Goal: Transaction & Acquisition: Purchase product/service

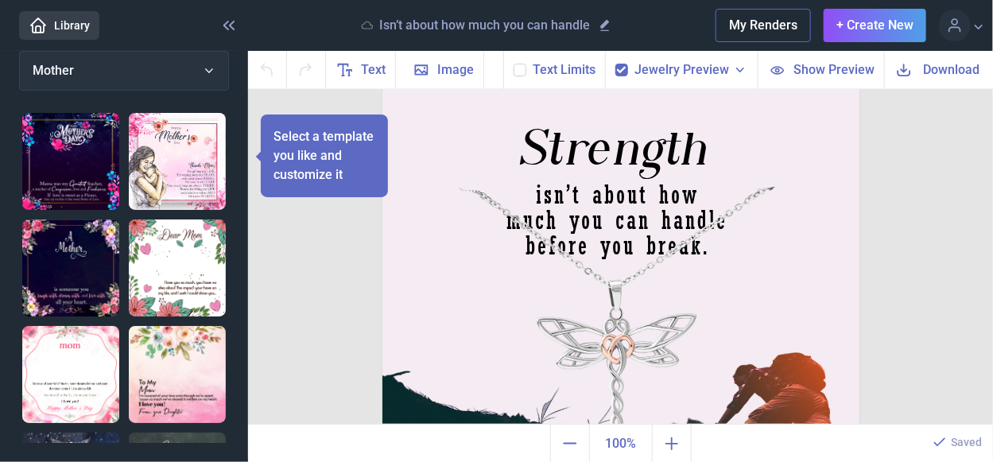
scroll to position [37, 0]
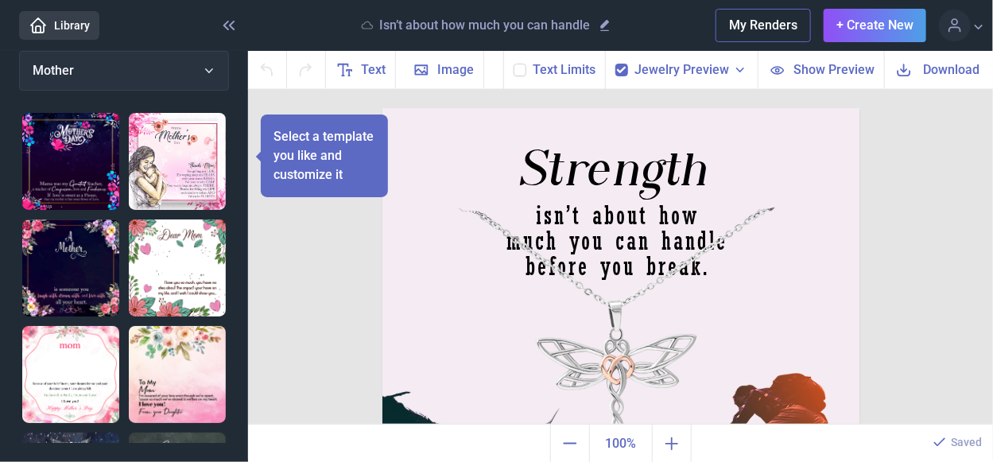
click at [87, 157] on img at bounding box center [70, 161] width 97 height 97
checkbox input "false"
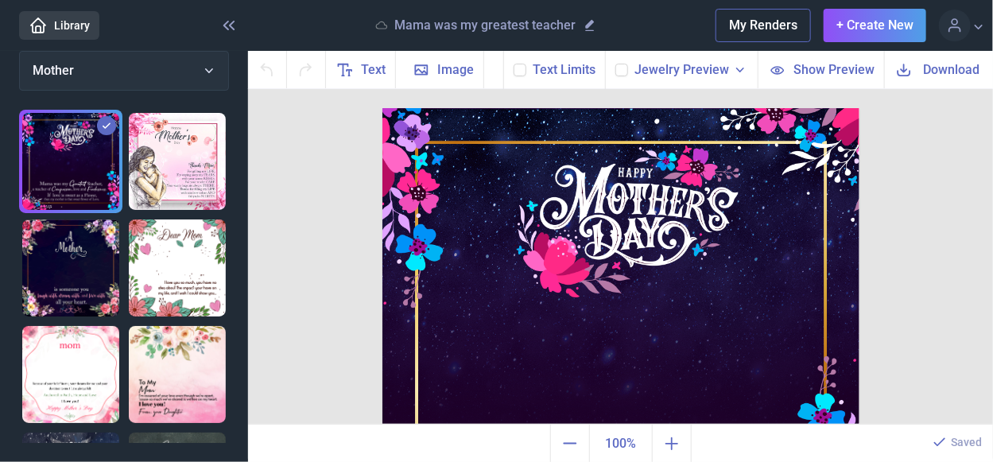
click at [80, 263] on img at bounding box center [70, 268] width 97 height 97
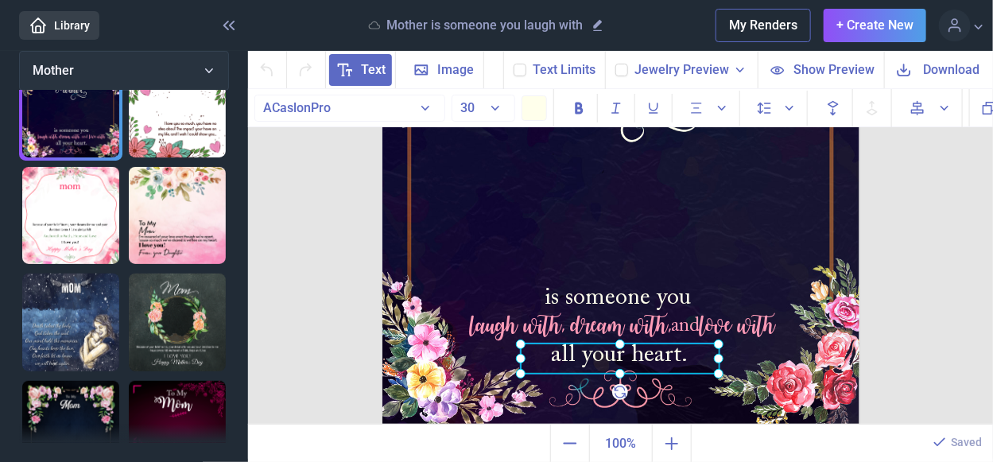
scroll to position [157, 0]
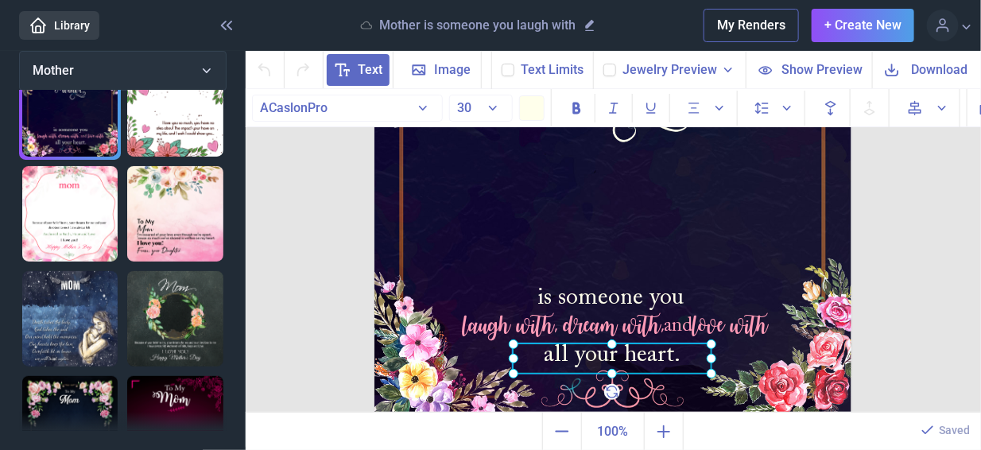
click at [664, 352] on div at bounding box center [612, 359] width 199 height 30
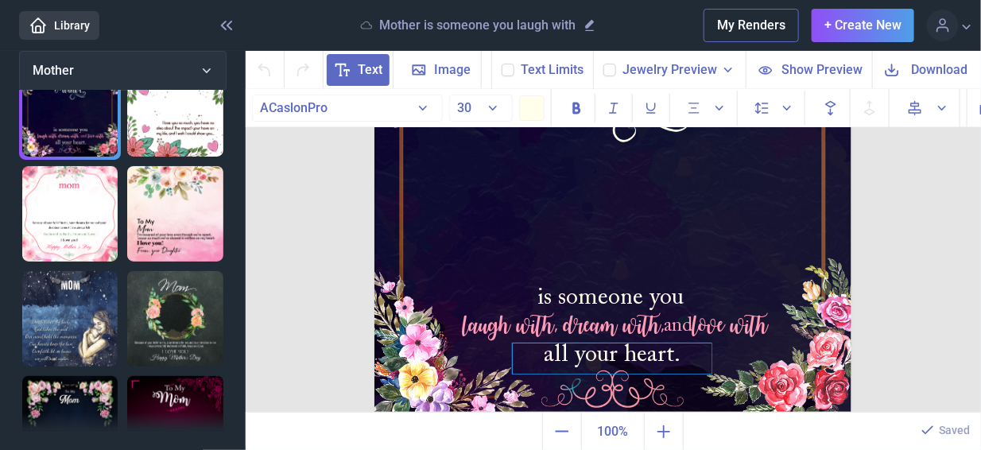
click at [664, 352] on div "all your heart." at bounding box center [612, 359] width 199 height 30
click at [744, 192] on img at bounding box center [613, 187] width 477 height 477
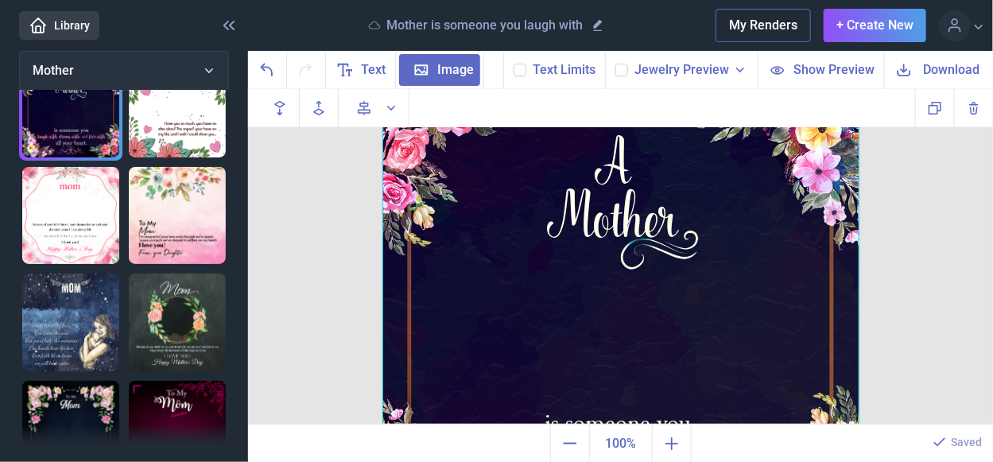
scroll to position [196, 0]
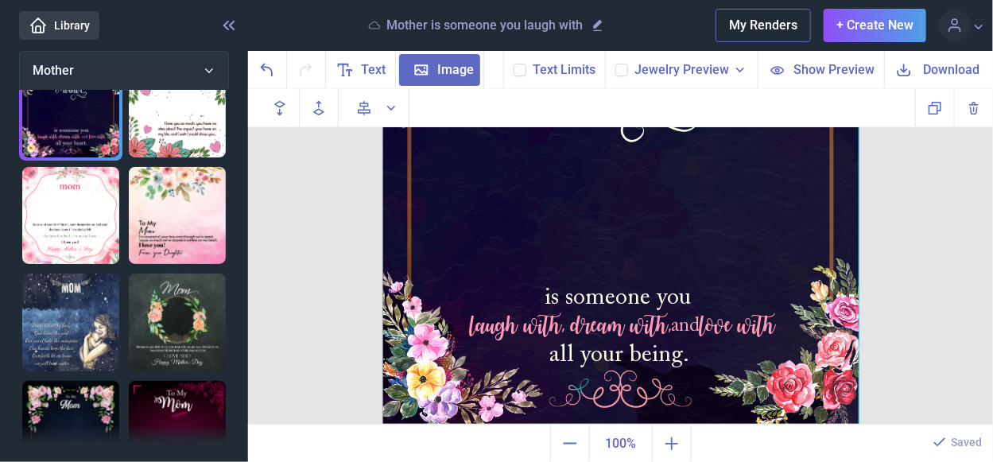
click at [678, 72] on span "Jewelry Preview" at bounding box center [682, 69] width 95 height 19
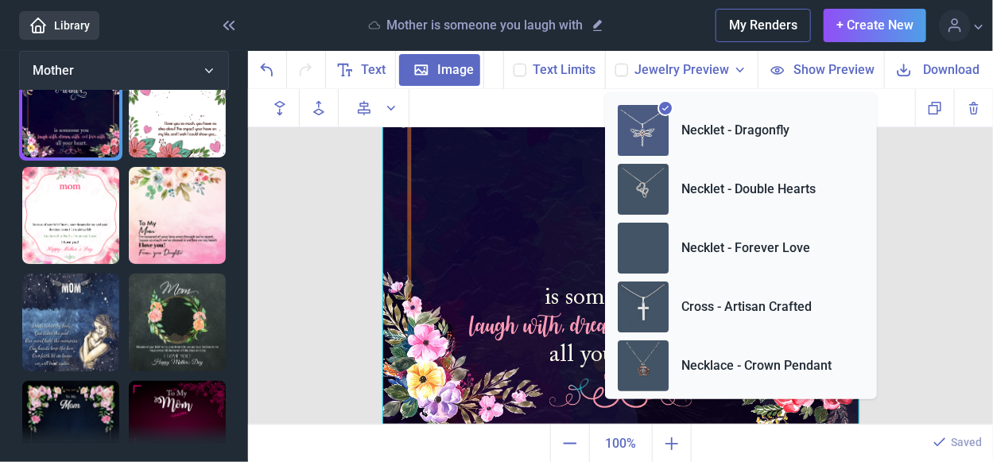
click at [657, 138] on img at bounding box center [643, 130] width 51 height 51
click at [515, 202] on div at bounding box center [621, 187] width 477 height 477
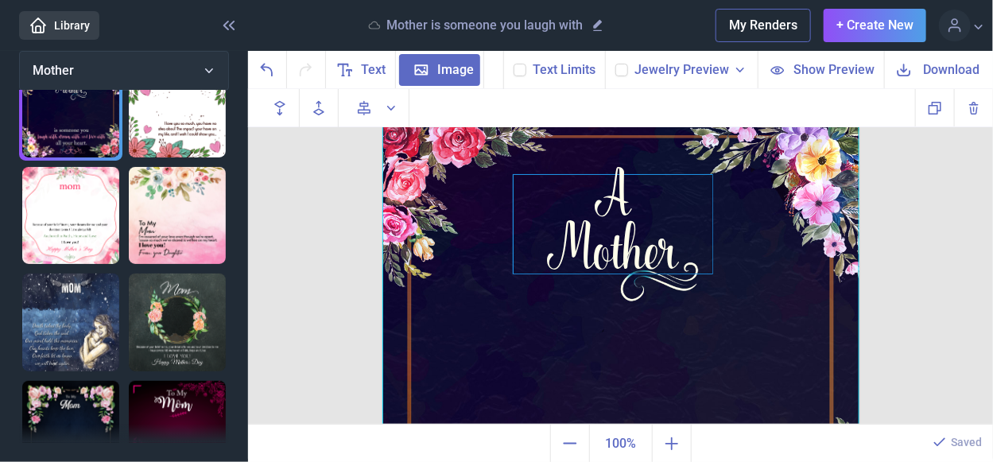
scroll to position [116, 0]
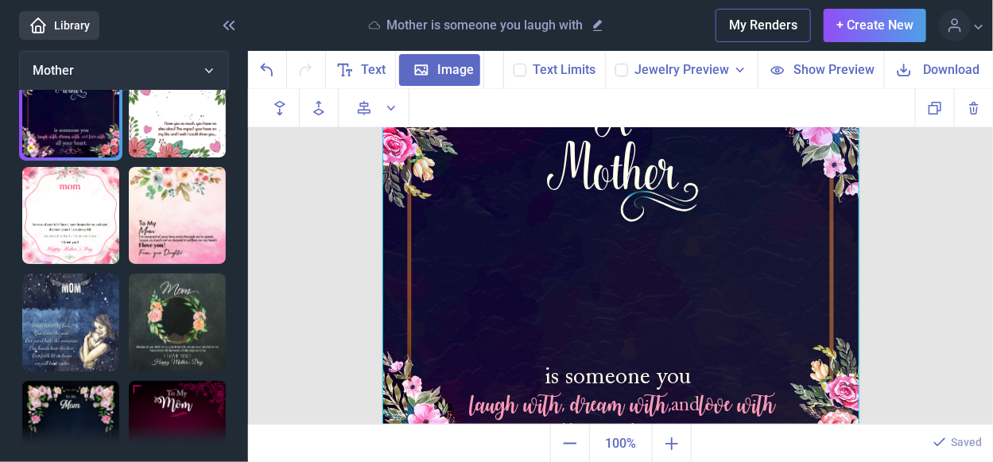
click at [728, 72] on span "Jewelry Preview" at bounding box center [682, 69] width 95 height 19
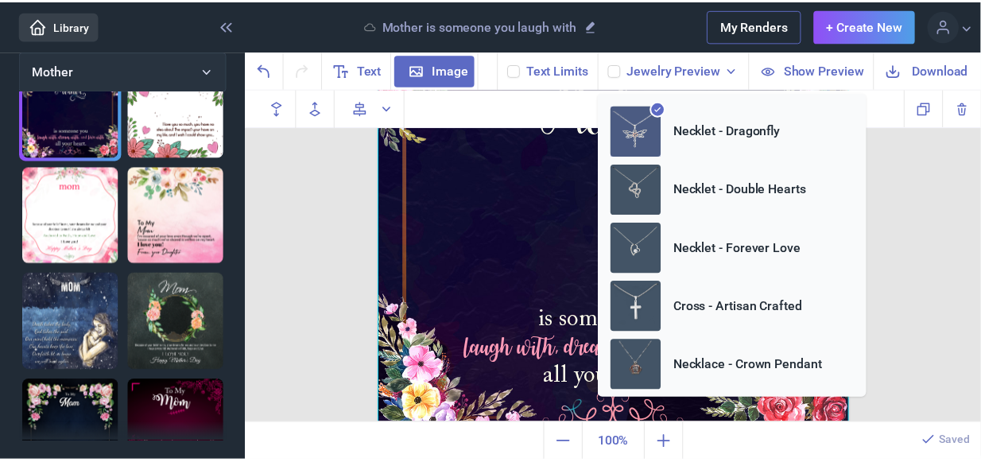
scroll to position [196, 0]
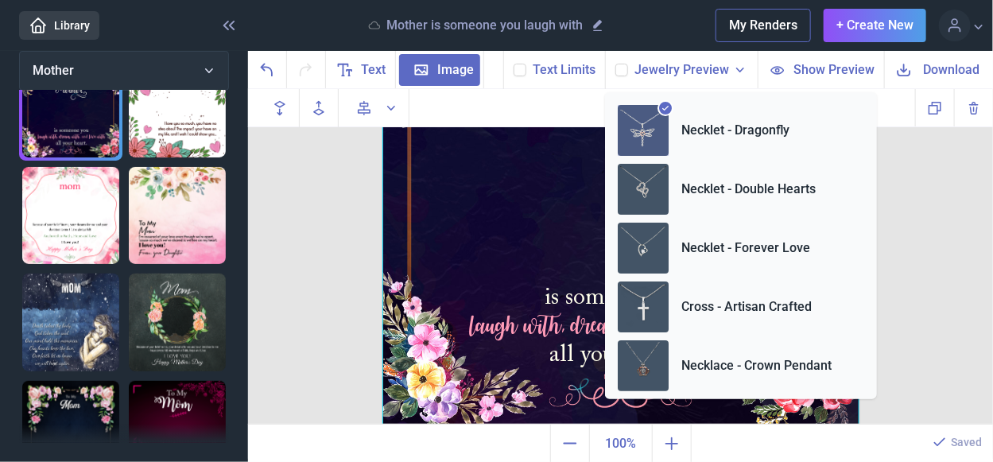
click at [655, 130] on img at bounding box center [643, 130] width 51 height 51
click at [537, 229] on div at bounding box center [621, 187] width 477 height 477
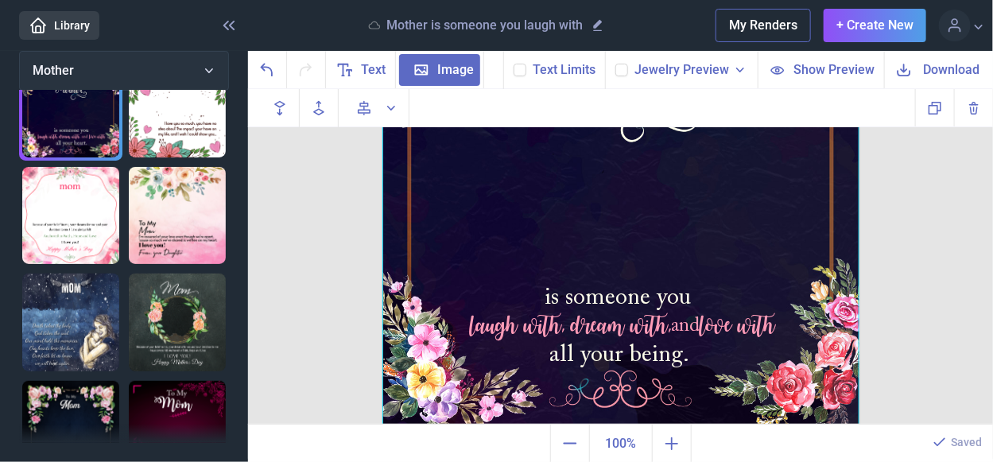
click at [840, 71] on span "Show Preview" at bounding box center [834, 69] width 81 height 18
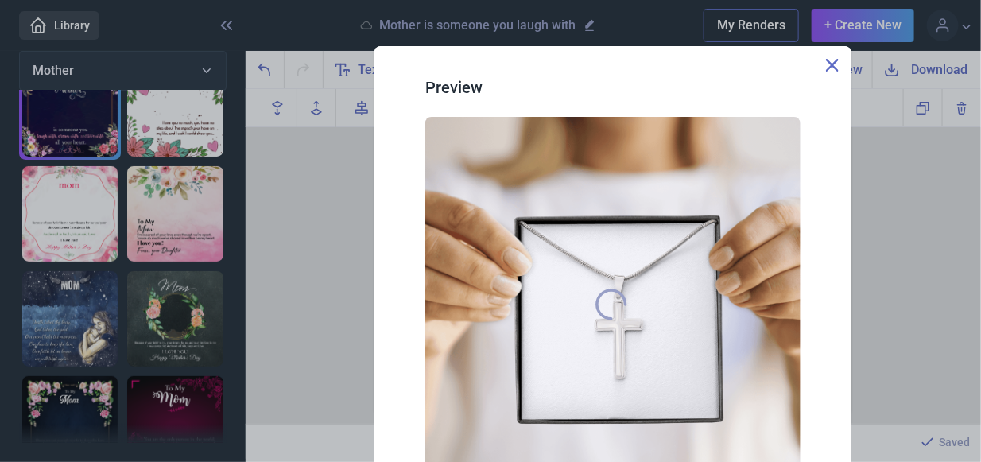
click at [831, 68] on use at bounding box center [832, 65] width 13 height 13
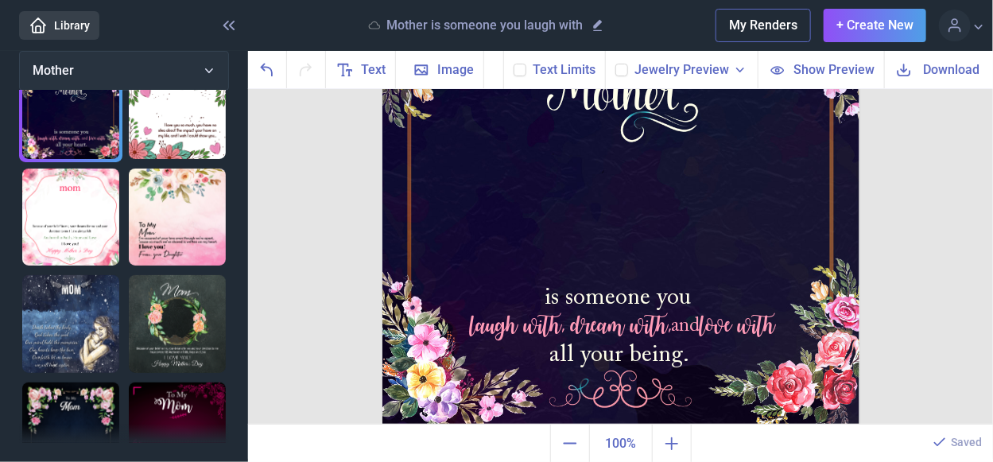
scroll to position [159, 0]
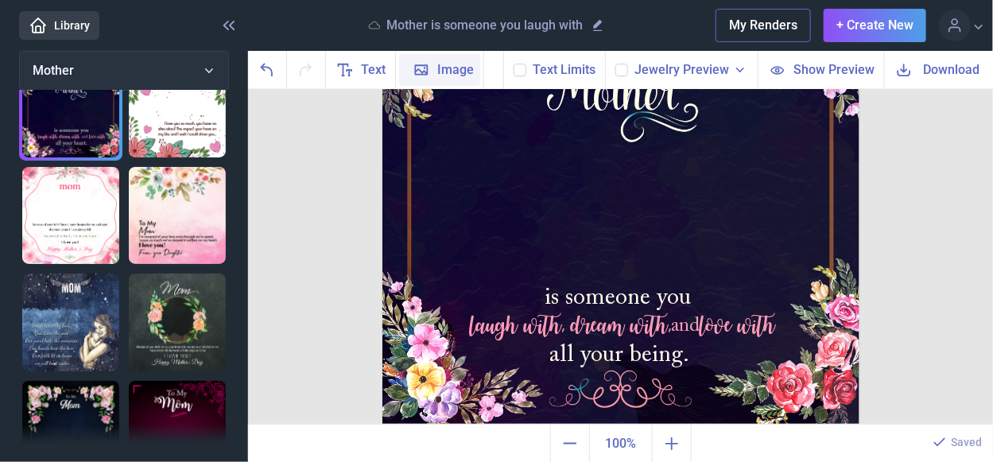
click at [468, 70] on span "Image" at bounding box center [455, 69] width 37 height 19
click at [627, 72] on icon at bounding box center [622, 70] width 10 height 10
click at [616, 64] on input "checkbox" at bounding box center [615, 63] width 1 height 1
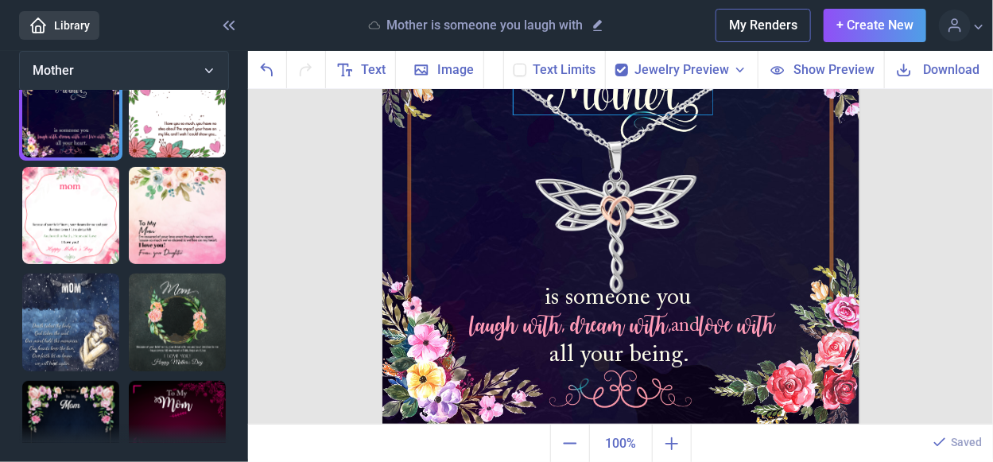
scroll to position [116, 0]
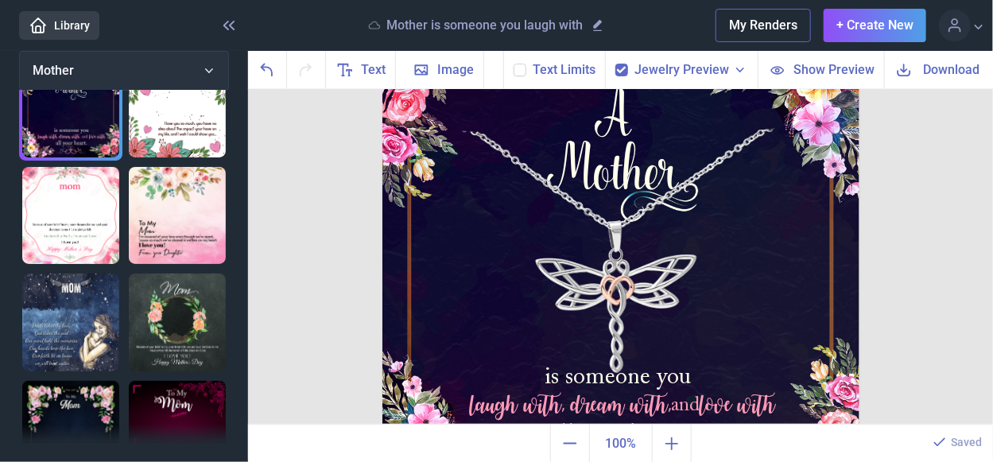
click at [705, 72] on span "Jewelry Preview" at bounding box center [682, 69] width 95 height 19
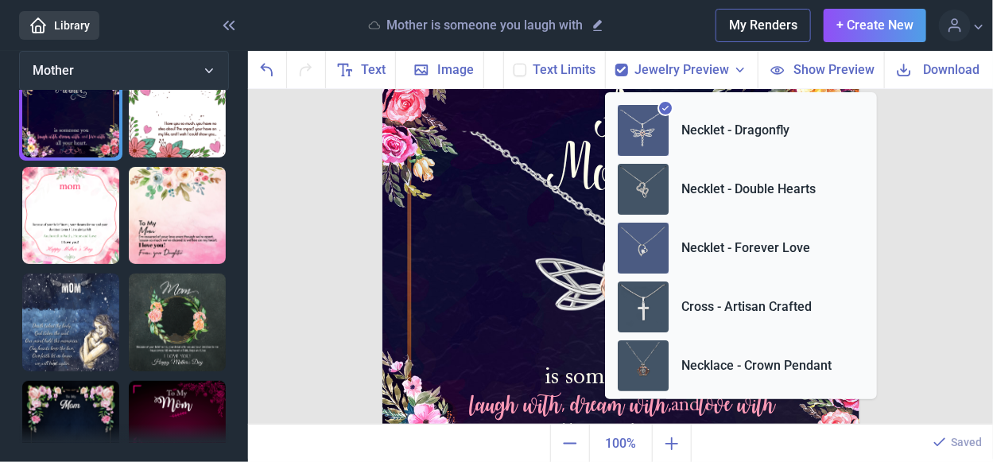
click at [660, 245] on img at bounding box center [643, 248] width 51 height 51
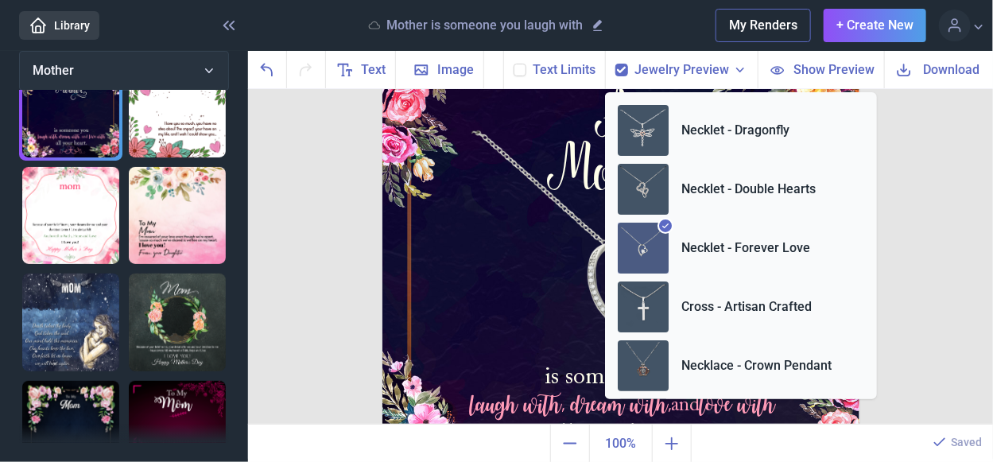
click at [495, 317] on img at bounding box center [621, 267] width 477 height 477
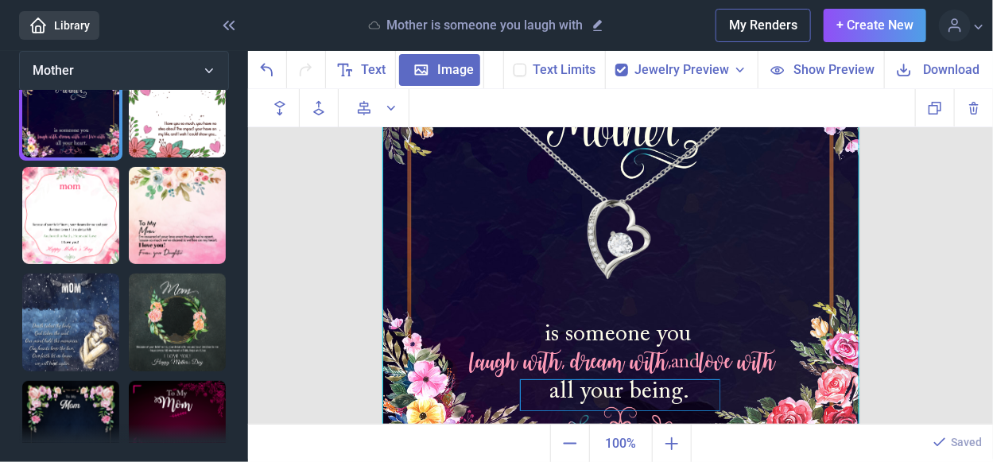
scroll to position [157, 0]
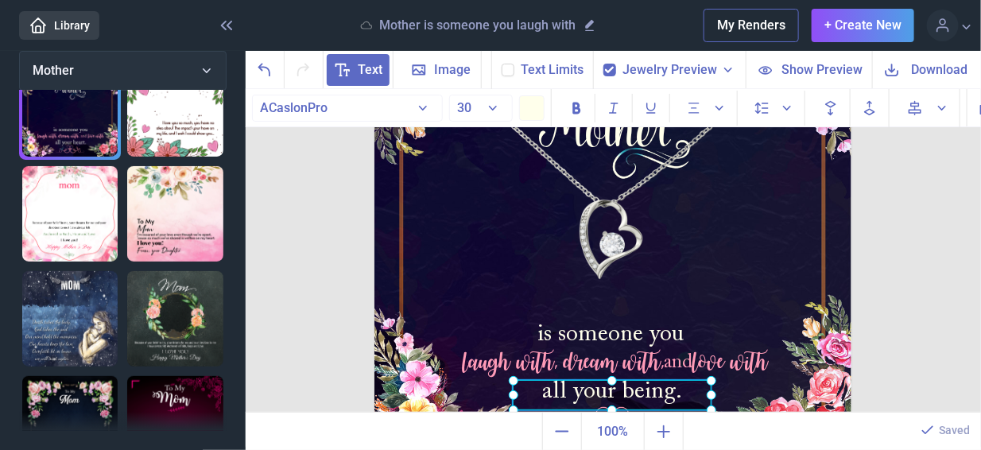
click at [562, 394] on div at bounding box center [612, 395] width 199 height 30
click at [568, 392] on div "all your being." at bounding box center [612, 395] width 199 height 30
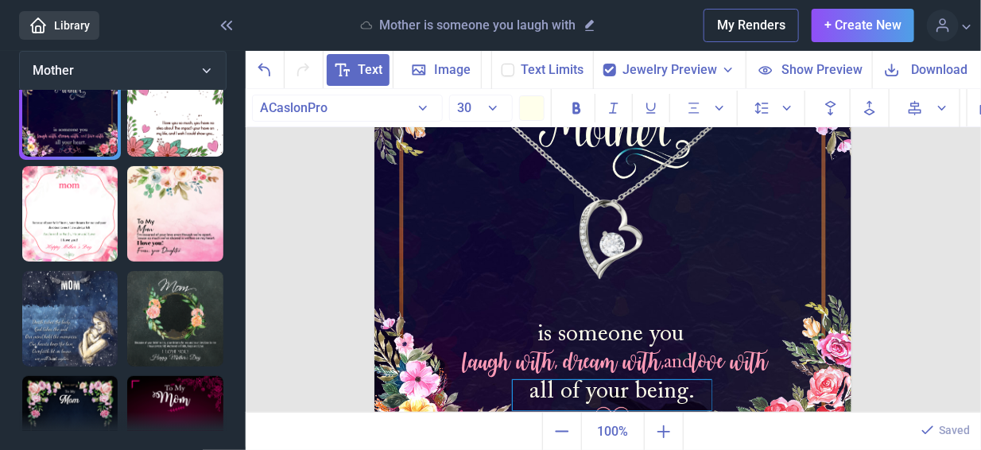
click at [658, 394] on div "all of your being." at bounding box center [612, 395] width 199 height 30
click at [683, 396] on div "all of your being." at bounding box center [613, 395] width 199 height 30
click at [718, 289] on img at bounding box center [613, 224] width 477 height 477
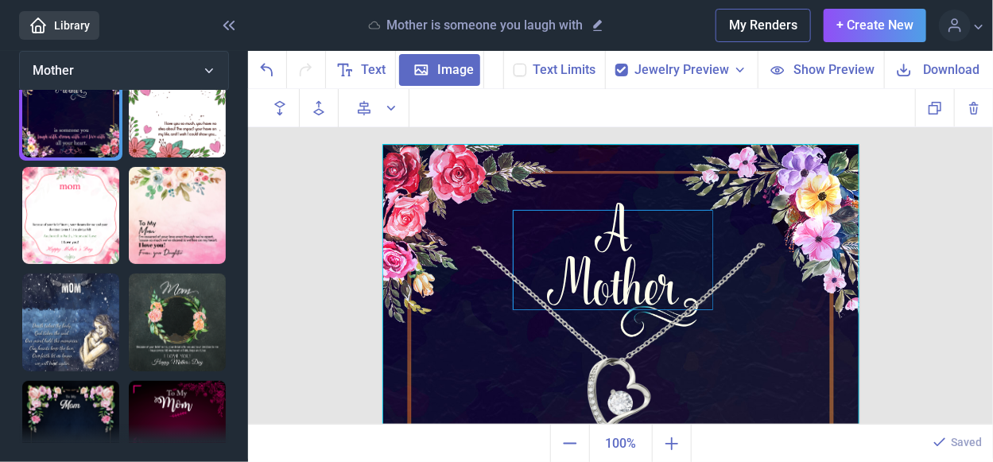
scroll to position [0, 0]
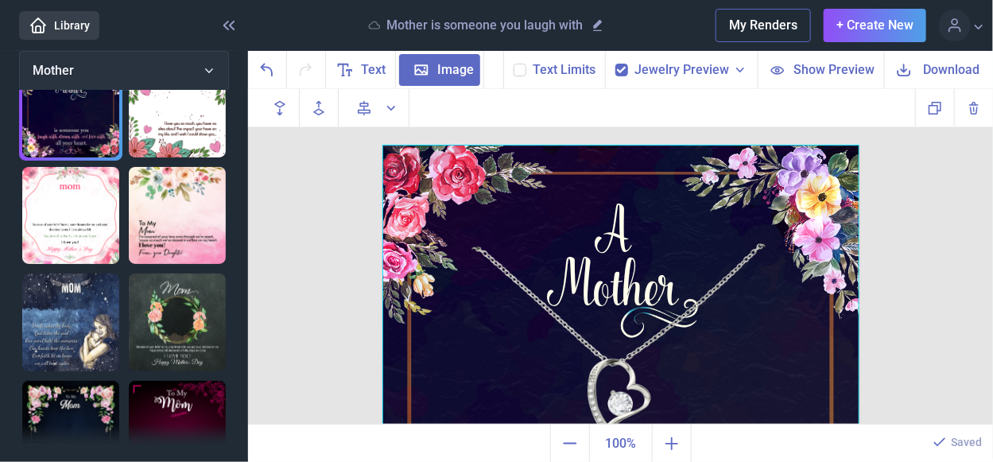
click at [655, 65] on span "Jewelry Preview" at bounding box center [682, 69] width 95 height 19
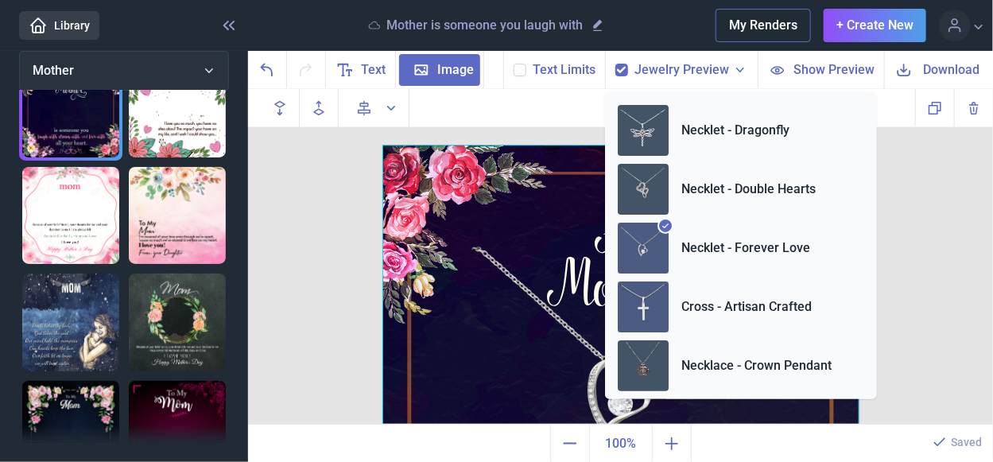
click at [655, 300] on img at bounding box center [643, 307] width 51 height 51
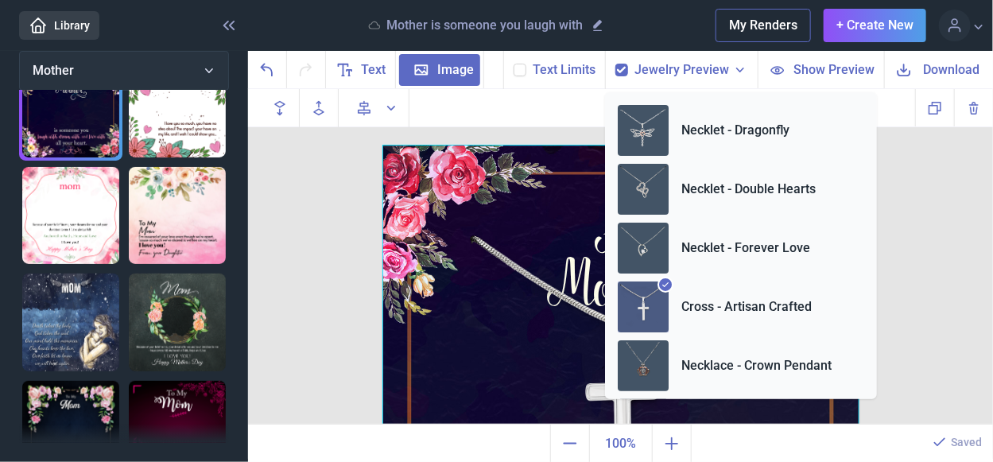
click at [463, 340] on div at bounding box center [621, 383] width 477 height 477
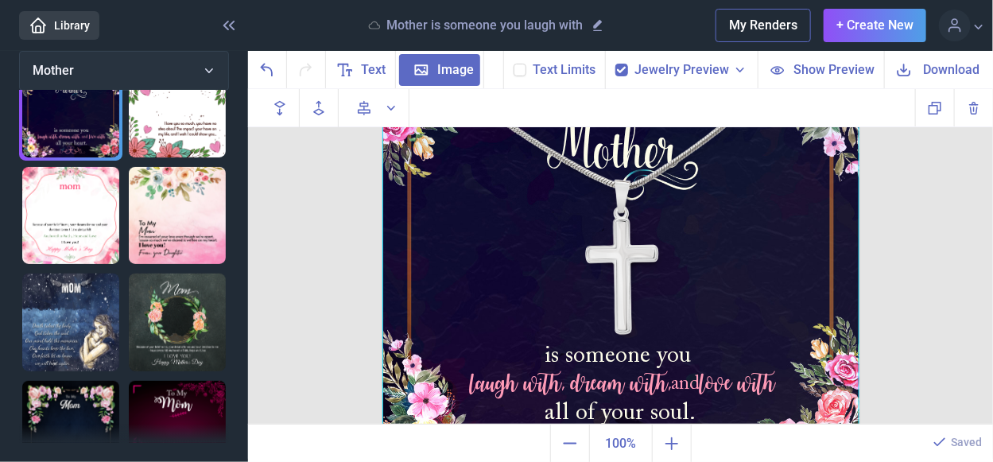
scroll to position [80, 0]
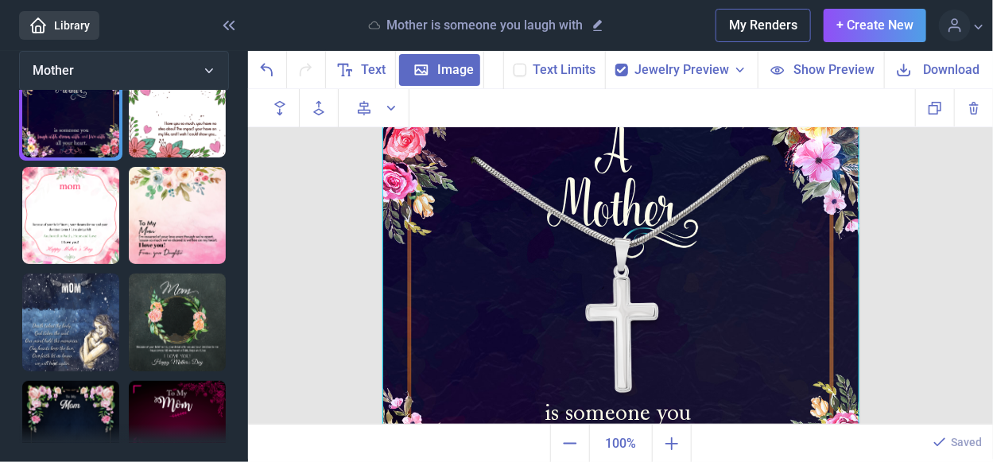
click at [702, 76] on span "Jewelry Preview" at bounding box center [682, 69] width 95 height 19
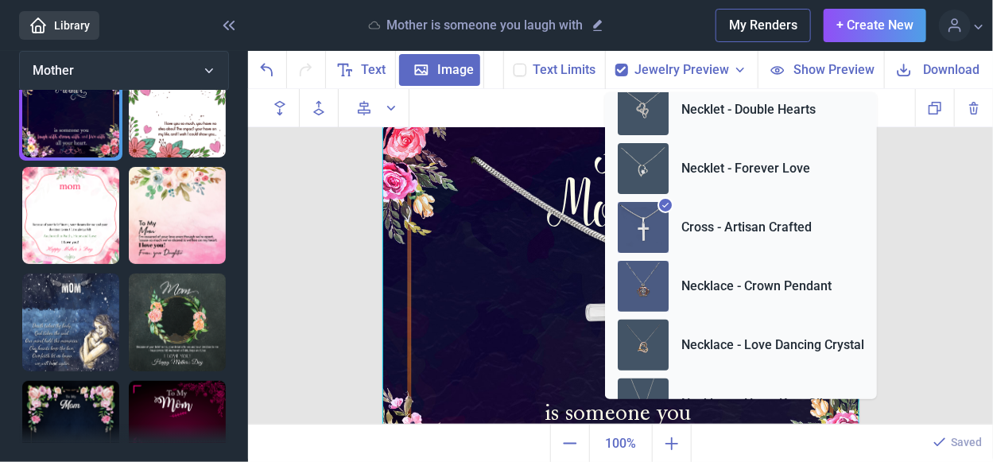
click at [667, 294] on img at bounding box center [643, 286] width 51 height 51
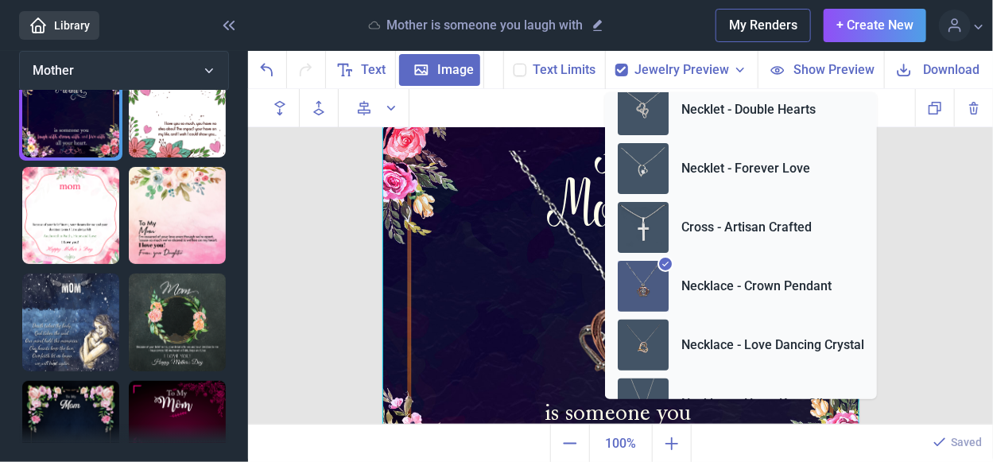
click at [463, 282] on div at bounding box center [621, 303] width 477 height 477
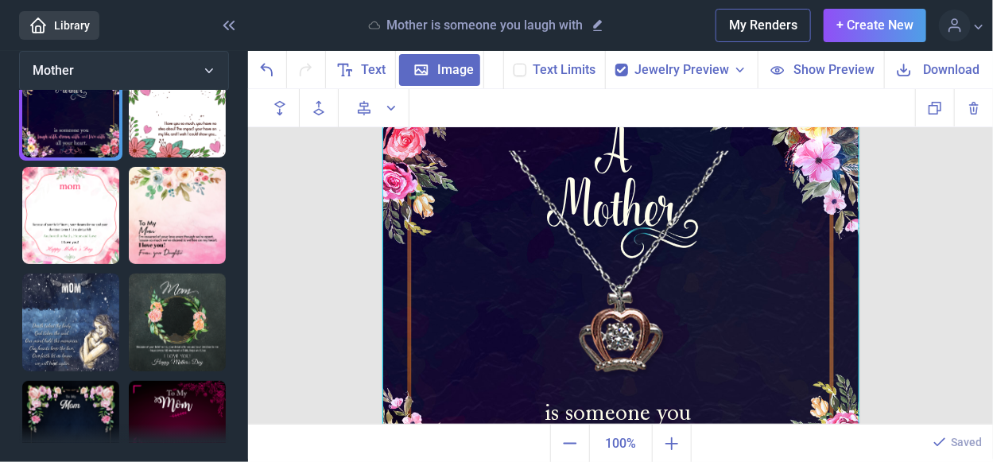
click at [710, 67] on span "Jewelry Preview" at bounding box center [682, 69] width 95 height 19
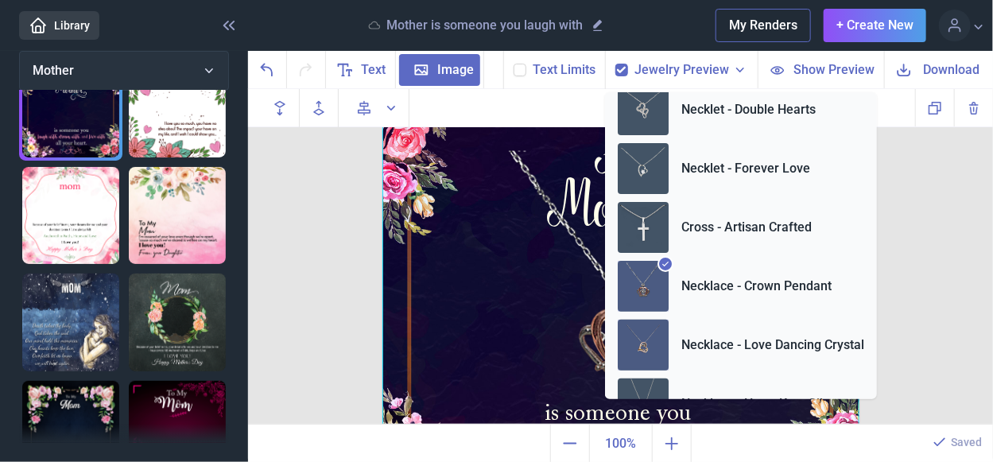
click at [655, 344] on img at bounding box center [643, 345] width 51 height 51
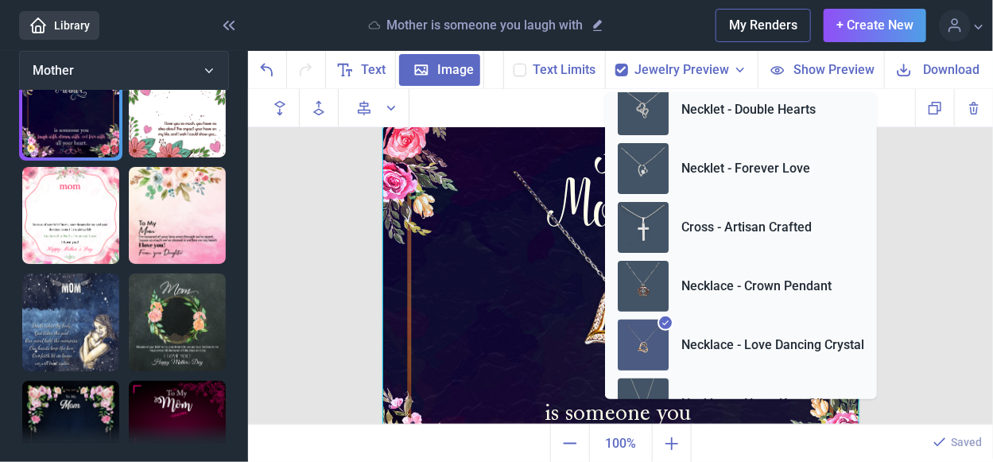
click at [486, 317] on div at bounding box center [621, 303] width 477 height 477
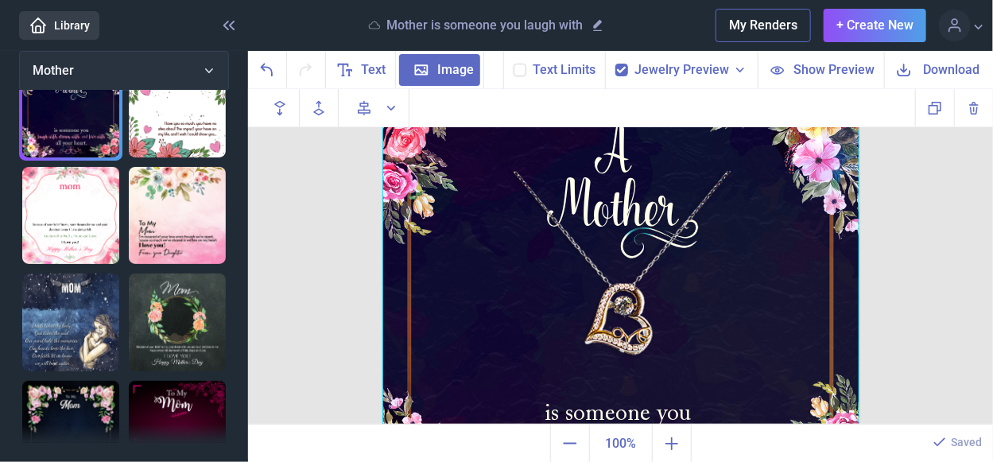
click at [717, 69] on span "Jewelry Preview" at bounding box center [682, 69] width 95 height 19
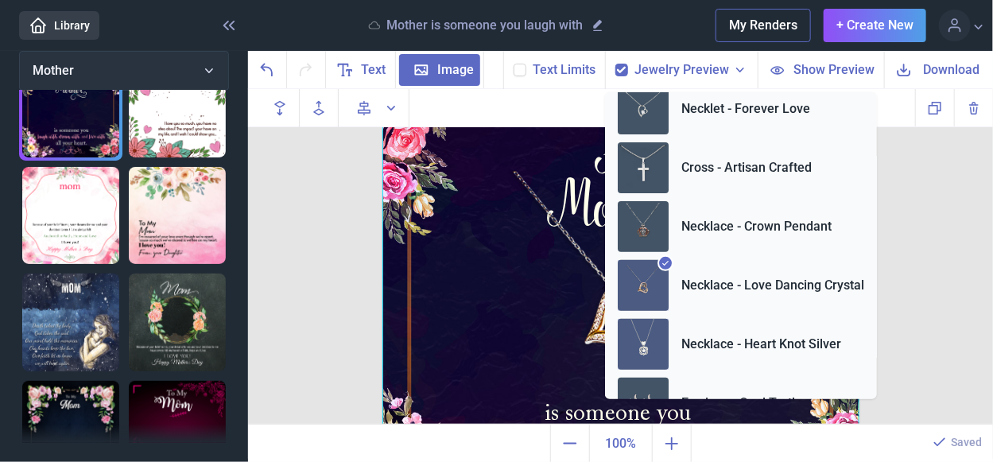
scroll to position [159, 0]
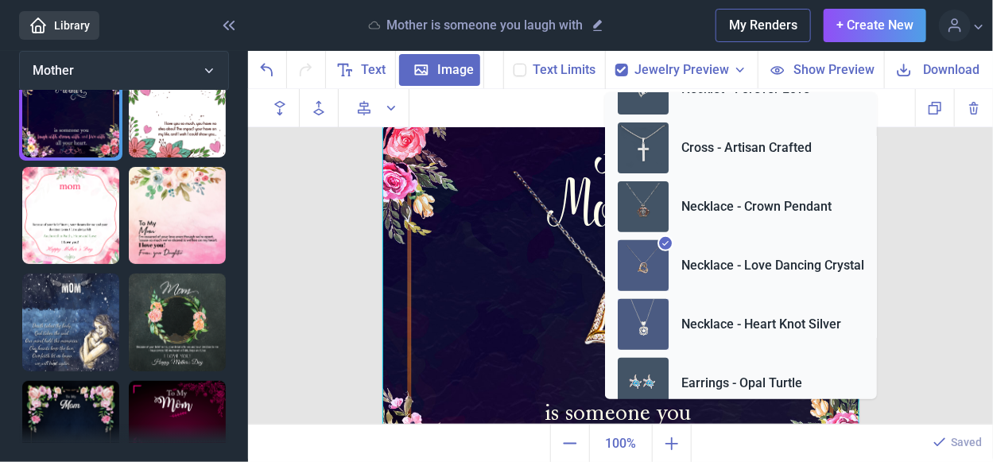
click at [654, 322] on img at bounding box center [643, 324] width 51 height 51
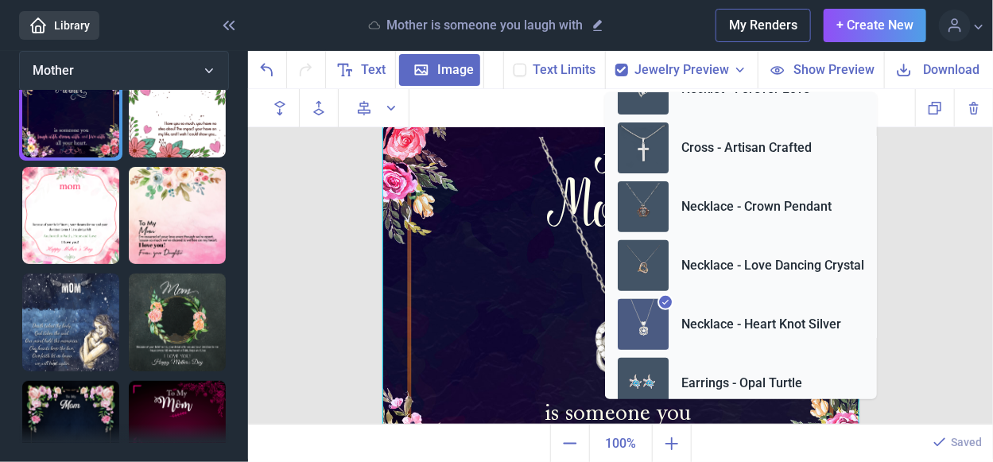
click at [449, 327] on div at bounding box center [621, 303] width 477 height 477
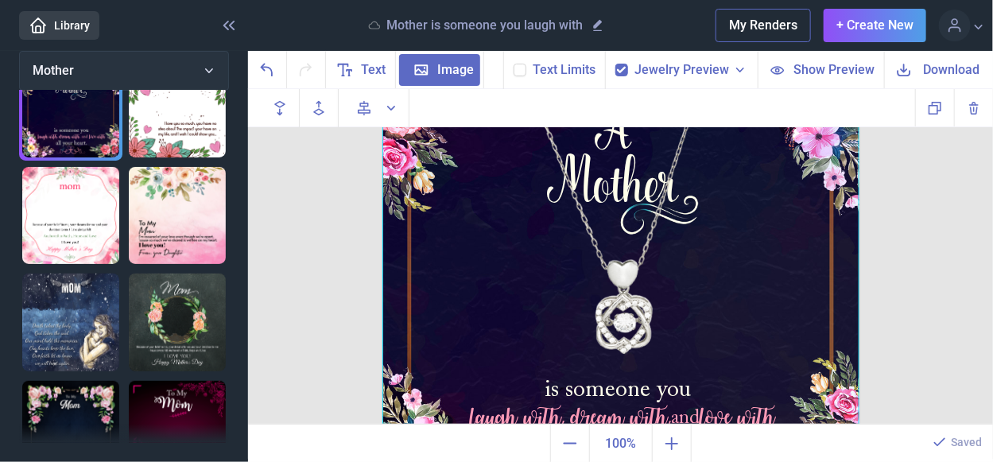
scroll to position [80, 0]
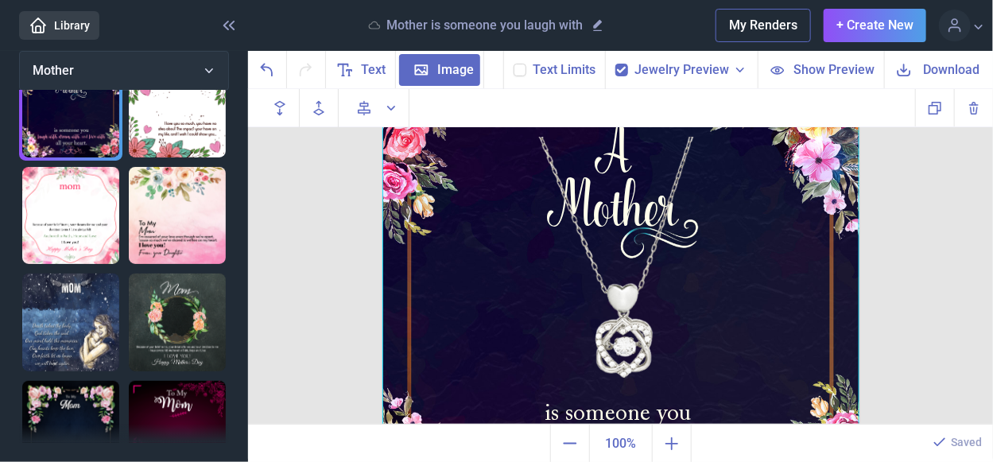
click at [721, 74] on span "Jewelry Preview" at bounding box center [682, 69] width 95 height 19
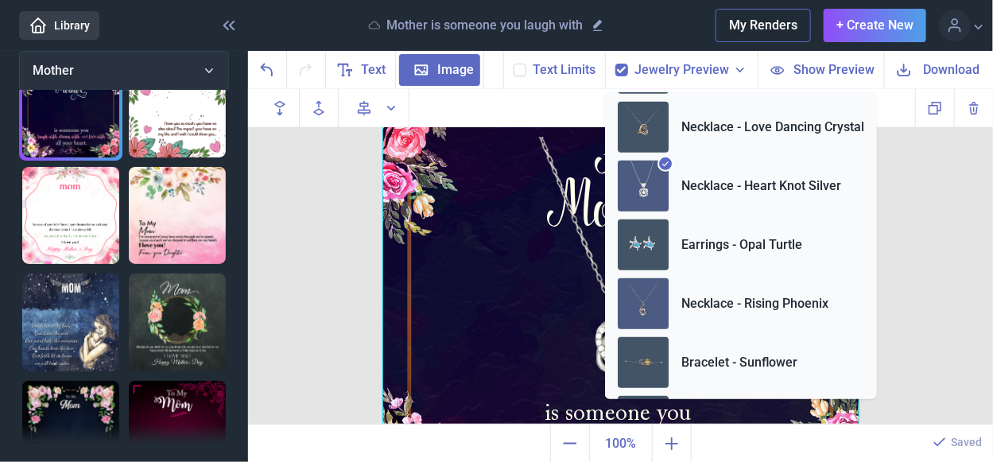
scroll to position [318, 0]
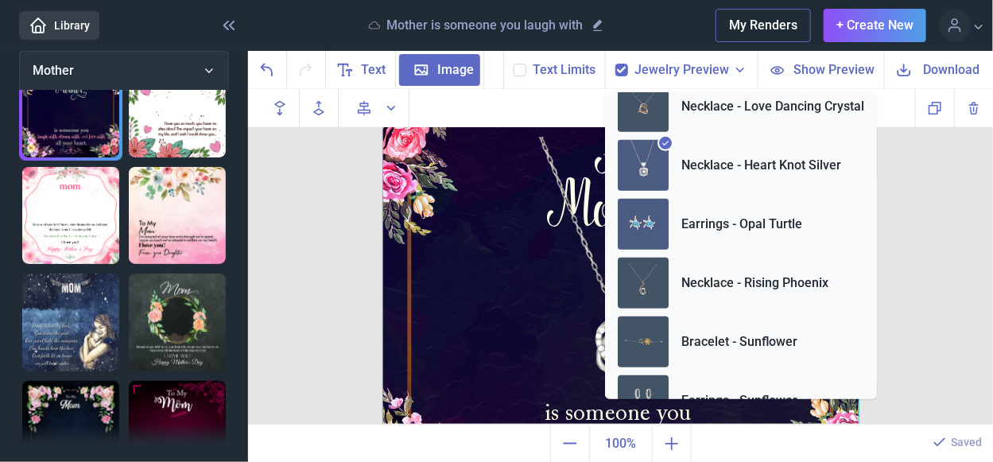
click at [627, 216] on img at bounding box center [643, 224] width 51 height 51
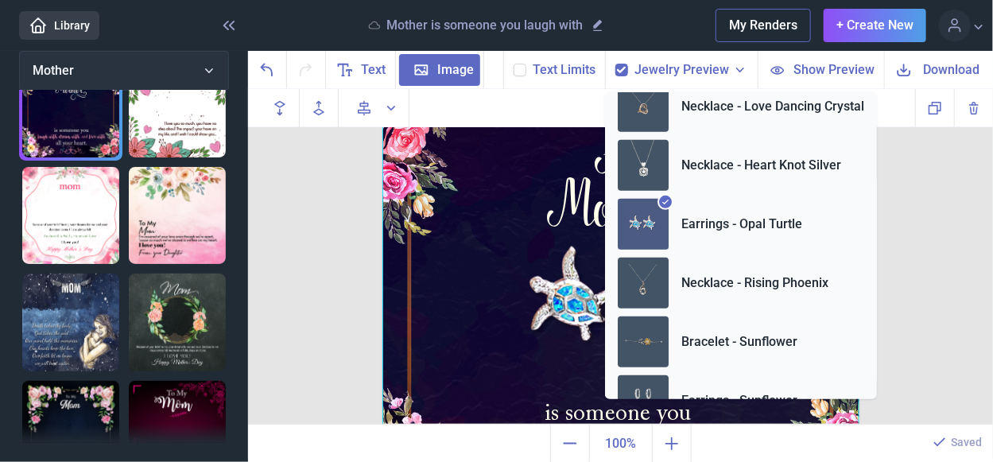
click at [519, 252] on div at bounding box center [621, 303] width 477 height 477
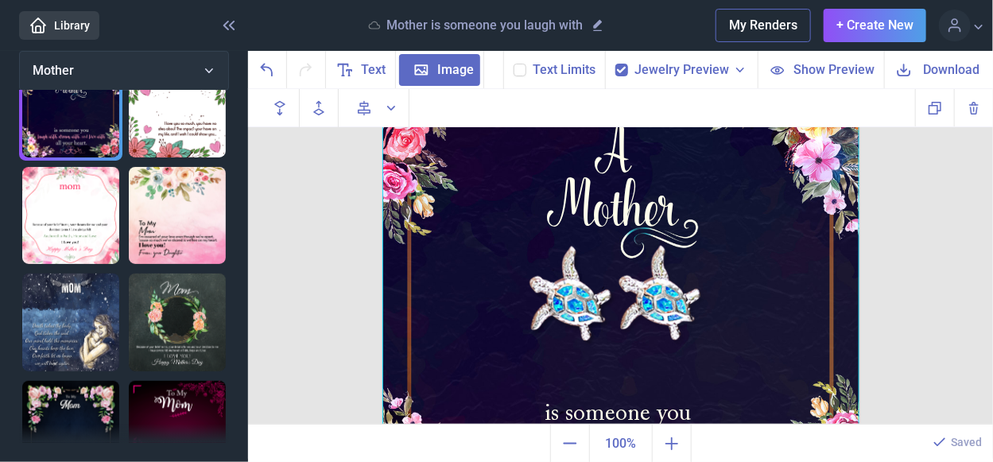
click at [721, 71] on span "Jewelry Preview" at bounding box center [682, 69] width 95 height 19
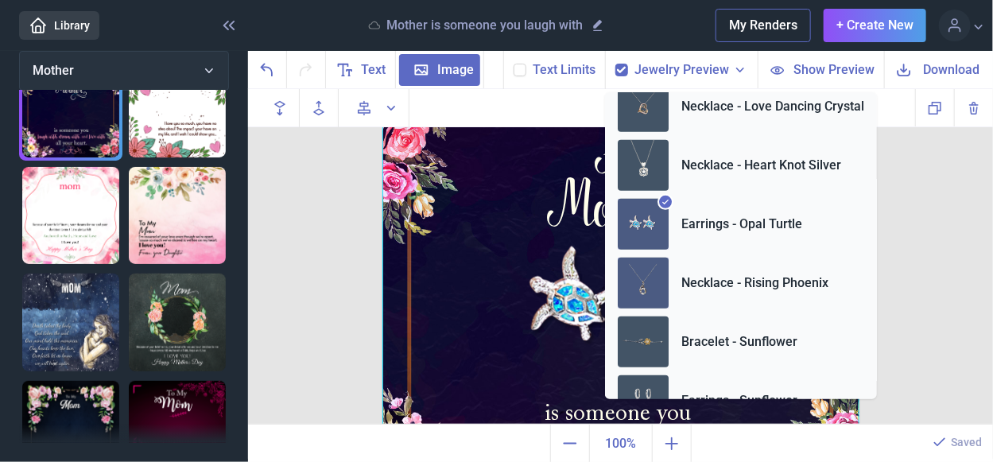
click at [664, 292] on img at bounding box center [643, 283] width 51 height 51
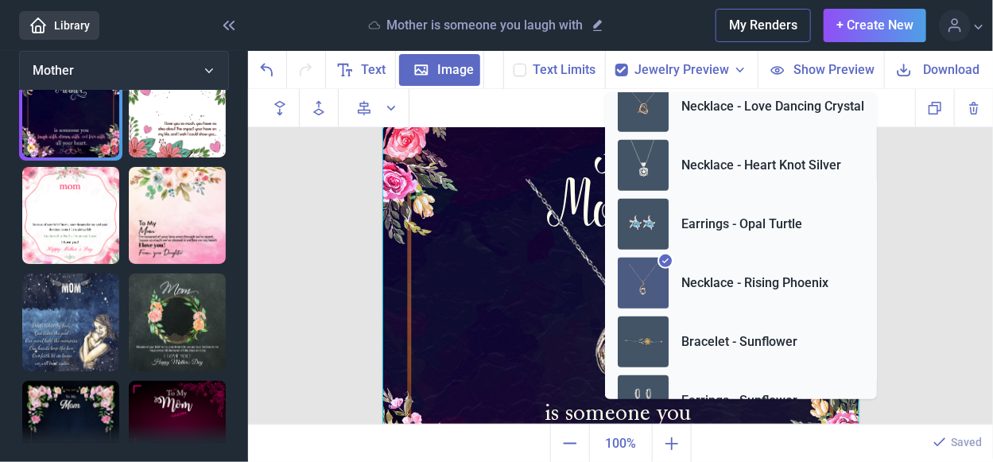
click at [569, 301] on div at bounding box center [621, 303] width 477 height 477
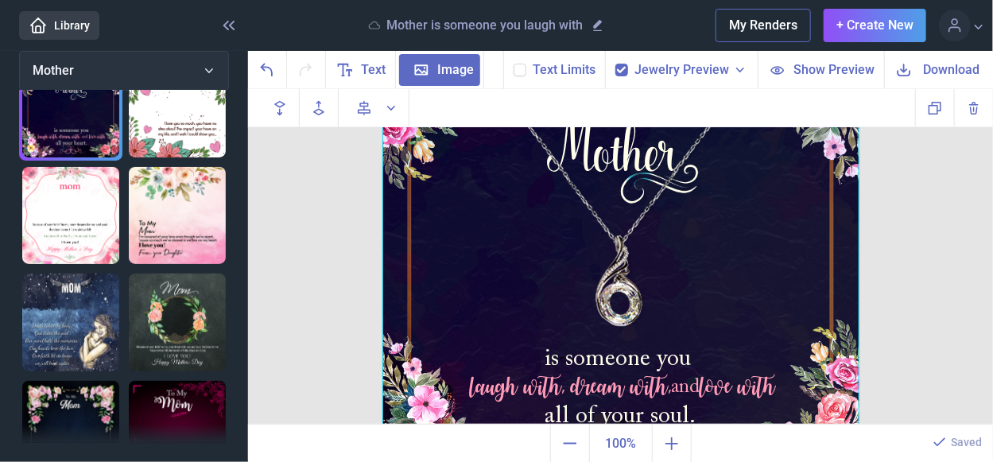
scroll to position [159, 0]
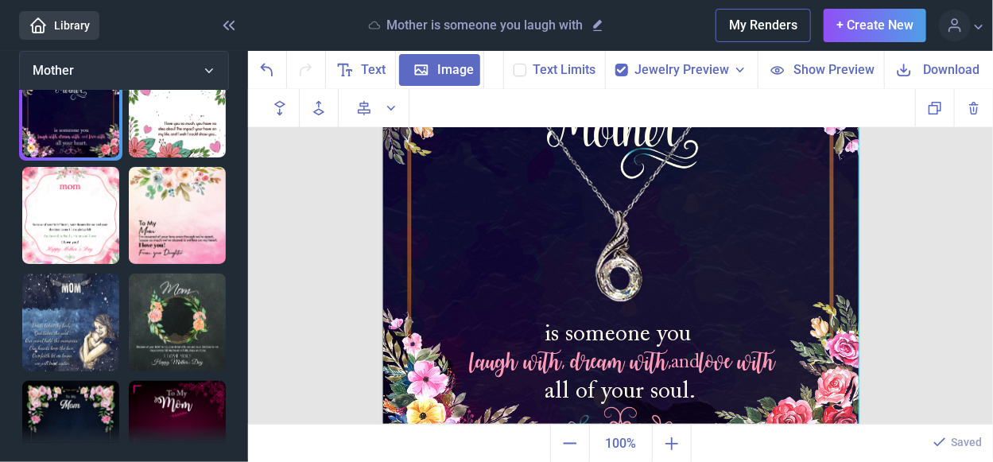
click at [678, 69] on span "Jewelry Preview" at bounding box center [682, 69] width 95 height 19
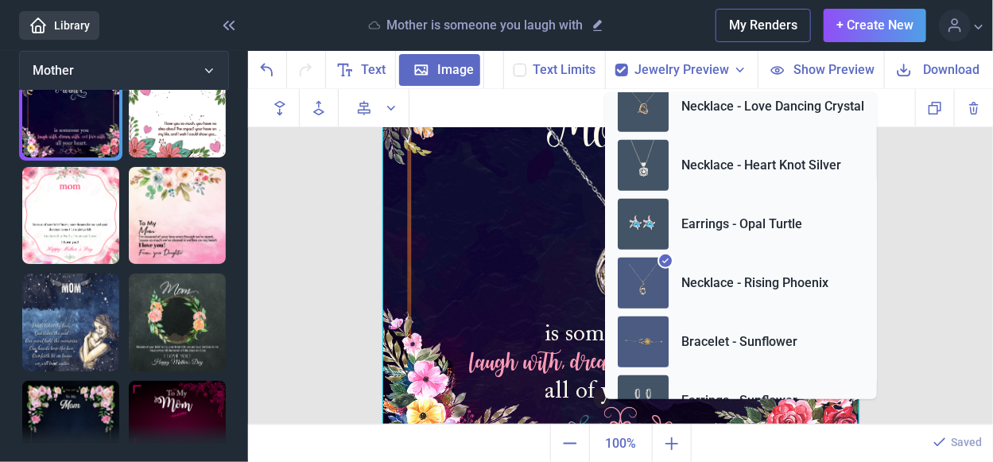
click at [640, 336] on img at bounding box center [643, 342] width 51 height 51
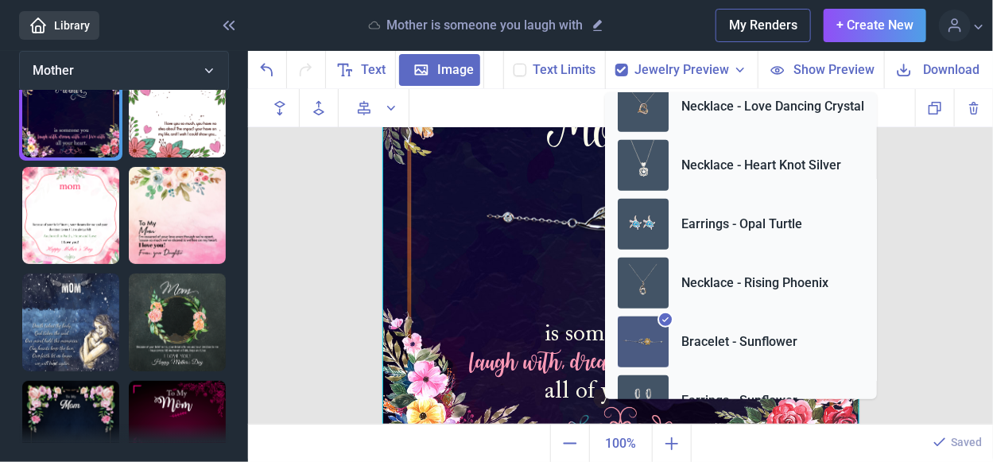
click at [501, 274] on div at bounding box center [621, 224] width 477 height 477
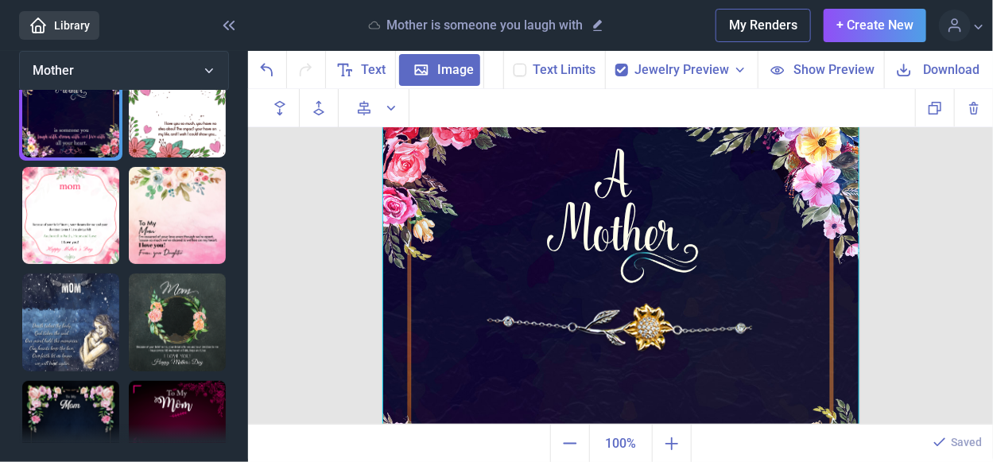
scroll to position [80, 0]
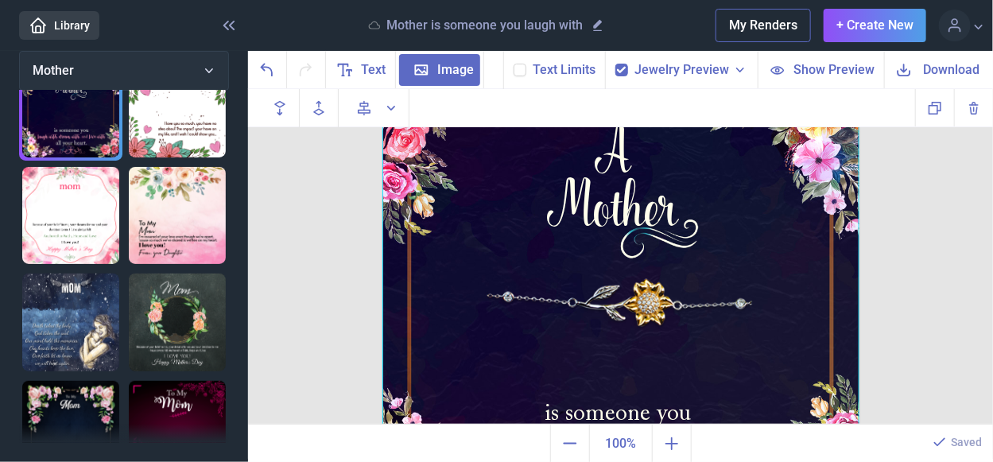
click at [678, 72] on span "Jewelry Preview" at bounding box center [682, 69] width 95 height 19
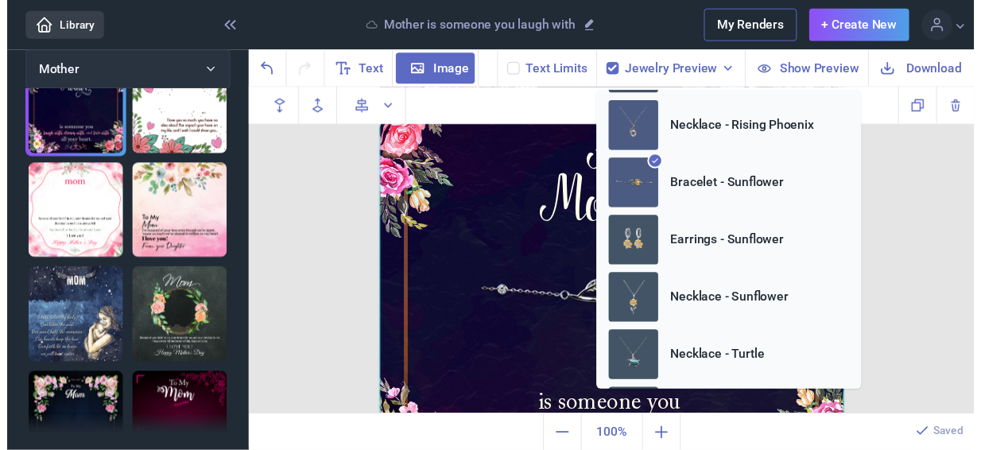
scroll to position [477, 0]
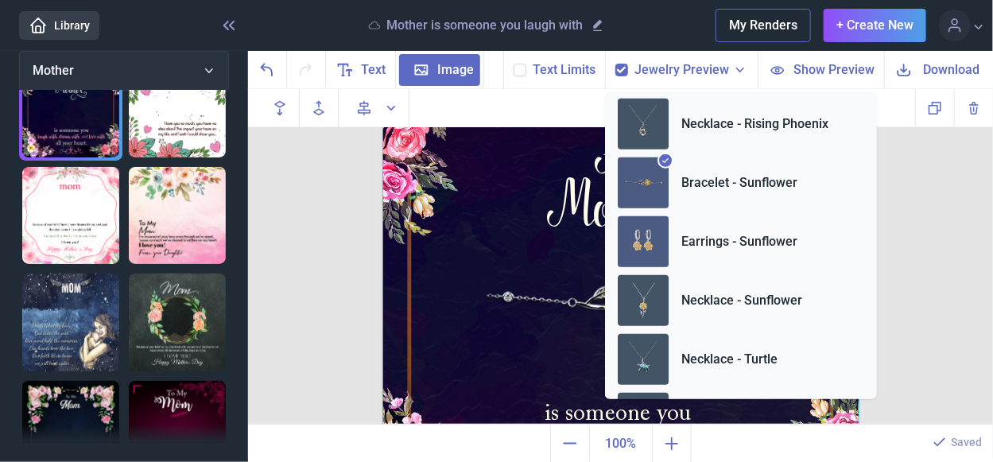
click at [655, 243] on img at bounding box center [643, 241] width 51 height 51
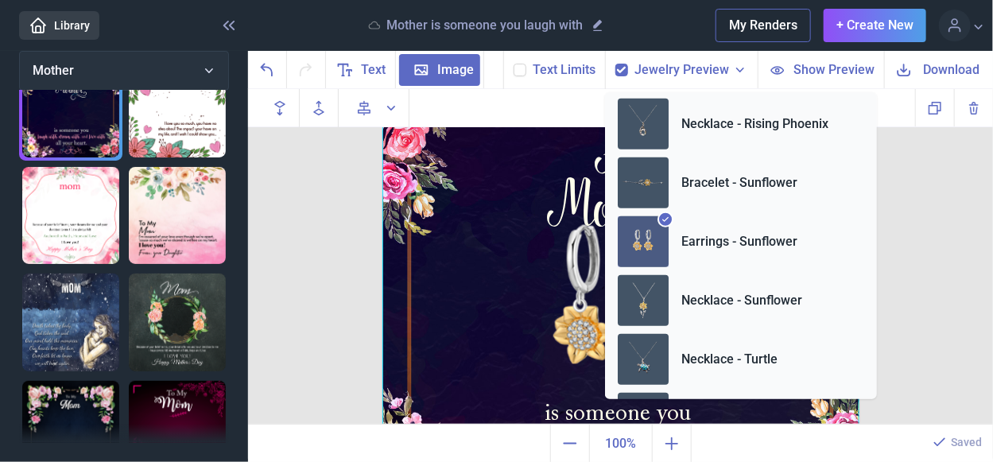
click at [499, 263] on div at bounding box center [621, 303] width 477 height 477
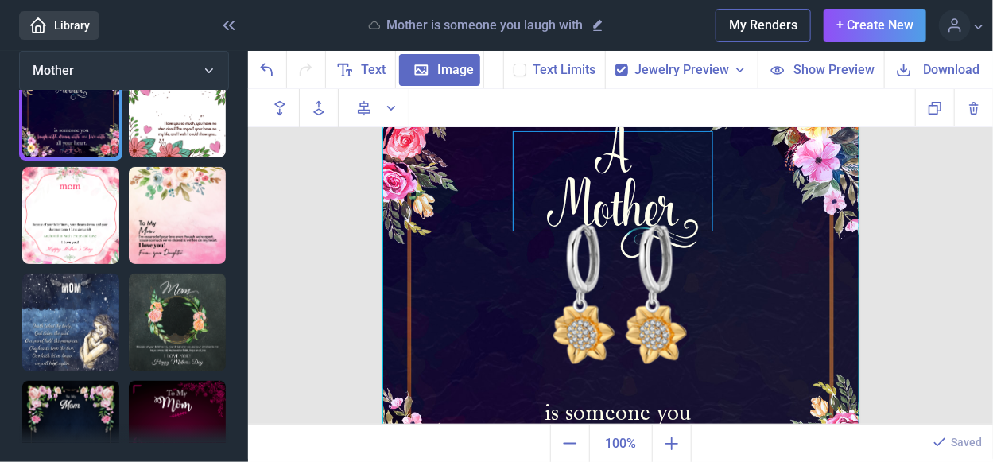
scroll to position [157, 0]
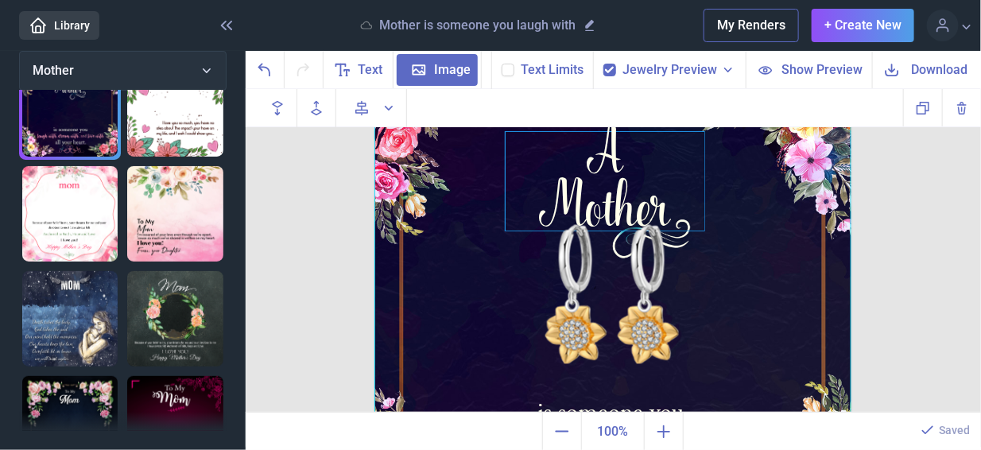
click at [659, 65] on div "A Mother" at bounding box center [613, 65] width 477 height 0
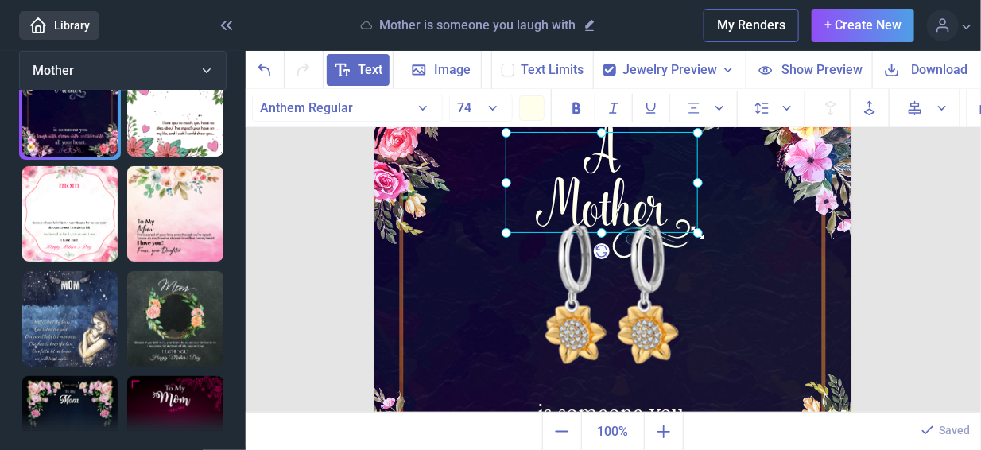
click at [690, 228] on icon at bounding box center [698, 233] width 16 height 16
click at [734, 297] on img at bounding box center [613, 303] width 477 height 477
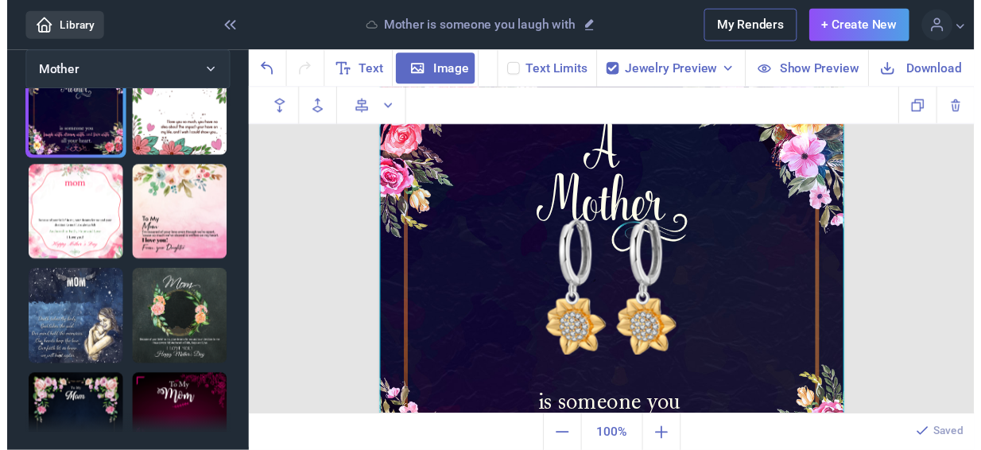
scroll to position [159, 0]
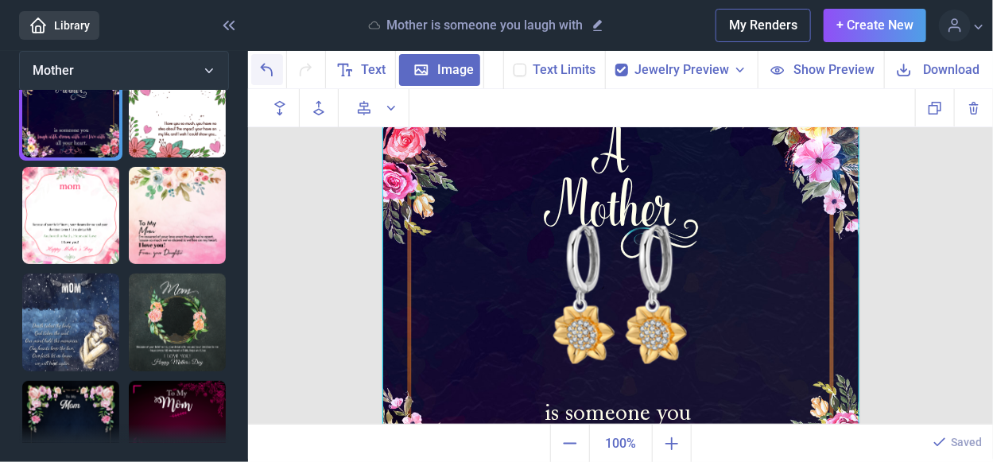
click at [266, 72] on icon "Undo" at bounding box center [267, 69] width 19 height 19
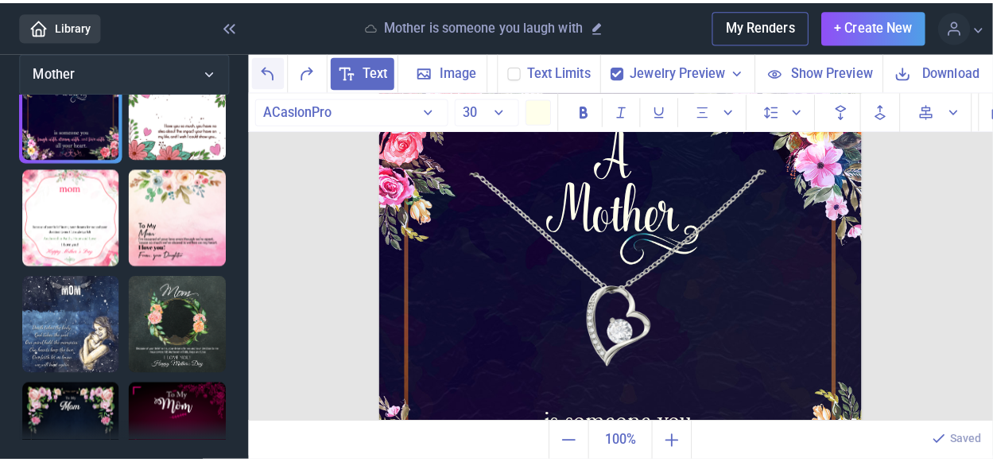
scroll to position [157, 0]
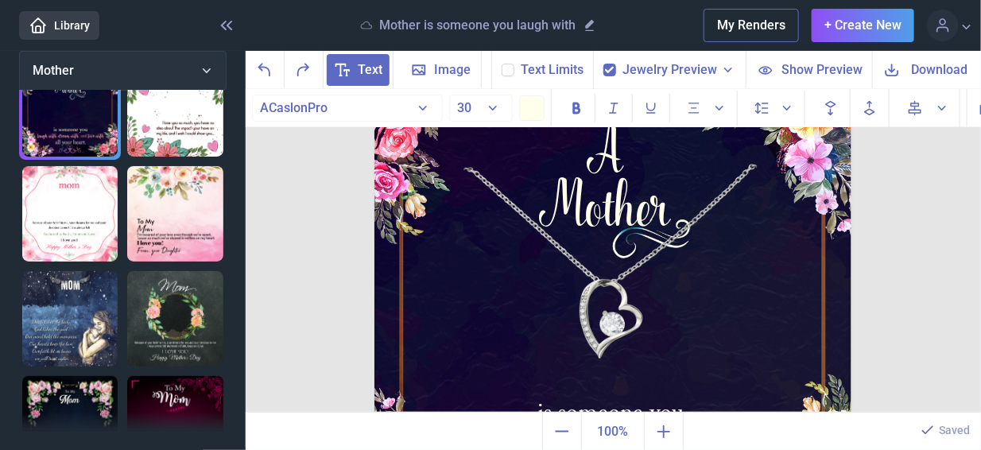
click at [673, 75] on span "Jewelry Preview" at bounding box center [670, 69] width 95 height 19
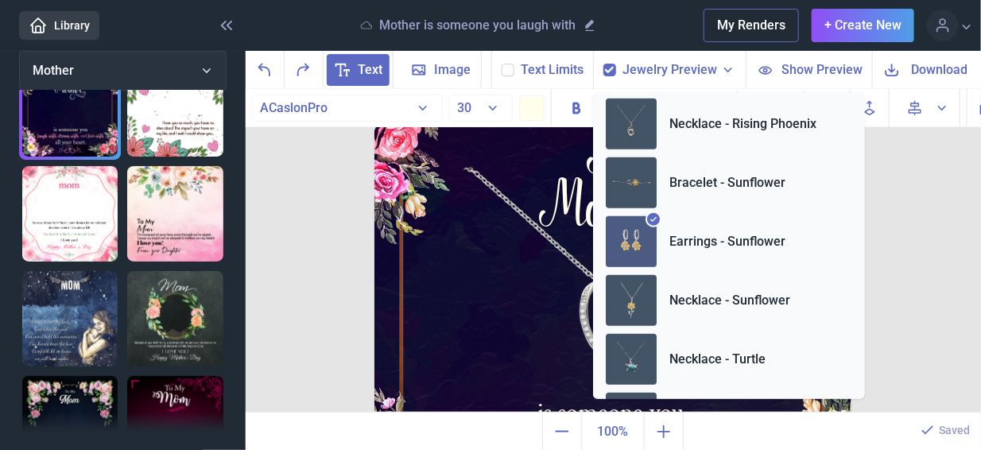
click at [492, 338] on img at bounding box center [613, 303] width 477 height 477
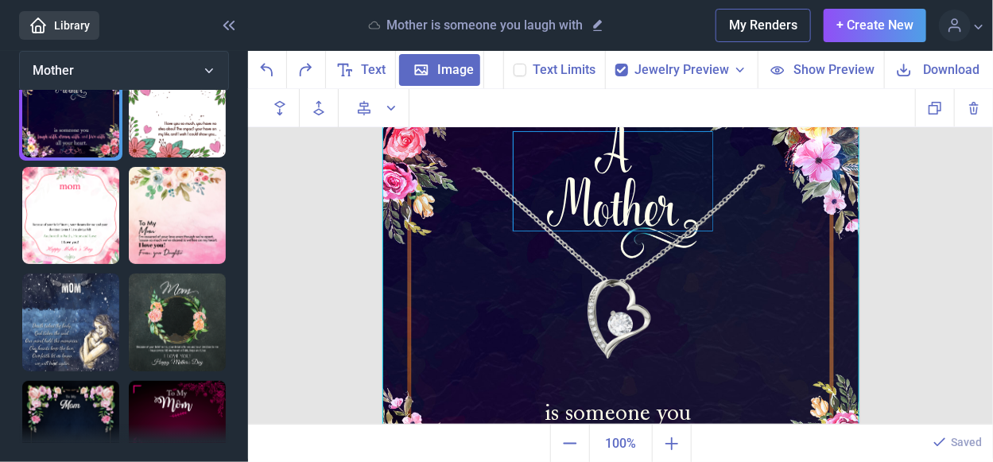
click at [582, 65] on div "A Mother" at bounding box center [621, 65] width 477 height 0
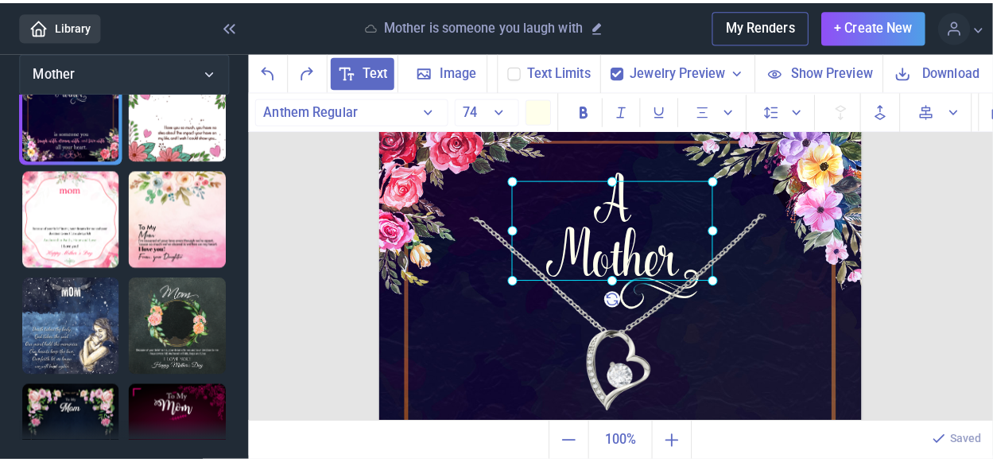
scroll to position [0, 0]
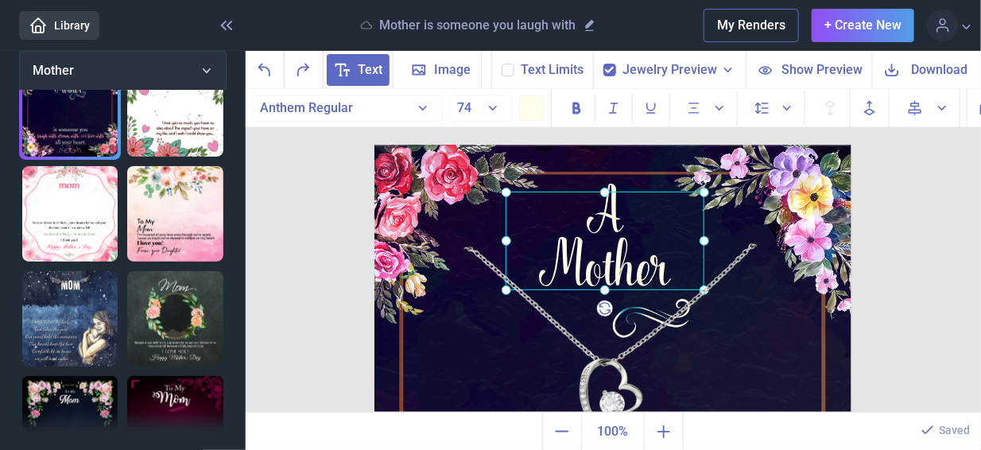
drag, startPoint x: 584, startPoint y: 277, endPoint x: 584, endPoint y: 257, distance: 19.9
click at [584, 257] on div at bounding box center [605, 241] width 199 height 99
click at [639, 319] on img at bounding box center [613, 383] width 477 height 477
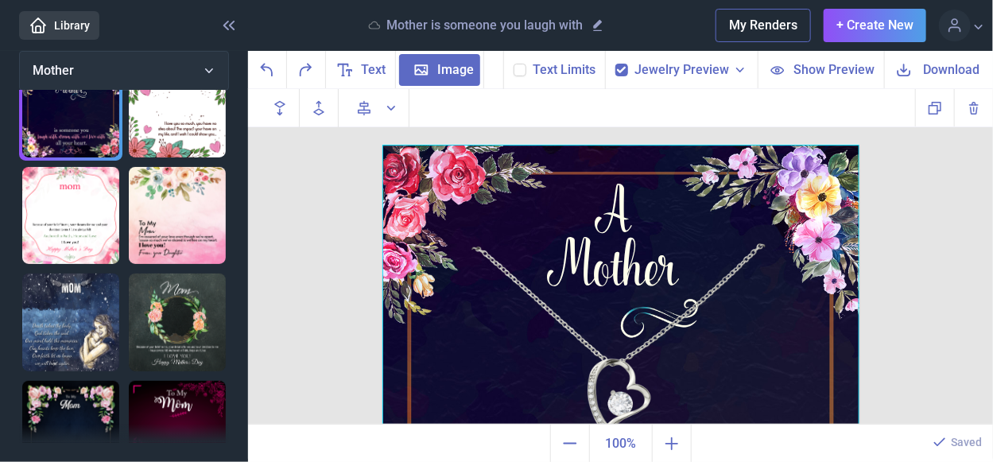
click at [660, 317] on div at bounding box center [621, 383] width 477 height 477
click at [645, 324] on div at bounding box center [621, 383] width 477 height 477
click at [728, 348] on div at bounding box center [621, 383] width 477 height 477
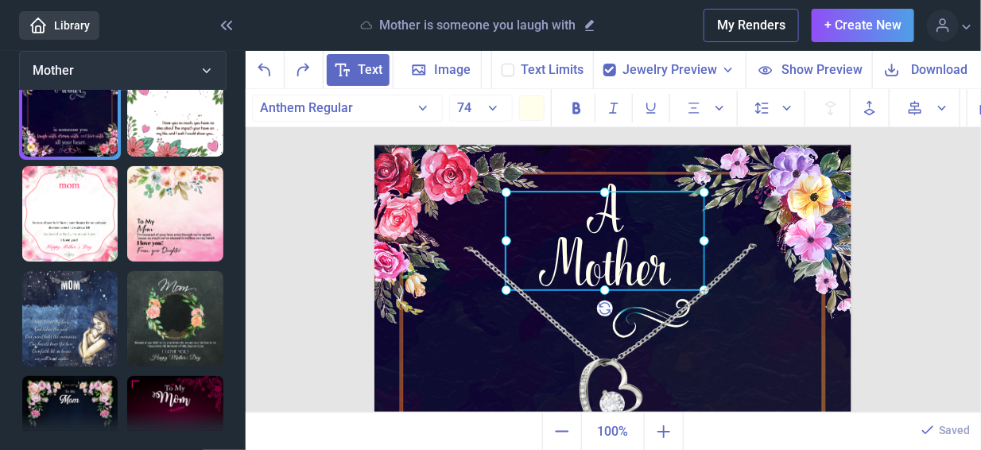
click at [375, 145] on div "A Mother" at bounding box center [375, 145] width 0 height 0
click at [678, 337] on img at bounding box center [613, 383] width 477 height 477
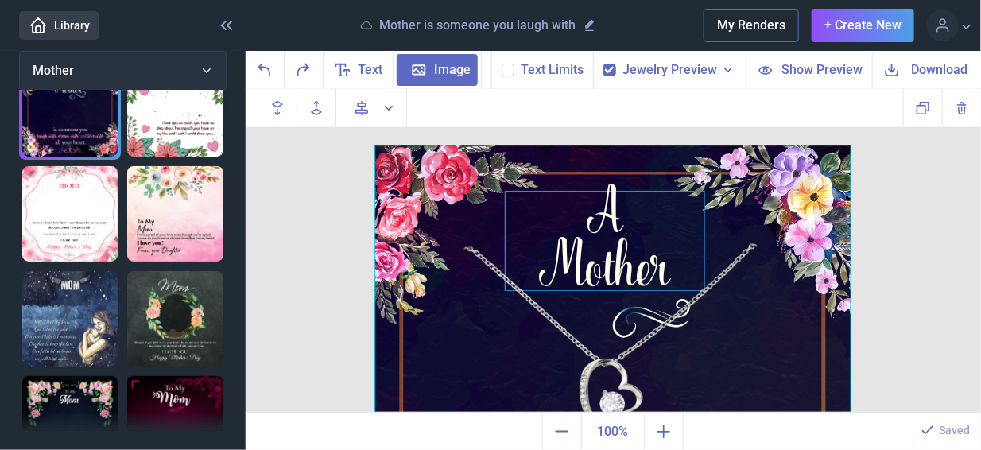
click at [639, 290] on div "A Mother" at bounding box center [605, 241] width 199 height 99
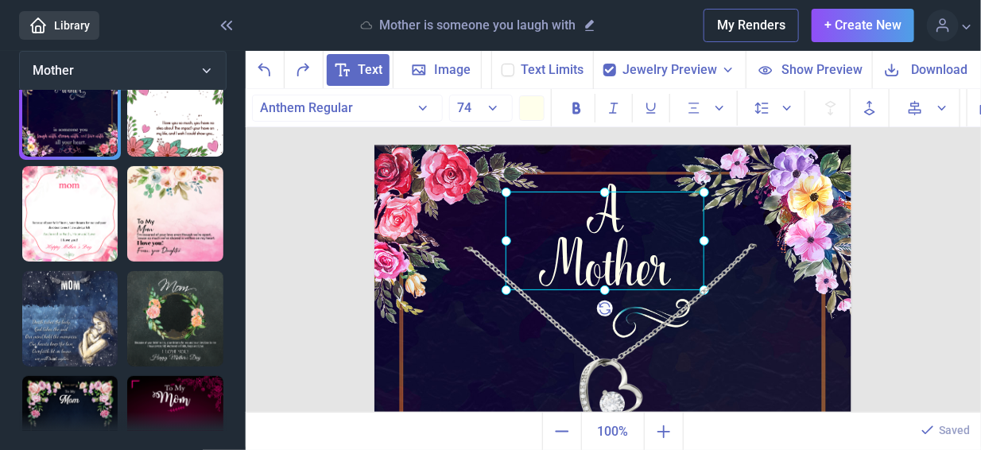
click at [725, 369] on img at bounding box center [613, 383] width 477 height 477
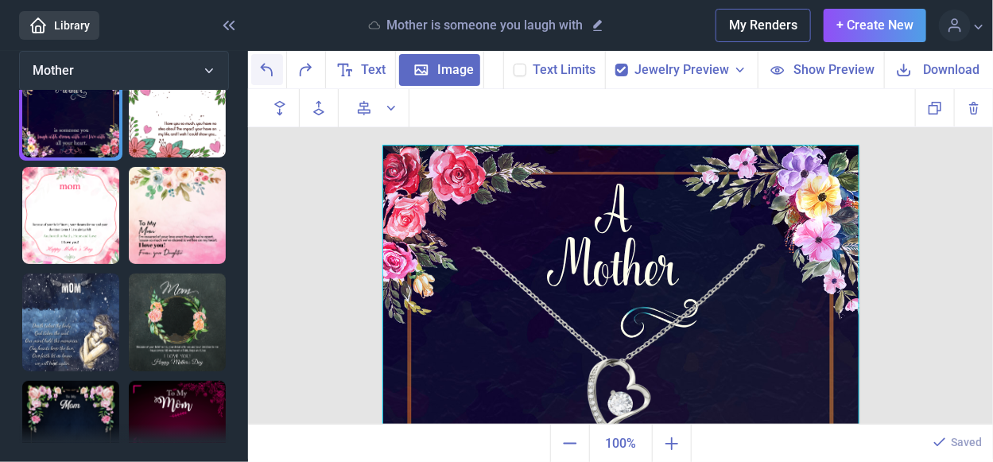
click at [274, 69] on icon "Undo" at bounding box center [267, 69] width 19 height 19
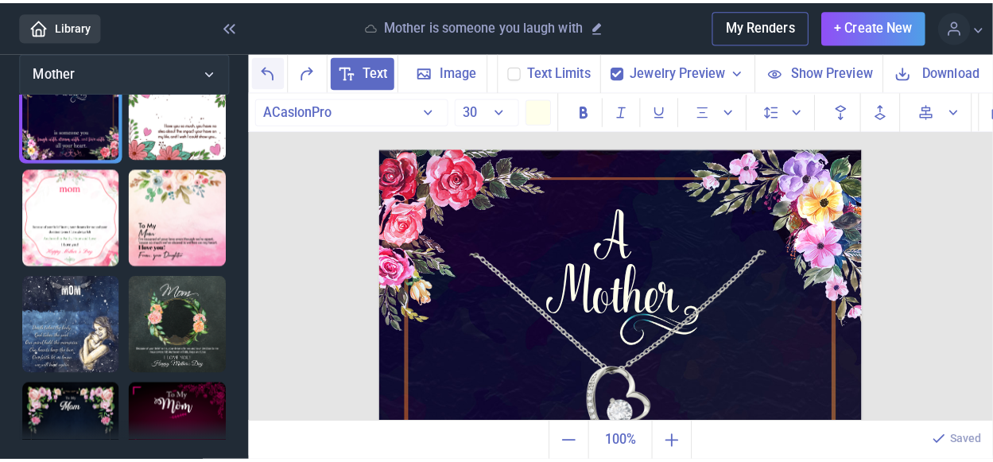
scroll to position [157, 0]
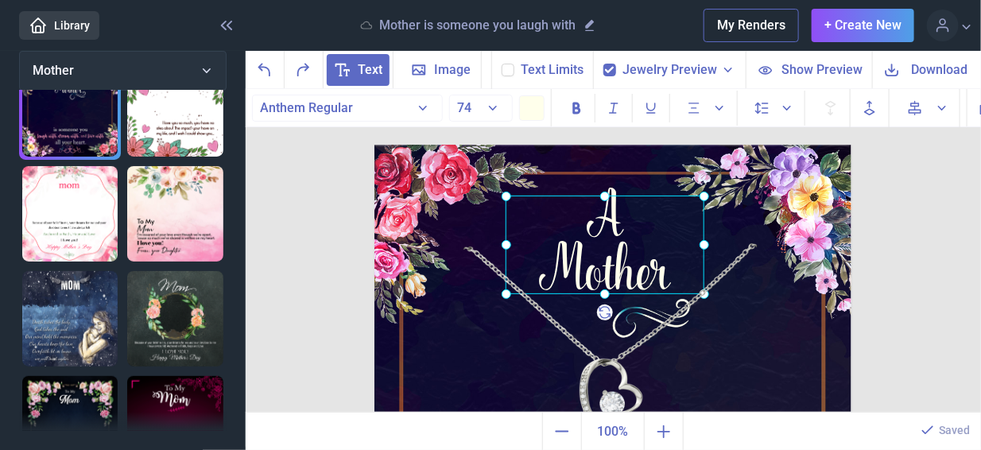
drag, startPoint x: 579, startPoint y: 269, endPoint x: 579, endPoint y: 253, distance: 15.9
click at [375, 145] on div "A Mother" at bounding box center [375, 145] width 0 height 0
click at [723, 370] on img at bounding box center [613, 383] width 477 height 477
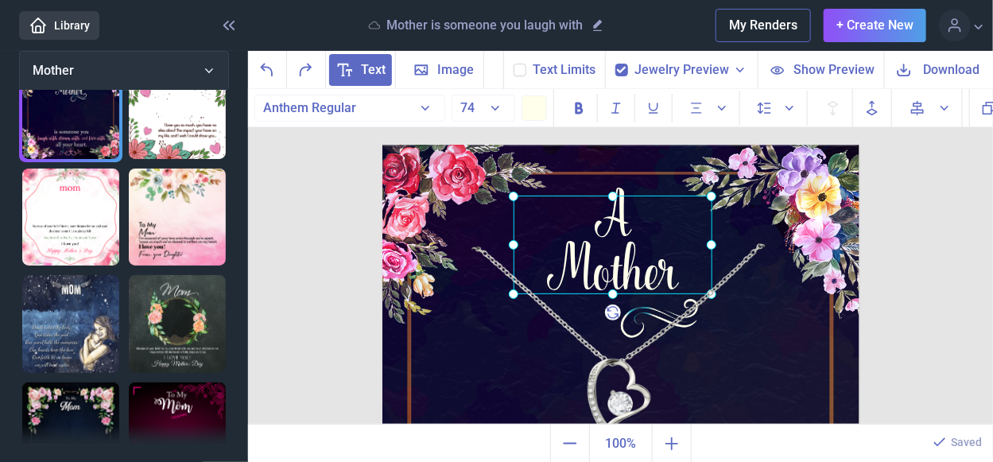
scroll to position [159, 0]
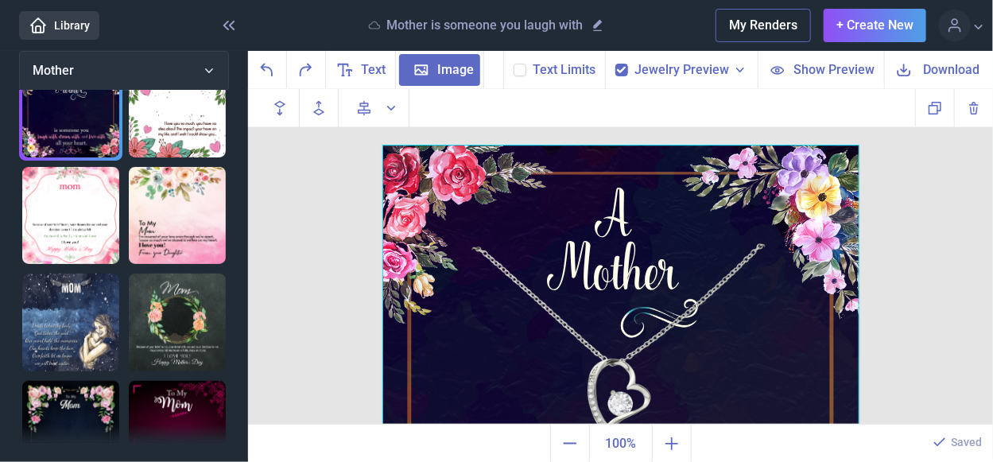
click at [635, 72] on div "Jewelry Preview" at bounding box center [681, 70] width 153 height 38
click at [624, 69] on icon at bounding box center [622, 70] width 10 height 10
click at [616, 64] on input "checkbox" at bounding box center [615, 63] width 1 height 1
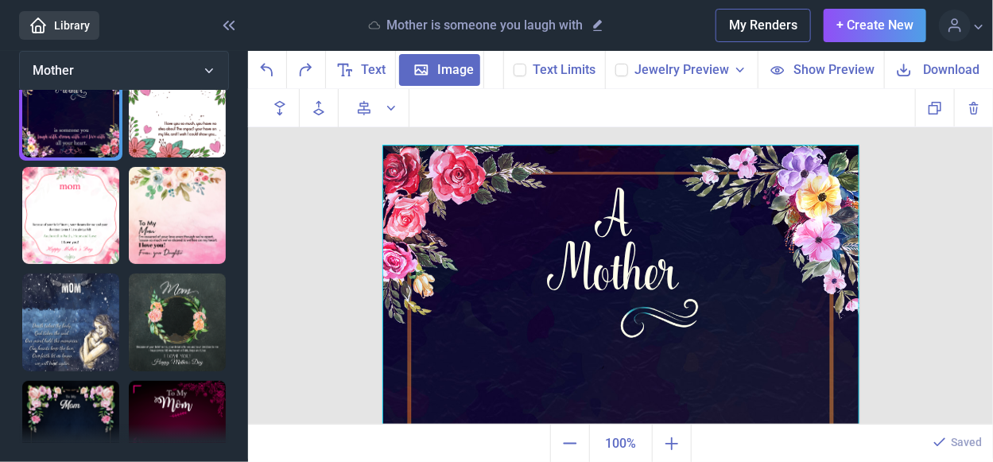
click at [624, 69] on icon at bounding box center [622, 70] width 10 height 10
click at [616, 64] on input "checkbox" at bounding box center [615, 63] width 1 height 1
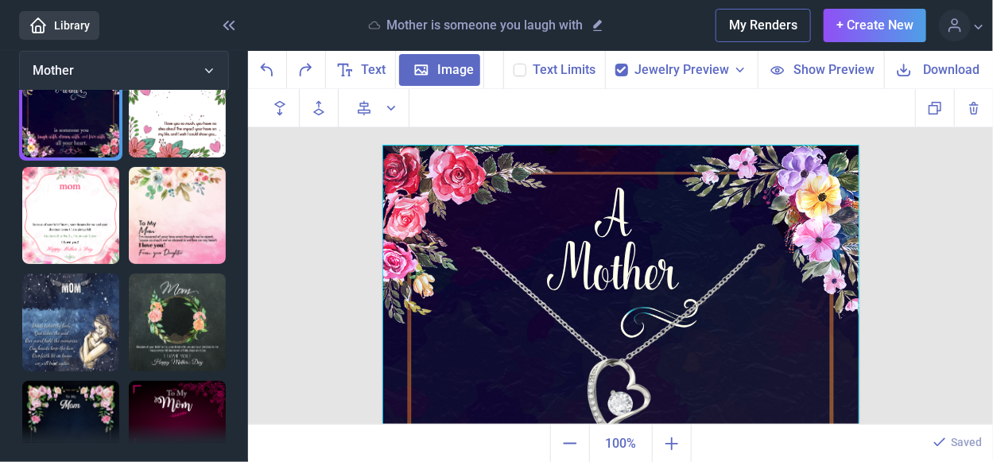
click at [697, 64] on span "Jewelry Preview" at bounding box center [682, 69] width 95 height 19
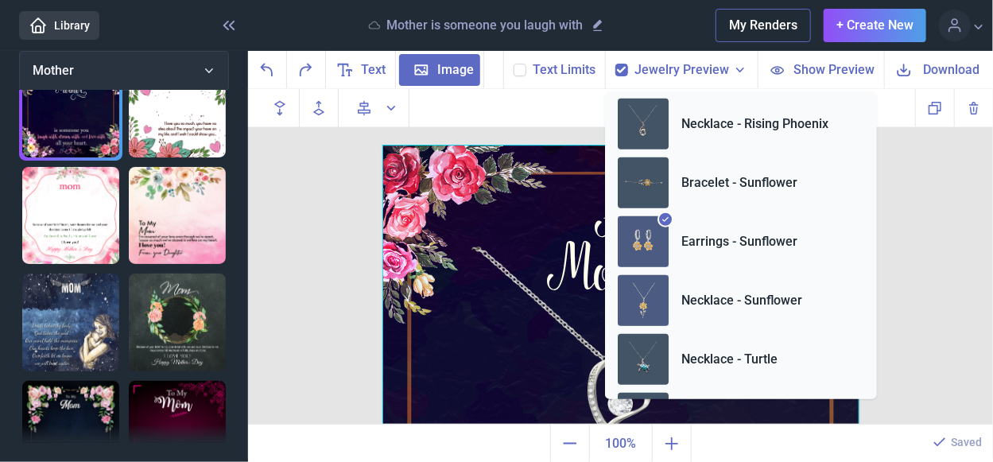
click at [655, 306] on img at bounding box center [643, 300] width 51 height 51
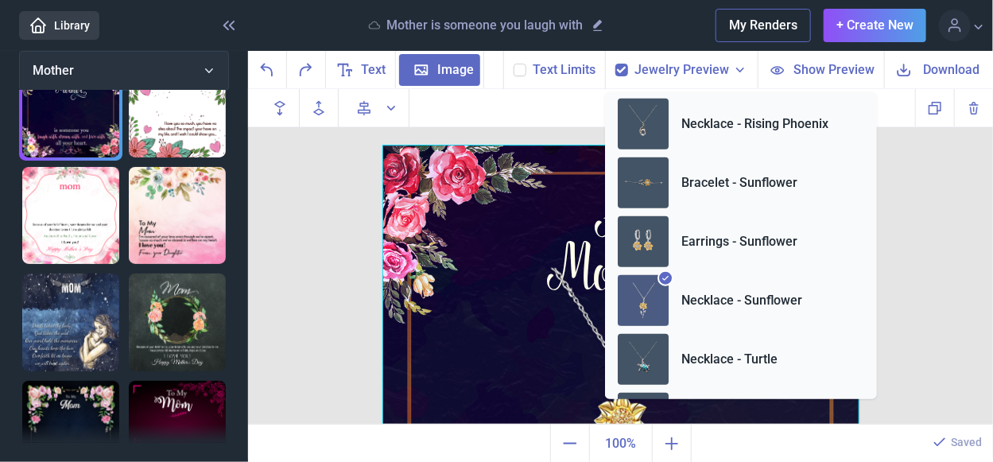
drag, startPoint x: 728, startPoint y: 415, endPoint x: 726, endPoint y: 407, distance: 8.1
click at [728, 414] on div at bounding box center [621, 383] width 477 height 477
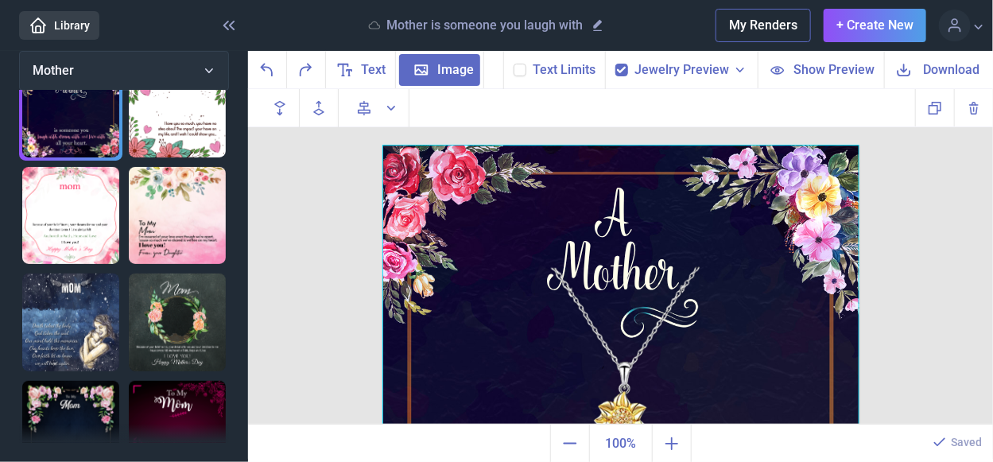
click at [654, 69] on span "Jewelry Preview" at bounding box center [682, 69] width 95 height 19
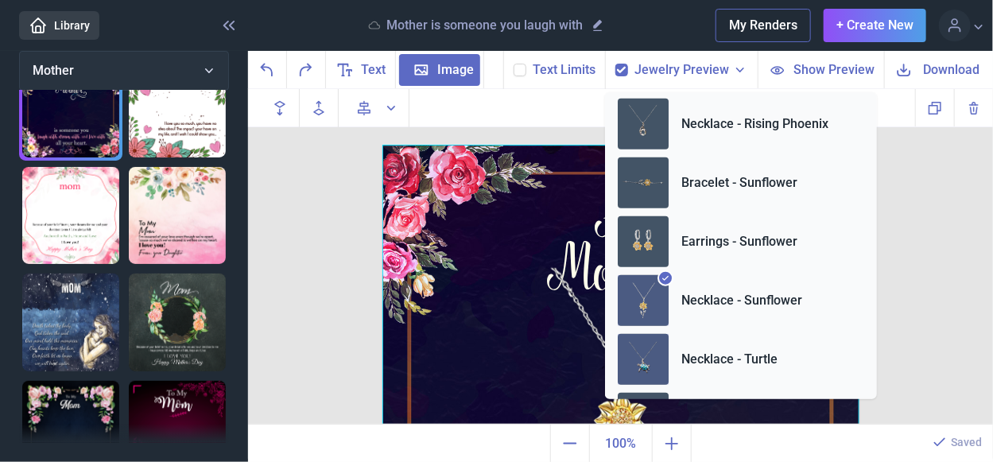
click at [659, 354] on img at bounding box center [643, 359] width 51 height 51
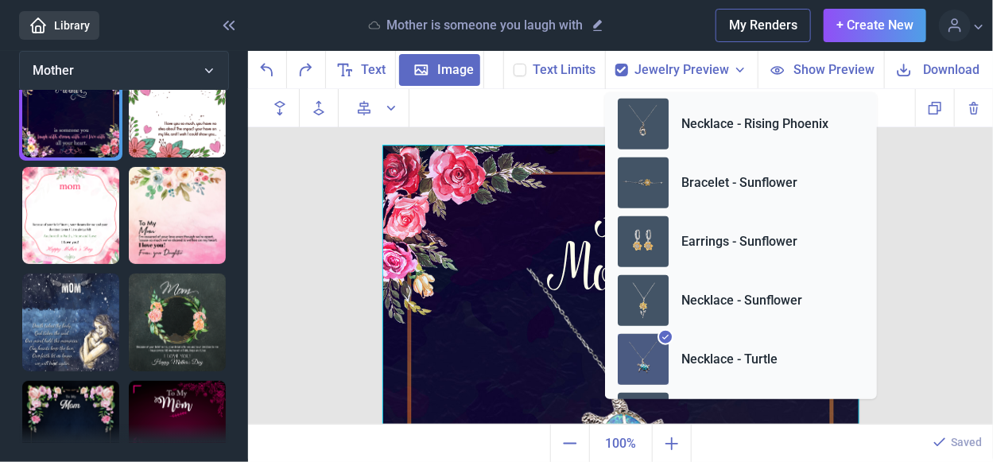
drag, startPoint x: 456, startPoint y: 302, endPoint x: 463, endPoint y: 296, distance: 9.6
click at [460, 300] on div at bounding box center [621, 383] width 477 height 477
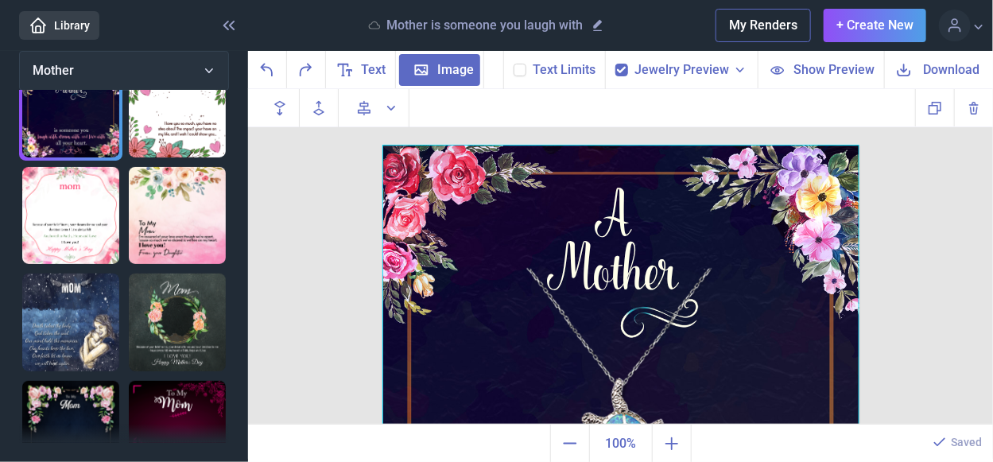
click at [680, 73] on span "Jewelry Preview" at bounding box center [682, 69] width 95 height 19
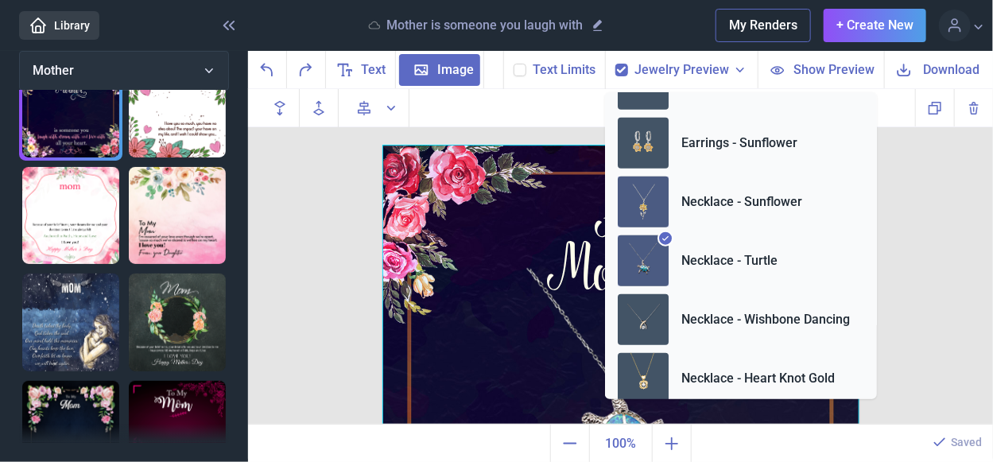
scroll to position [593, 0]
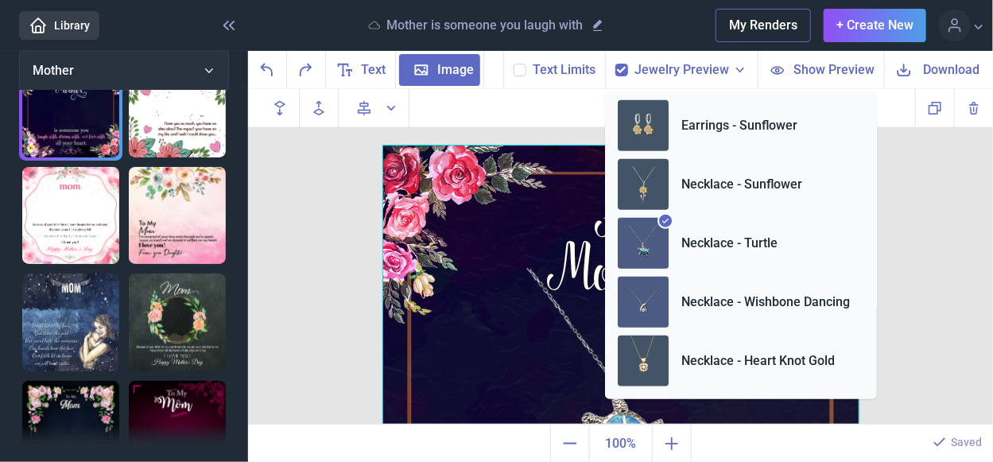
click at [652, 310] on img at bounding box center [643, 302] width 51 height 51
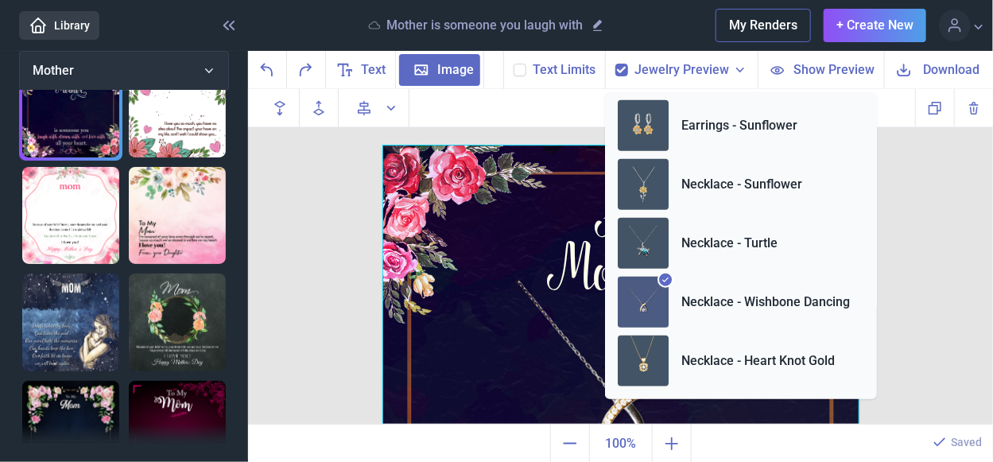
click at [512, 327] on div at bounding box center [621, 383] width 477 height 477
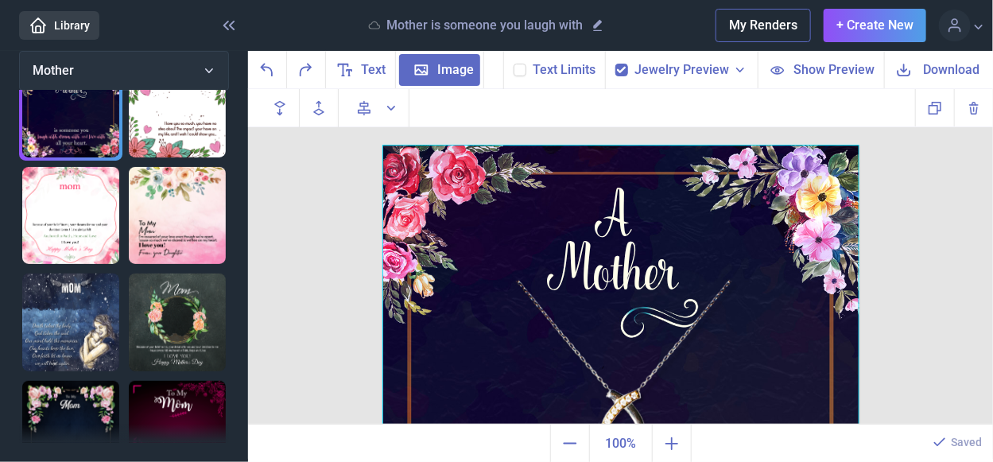
click at [685, 71] on span "Jewelry Preview" at bounding box center [682, 69] width 95 height 19
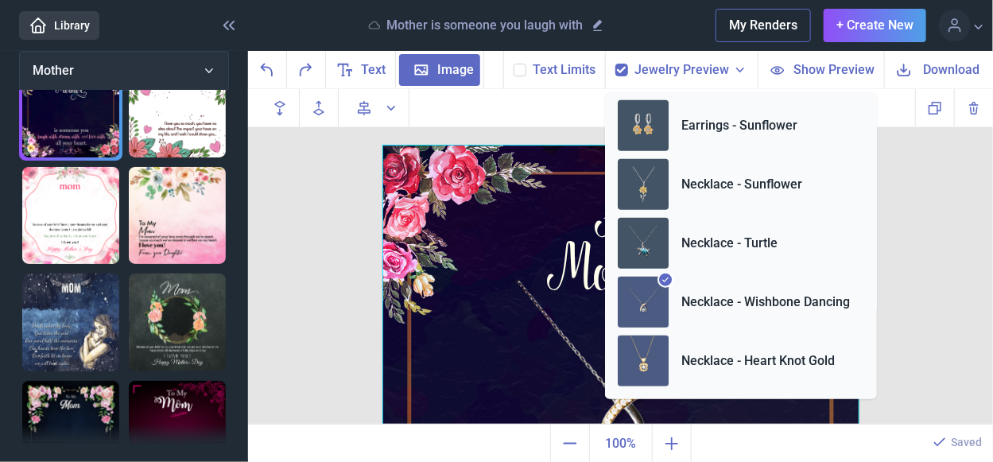
click at [648, 359] on img at bounding box center [643, 361] width 51 height 51
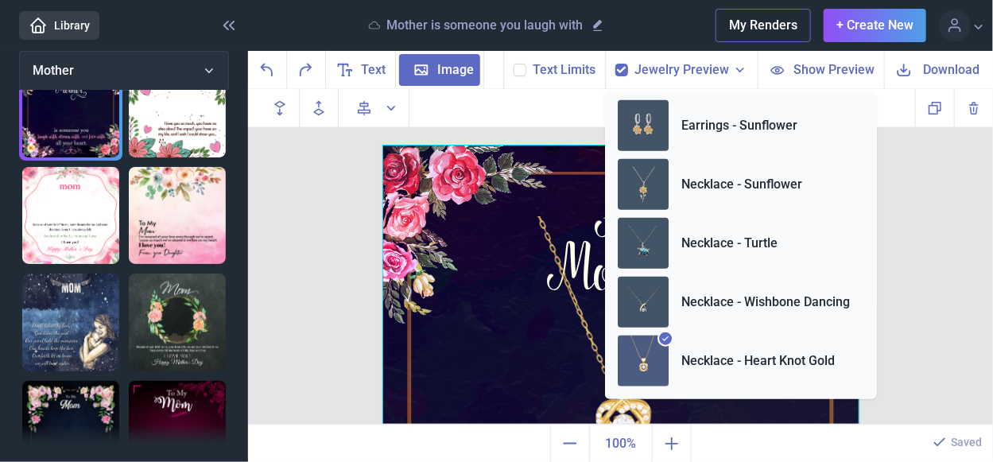
click at [522, 360] on div at bounding box center [621, 383] width 477 height 477
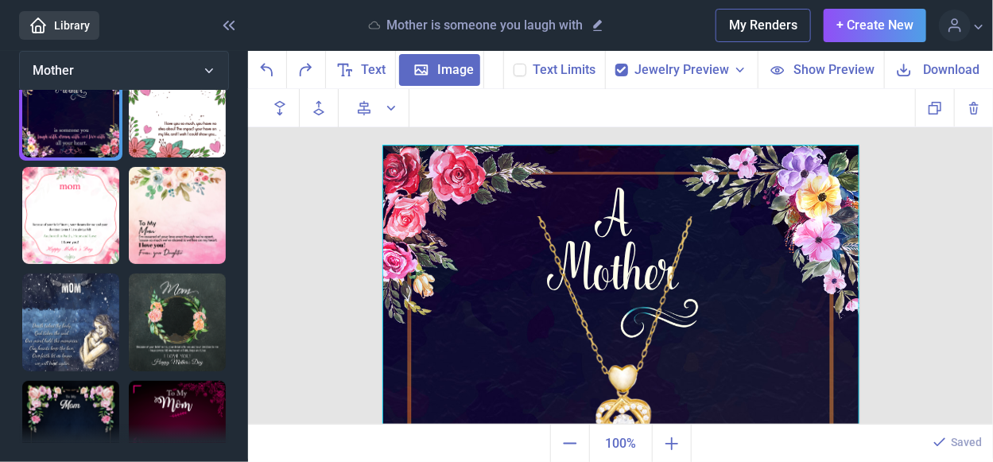
click at [536, 394] on div at bounding box center [621, 383] width 477 height 477
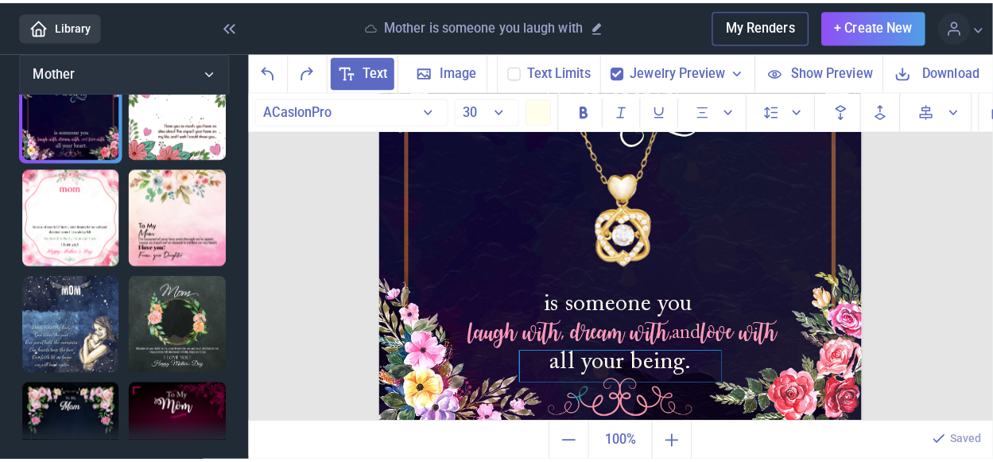
scroll to position [157, 0]
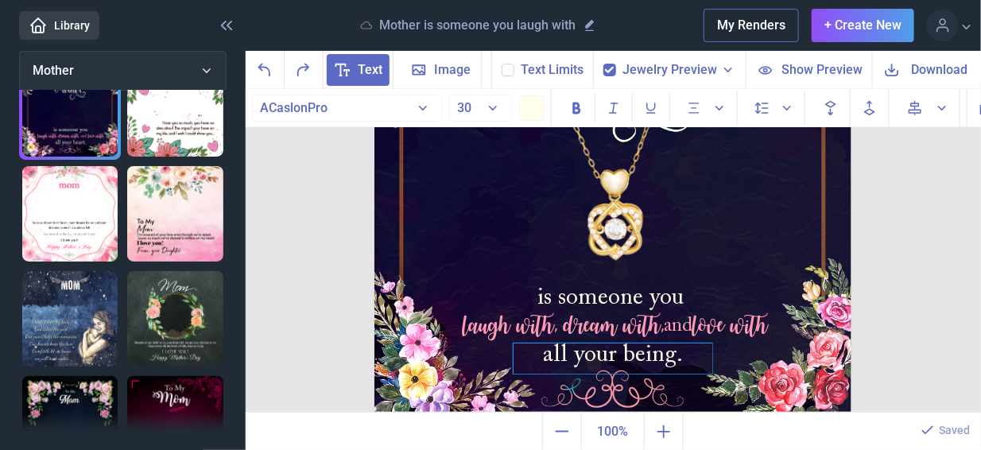
click at [632, 360] on div "all your being." at bounding box center [613, 359] width 199 height 30
click at [567, 364] on div "all your being." at bounding box center [613, 359] width 199 height 30
click at [682, 352] on div "all of your being." at bounding box center [613, 359] width 199 height 30
click at [728, 250] on img at bounding box center [613, 187] width 477 height 477
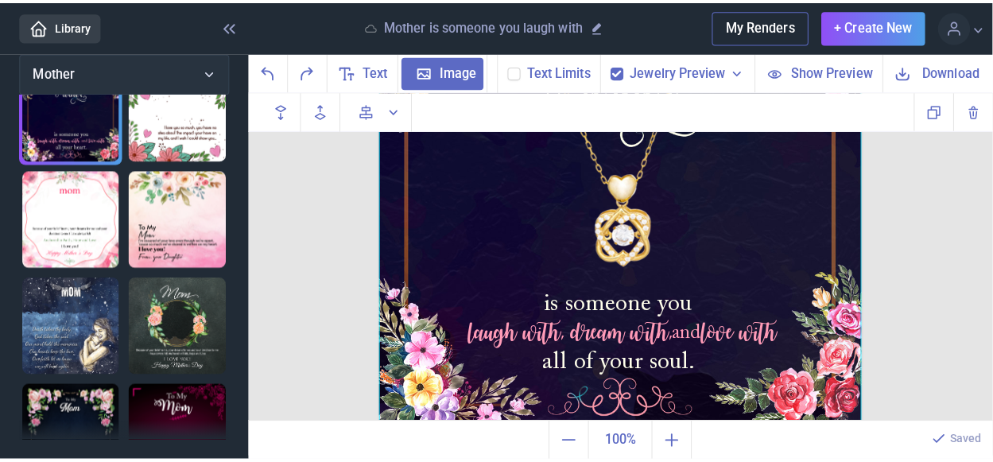
scroll to position [159, 0]
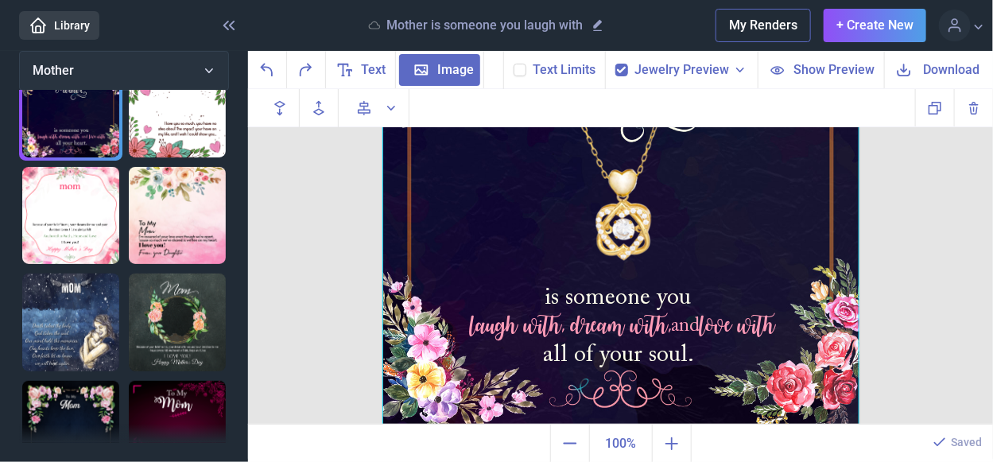
click at [621, 64] on label at bounding box center [622, 70] width 13 height 13
click at [616, 64] on input "checkbox" at bounding box center [615, 63] width 1 height 1
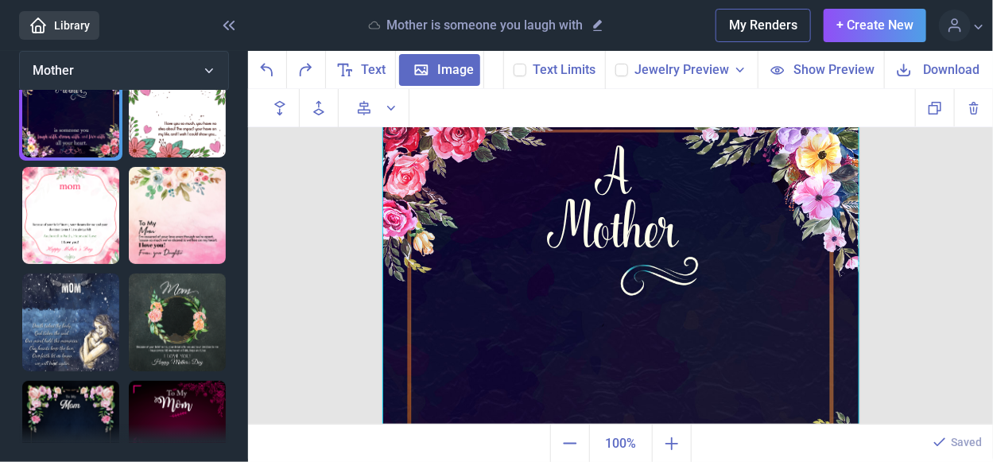
scroll to position [37, 0]
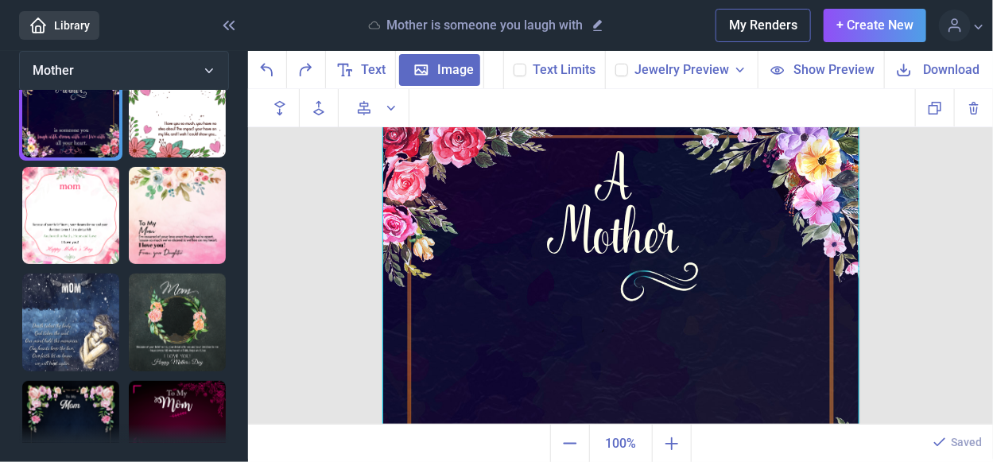
click at [692, 71] on span "Jewelry Preview" at bounding box center [682, 69] width 95 height 19
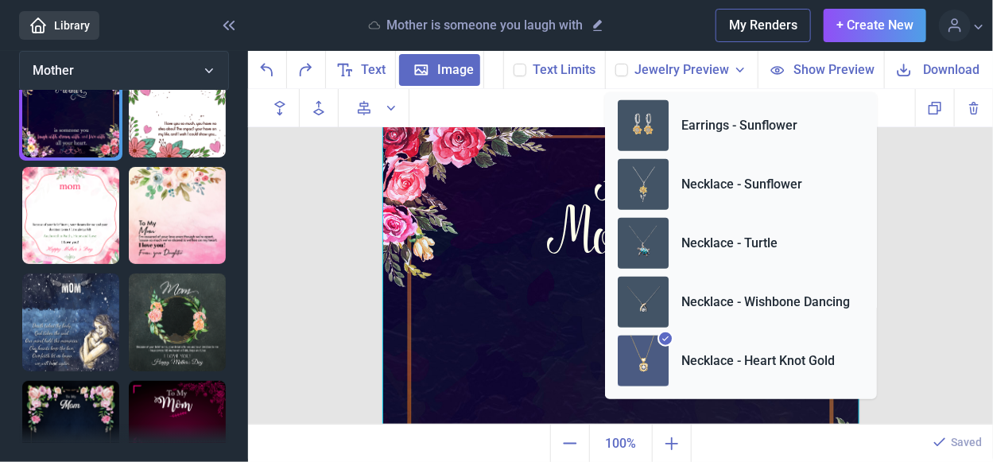
click at [651, 363] on img at bounding box center [643, 361] width 51 height 51
click at [659, 247] on img at bounding box center [643, 243] width 51 height 51
click at [681, 66] on span "Jewelry Preview" at bounding box center [682, 69] width 95 height 19
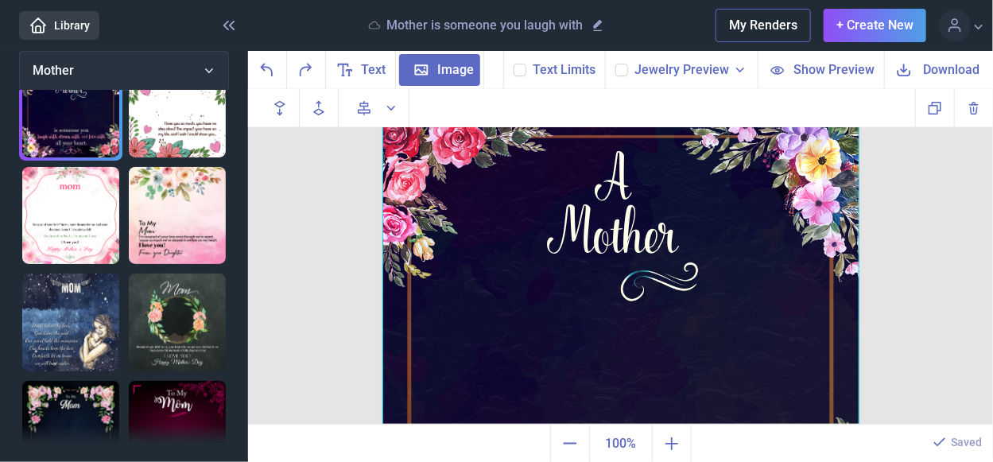
click at [681, 68] on span "Jewelry Preview" at bounding box center [682, 69] width 95 height 19
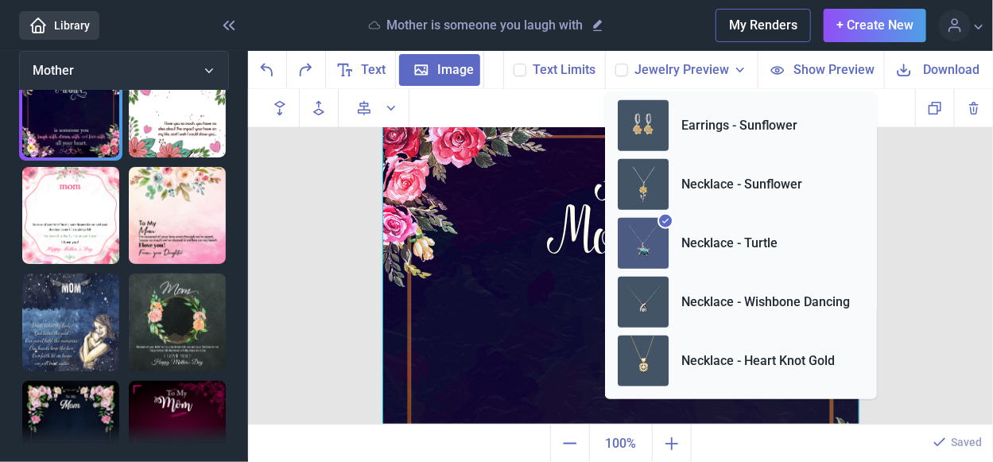
click at [683, 76] on span "Jewelry Preview" at bounding box center [682, 69] width 95 height 19
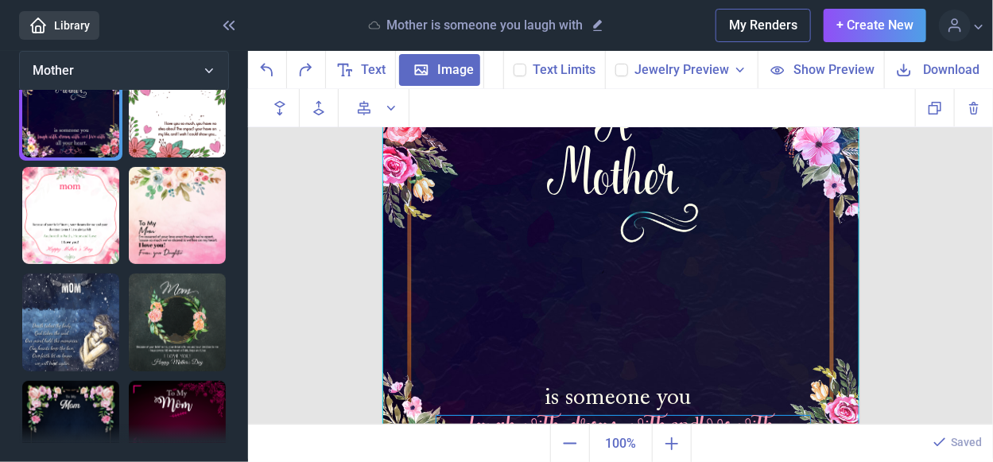
scroll to position [196, 0]
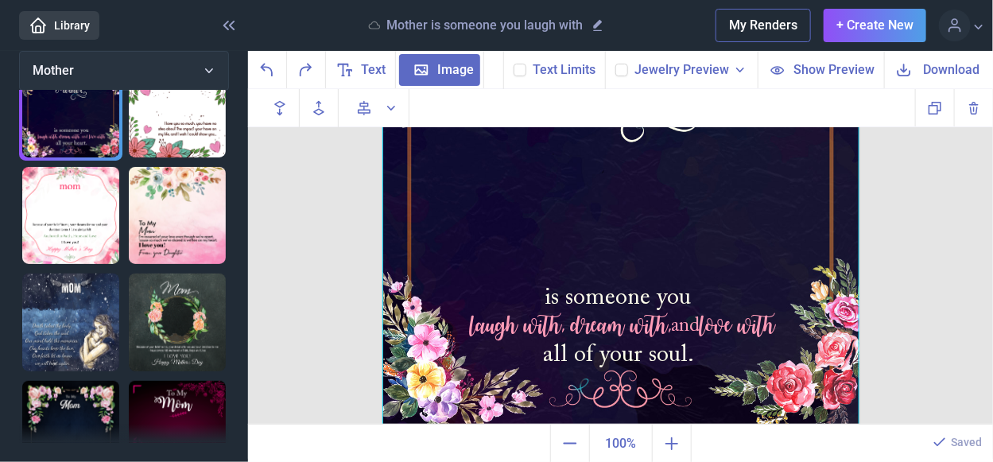
click at [487, 247] on div at bounding box center [621, 187] width 477 height 477
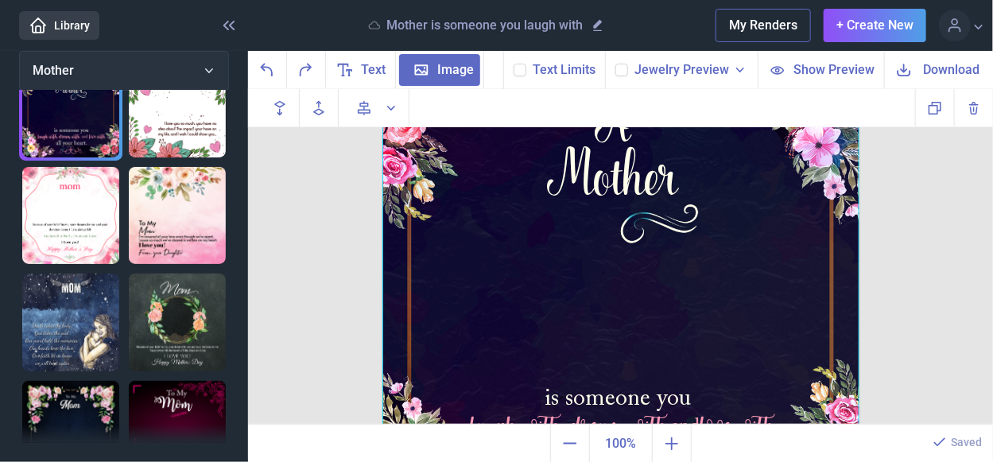
scroll to position [0, 0]
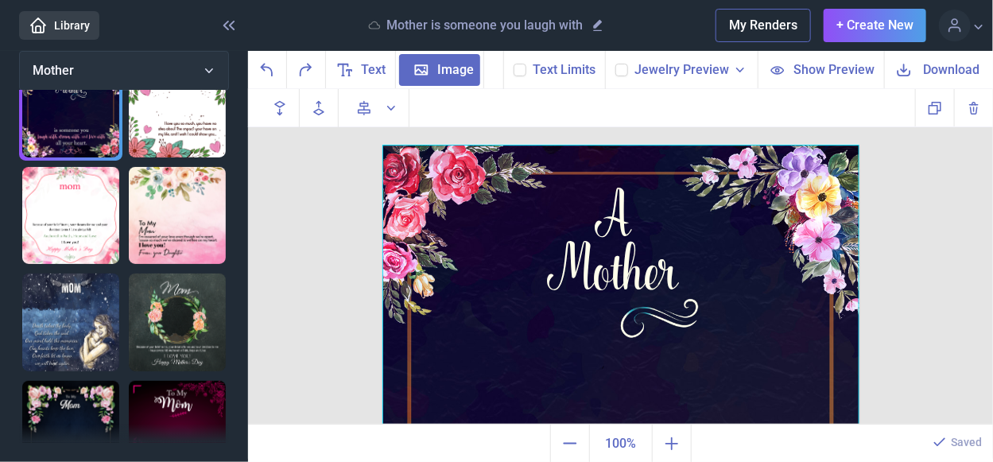
click at [625, 60] on div "Jewelry Preview" at bounding box center [681, 70] width 153 height 38
click at [627, 72] on icon at bounding box center [622, 70] width 10 height 10
click at [616, 64] on input "checkbox" at bounding box center [615, 63] width 1 height 1
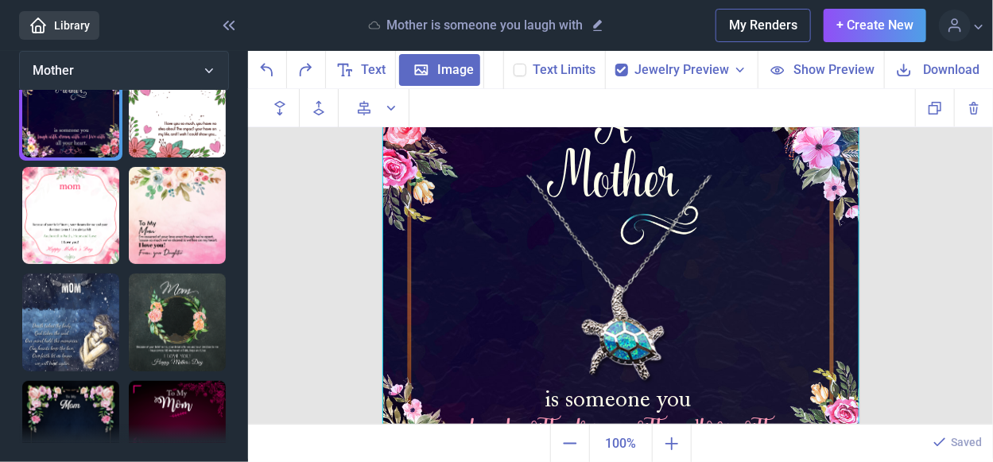
scroll to position [80, 0]
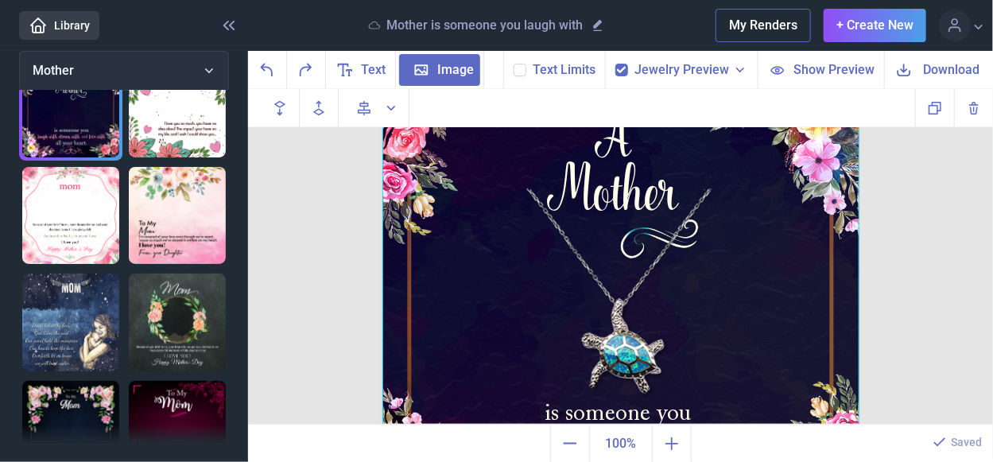
click at [691, 70] on span "Jewelry Preview" at bounding box center [682, 69] width 95 height 19
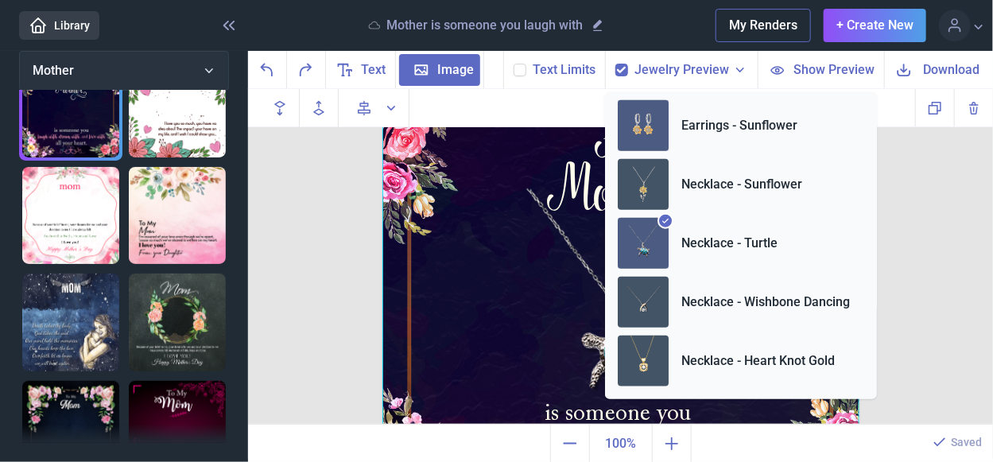
click at [662, 127] on img at bounding box center [643, 125] width 51 height 51
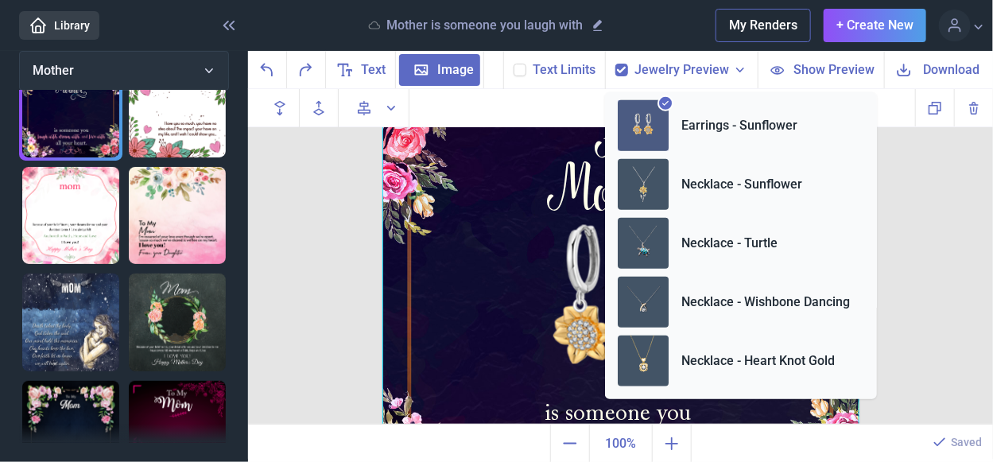
click at [501, 244] on div at bounding box center [621, 303] width 477 height 477
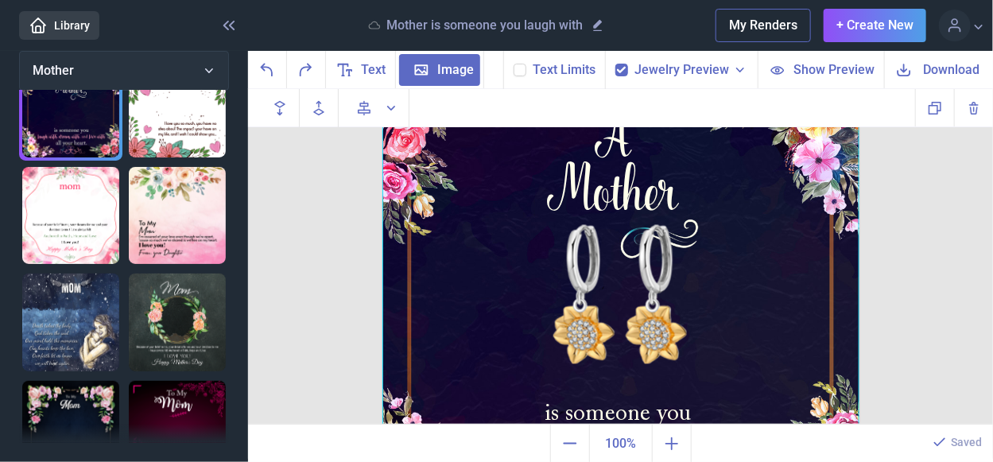
click at [696, 68] on span "Jewelry Preview" at bounding box center [682, 69] width 95 height 19
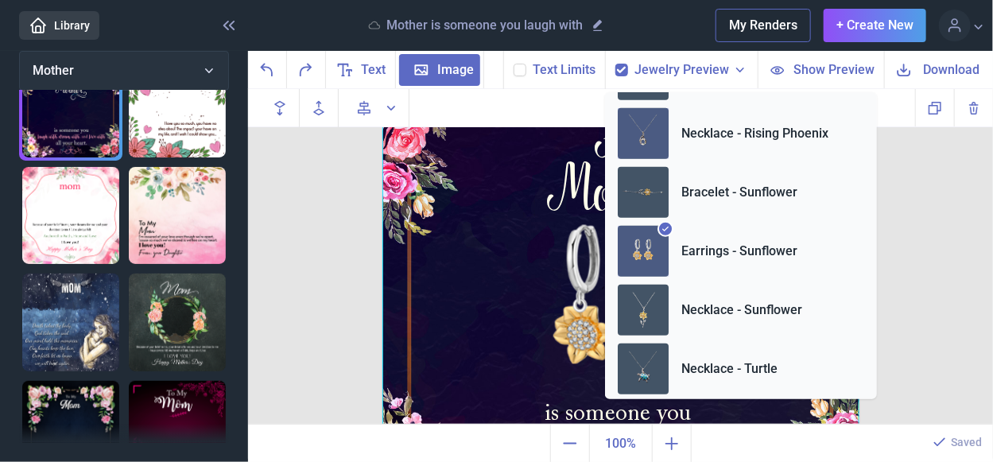
scroll to position [434, 0]
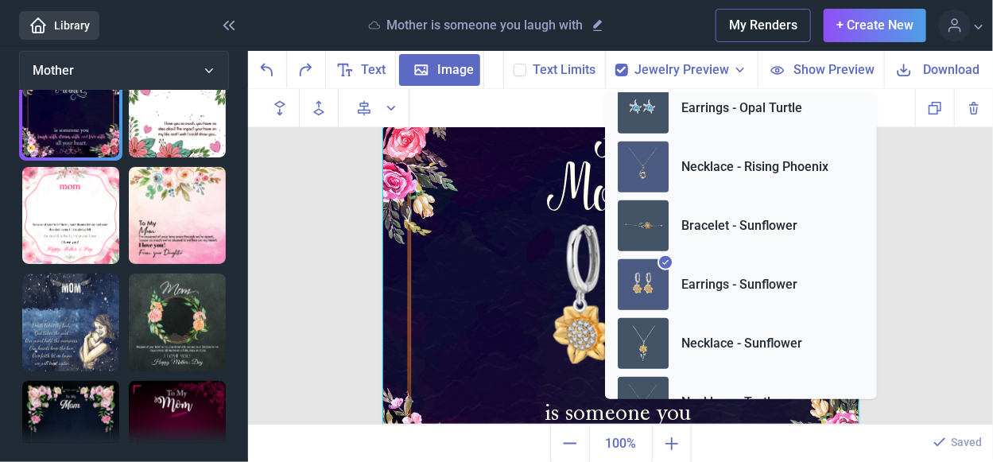
click at [655, 168] on img at bounding box center [643, 167] width 51 height 51
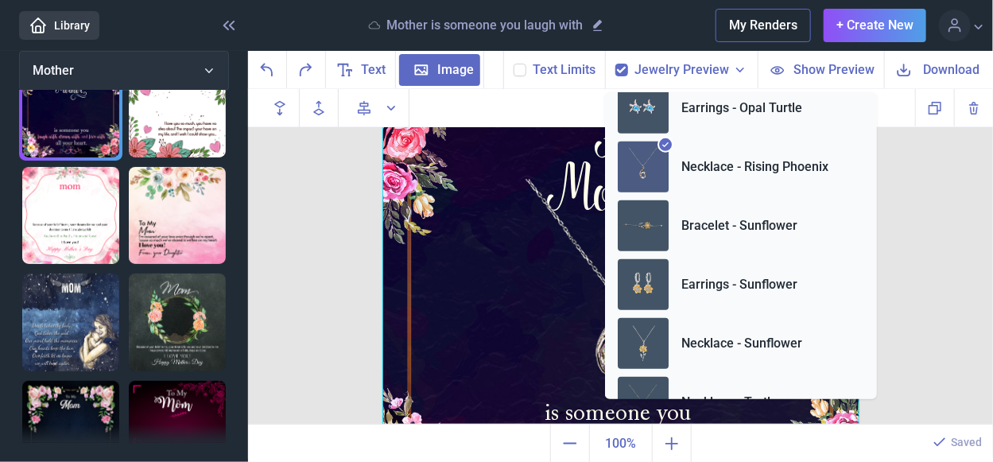
click at [526, 227] on div at bounding box center [621, 303] width 477 height 477
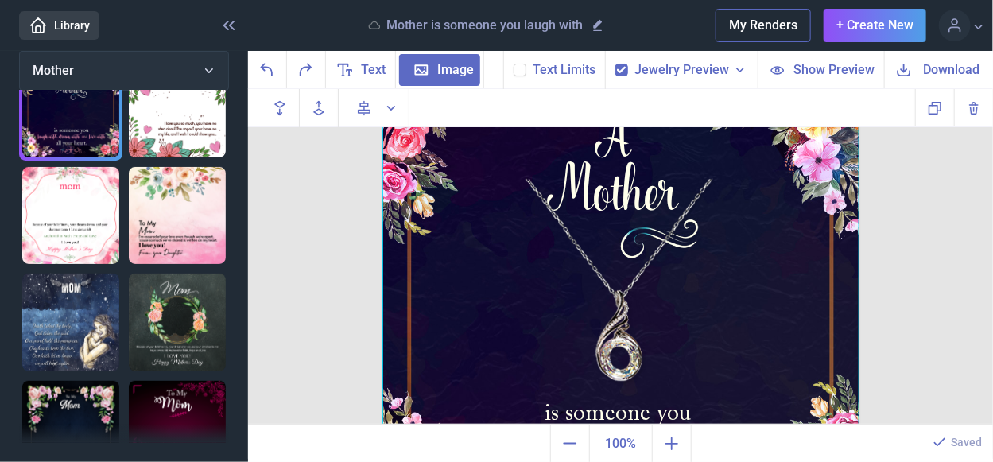
click at [744, 69] on icon at bounding box center [740, 70] width 16 height 16
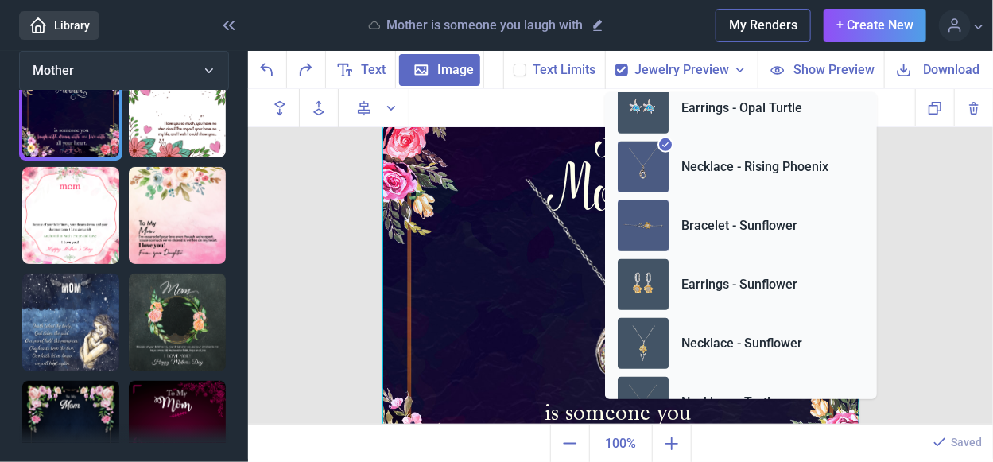
scroll to position [355, 0]
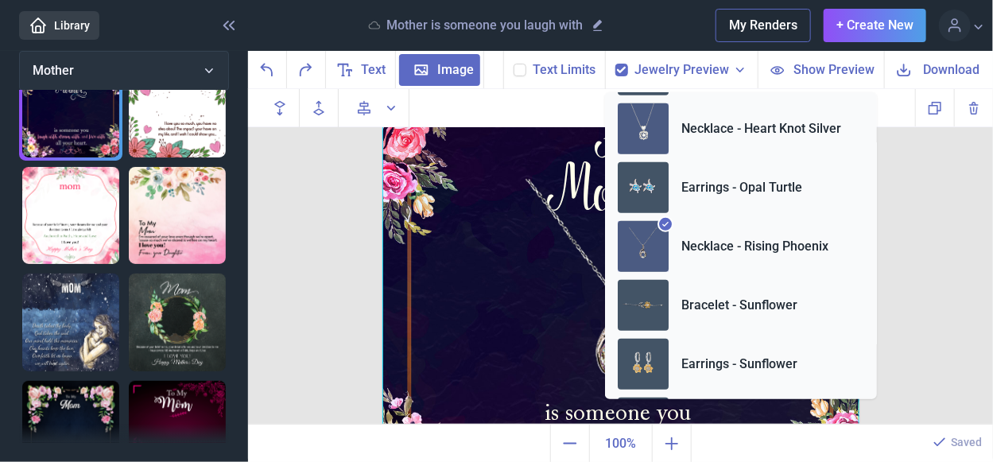
click at [648, 130] on img at bounding box center [643, 128] width 51 height 51
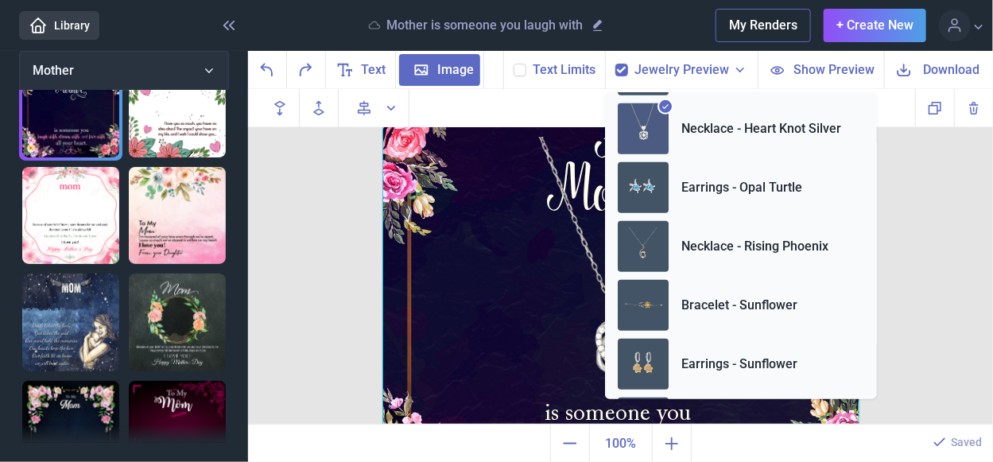
click at [528, 276] on div at bounding box center [621, 303] width 477 height 477
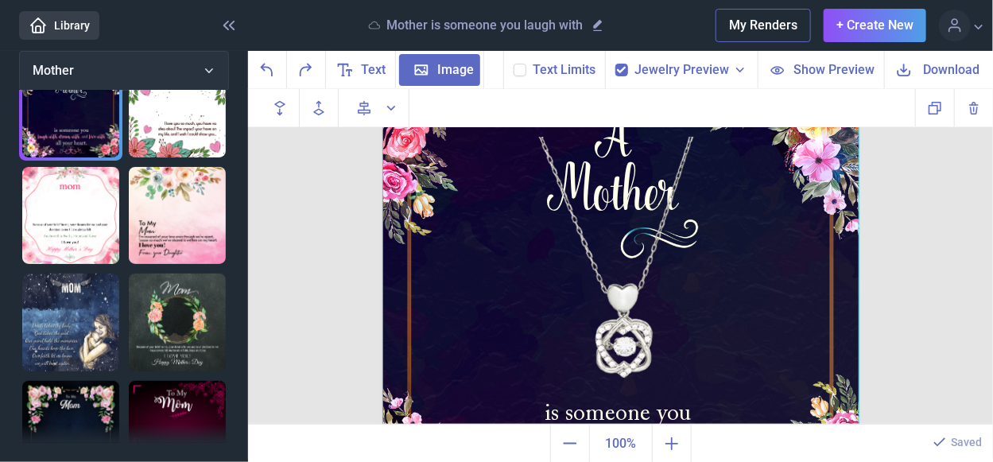
click at [709, 71] on span "Jewelry Preview" at bounding box center [682, 69] width 95 height 19
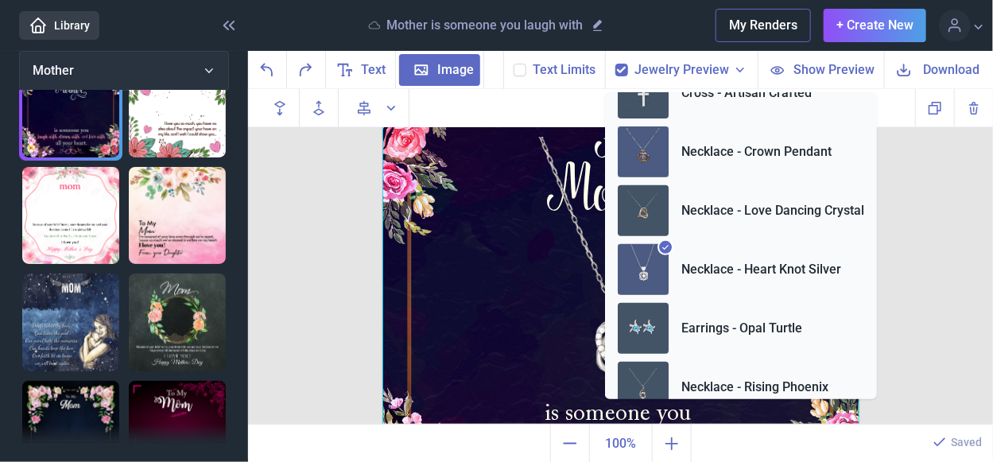
scroll to position [196, 0]
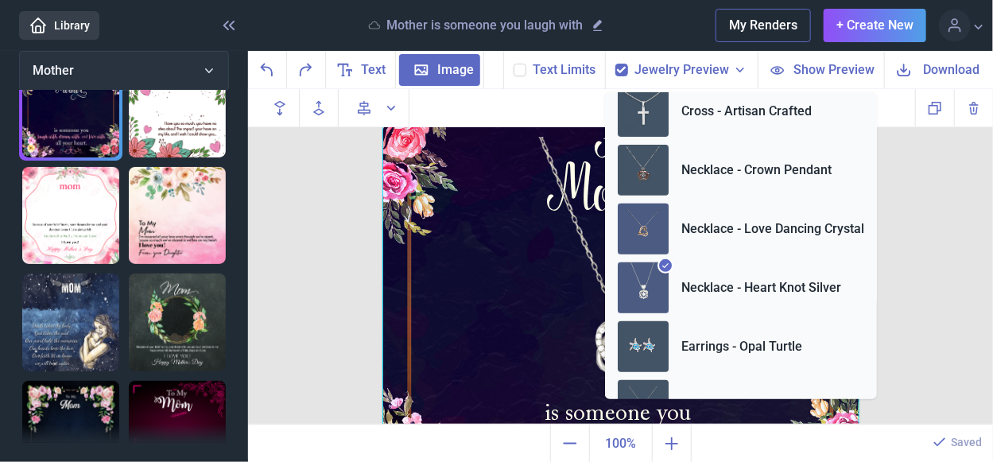
click at [659, 229] on img at bounding box center [643, 229] width 51 height 51
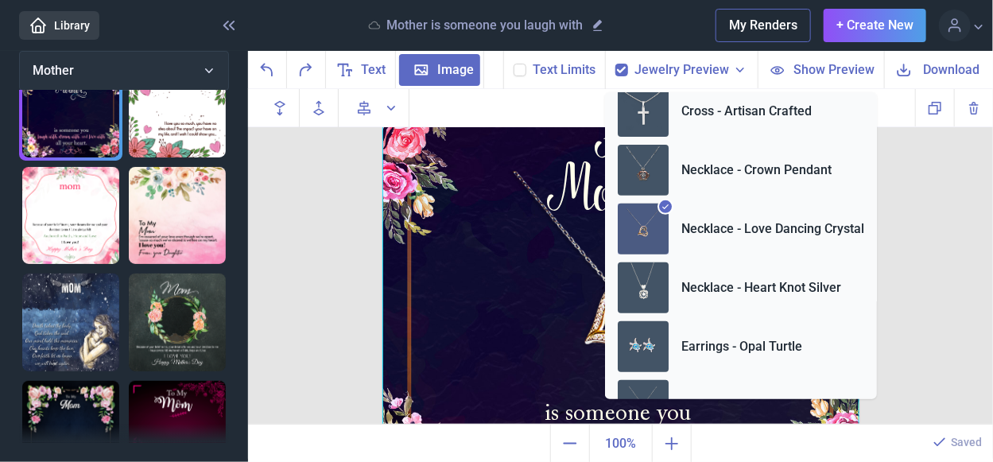
click at [511, 289] on div at bounding box center [621, 303] width 477 height 477
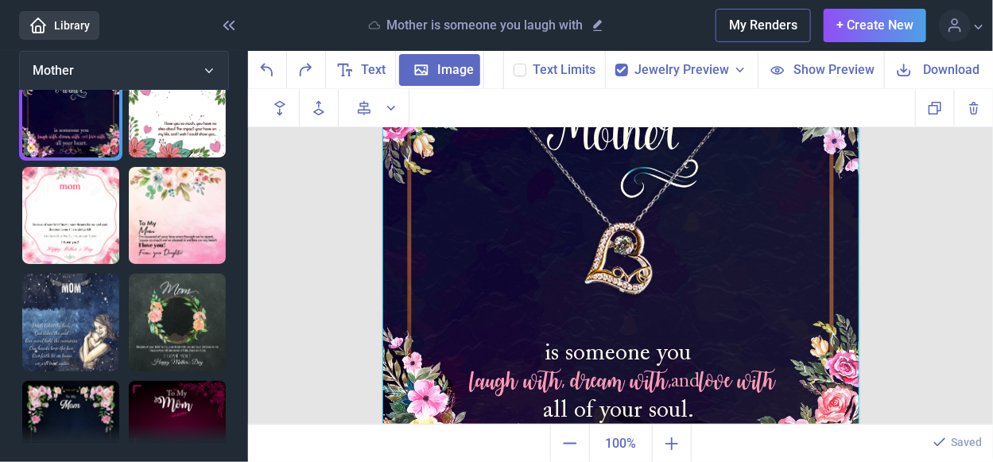
scroll to position [37, 0]
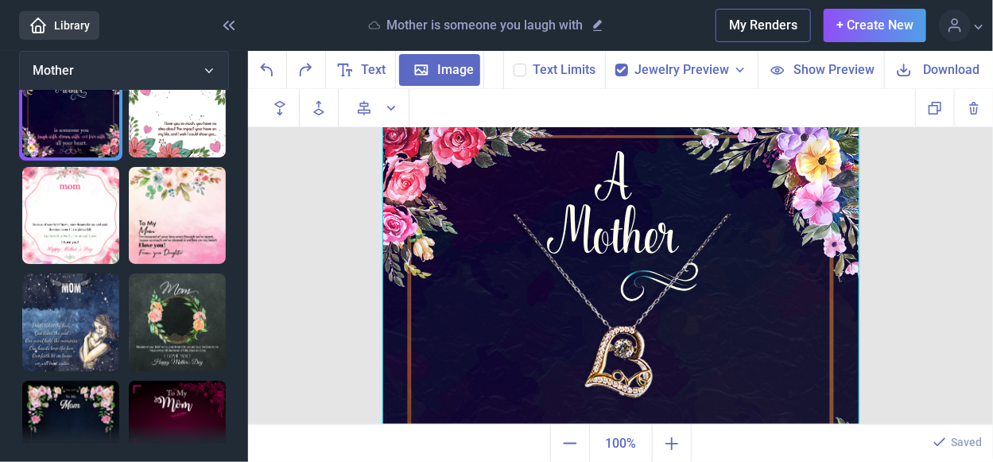
click at [670, 70] on span "Jewelry Preview" at bounding box center [682, 69] width 95 height 19
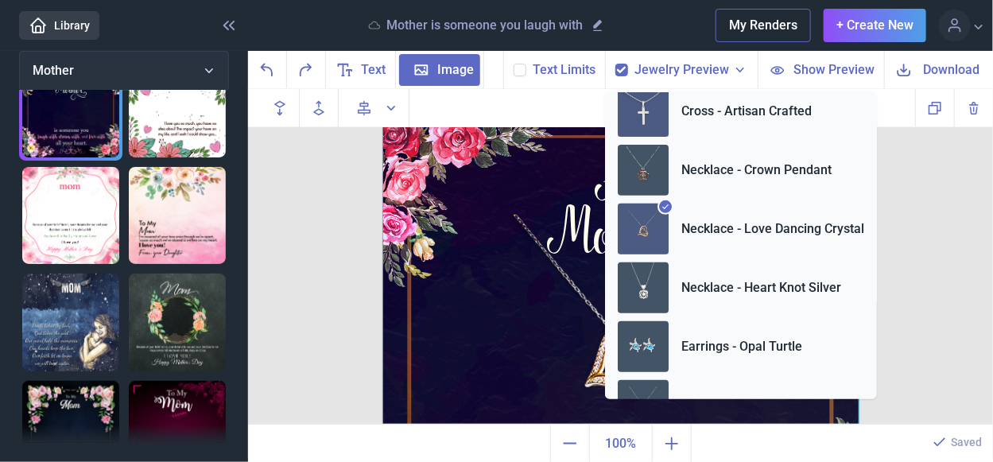
click at [665, 117] on img at bounding box center [643, 111] width 51 height 51
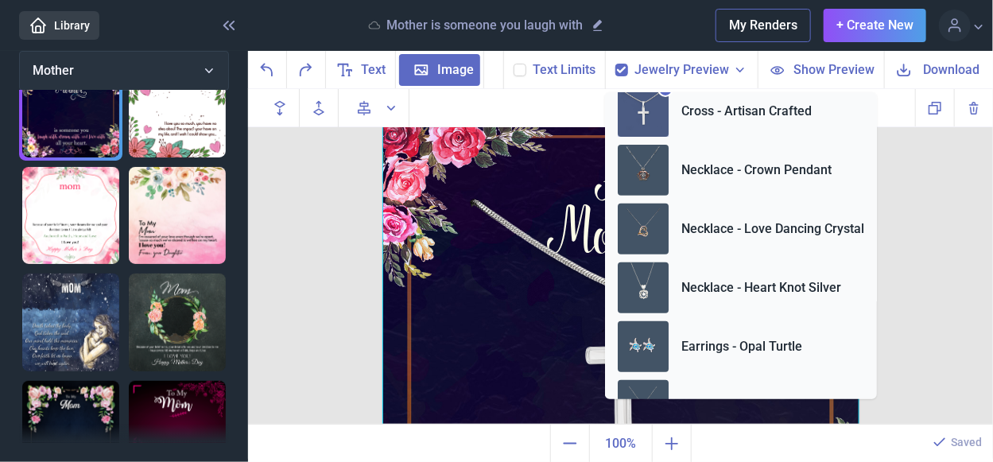
drag, startPoint x: 485, startPoint y: 291, endPoint x: 495, endPoint y: 293, distance: 10.5
click at [485, 293] on div at bounding box center [621, 346] width 477 height 477
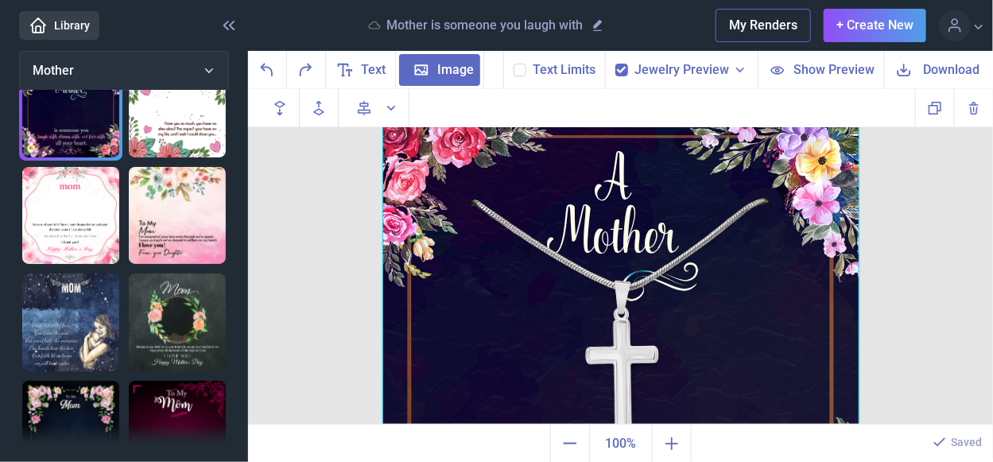
click at [705, 72] on span "Jewelry Preview" at bounding box center [682, 69] width 95 height 19
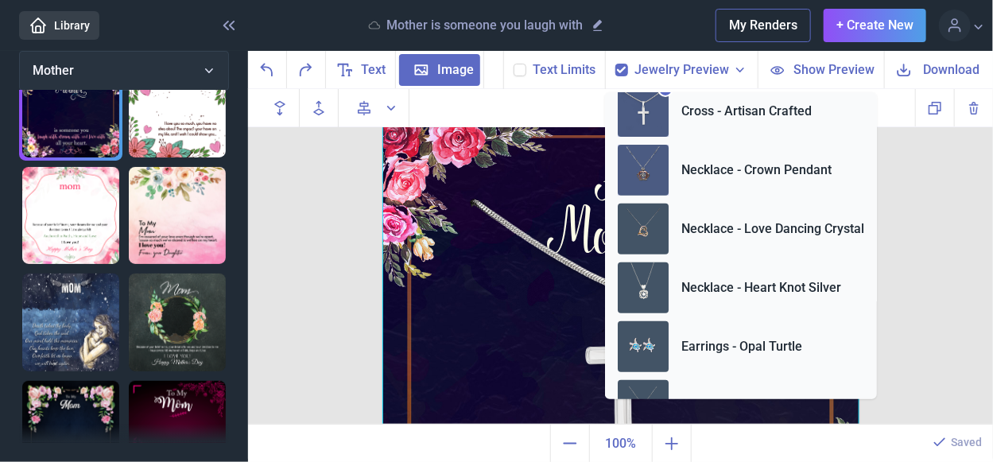
click at [660, 166] on img at bounding box center [643, 170] width 51 height 51
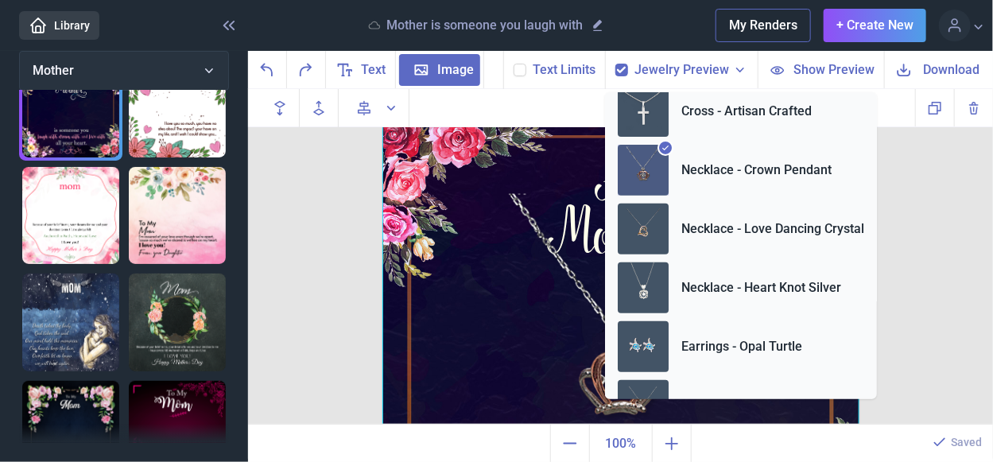
click at [456, 311] on div at bounding box center [621, 346] width 477 height 477
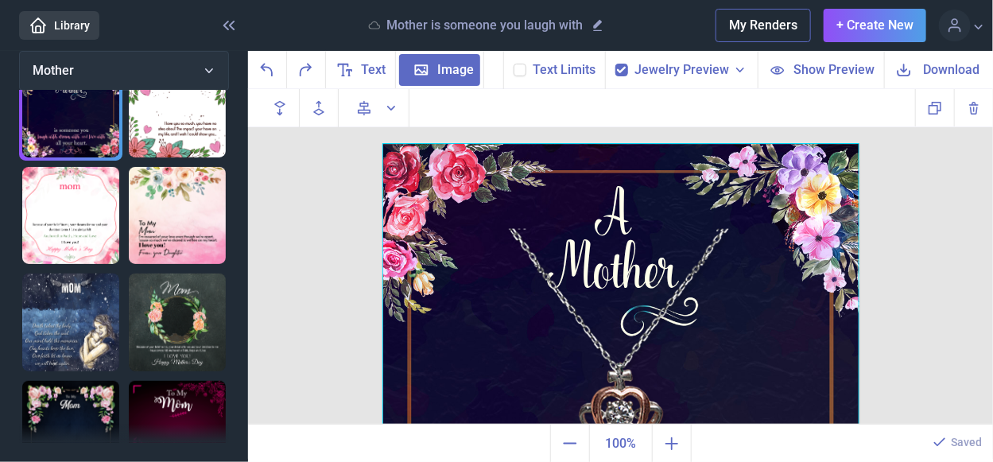
scroll to position [0, 0]
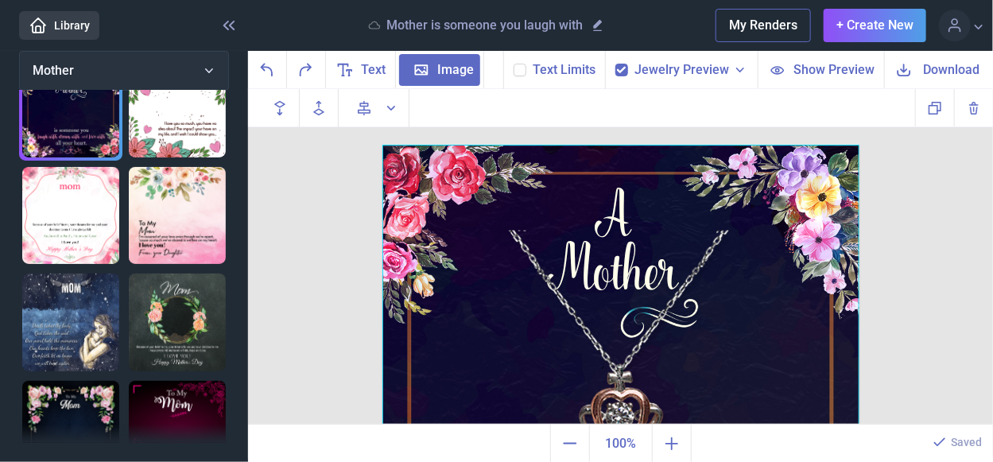
click at [625, 74] on icon at bounding box center [622, 70] width 10 height 10
click at [616, 64] on input "checkbox" at bounding box center [615, 63] width 1 height 1
checkbox input "false"
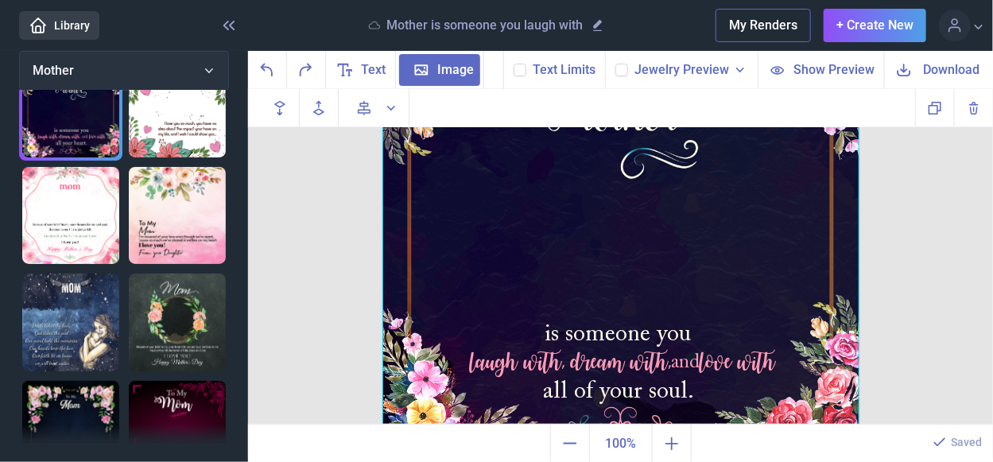
scroll to position [196, 0]
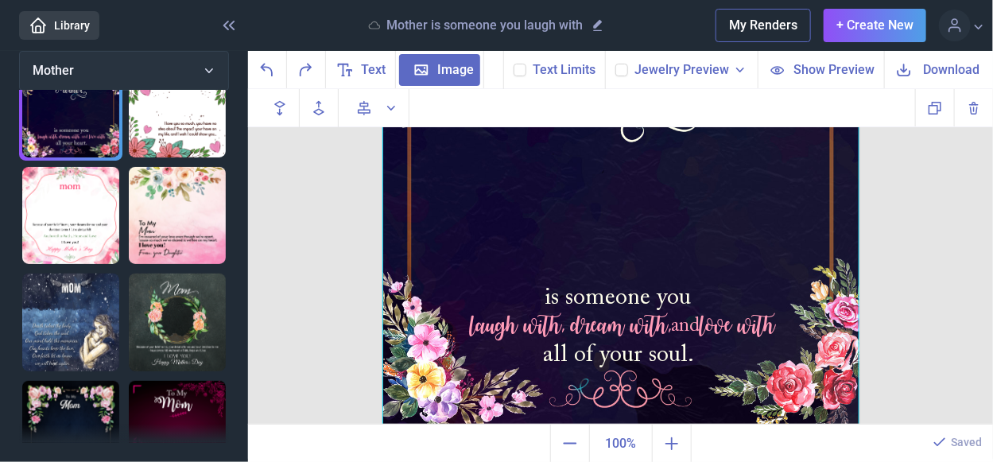
click at [903, 69] on icon at bounding box center [904, 69] width 19 height 19
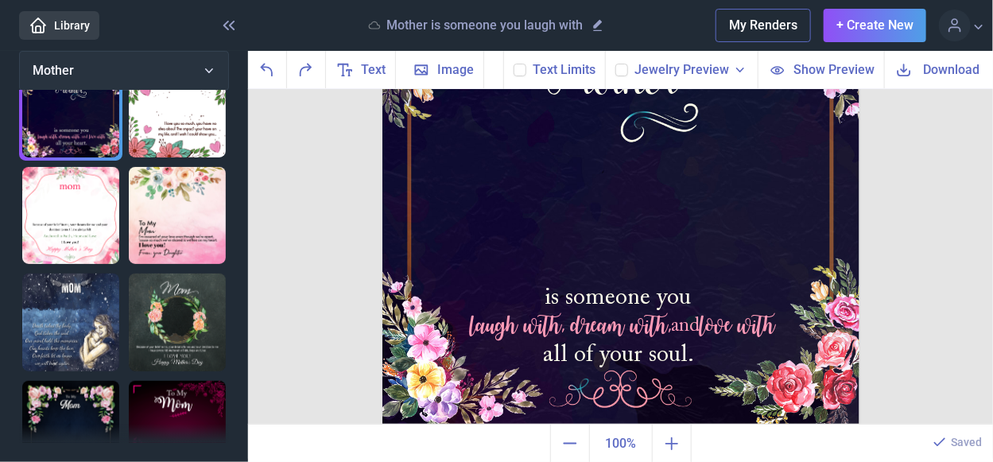
click at [192, 283] on img at bounding box center [177, 322] width 97 height 97
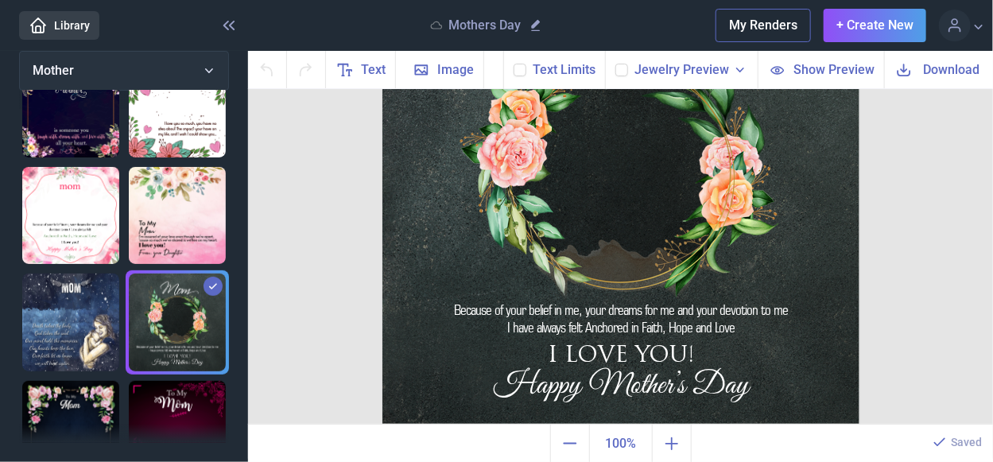
click at [173, 386] on img at bounding box center [177, 429] width 97 height 97
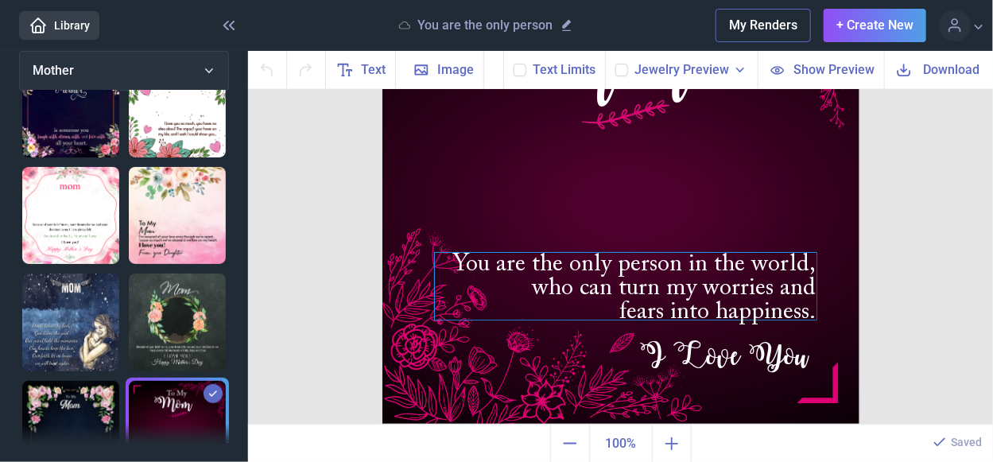
scroll to position [157, 0]
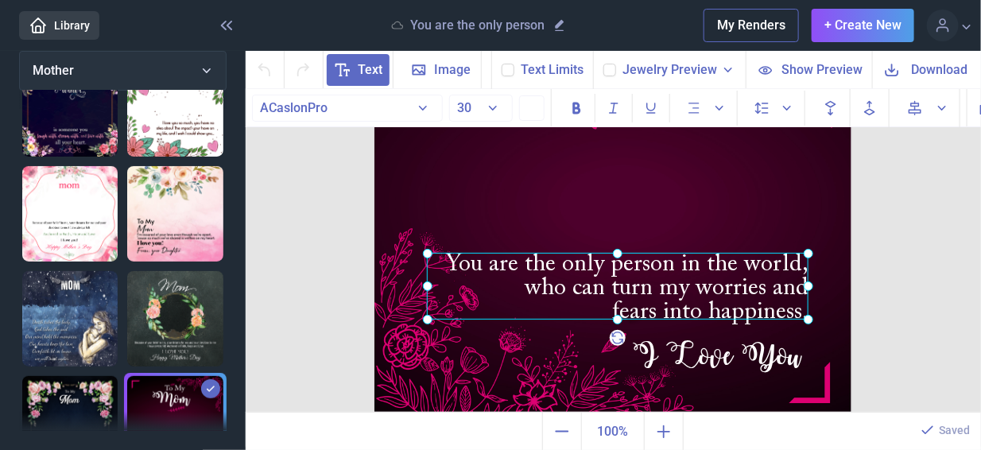
click at [698, 311] on div at bounding box center [618, 286] width 382 height 67
click at [697, 310] on div at bounding box center [617, 286] width 382 height 67
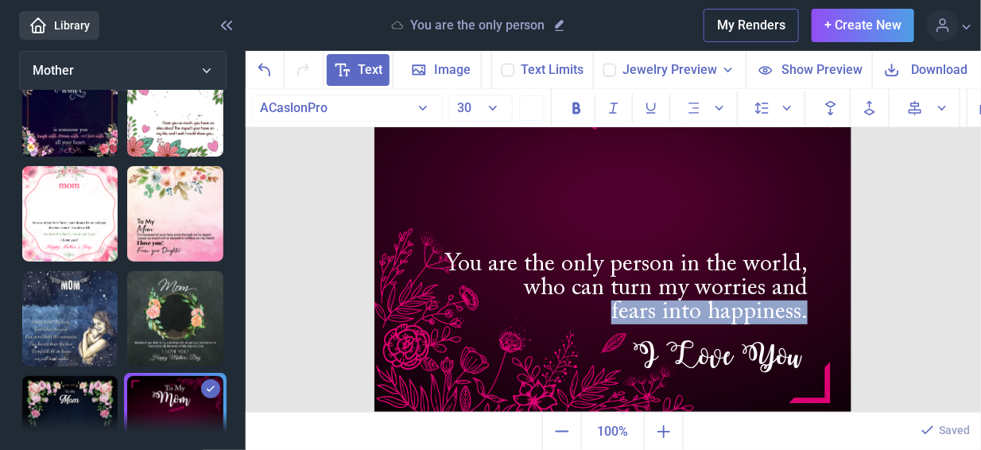
click at [697, 310] on div "You are the only person in the world, who can turn my worries and fears into ha…" at bounding box center [617, 286] width 382 height 67
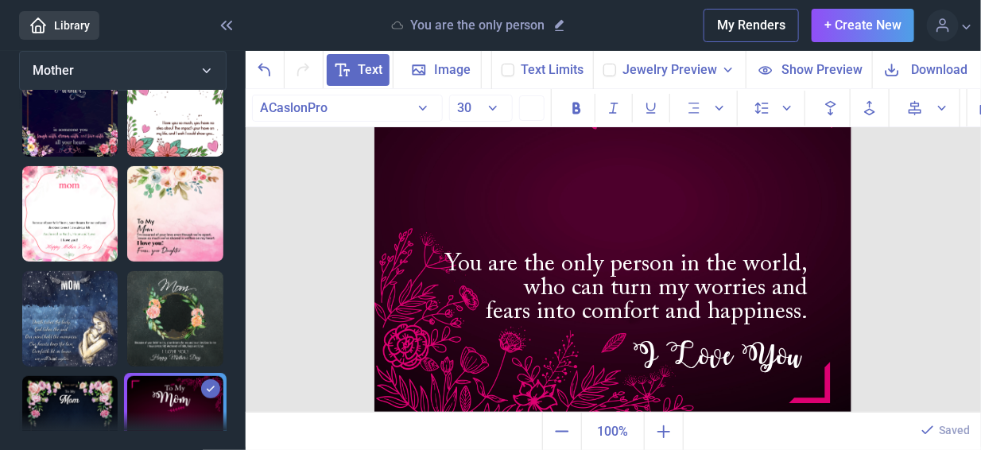
click at [750, 203] on img at bounding box center [613, 187] width 477 height 477
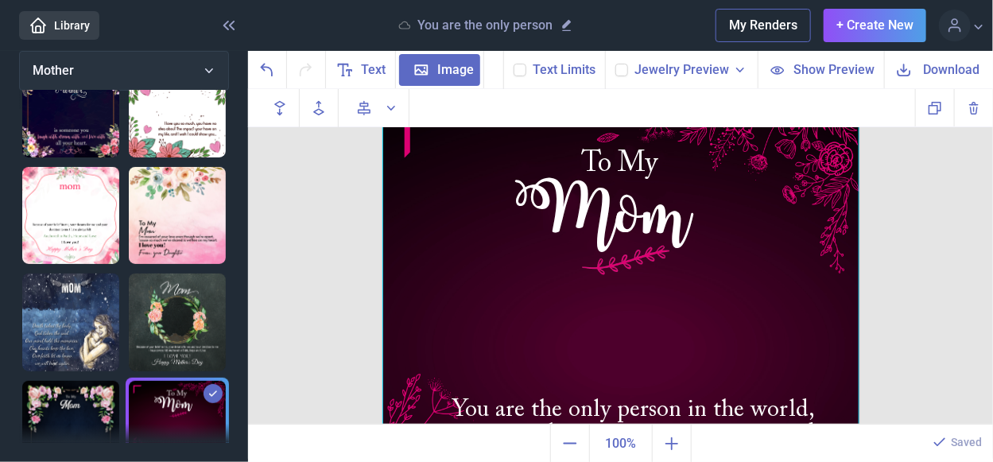
scroll to position [37, 0]
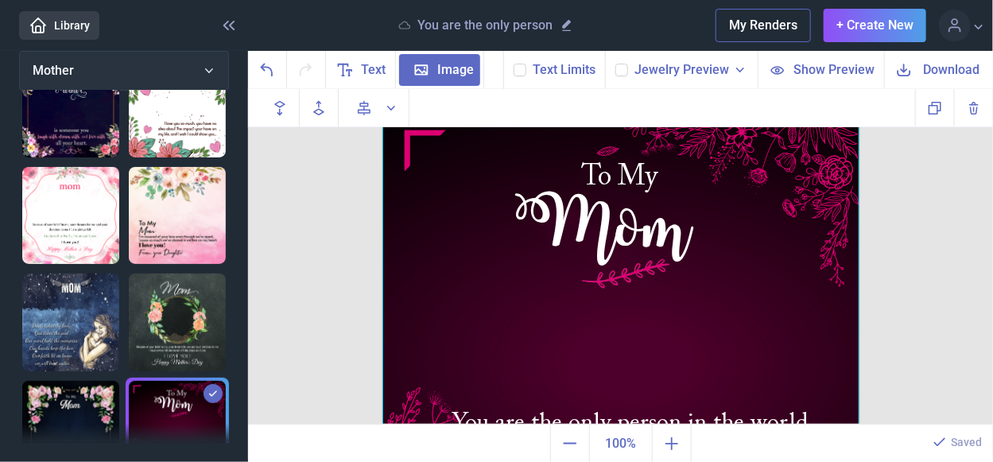
click at [627, 65] on icon at bounding box center [622, 70] width 10 height 10
click at [616, 64] on input "checkbox" at bounding box center [615, 63] width 1 height 1
click at [688, 72] on span "Jewelry Preview" at bounding box center [682, 69] width 95 height 19
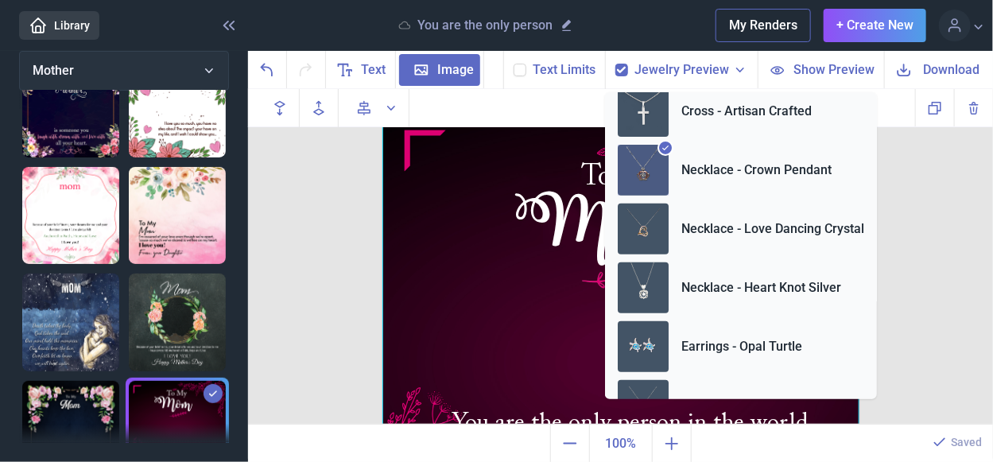
click at [659, 161] on img at bounding box center [643, 170] width 51 height 51
click at [488, 281] on div at bounding box center [621, 346] width 477 height 477
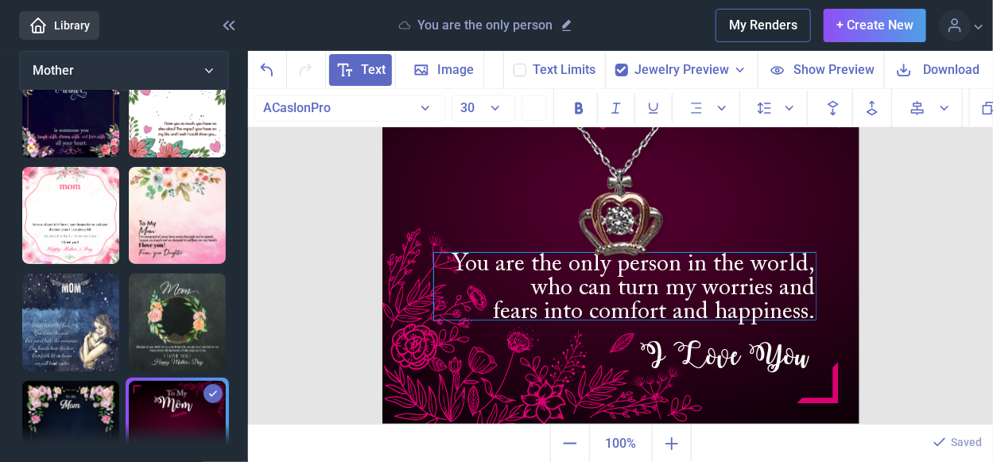
scroll to position [157, 0]
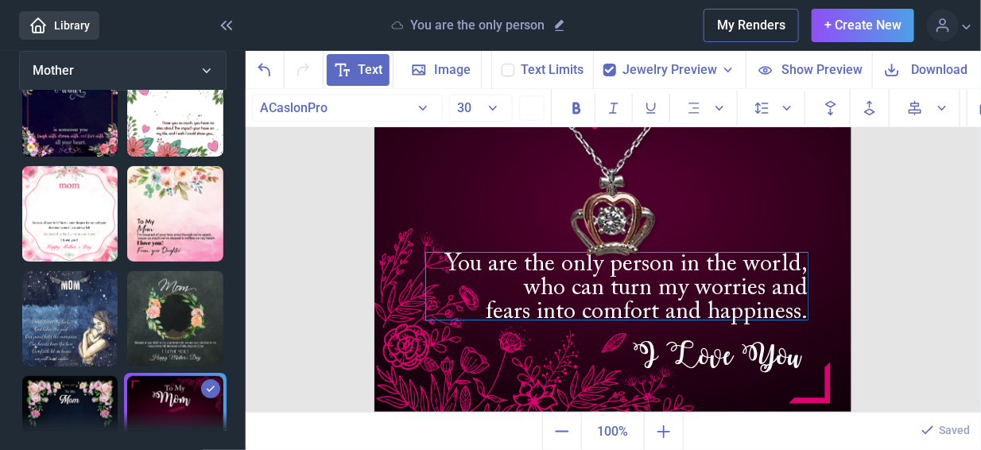
click at [456, 262] on div "You are the only person in the world, who can turn my worries and fears into co…" at bounding box center [617, 286] width 382 height 67
click at [430, 262] on div "You are the only person in the world, who can turn my worries and fears into co…" at bounding box center [617, 286] width 382 height 67
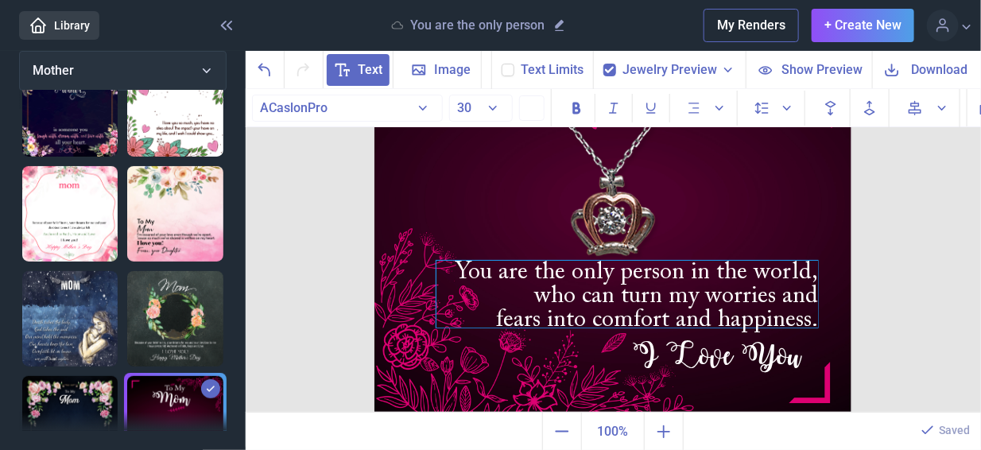
drag, startPoint x: 661, startPoint y: 276, endPoint x: 671, endPoint y: 284, distance: 13.0
click at [671, 284] on div "You are the only person in the world, who can turn my worries and fears into co…" at bounding box center [628, 294] width 382 height 67
click at [705, 209] on img at bounding box center [613, 187] width 477 height 477
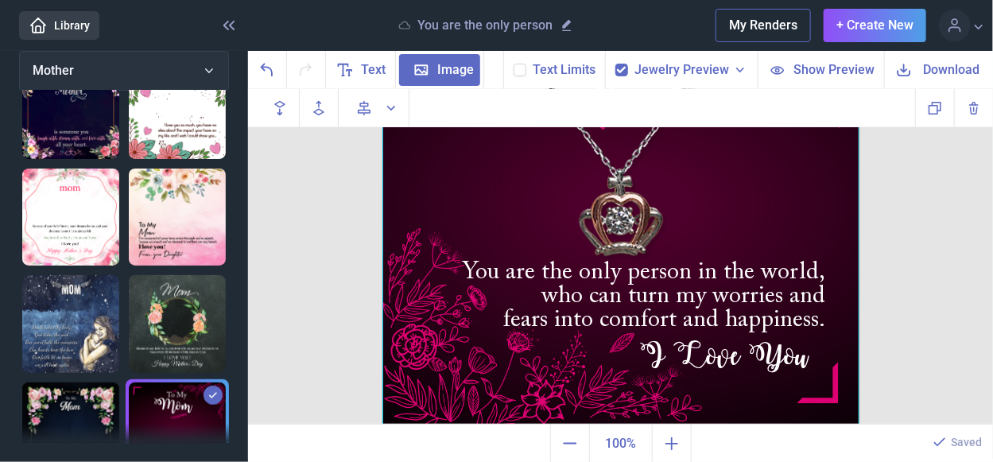
scroll to position [159, 0]
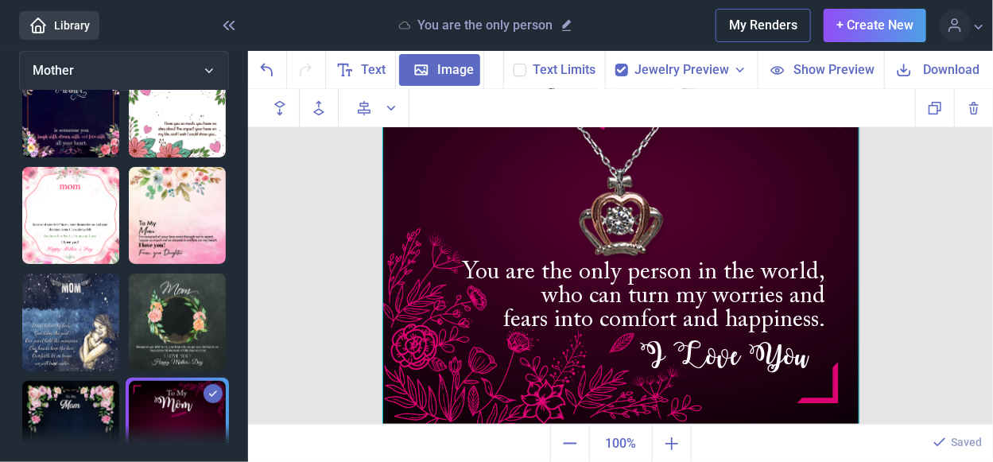
click at [658, 75] on span "Jewelry Preview" at bounding box center [682, 69] width 95 height 19
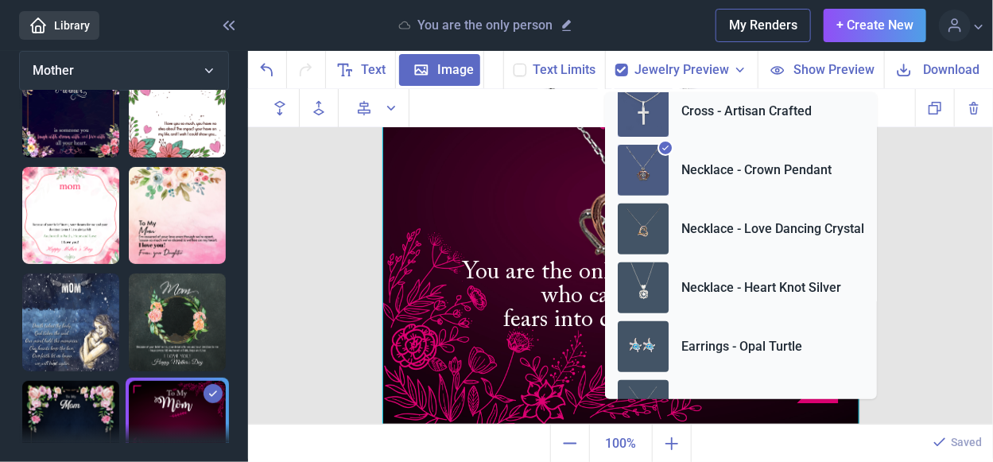
click at [651, 111] on img at bounding box center [643, 111] width 51 height 51
click at [533, 190] on div at bounding box center [621, 187] width 477 height 477
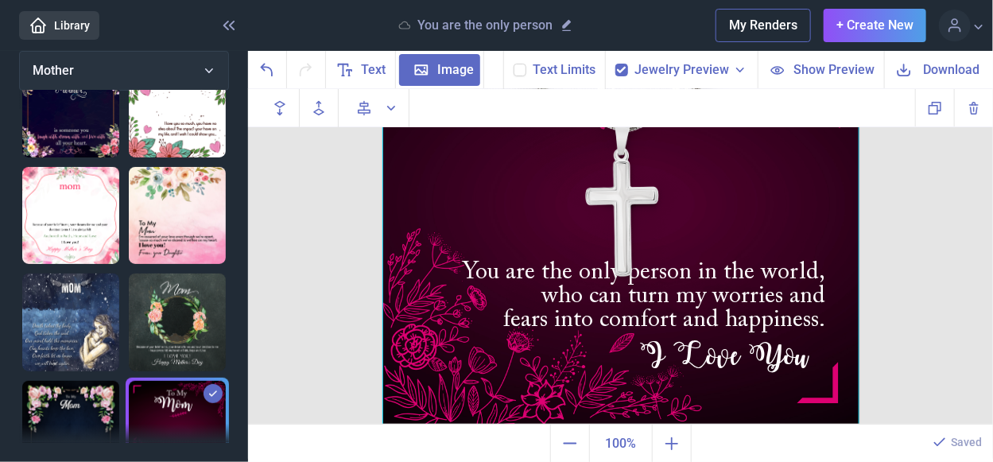
click at [676, 68] on span "Jewelry Preview" at bounding box center [682, 69] width 95 height 19
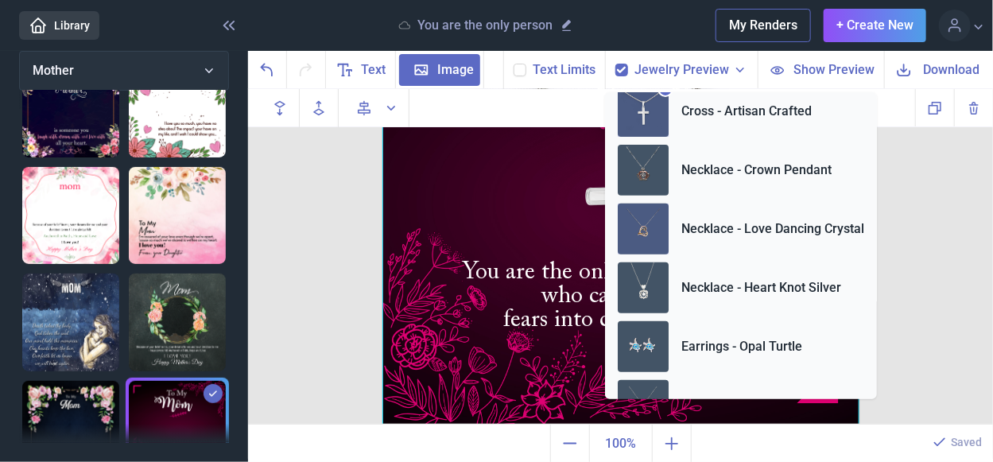
click at [655, 231] on img at bounding box center [643, 229] width 51 height 51
click at [498, 245] on div at bounding box center [621, 187] width 477 height 477
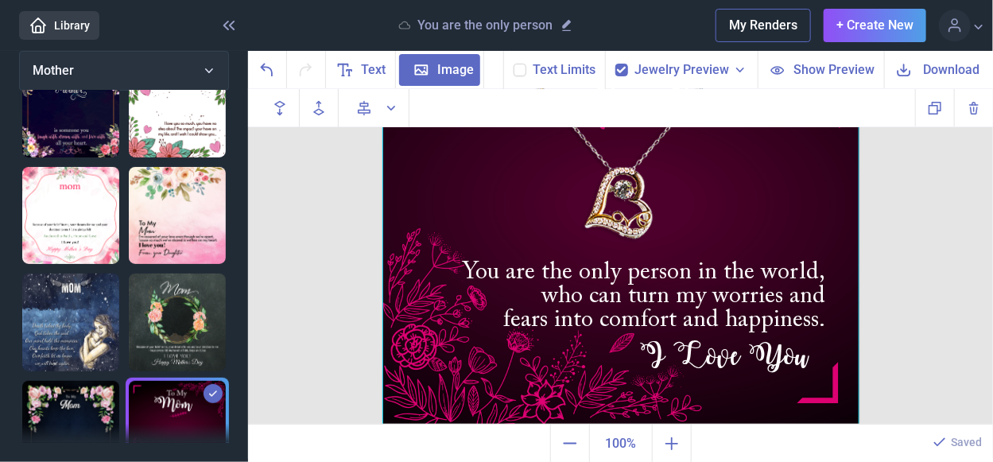
click at [695, 73] on span "Jewelry Preview" at bounding box center [682, 69] width 95 height 19
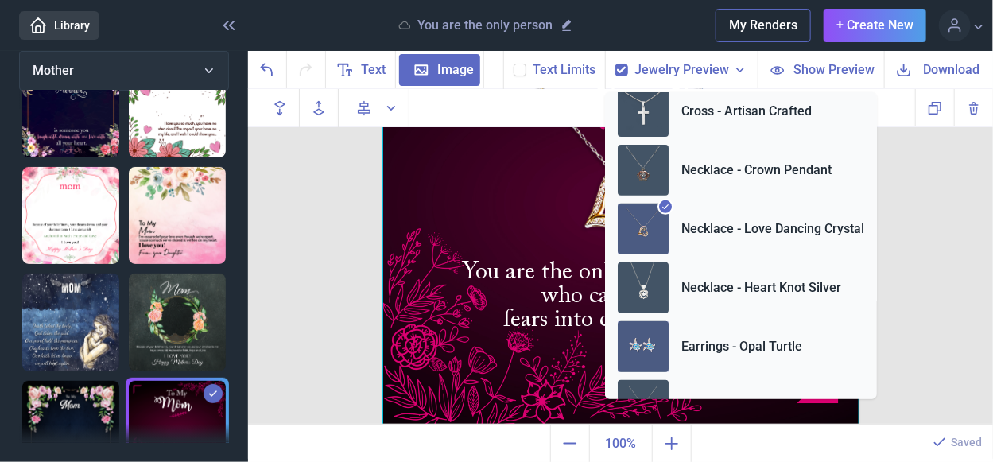
click at [650, 338] on img at bounding box center [643, 346] width 51 height 51
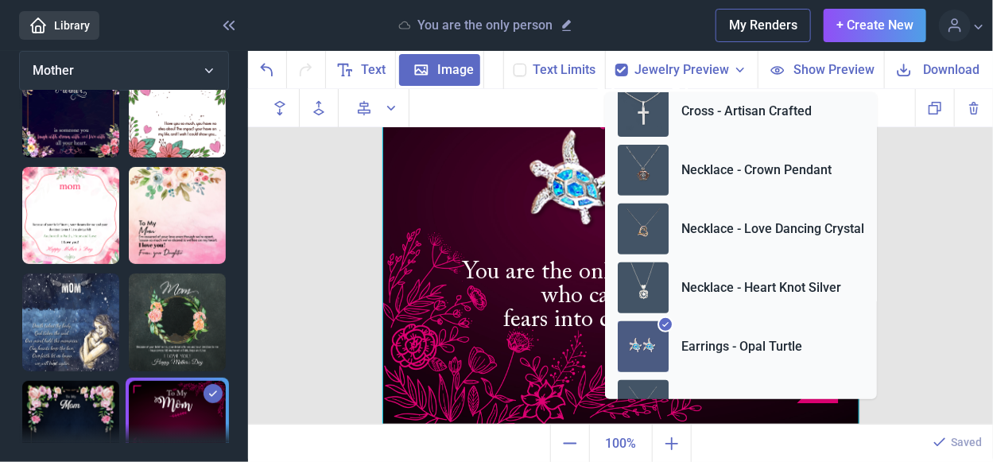
click at [458, 212] on div at bounding box center [621, 187] width 477 height 477
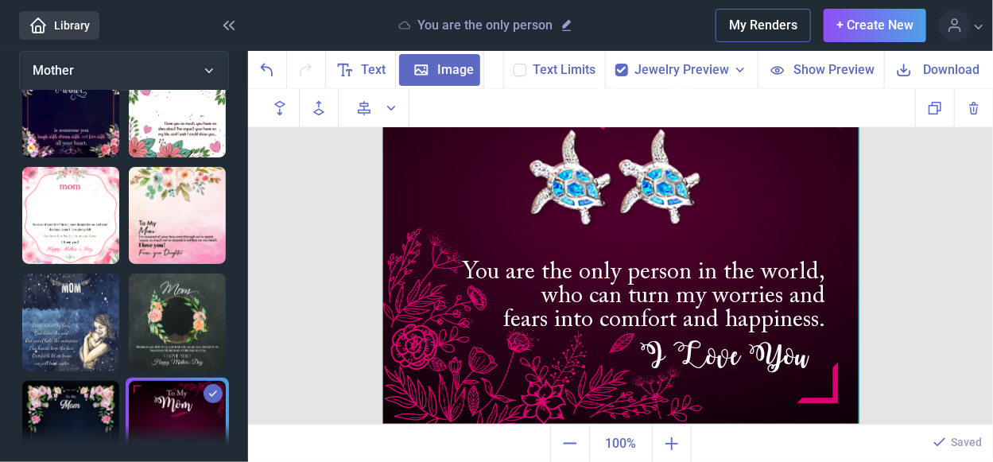
click at [683, 65] on span "Jewelry Preview" at bounding box center [682, 69] width 95 height 19
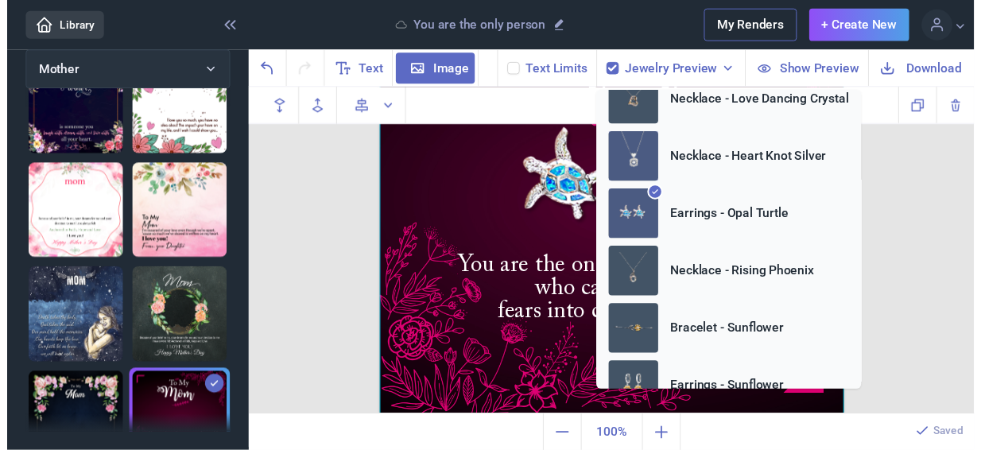
scroll to position [355, 0]
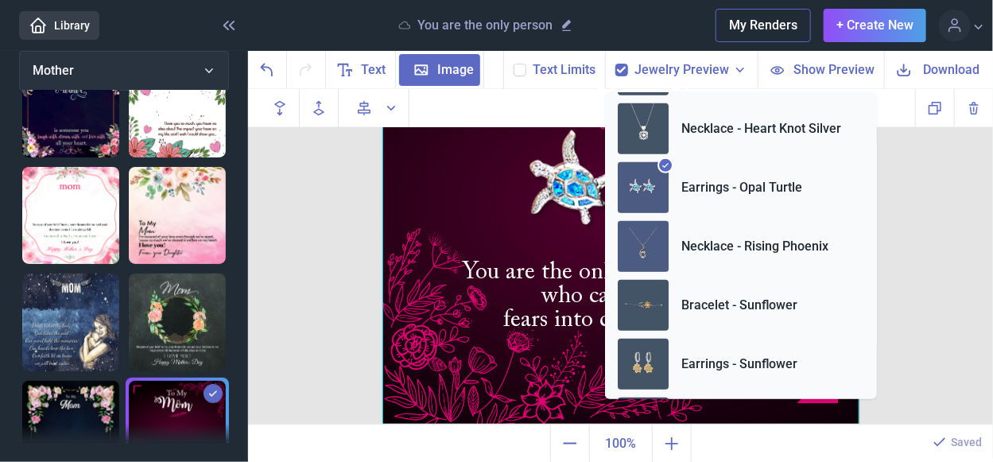
click at [645, 254] on img at bounding box center [643, 246] width 51 height 51
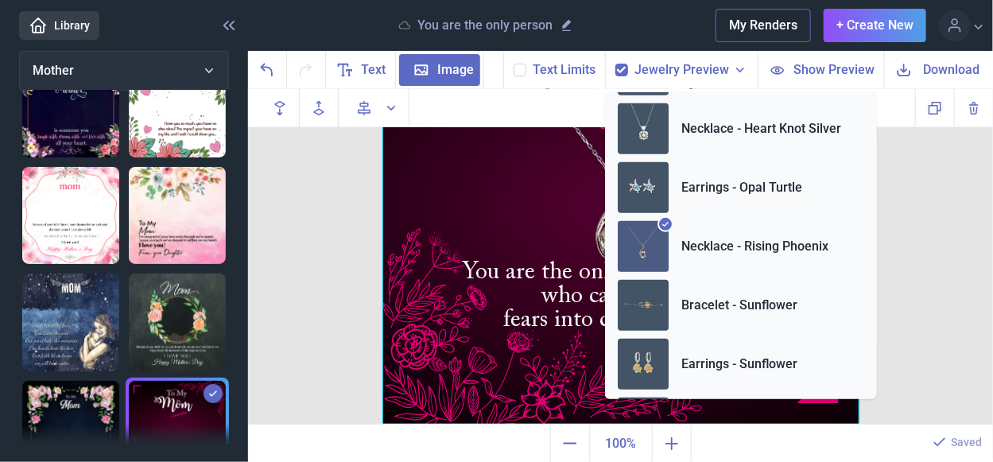
click at [481, 240] on div at bounding box center [621, 187] width 477 height 477
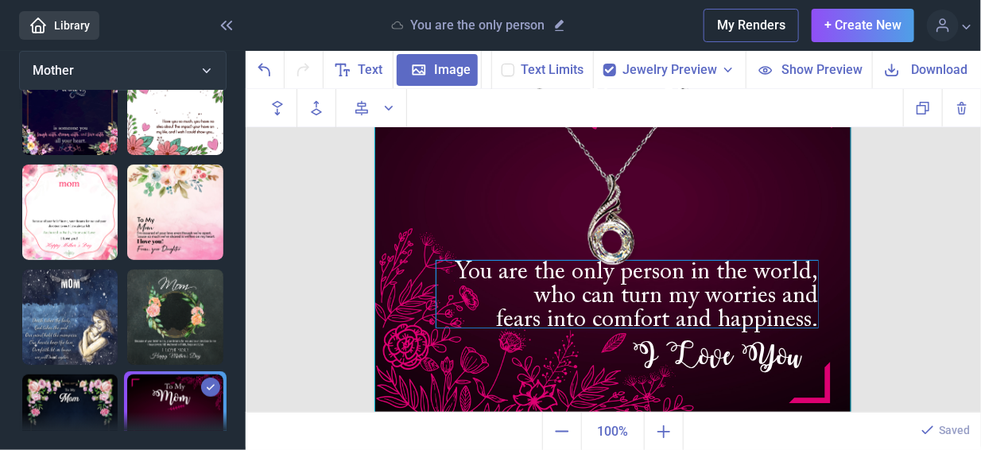
scroll to position [157, 0]
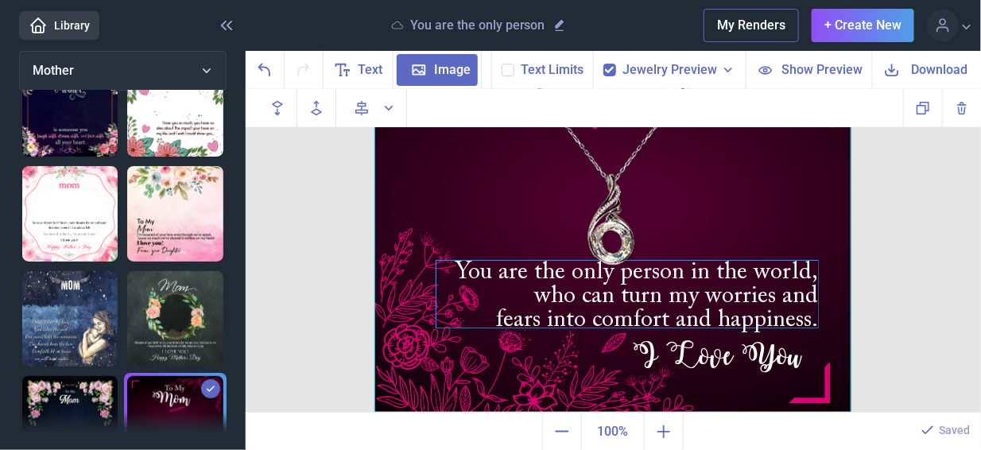
click at [625, 291] on div "You are the only person in the world, who can turn my worries and fears into co…" at bounding box center [628, 294] width 382 height 67
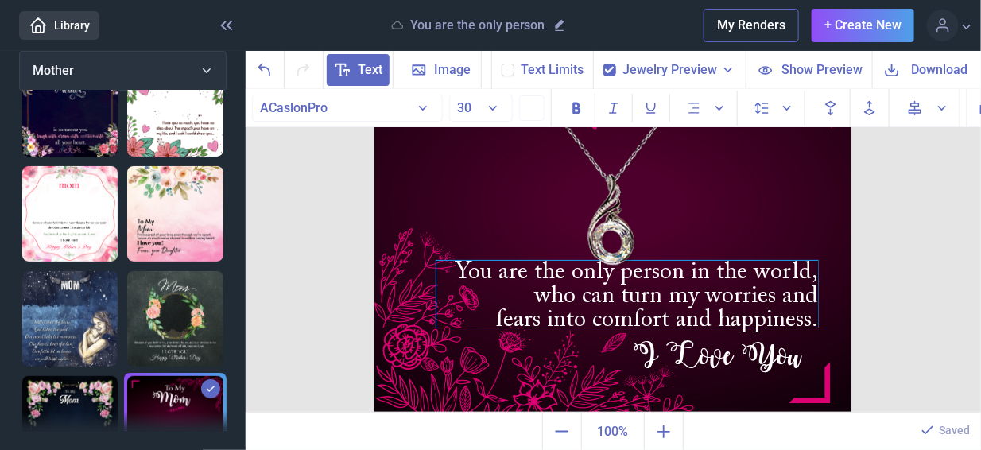
click at [625, 294] on div "You are the only person in the world, who can turn my worries and fears into co…" at bounding box center [628, 294] width 382 height 67
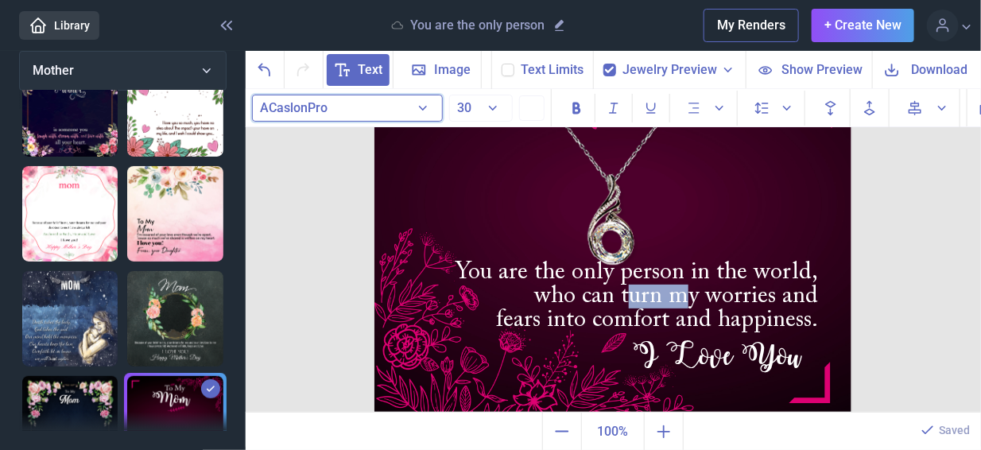
click at [422, 107] on button "ACaslonPro" at bounding box center [347, 108] width 191 height 27
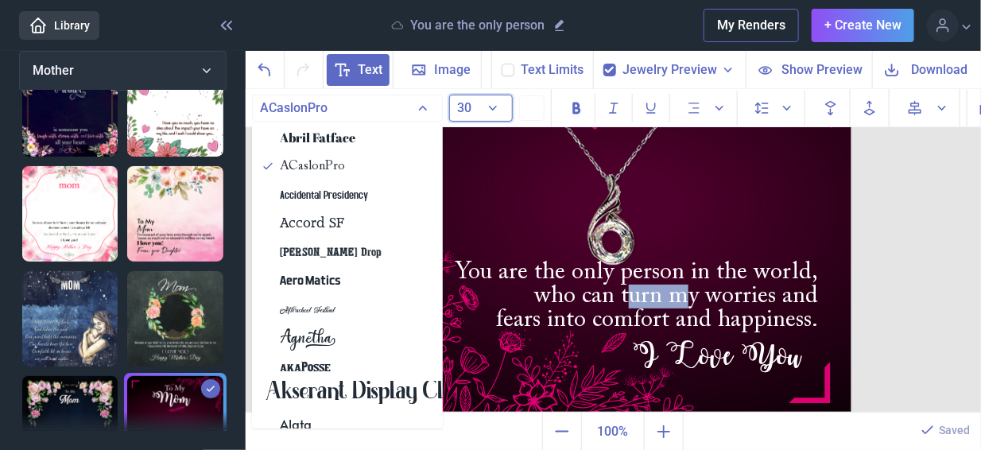
click at [488, 107] on button "30" at bounding box center [481, 108] width 64 height 27
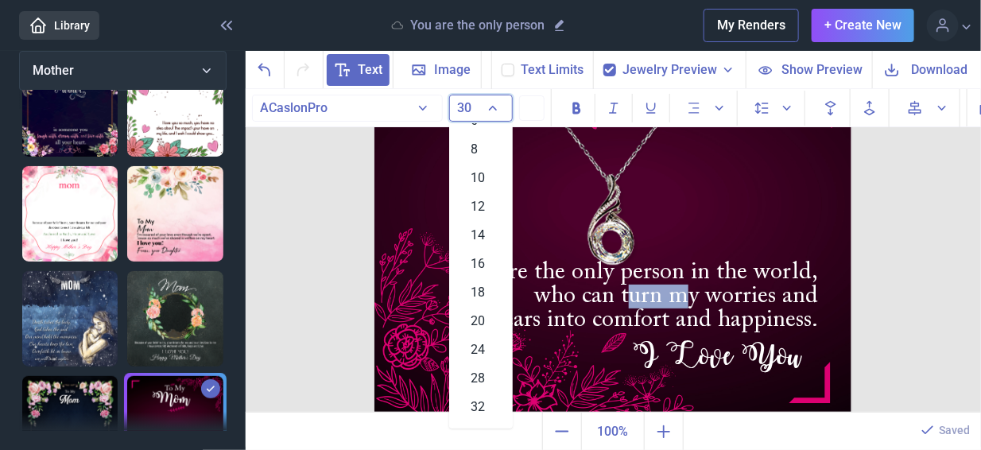
scroll to position [80, 0]
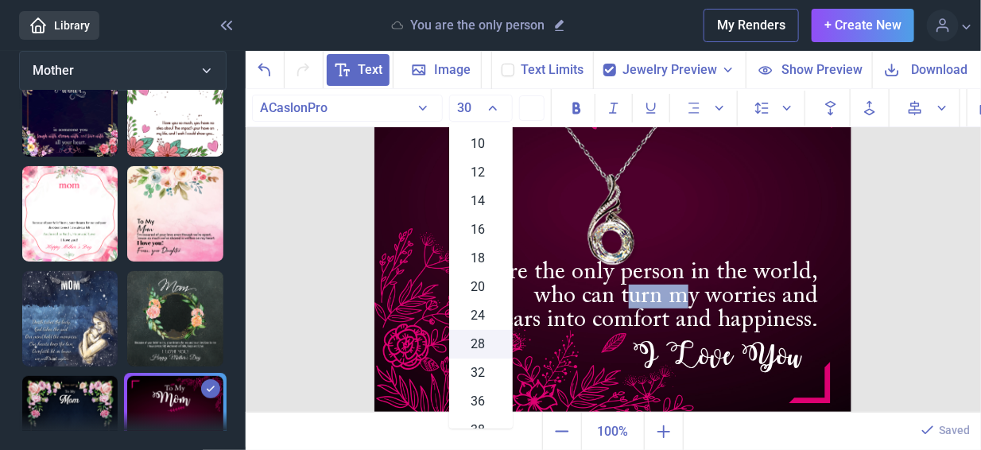
click at [480, 336] on span "28" at bounding box center [479, 344] width 14 height 19
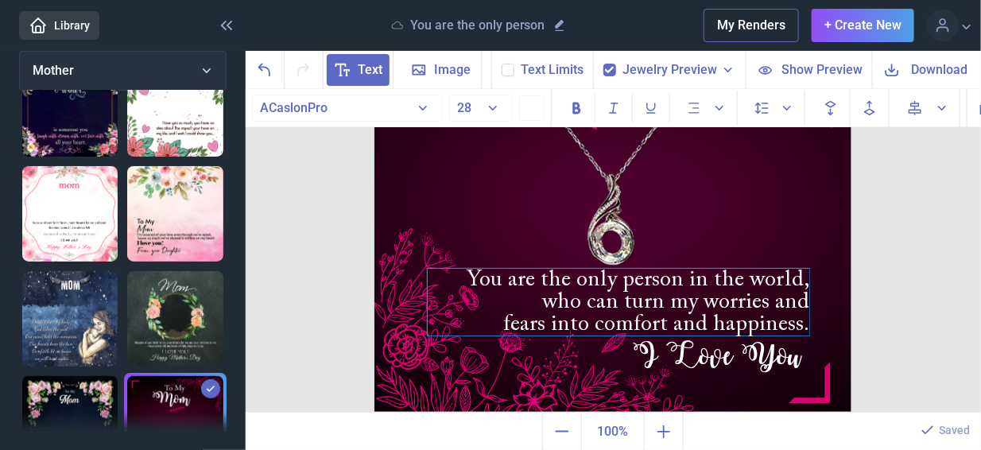
scroll to position [11, 0]
drag, startPoint x: 566, startPoint y: 289, endPoint x: 558, endPoint y: 297, distance: 11.8
click at [558, 297] on div "You are the only person in the world, who can turn my worries and fears into co…" at bounding box center [619, 302] width 382 height 67
click at [713, 165] on img at bounding box center [613, 187] width 477 height 477
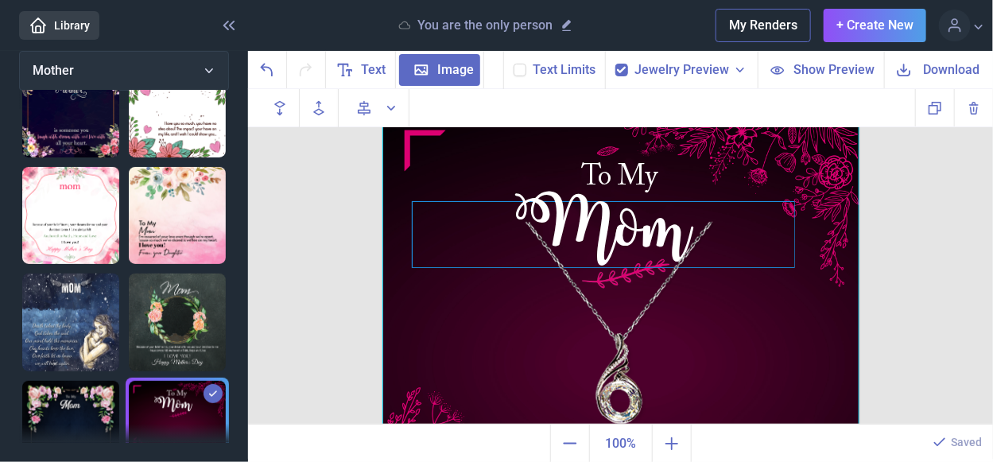
scroll to position [116, 0]
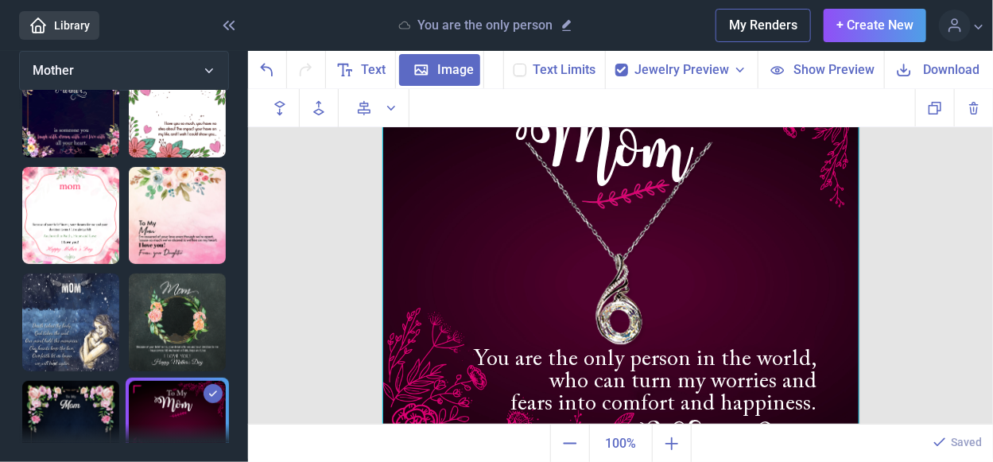
click at [668, 69] on span "Jewelry Preview" at bounding box center [682, 69] width 95 height 19
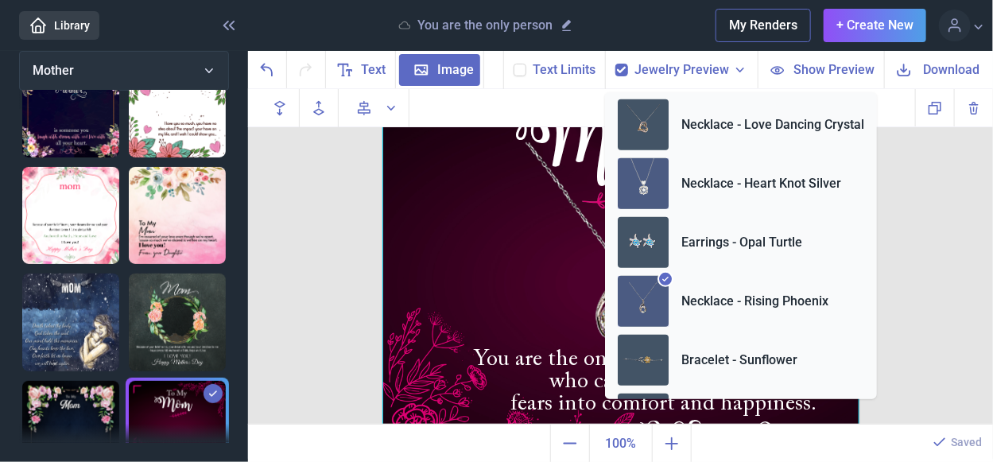
scroll to position [275, 0]
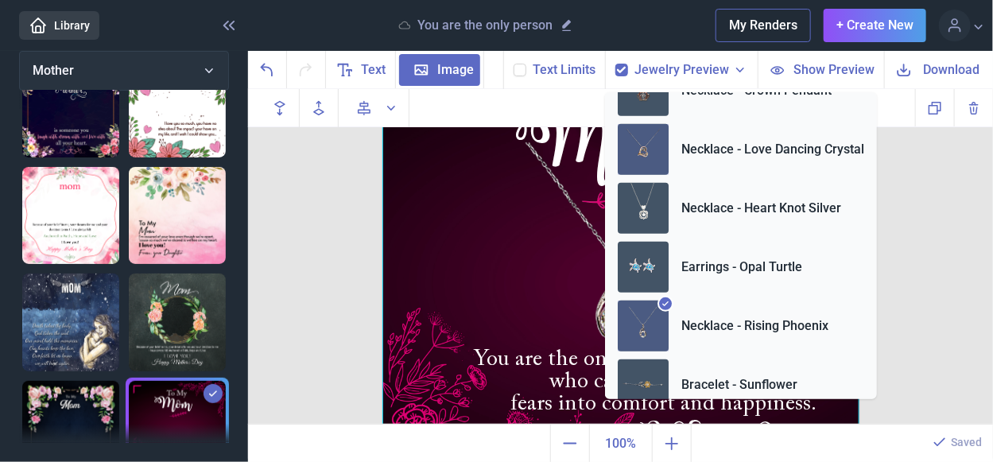
click at [668, 146] on img at bounding box center [643, 149] width 51 height 51
click at [478, 272] on div at bounding box center [621, 267] width 477 height 477
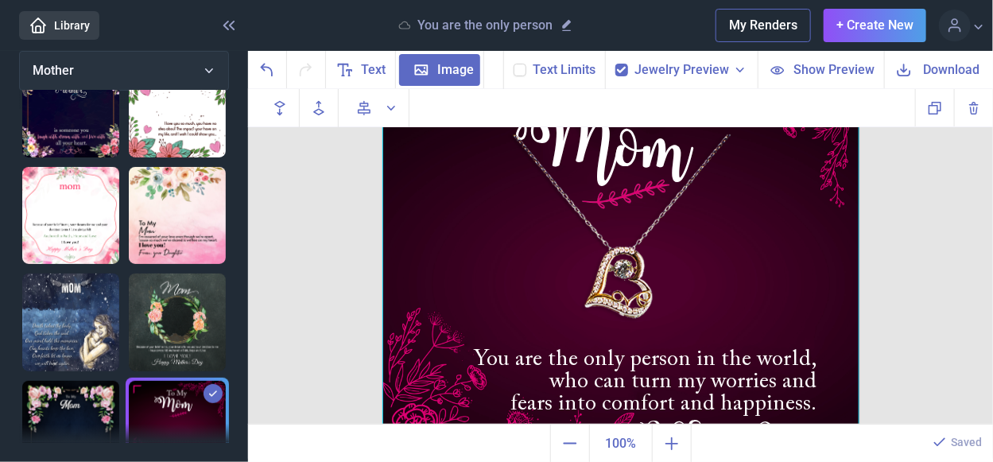
click at [671, 67] on span "Jewelry Preview" at bounding box center [682, 69] width 95 height 19
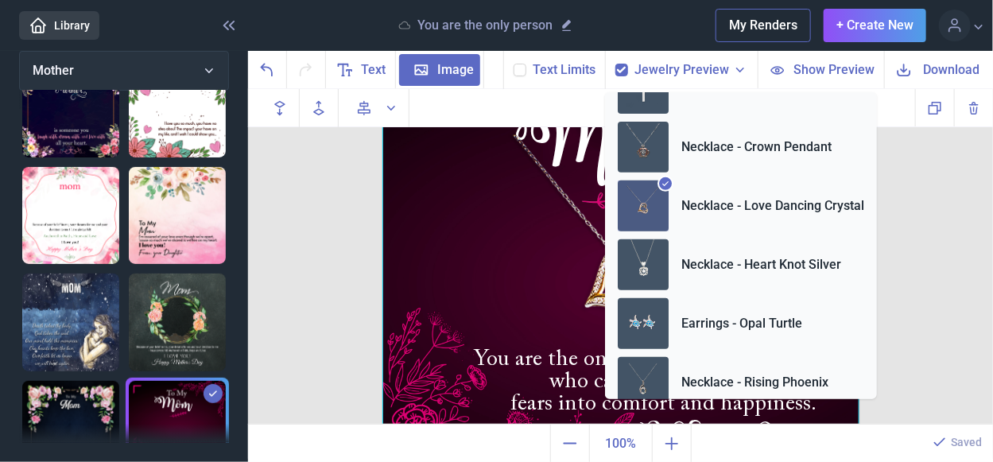
scroll to position [196, 0]
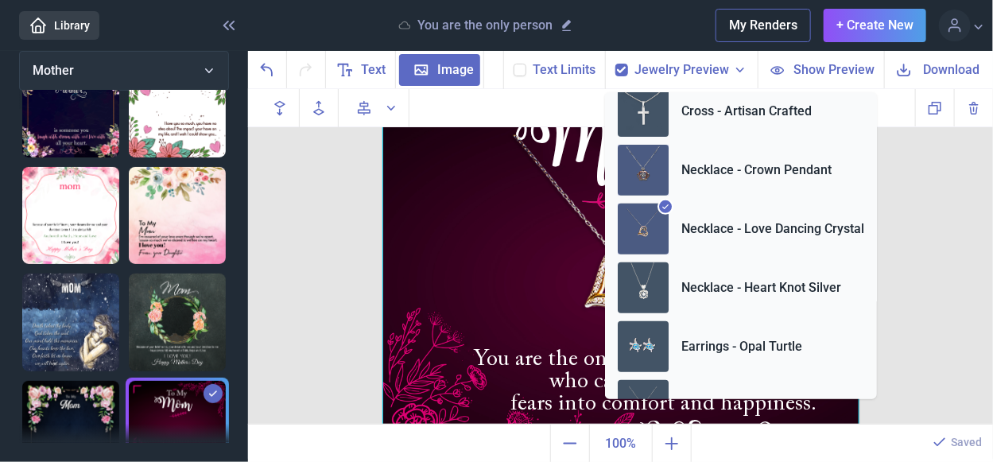
click at [650, 174] on img at bounding box center [643, 170] width 51 height 51
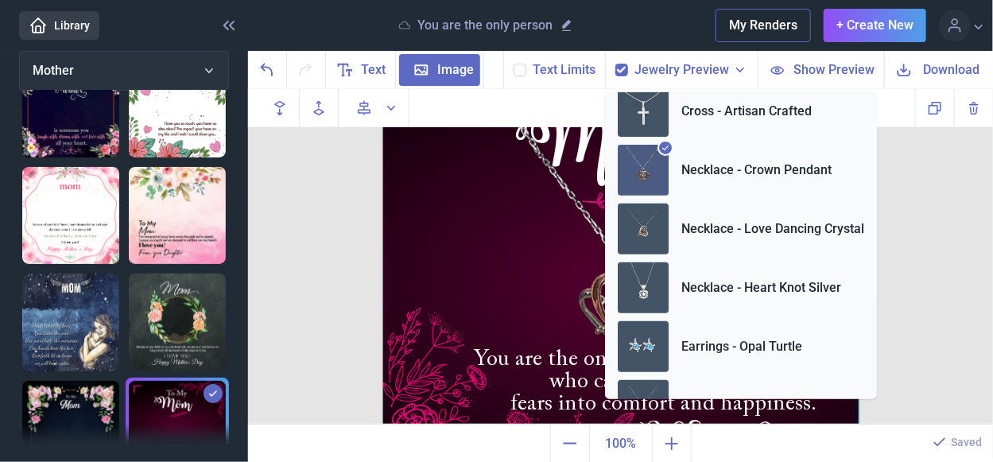
click at [504, 211] on div at bounding box center [621, 267] width 477 height 477
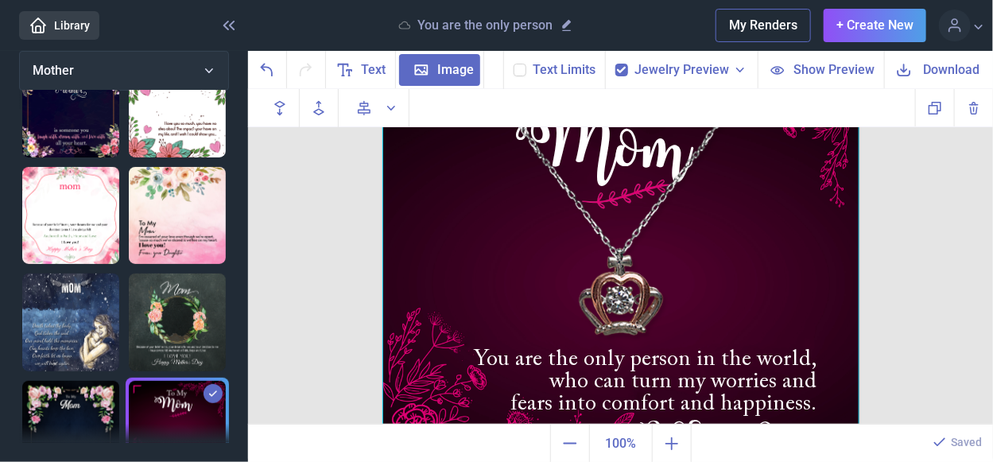
click at [670, 75] on span "Jewelry Preview" at bounding box center [682, 69] width 95 height 19
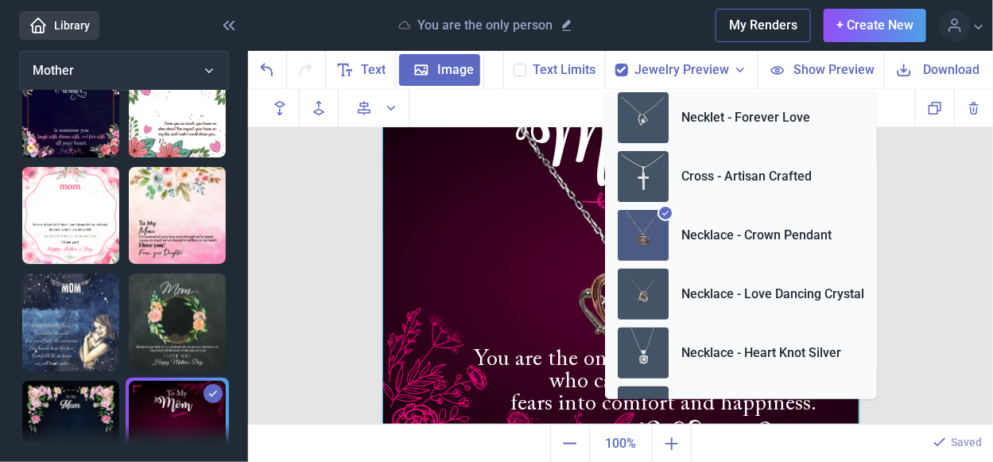
scroll to position [116, 0]
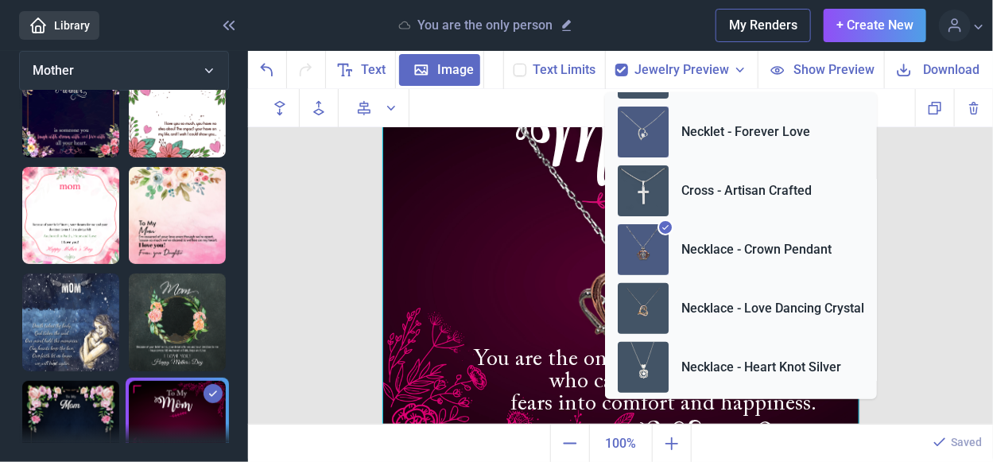
click at [656, 126] on img at bounding box center [643, 132] width 51 height 51
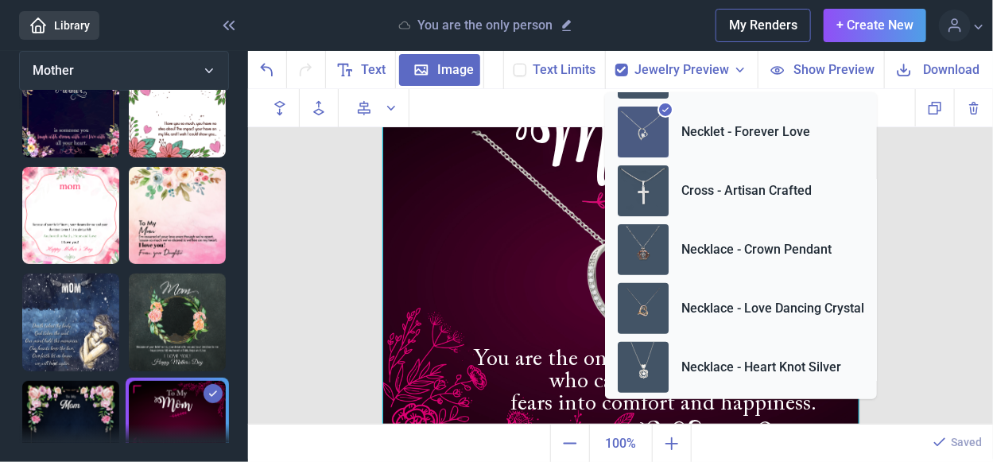
click at [448, 282] on div at bounding box center [621, 267] width 477 height 477
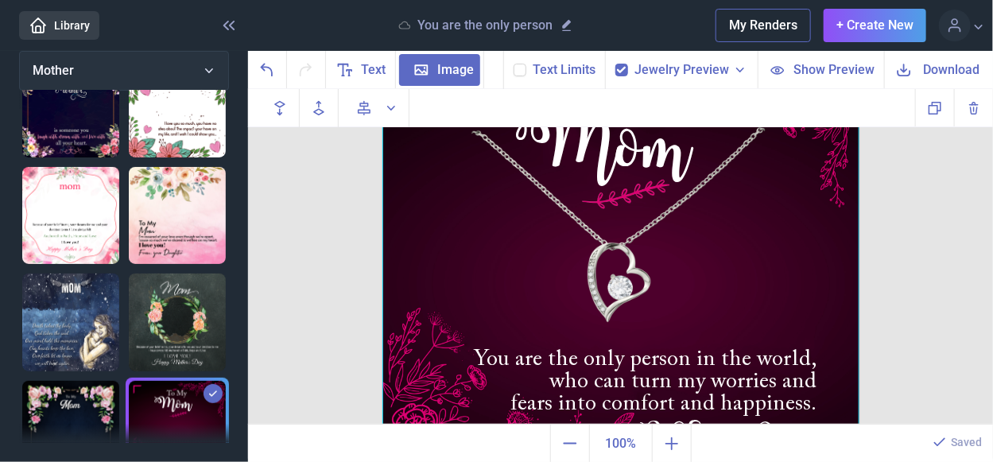
click at [673, 73] on span "Jewelry Preview" at bounding box center [682, 69] width 95 height 19
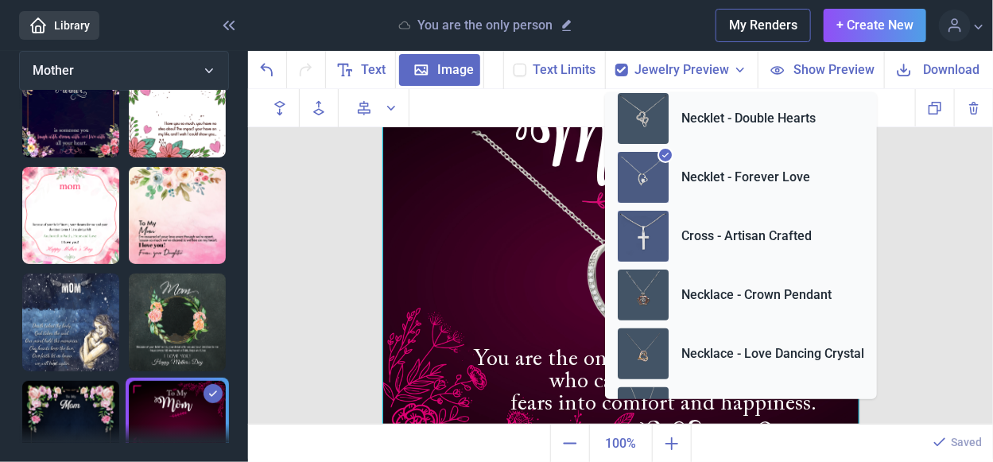
scroll to position [37, 0]
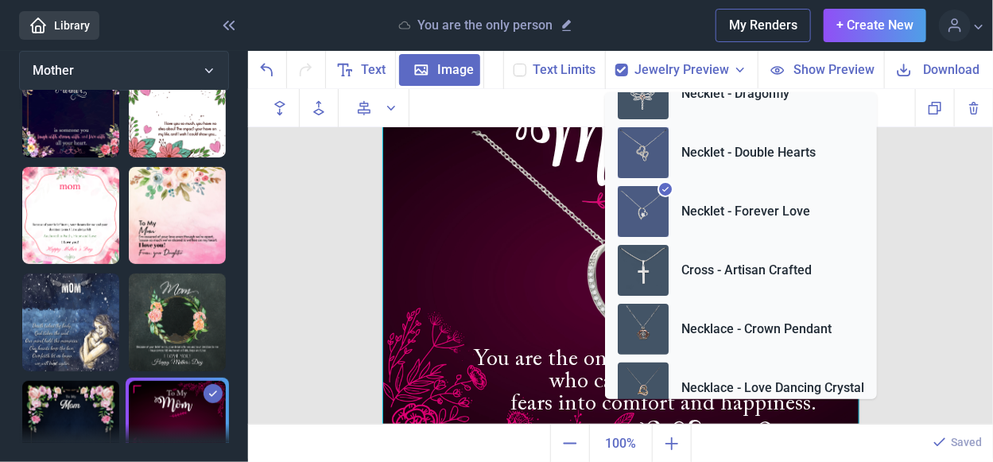
click at [655, 164] on img at bounding box center [643, 152] width 51 height 51
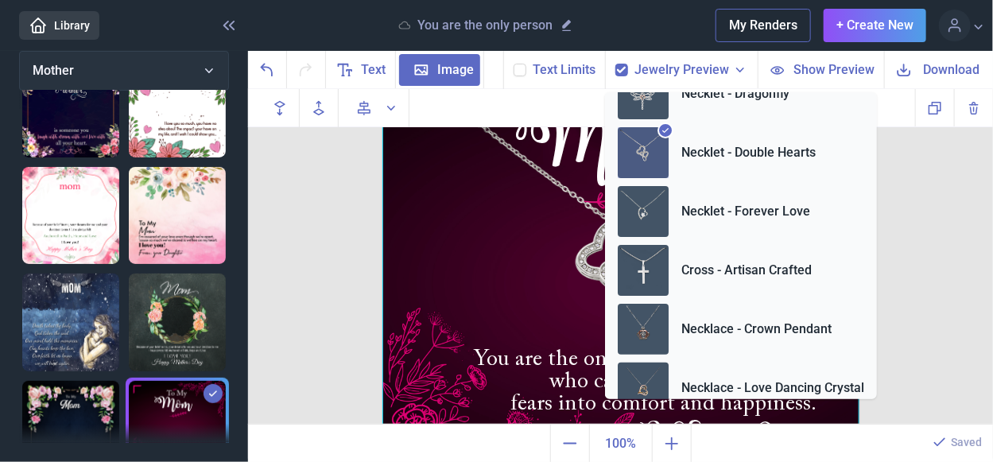
click at [472, 282] on div at bounding box center [621, 267] width 477 height 477
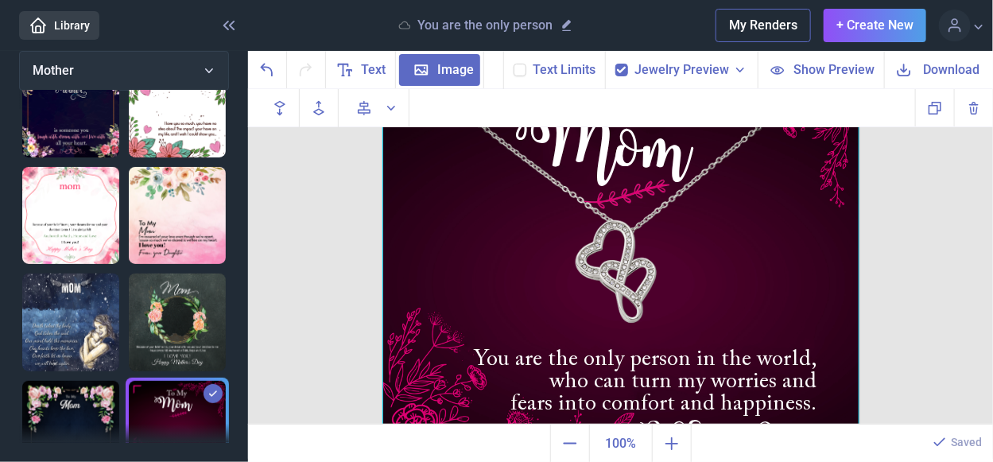
click at [655, 72] on span "Jewelry Preview" at bounding box center [682, 69] width 95 height 19
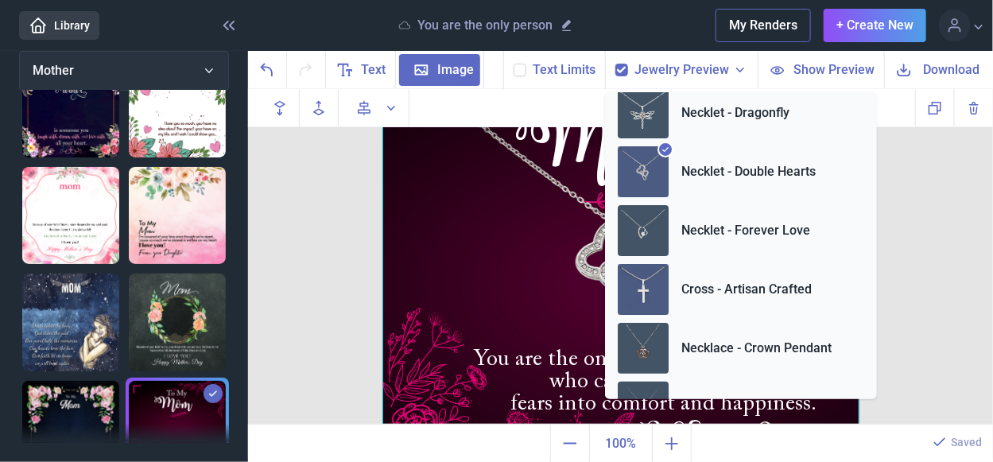
scroll to position [0, 0]
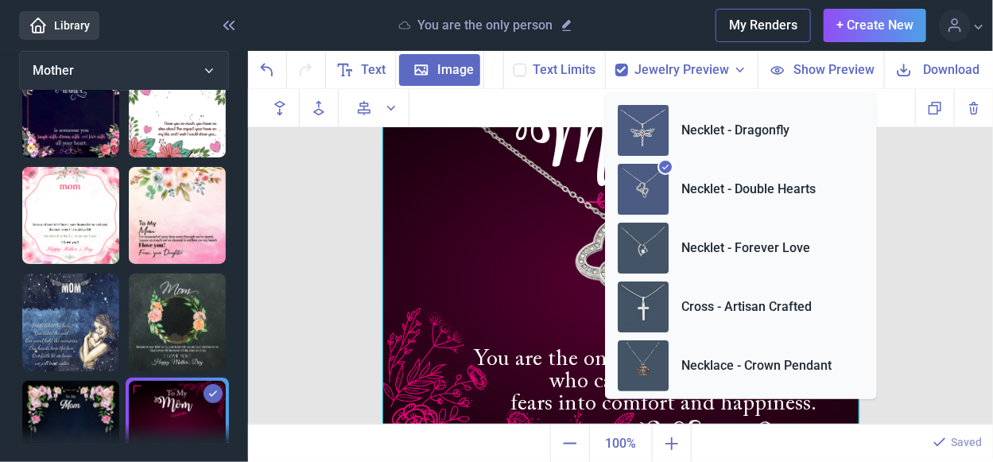
click at [647, 134] on img at bounding box center [643, 130] width 51 height 51
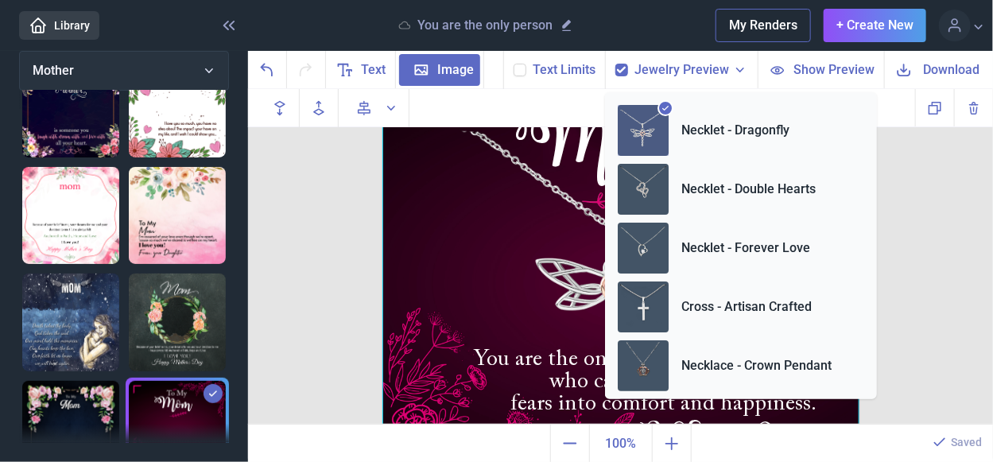
click at [480, 243] on div at bounding box center [621, 267] width 477 height 477
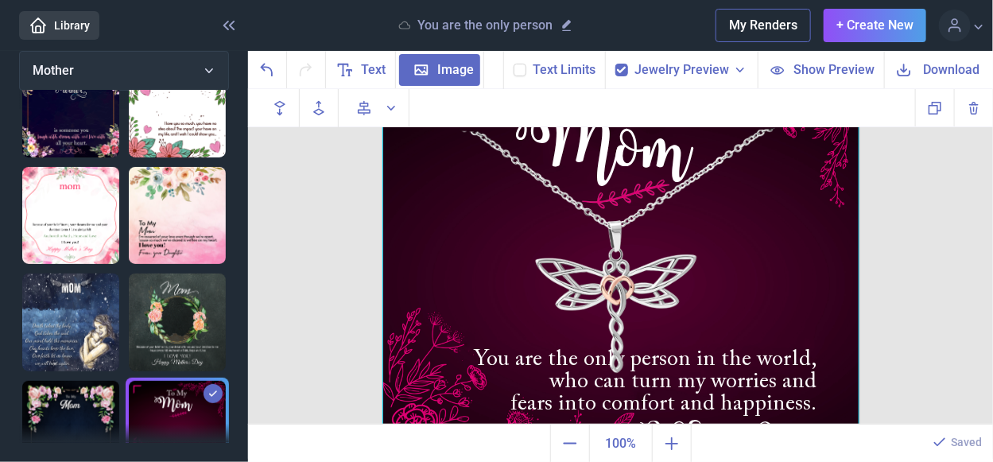
click at [655, 79] on span "Jewelry Preview" at bounding box center [682, 69] width 95 height 19
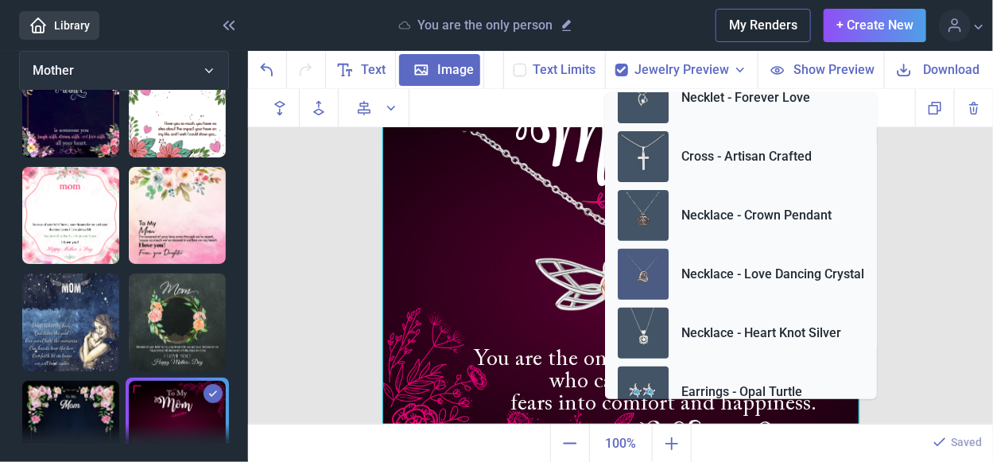
scroll to position [238, 0]
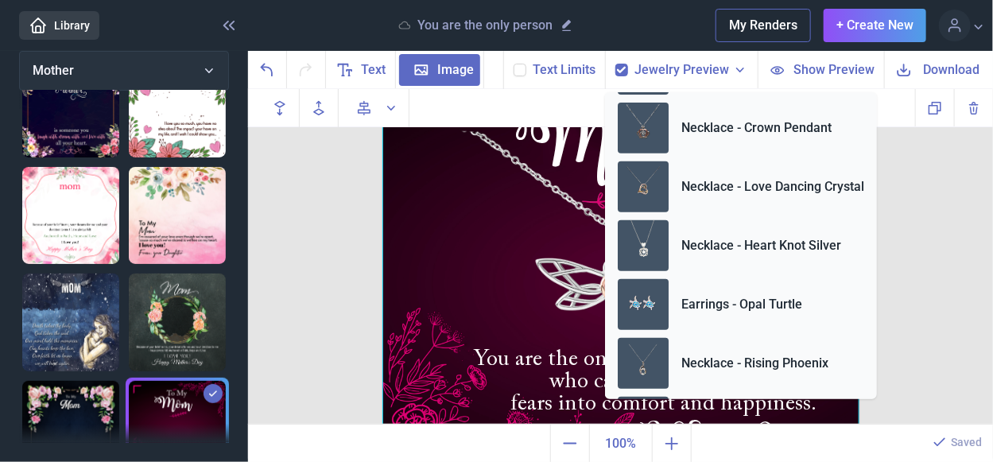
click at [625, 76] on div "Jewelry Preview" at bounding box center [681, 70] width 153 height 38
click at [627, 74] on icon at bounding box center [622, 70] width 10 height 10
click at [616, 64] on input "checkbox" at bounding box center [615, 63] width 1 height 1
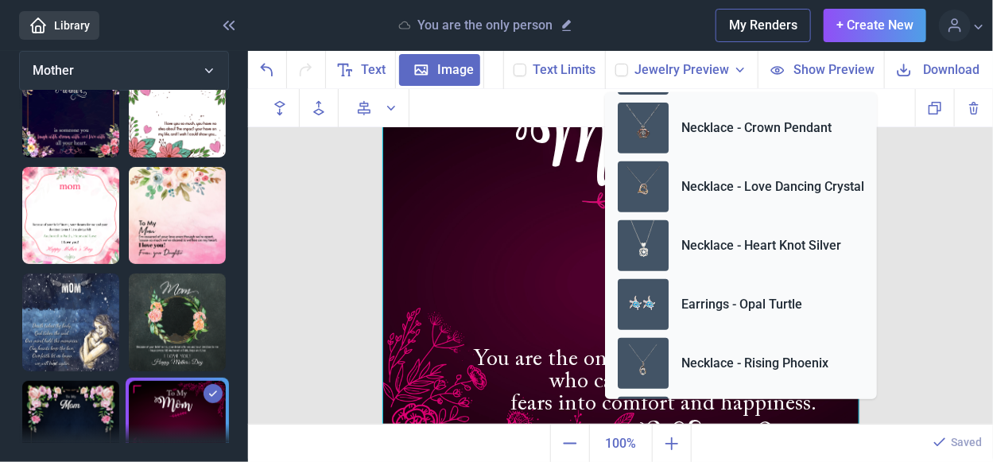
click at [460, 263] on div at bounding box center [621, 267] width 477 height 477
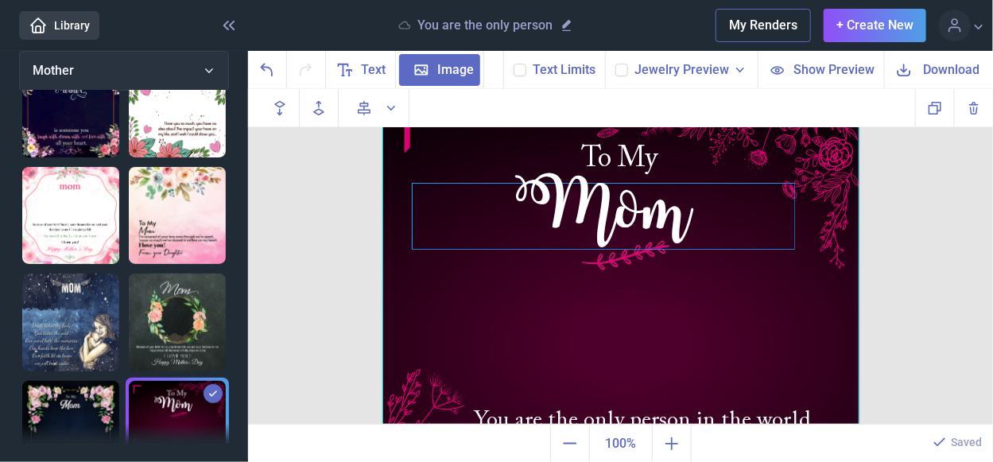
scroll to position [80, 0]
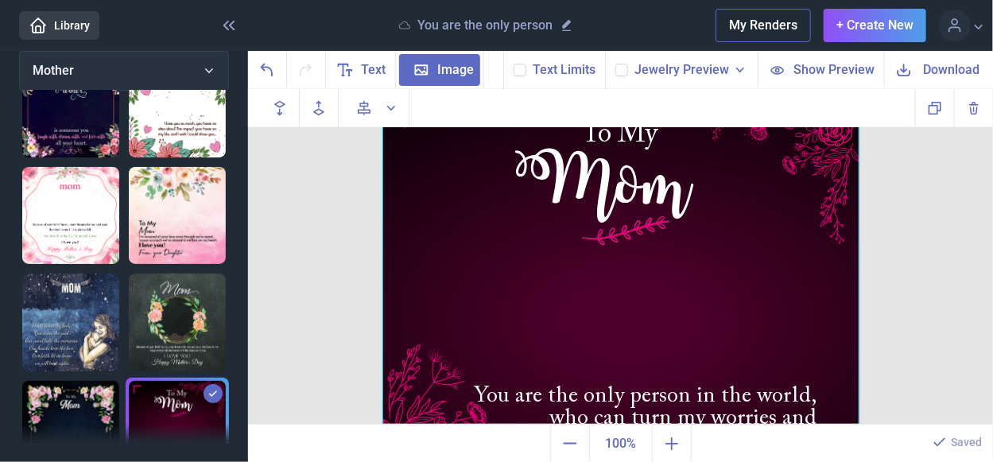
click at [905, 66] on icon at bounding box center [904, 69] width 19 height 19
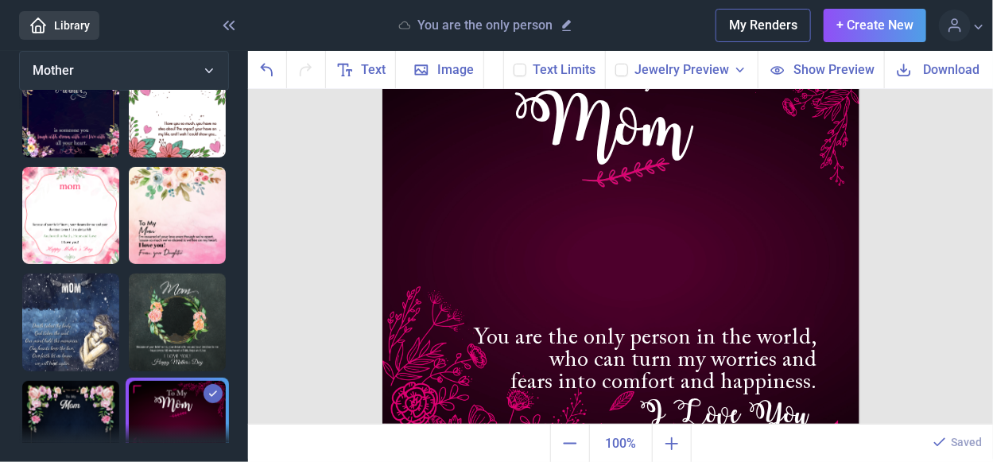
scroll to position [159, 0]
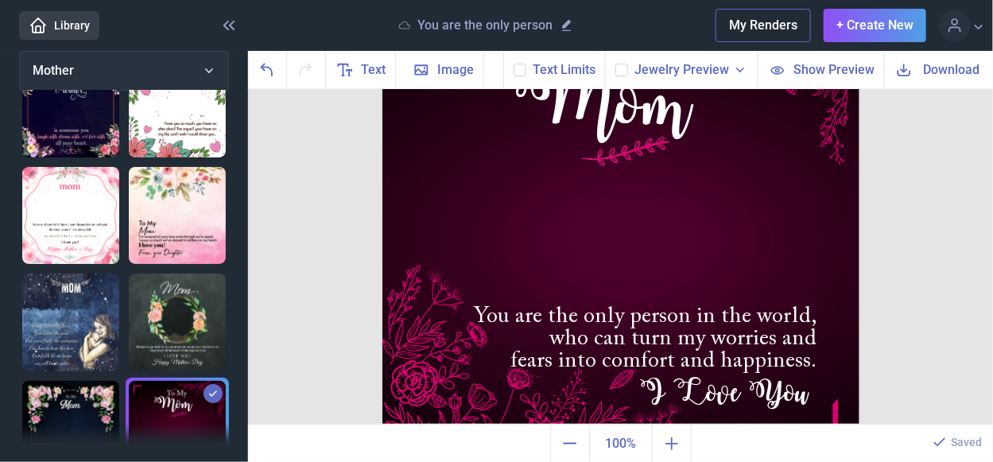
click at [714, 269] on img at bounding box center [621, 224] width 477 height 477
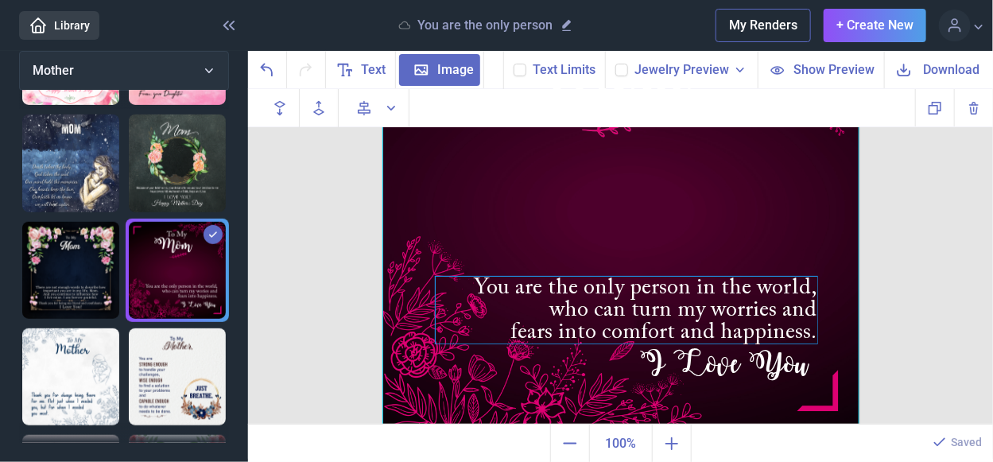
scroll to position [196, 0]
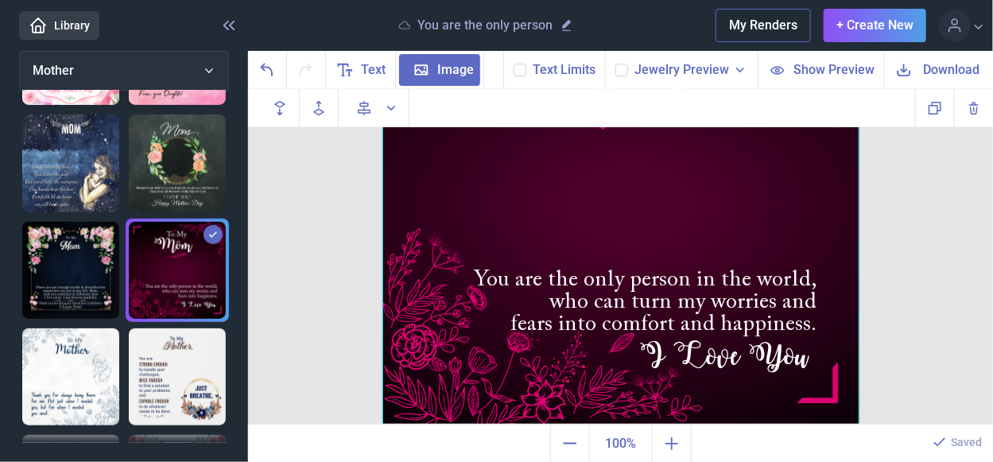
click at [756, 388] on div at bounding box center [621, 187] width 477 height 477
click at [756, 387] on div at bounding box center [621, 187] width 477 height 477
click at [759, 384] on div at bounding box center [621, 187] width 477 height 477
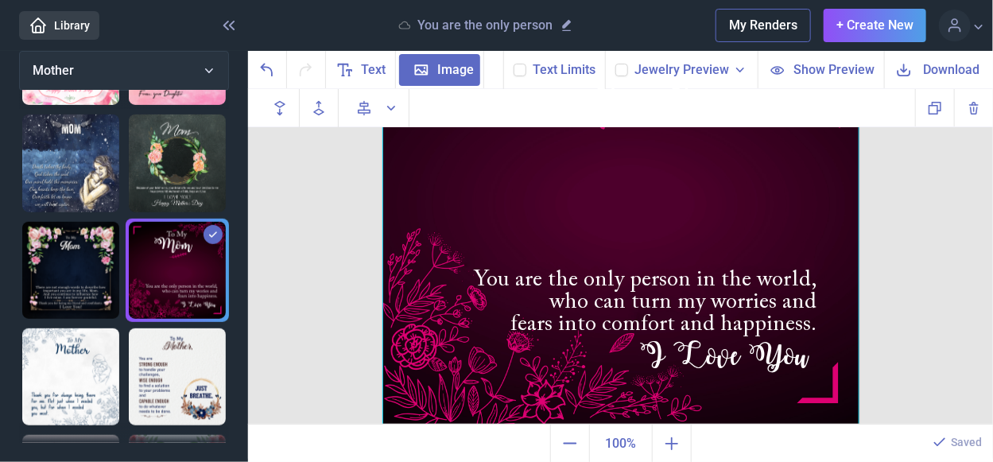
click at [760, 380] on div at bounding box center [621, 187] width 477 height 477
click at [85, 354] on img at bounding box center [70, 376] width 97 height 97
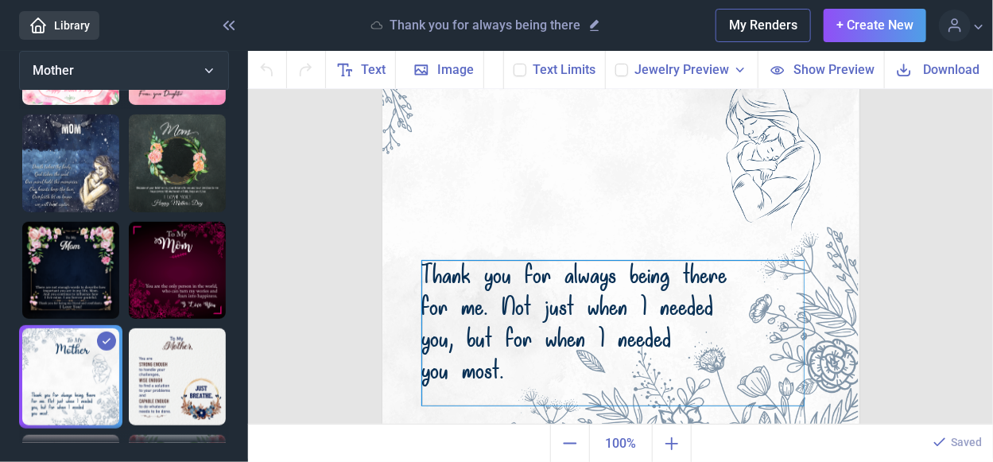
scroll to position [315, 0]
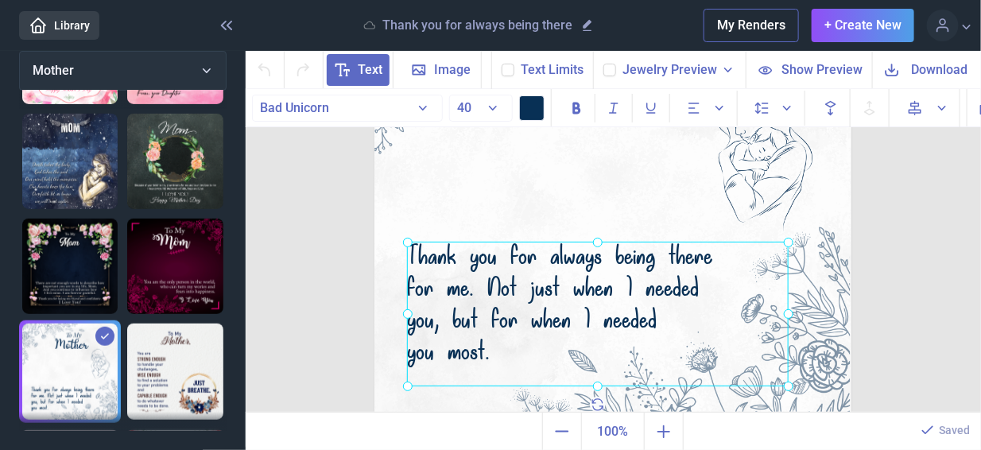
drag, startPoint x: 577, startPoint y: 306, endPoint x: 570, endPoint y: 286, distance: 21.1
click at [570, 286] on div at bounding box center [598, 314] width 382 height 145
click at [495, 344] on div at bounding box center [598, 313] width 382 height 145
click at [495, 353] on div at bounding box center [598, 313] width 382 height 145
click at [497, 353] on div at bounding box center [598, 313] width 382 height 145
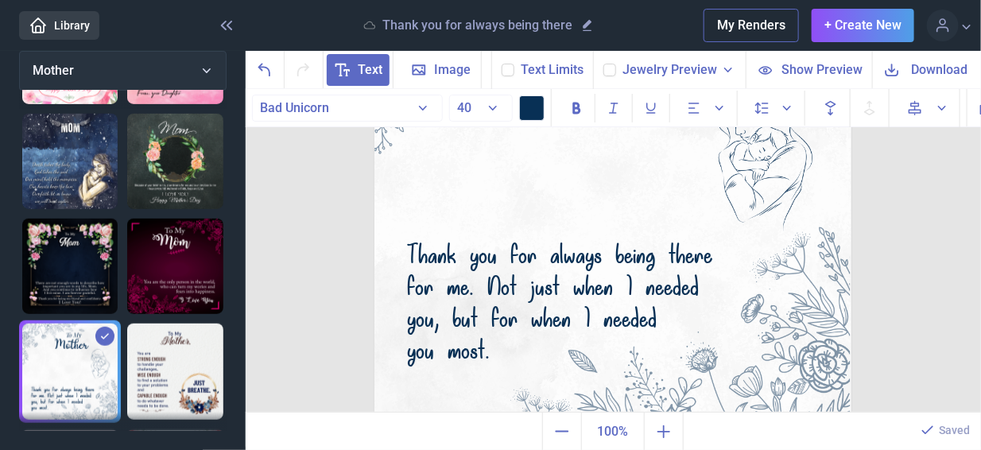
click at [497, 353] on div "Thank you for always being there for me. Not just when I needed you, but for wh…" at bounding box center [598, 313] width 382 height 145
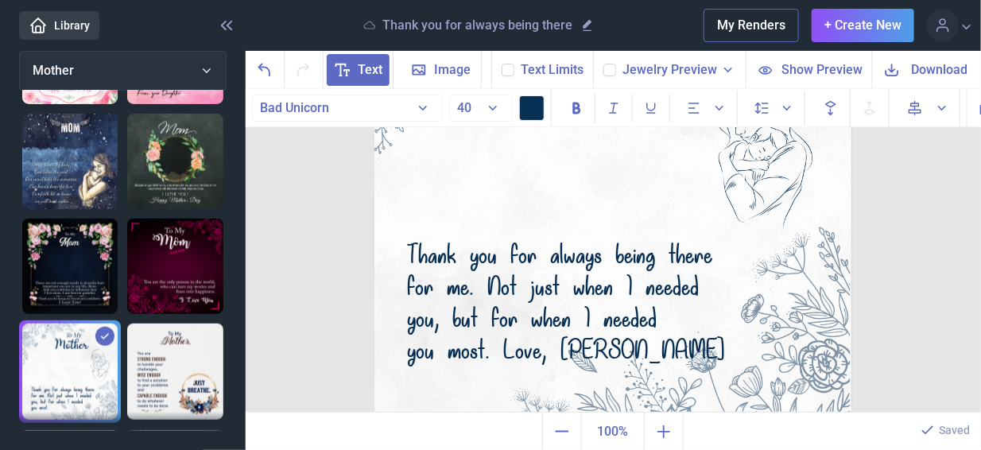
click at [546, 186] on img at bounding box center [613, 187] width 477 height 477
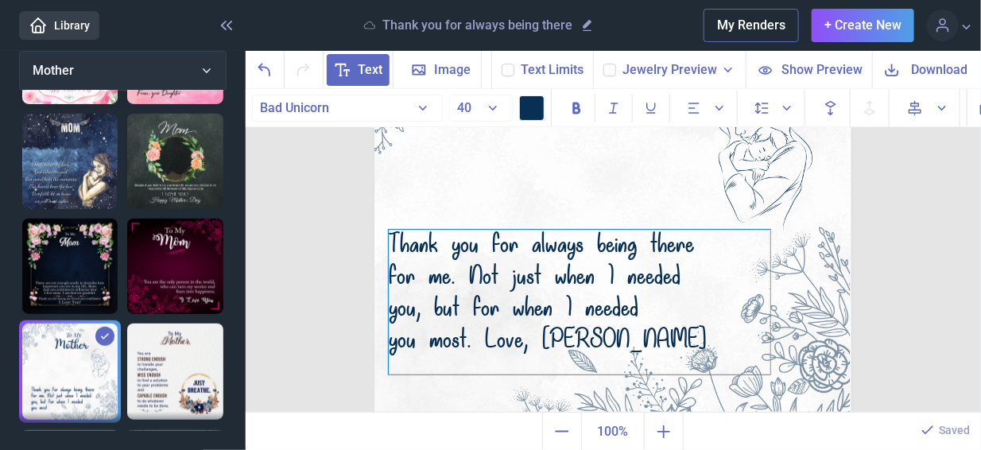
drag, startPoint x: 561, startPoint y: 317, endPoint x: 544, endPoint y: 305, distance: 20.1
click at [544, 305] on div "Thank you for always being there for me. Not just when I needed you, but for wh…" at bounding box center [580, 302] width 382 height 145
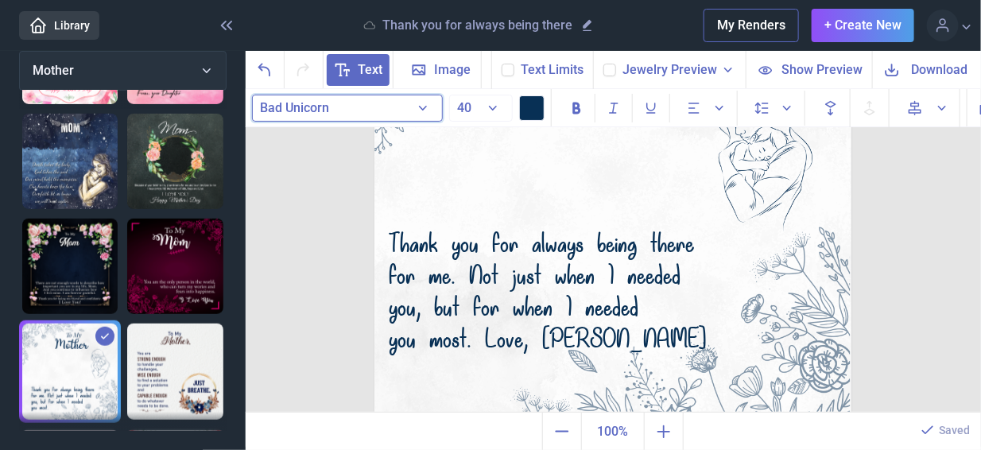
click at [427, 106] on button "Bad Unicorn" at bounding box center [347, 108] width 191 height 27
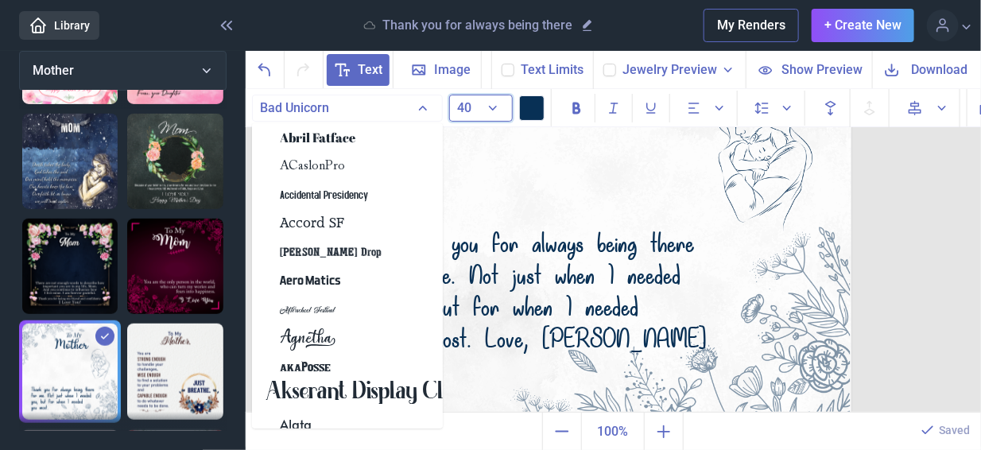
click at [492, 109] on button "40" at bounding box center [481, 108] width 64 height 27
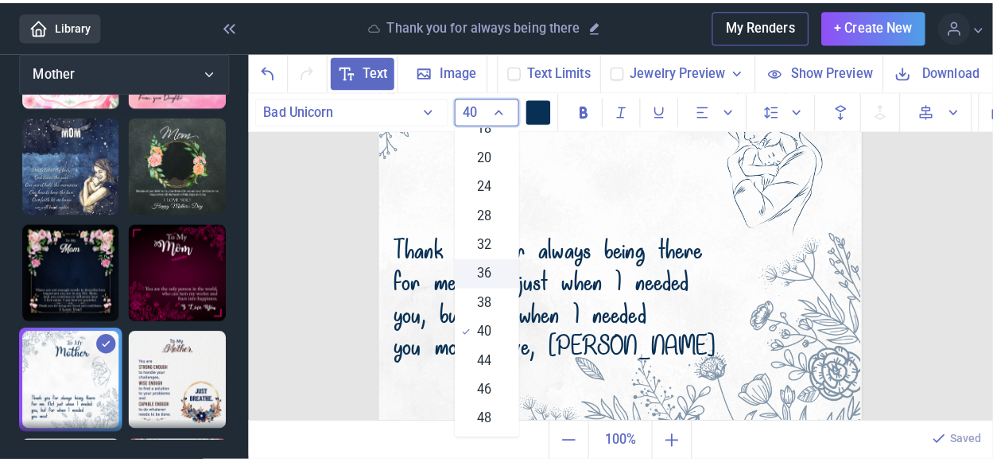
scroll to position [239, 0]
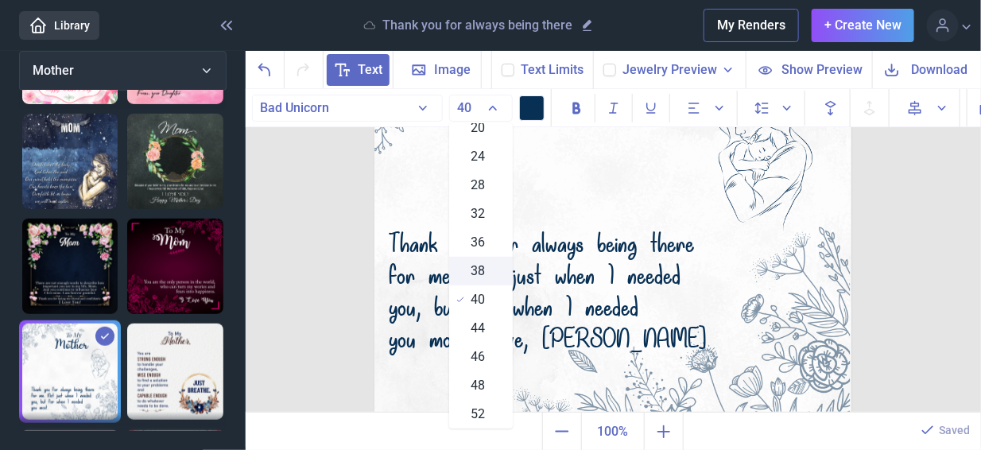
click at [481, 267] on span "38" at bounding box center [479, 271] width 14 height 19
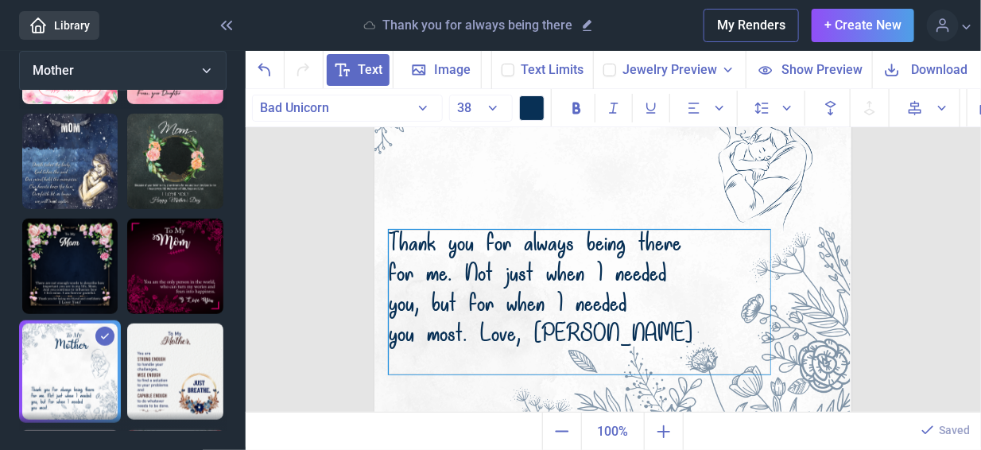
click at [605, 289] on div "Thank you for always being there for me. Not just when I needed you, but for wh…" at bounding box center [580, 302] width 382 height 145
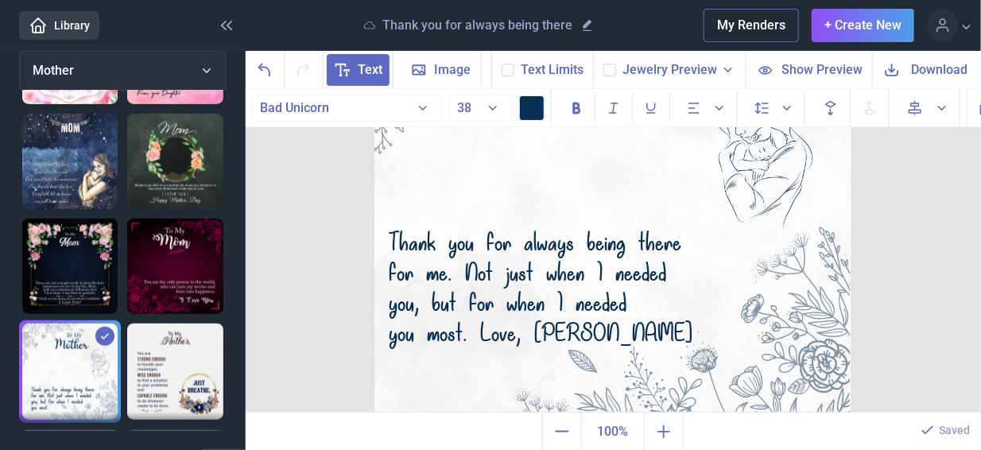
click at [629, 180] on img at bounding box center [613, 187] width 477 height 477
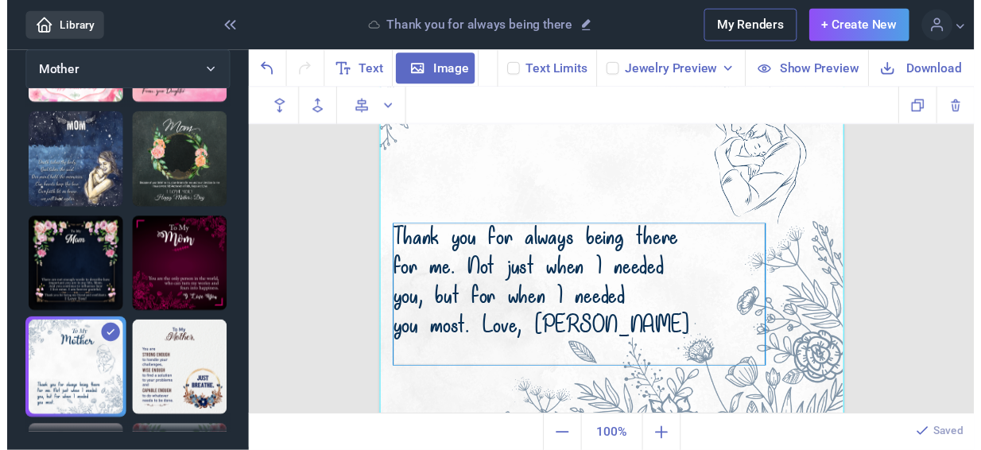
scroll to position [315, 0]
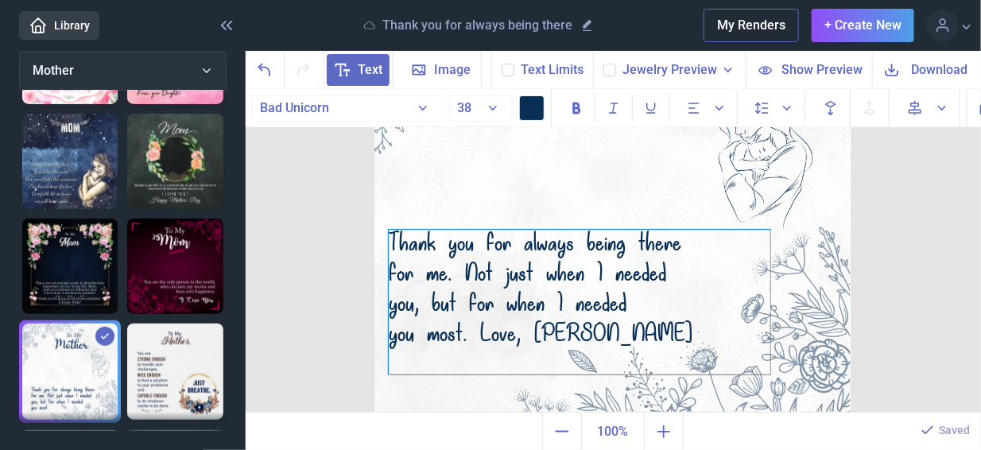
click at [558, 340] on div "Thank you for always being there for me. Not just when I needed you, but for wh…" at bounding box center [580, 302] width 382 height 145
click at [588, 332] on div "Thank you for always being there for me. Not just when I needed you, but for wh…" at bounding box center [580, 302] width 382 height 145
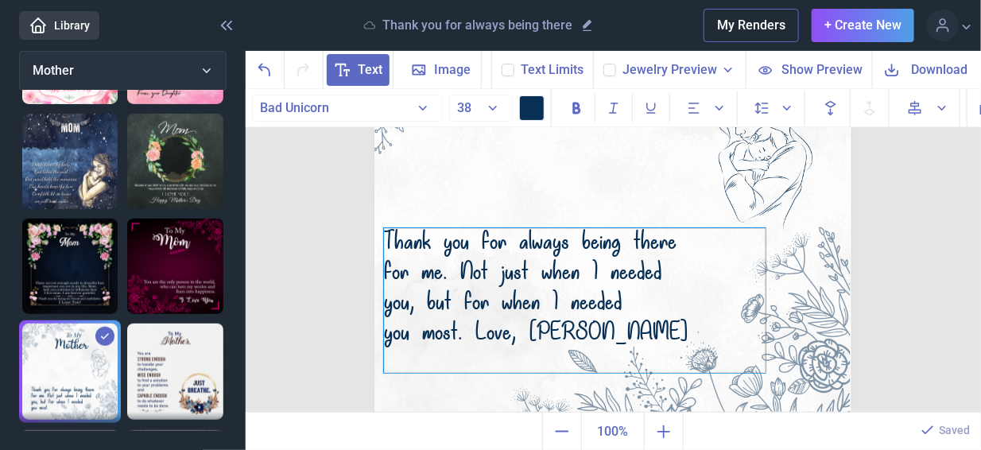
click at [592, 334] on div "Thank you for always being there for me. Not just when I needed you, but for wh…" at bounding box center [575, 300] width 382 height 145
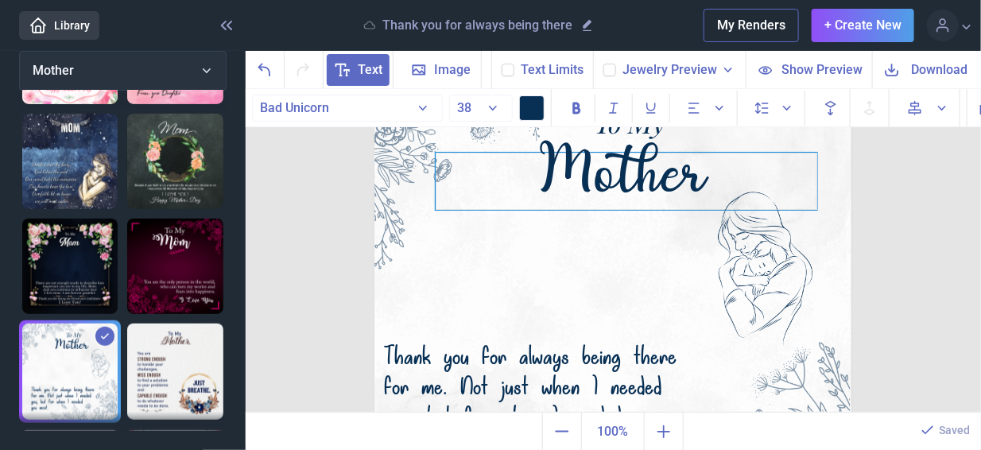
scroll to position [0, 0]
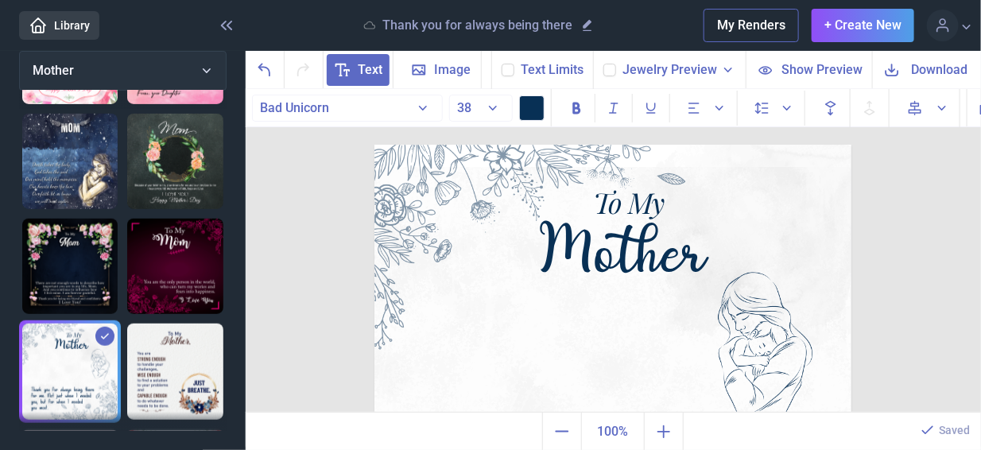
click at [613, 68] on icon at bounding box center [610, 70] width 10 height 10
click at [604, 64] on input "checkbox" at bounding box center [603, 63] width 1 height 1
click at [644, 73] on span "Jewelry Preview" at bounding box center [670, 69] width 95 height 19
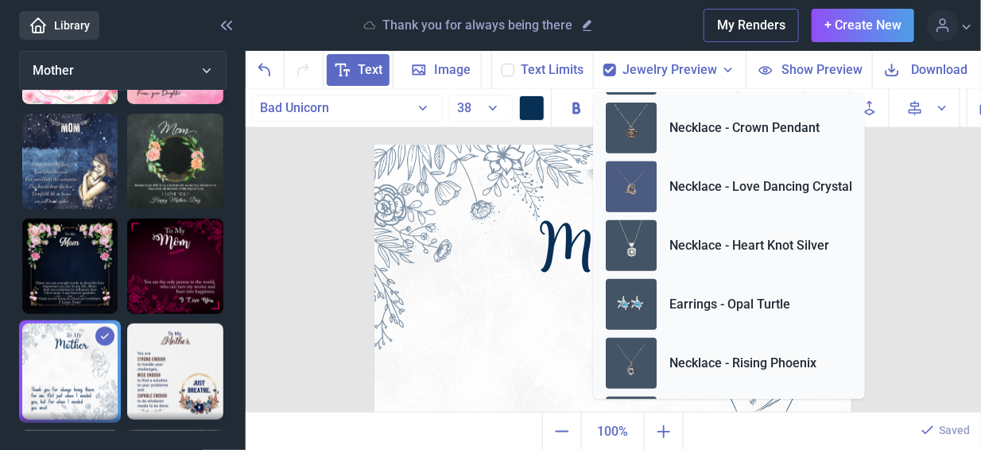
click at [631, 181] on img at bounding box center [631, 186] width 51 height 51
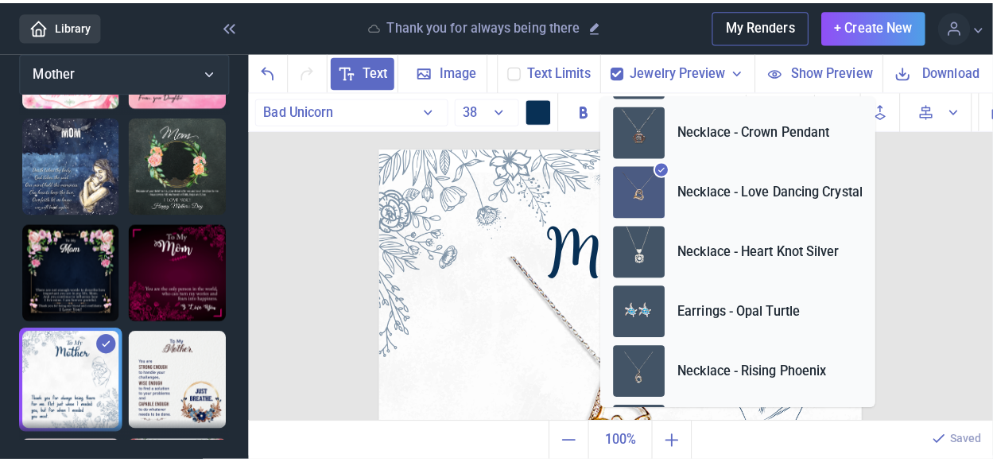
scroll to position [159, 0]
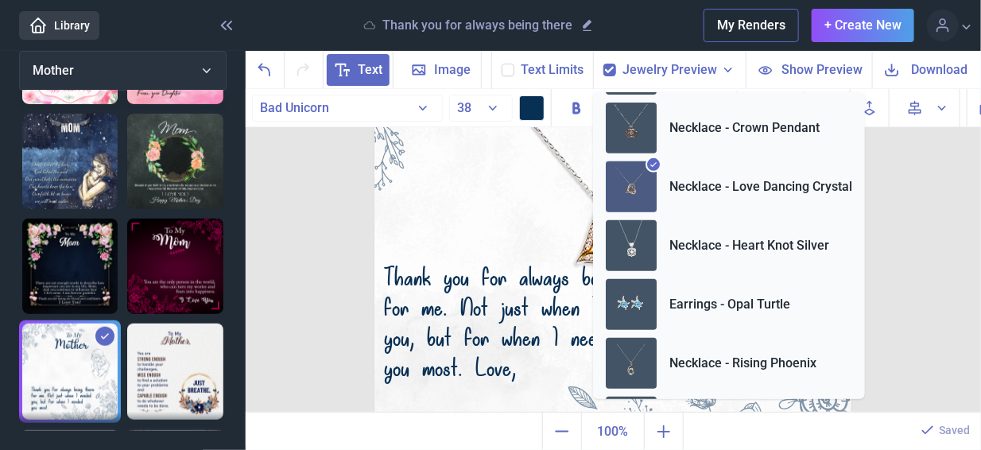
click at [456, 204] on img at bounding box center [613, 224] width 477 height 477
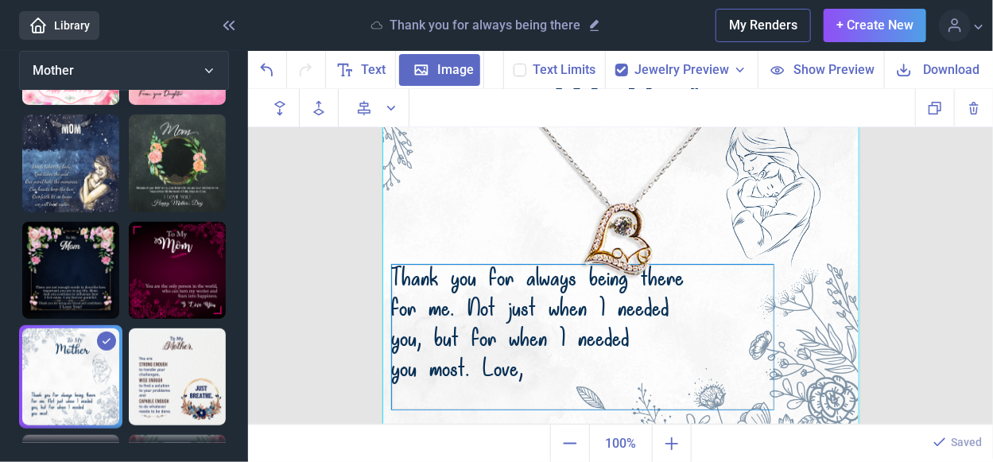
scroll to position [315, 0]
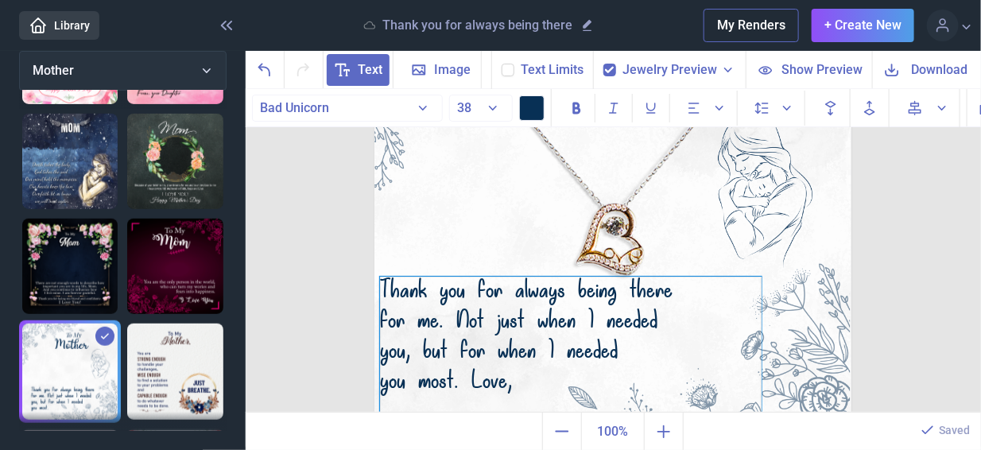
drag, startPoint x: 590, startPoint y: 317, endPoint x: 586, endPoint y: 329, distance: 12.6
click at [586, 329] on div "Thank you for always being there for me. Not just when I needed you, but for wh…" at bounding box center [571, 349] width 382 height 145
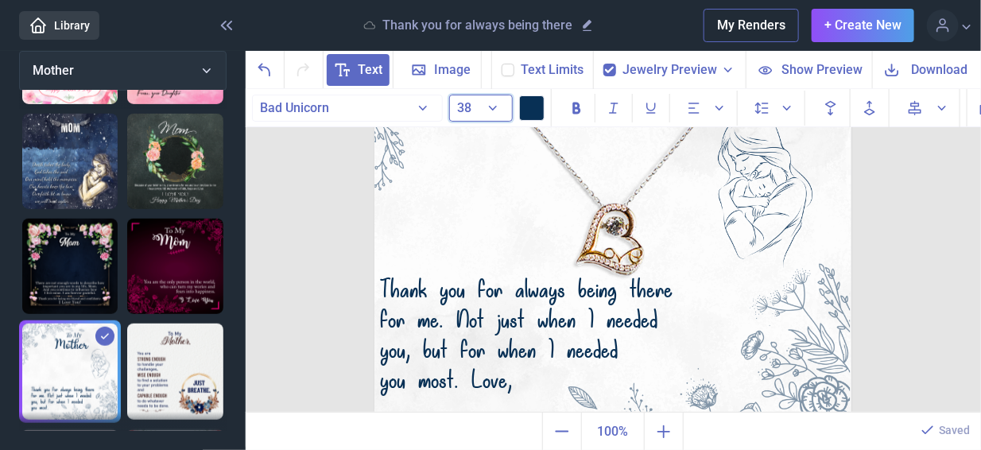
click at [498, 118] on button "38" at bounding box center [481, 108] width 64 height 27
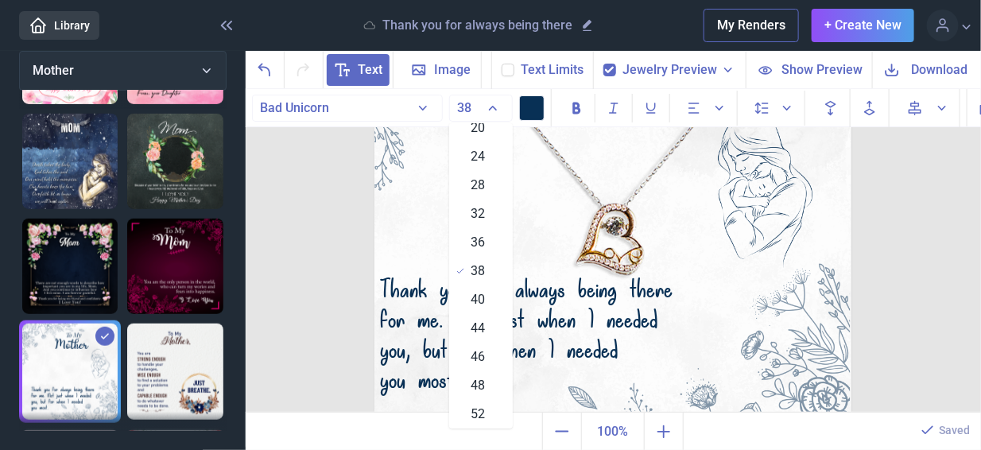
click at [480, 242] on span "36" at bounding box center [479, 242] width 14 height 19
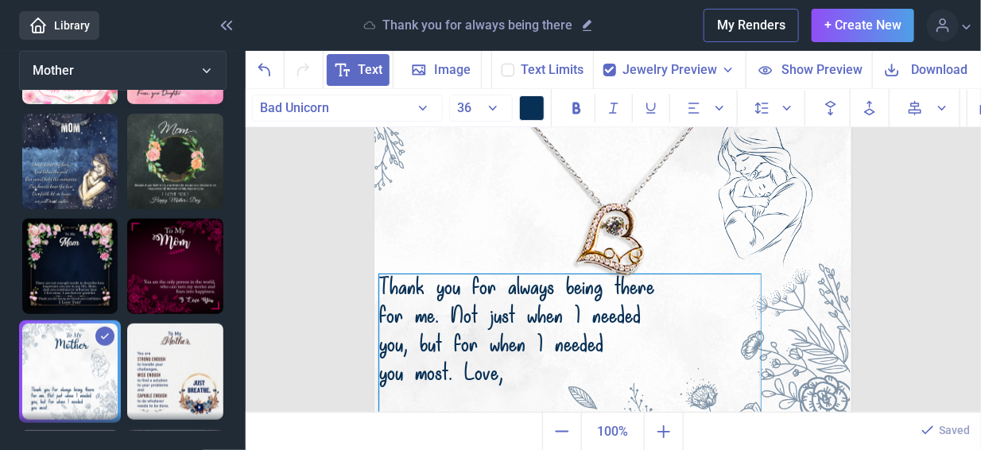
click at [568, 325] on div "Thank you for always being there for me. Not just when I needed you, but for wh…" at bounding box center [570, 346] width 382 height 145
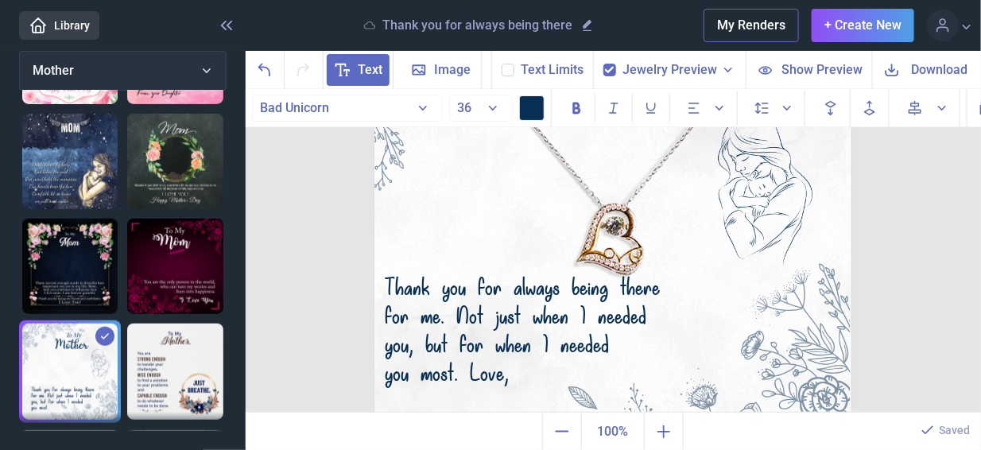
click at [666, 186] on img at bounding box center [613, 224] width 477 height 477
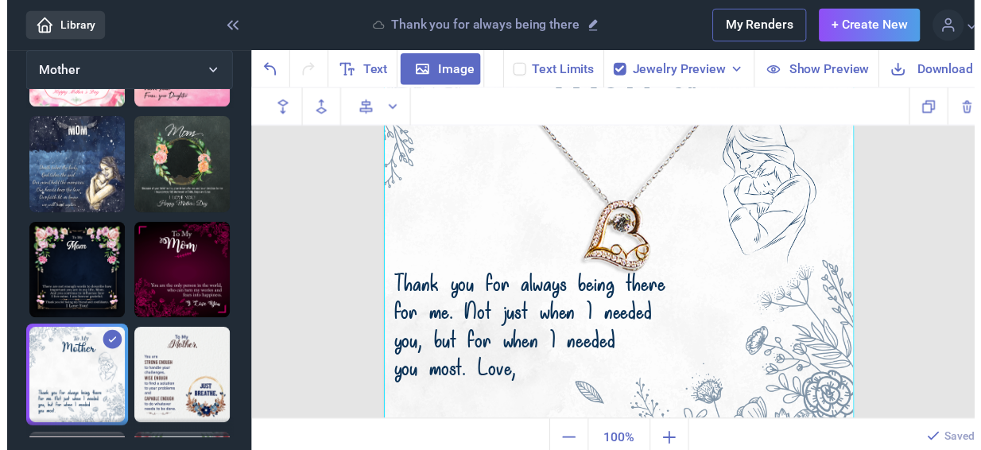
scroll to position [318, 0]
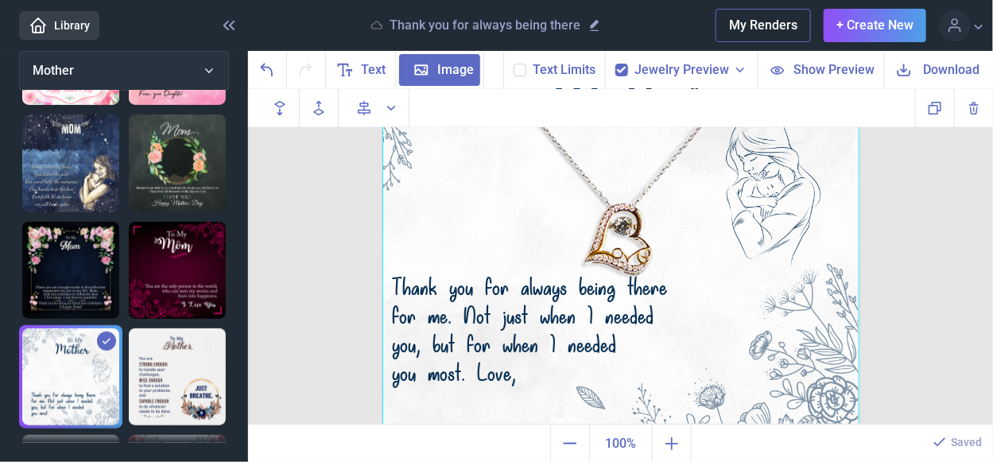
click at [657, 77] on span "Jewelry Preview" at bounding box center [682, 69] width 95 height 19
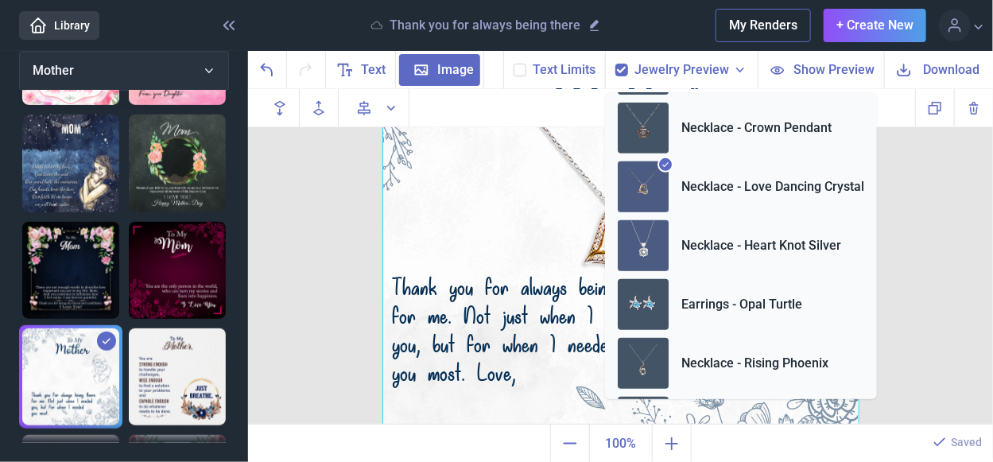
click at [652, 247] on img at bounding box center [643, 245] width 51 height 51
drag, startPoint x: 379, startPoint y: 207, endPoint x: 389, endPoint y: 205, distance: 10.5
click at [383, 205] on div at bounding box center [621, 224] width 477 height 477
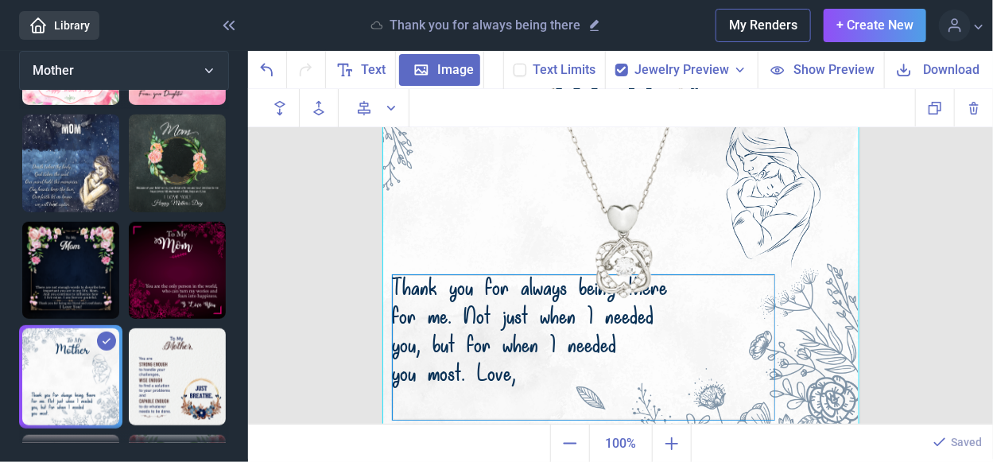
scroll to position [315, 0]
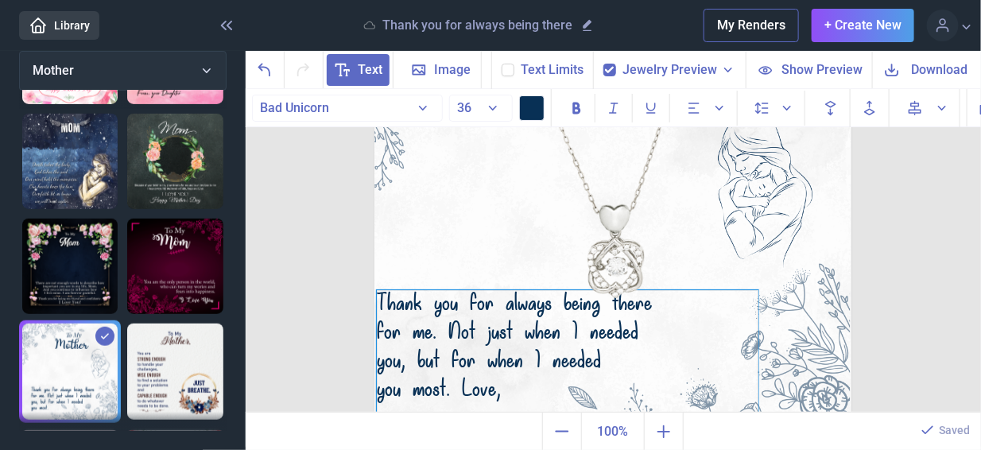
drag, startPoint x: 570, startPoint y: 310, endPoint x: 566, endPoint y: 324, distance: 14.1
click at [566, 324] on div "Thank you for always being there for me. Not just when I needed you, but for wh…" at bounding box center [568, 362] width 382 height 145
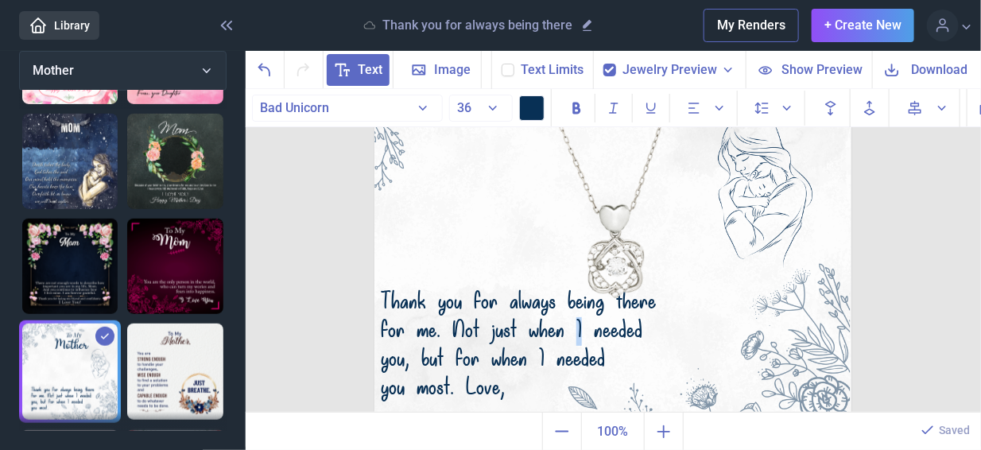
click at [667, 243] on img at bounding box center [613, 224] width 477 height 477
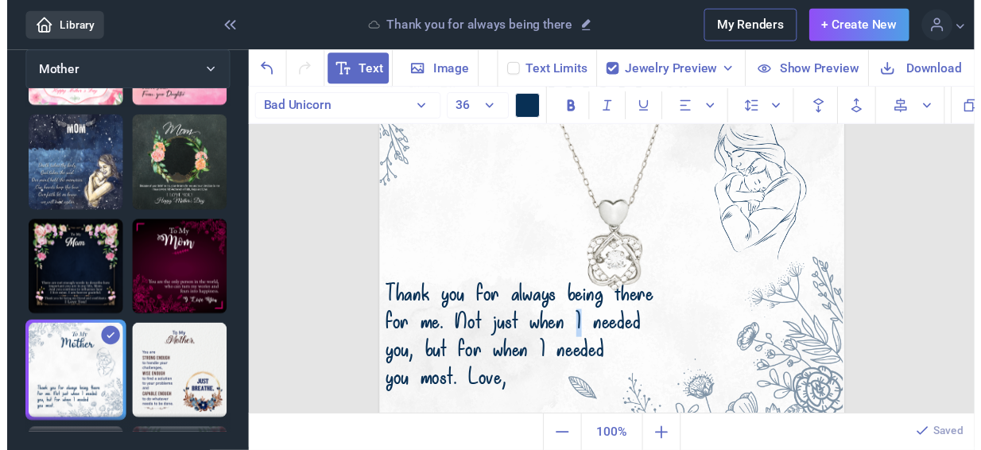
scroll to position [318, 0]
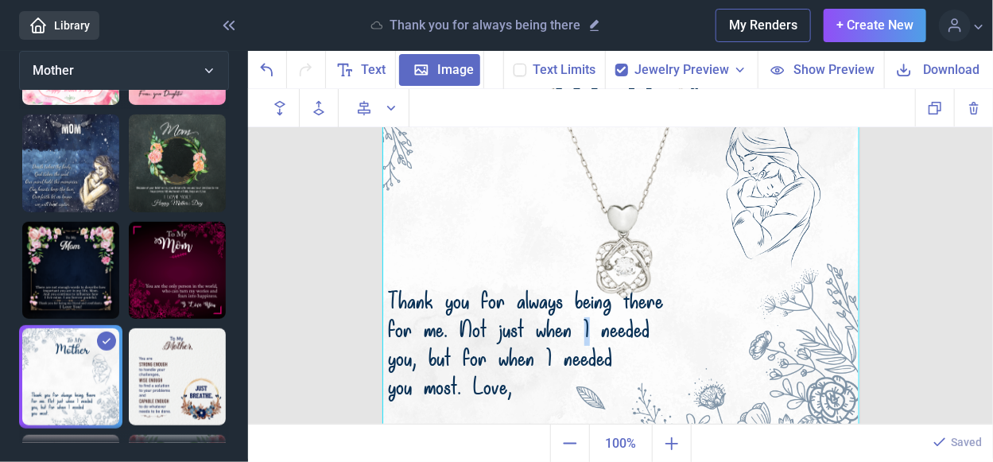
click at [744, 278] on div at bounding box center [621, 224] width 477 height 477
click at [498, 248] on div at bounding box center [621, 224] width 477 height 477
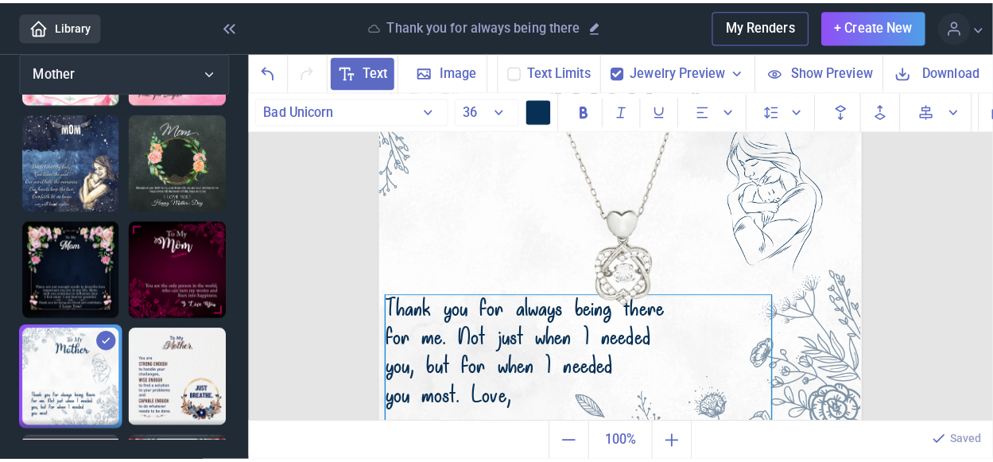
scroll to position [315, 0]
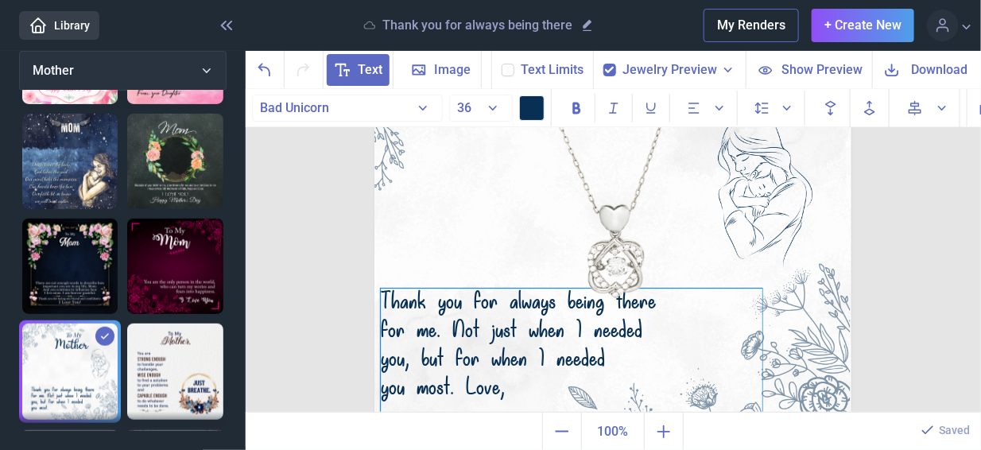
click at [602, 361] on div "Thank you for always being there for me. Not just when I needed you, but for wh…" at bounding box center [572, 361] width 382 height 145
click at [568, 332] on div "Thank you for always being there for me. Not just when I needed you, but for wh…" at bounding box center [572, 361] width 382 height 145
click at [565, 329] on div "Thank you for always being there for me. Not just when I needed you, but for wh…" at bounding box center [572, 361] width 382 height 145
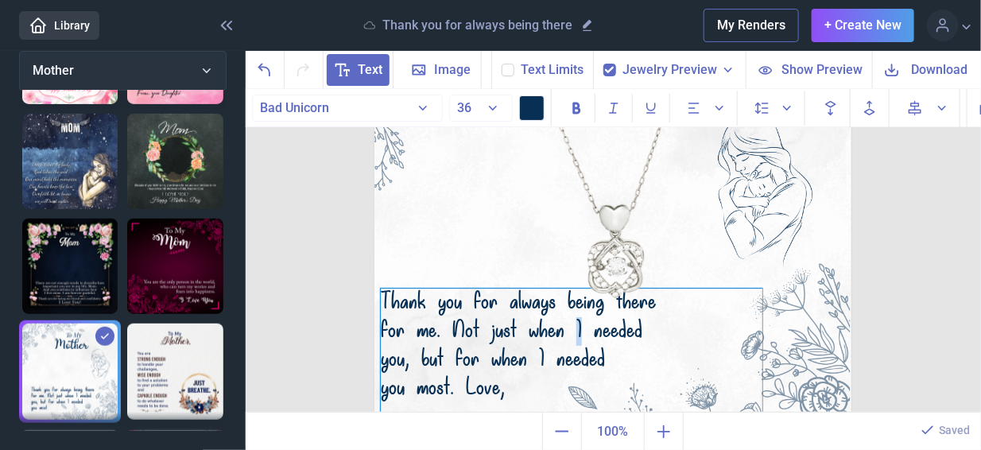
click at [569, 329] on div "Thank you for always being there for me. Not just when I needed you, but for wh…" at bounding box center [572, 361] width 382 height 145
click at [659, 314] on div "Thank you for always being there for me. Not just whenI needed you, but for whe…" at bounding box center [572, 361] width 382 height 145
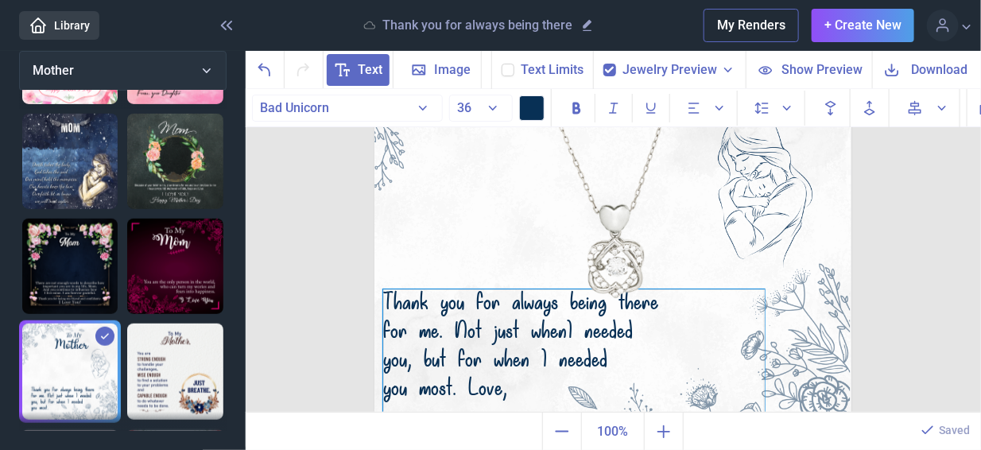
click at [564, 330] on div "Thank you for always being there for me. Not just whenI needed you, but for whe…" at bounding box center [574, 361] width 382 height 145
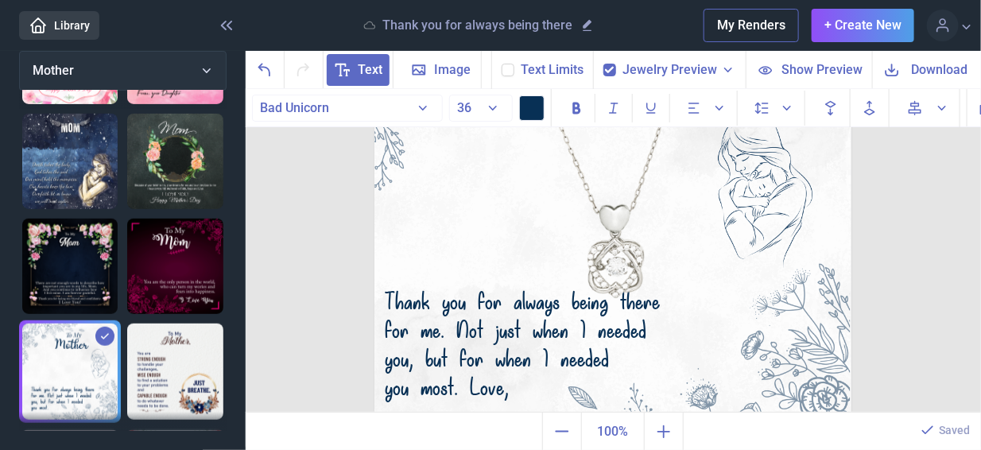
click at [655, 80] on div "Jewelry Preview" at bounding box center [669, 70] width 153 height 38
click at [732, 68] on icon at bounding box center [729, 70] width 16 height 16
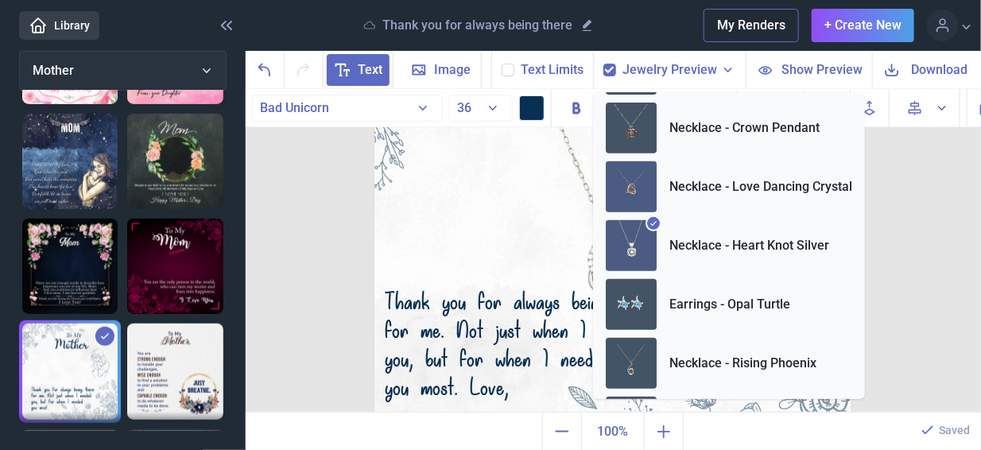
click at [633, 185] on img at bounding box center [631, 186] width 51 height 51
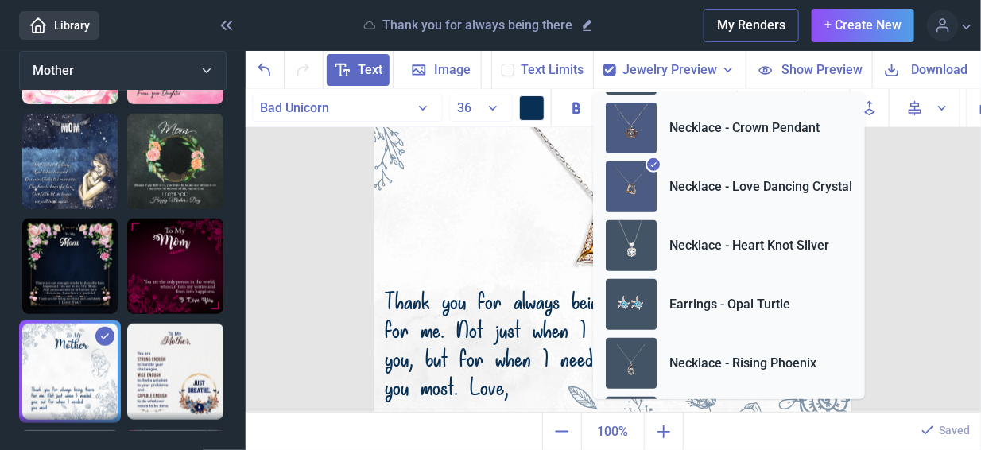
click at [621, 130] on img at bounding box center [631, 128] width 51 height 51
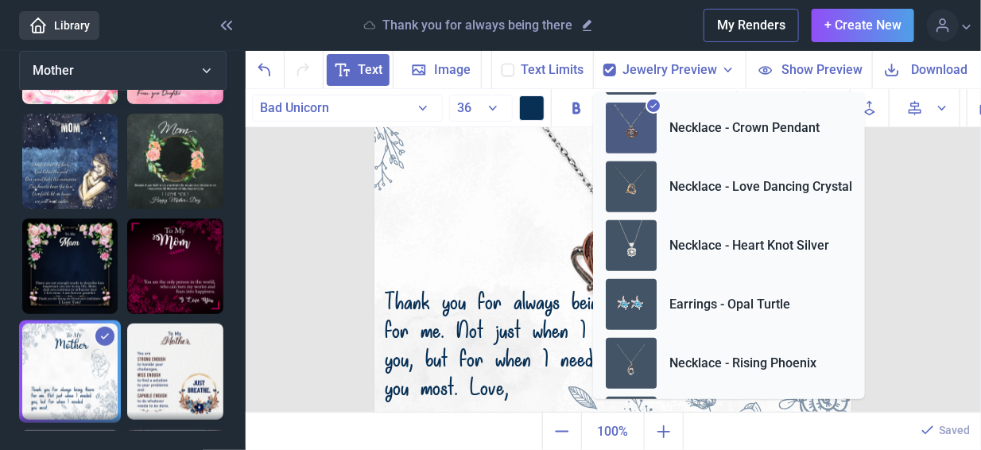
click at [495, 204] on img at bounding box center [613, 224] width 477 height 477
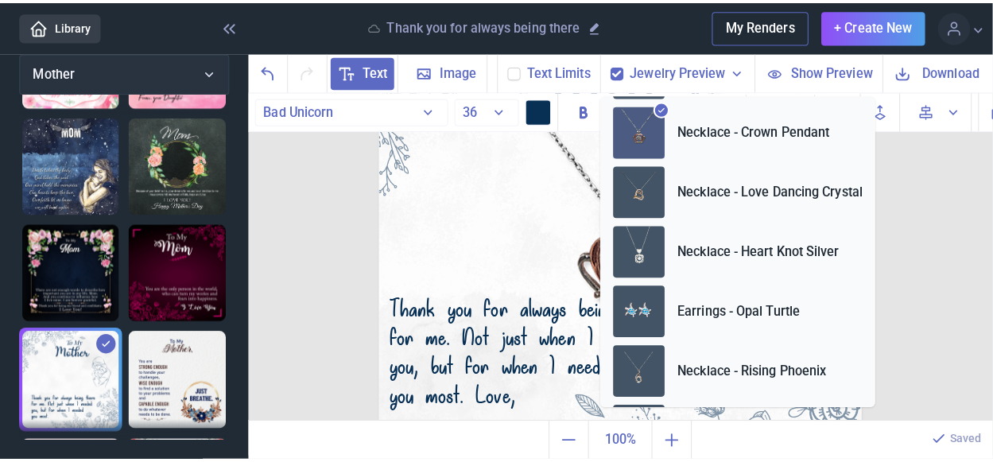
scroll to position [318, 0]
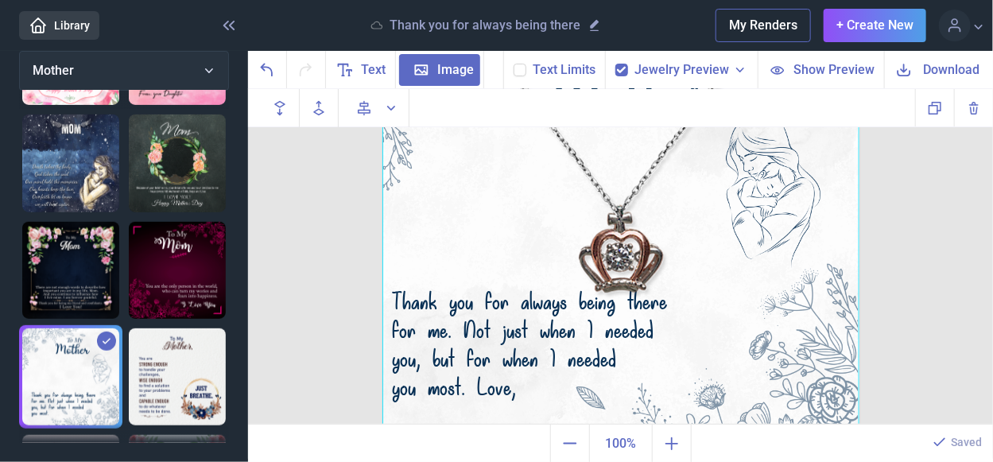
click at [744, 66] on icon at bounding box center [740, 70] width 16 height 16
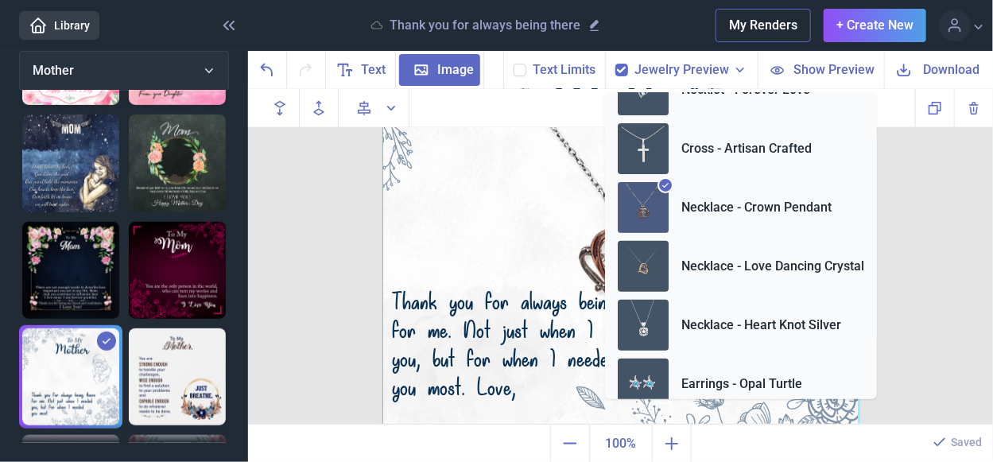
scroll to position [80, 0]
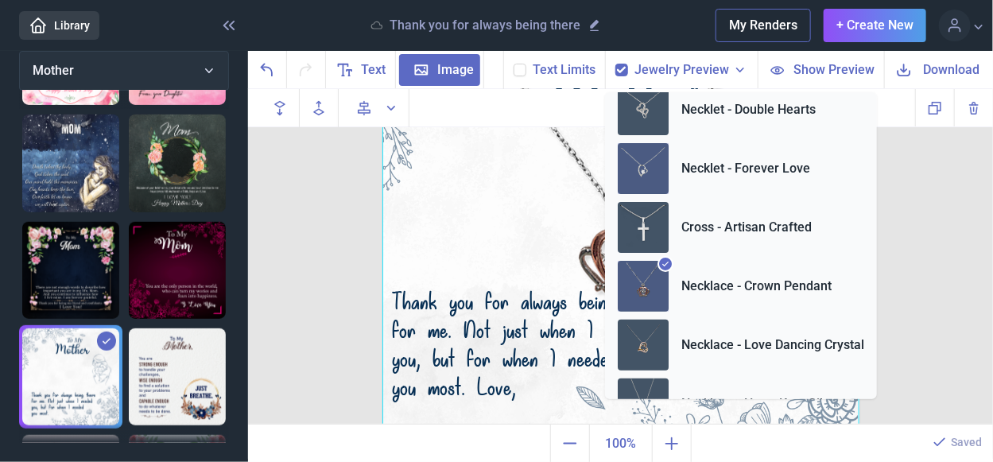
click at [654, 179] on img at bounding box center [643, 168] width 51 height 51
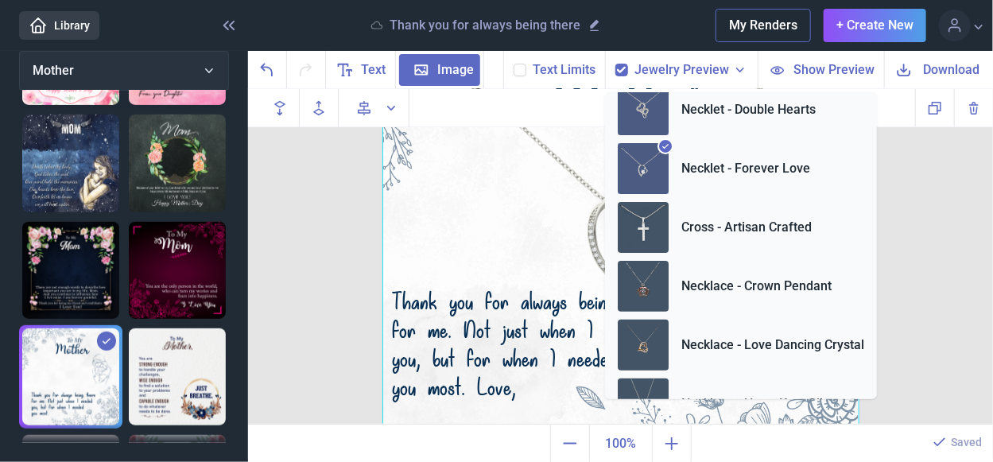
click at [655, 106] on img at bounding box center [643, 109] width 51 height 51
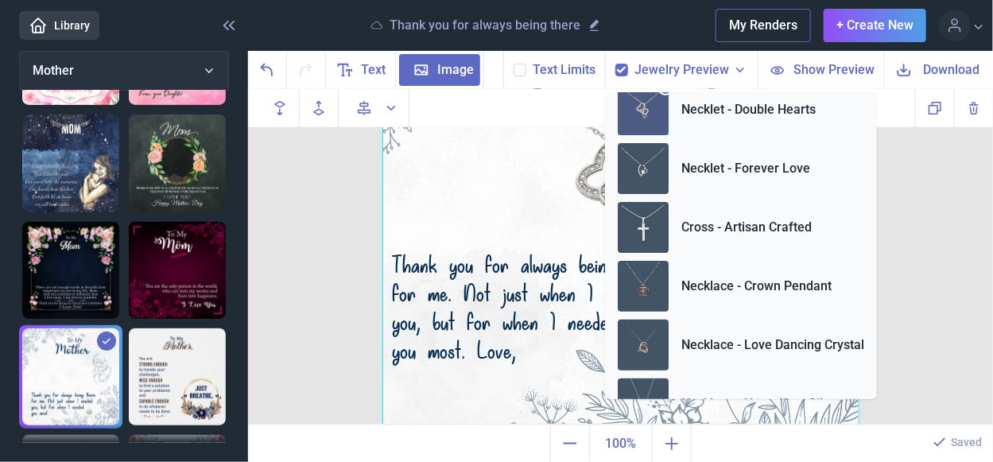
scroll to position [37, 0]
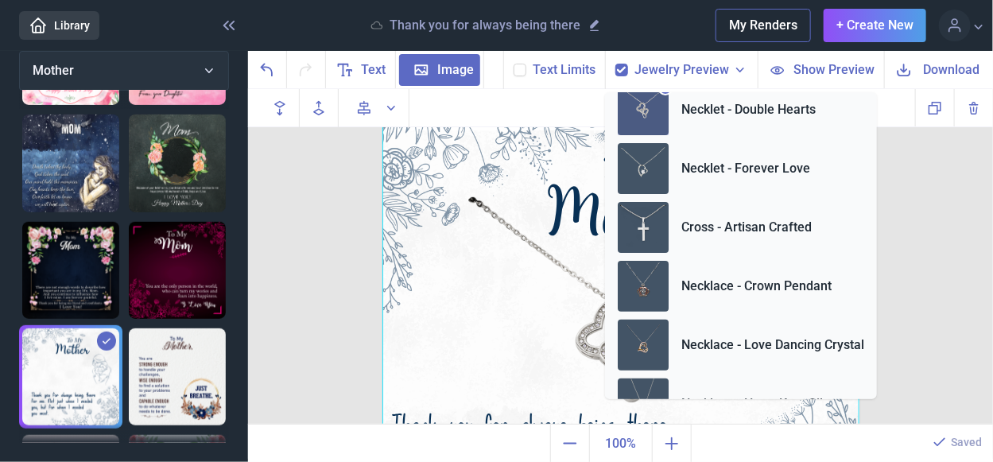
click at [515, 305] on div at bounding box center [621, 346] width 477 height 477
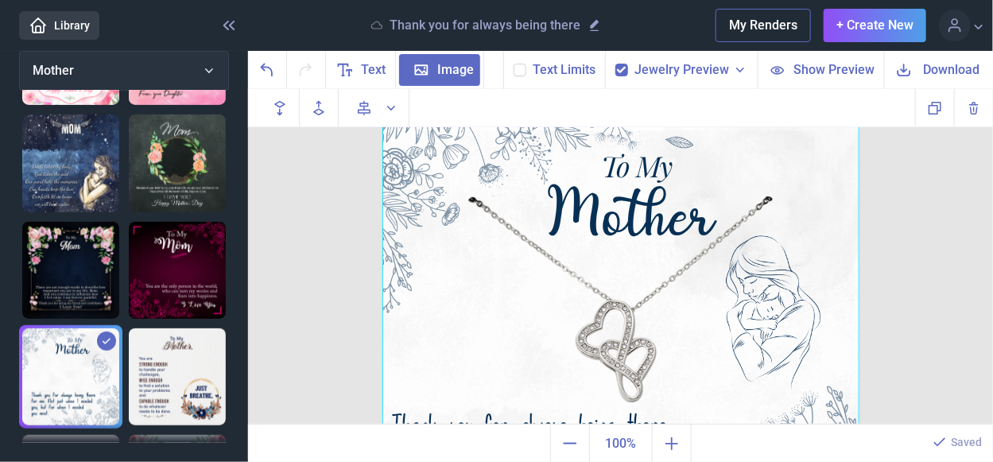
click at [745, 72] on icon at bounding box center [740, 70] width 16 height 16
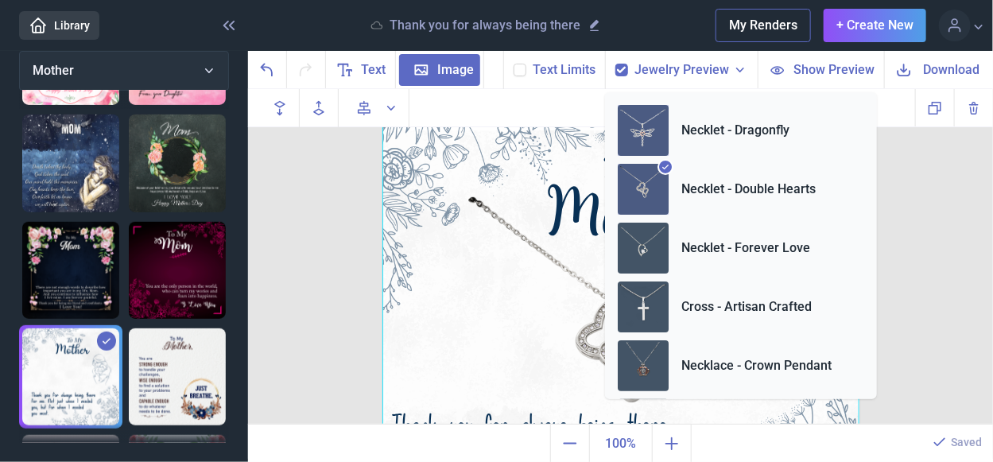
scroll to position [0, 0]
click at [654, 115] on img at bounding box center [643, 130] width 51 height 51
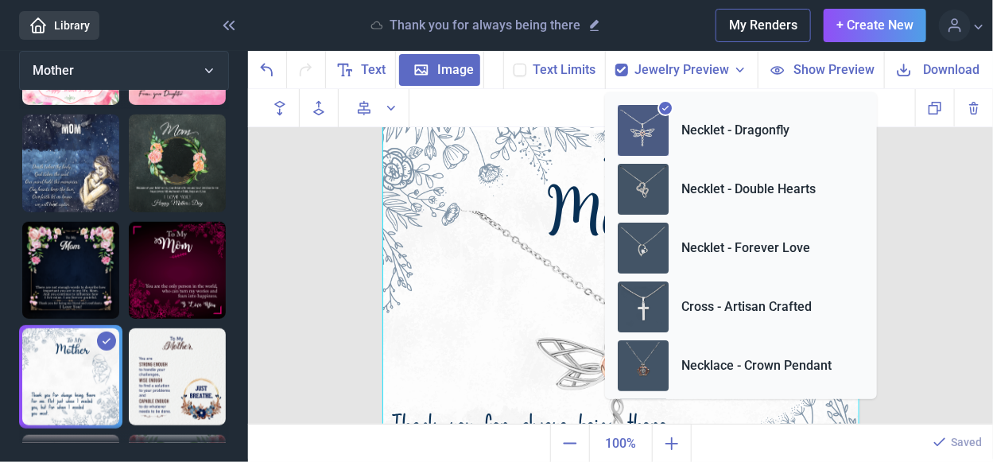
click at [488, 269] on div at bounding box center [621, 346] width 477 height 477
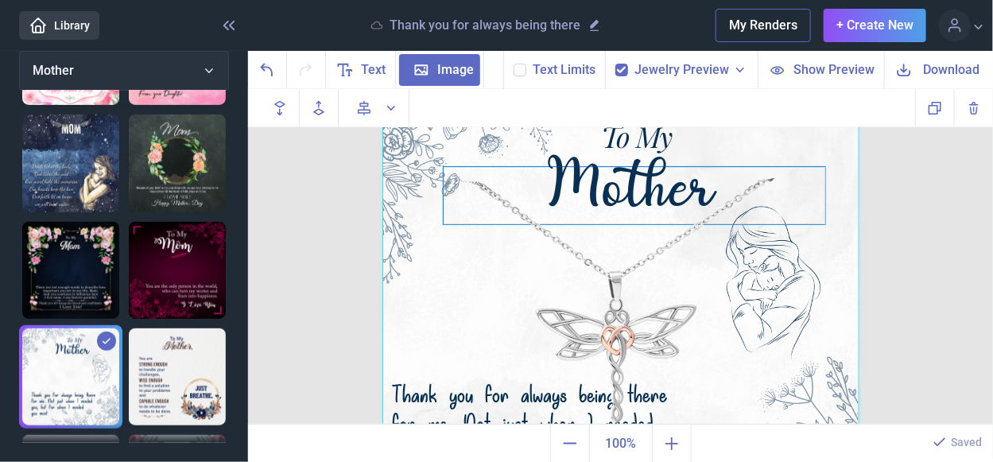
scroll to position [37, 0]
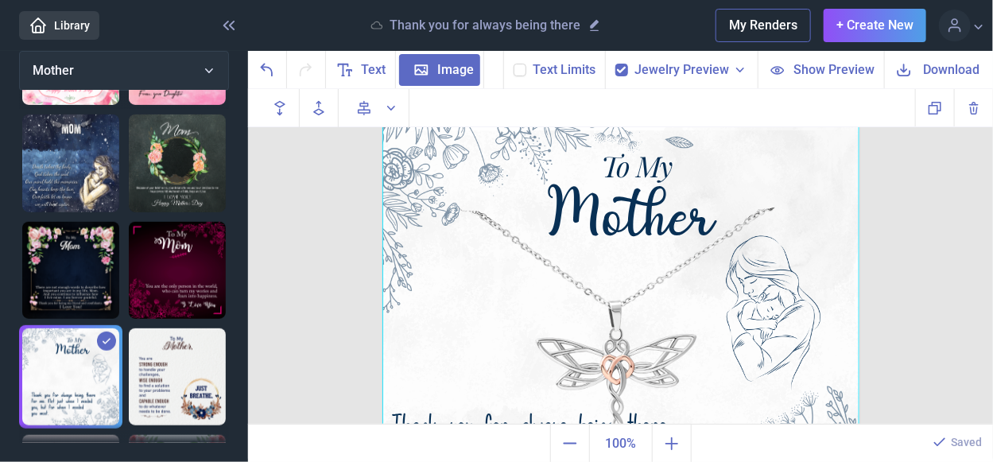
click at [736, 76] on icon at bounding box center [740, 70] width 16 height 16
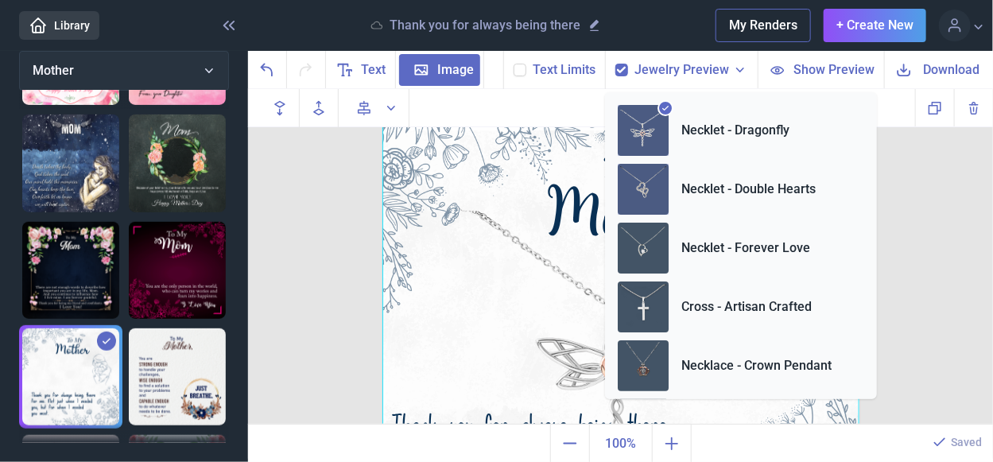
click at [647, 193] on img at bounding box center [643, 189] width 51 height 51
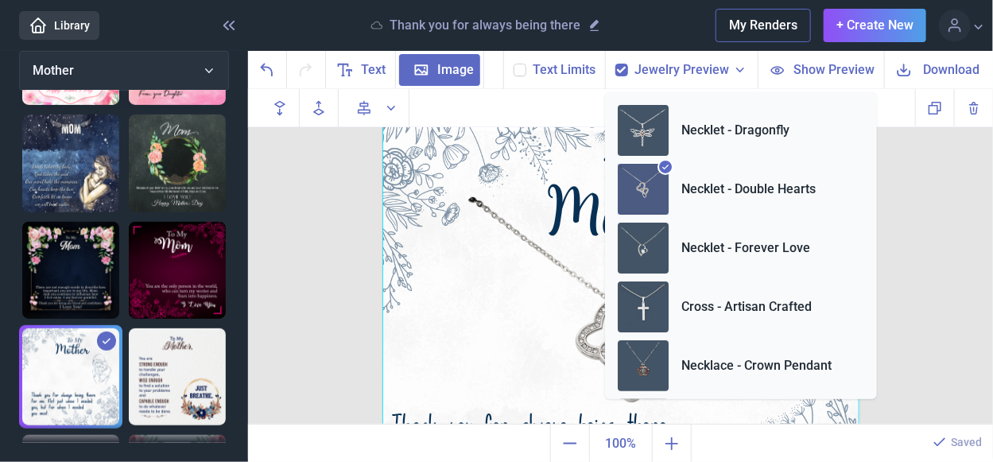
click at [507, 340] on div at bounding box center [621, 346] width 477 height 477
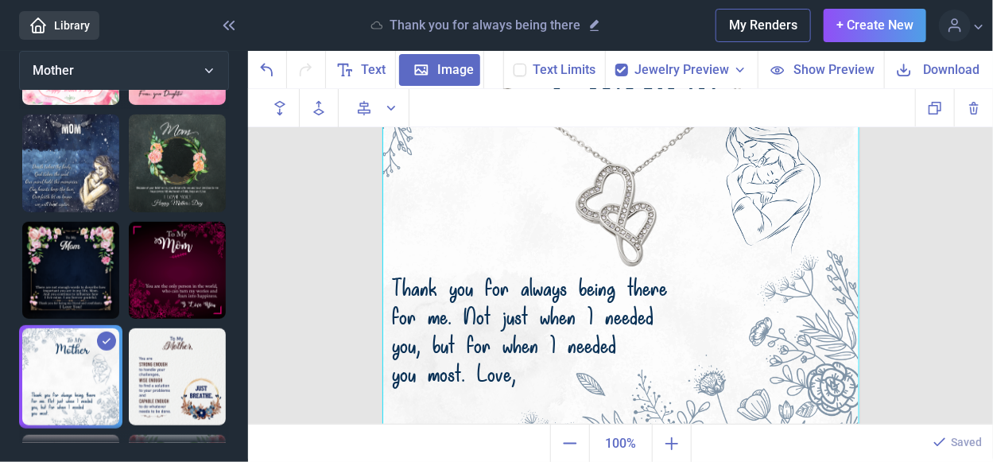
scroll to position [196, 0]
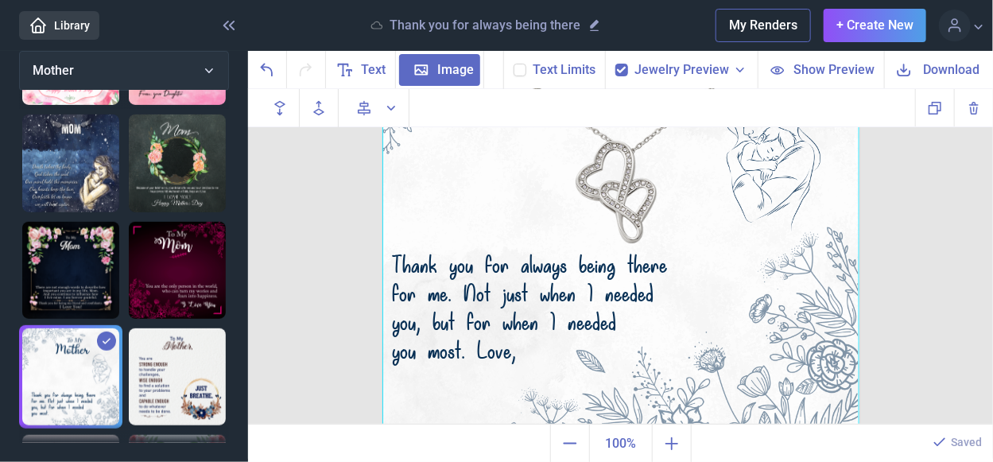
click at [742, 75] on icon at bounding box center [740, 70] width 16 height 16
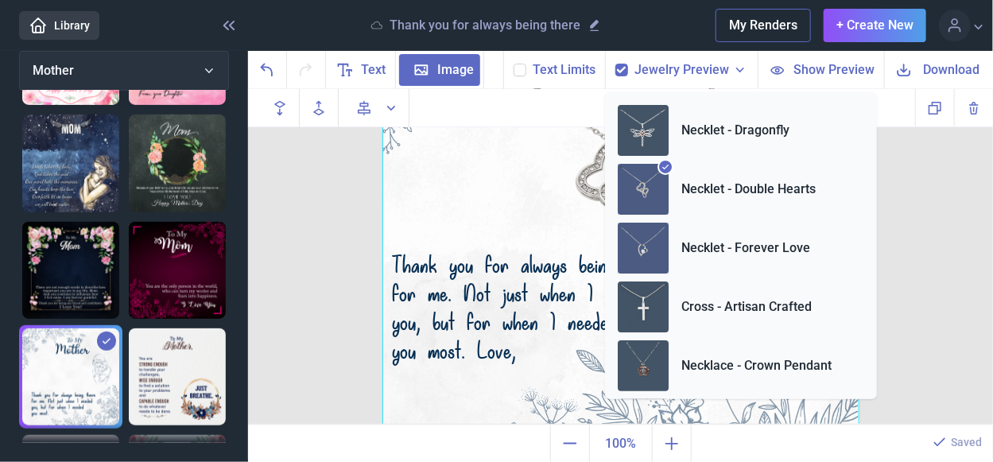
click at [637, 241] on img at bounding box center [643, 248] width 51 height 51
click at [441, 179] on div at bounding box center [621, 187] width 477 height 477
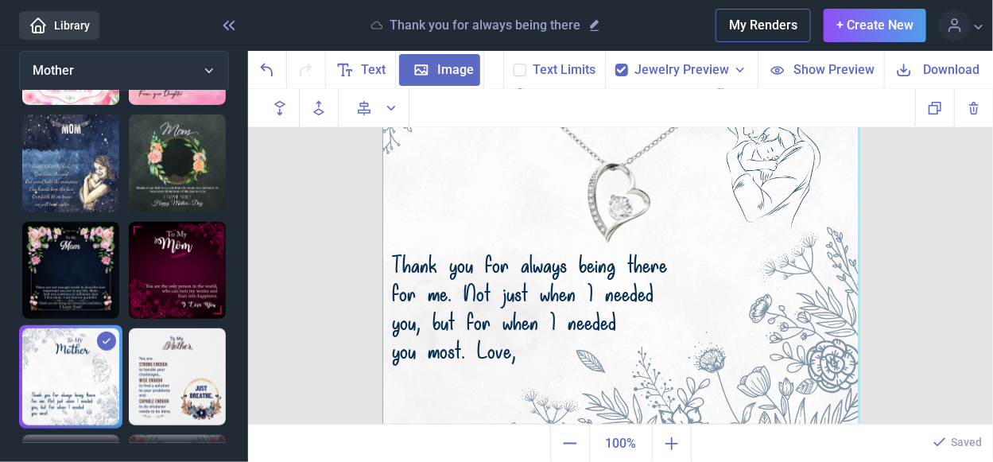
click at [740, 76] on icon at bounding box center [740, 70] width 16 height 16
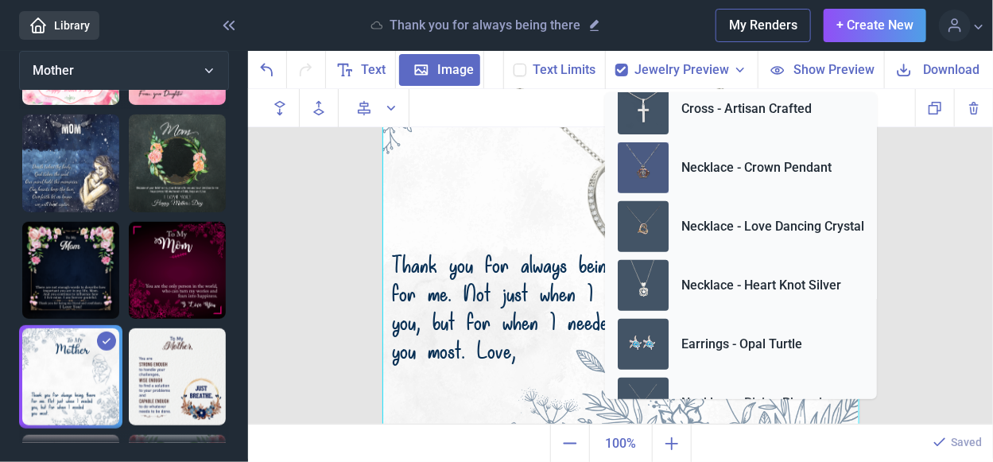
scroll to position [238, 0]
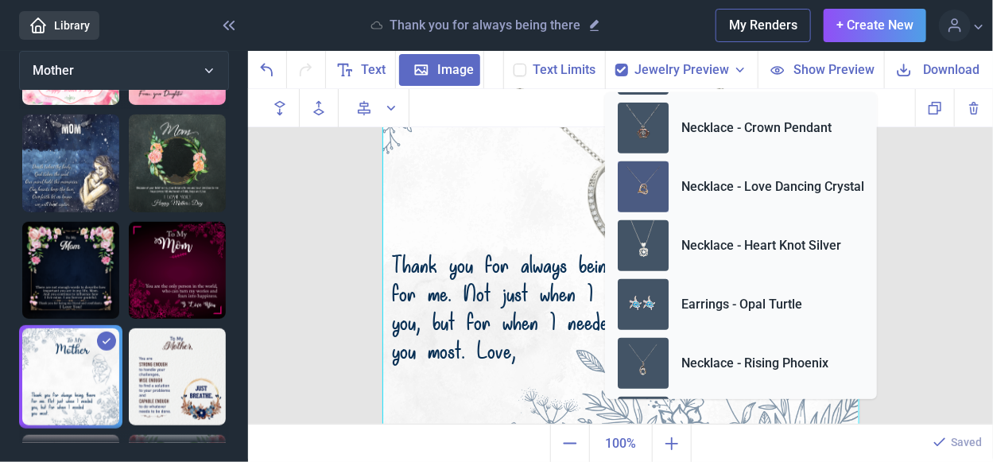
click at [651, 195] on img at bounding box center [643, 186] width 51 height 51
click at [537, 190] on div at bounding box center [621, 187] width 477 height 477
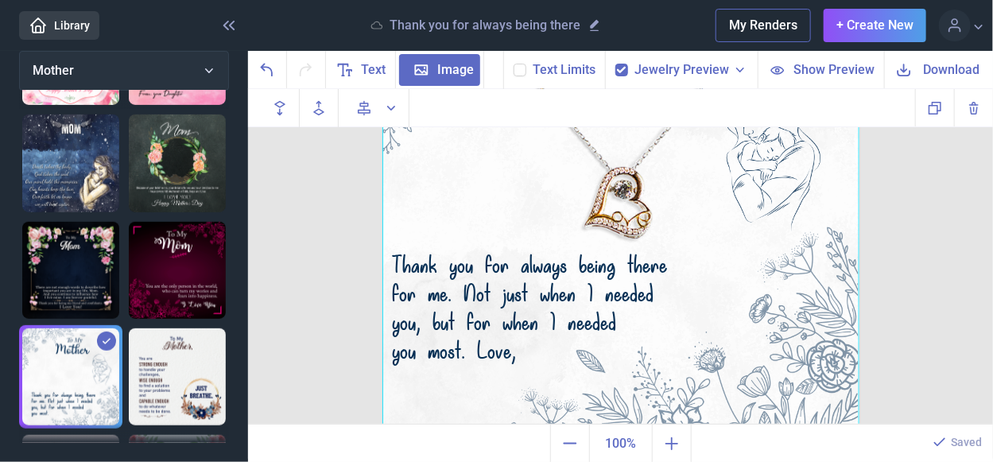
click at [741, 71] on icon at bounding box center [740, 70] width 16 height 16
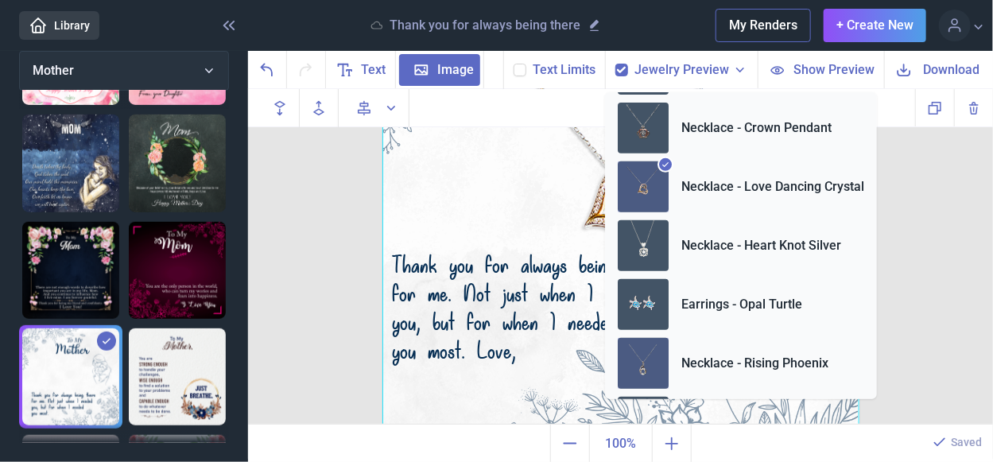
click at [651, 367] on img at bounding box center [643, 363] width 51 height 51
click at [494, 208] on div at bounding box center [621, 187] width 477 height 477
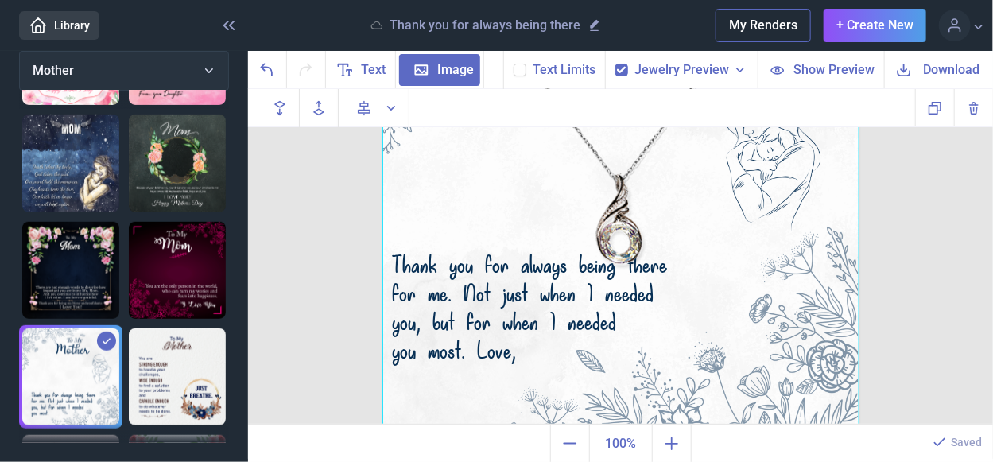
click at [680, 75] on span "Jewelry Preview" at bounding box center [682, 69] width 95 height 19
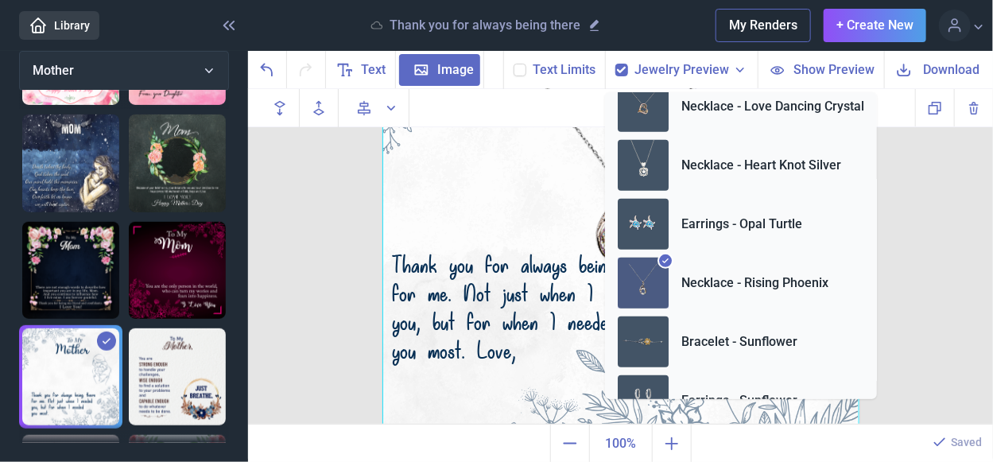
scroll to position [398, 0]
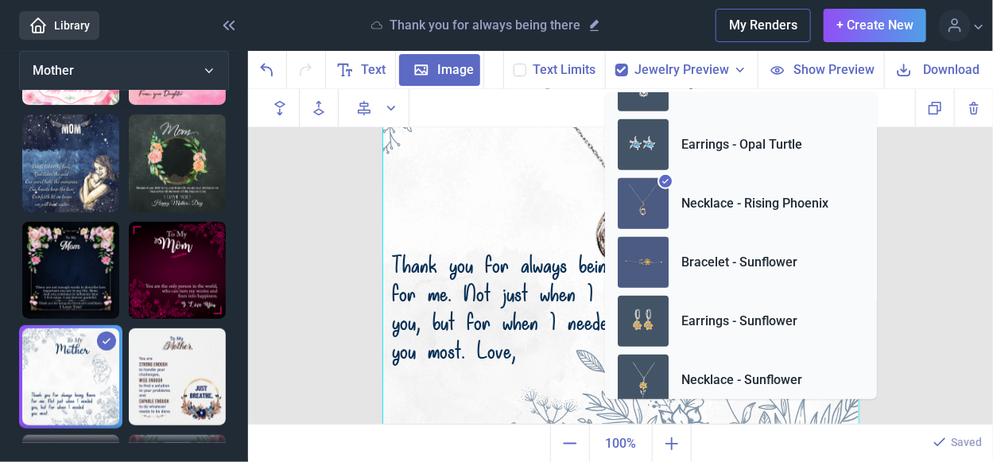
click at [647, 258] on img at bounding box center [643, 262] width 51 height 51
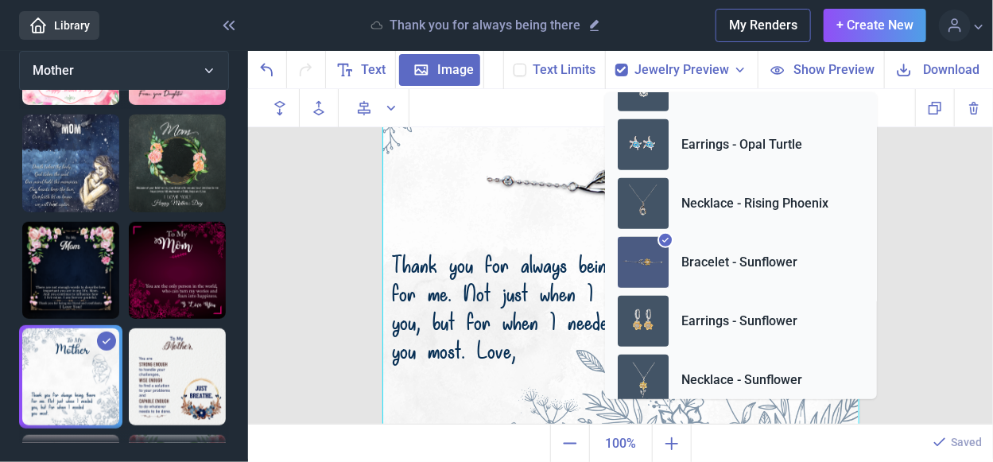
click at [511, 219] on div at bounding box center [621, 187] width 477 height 477
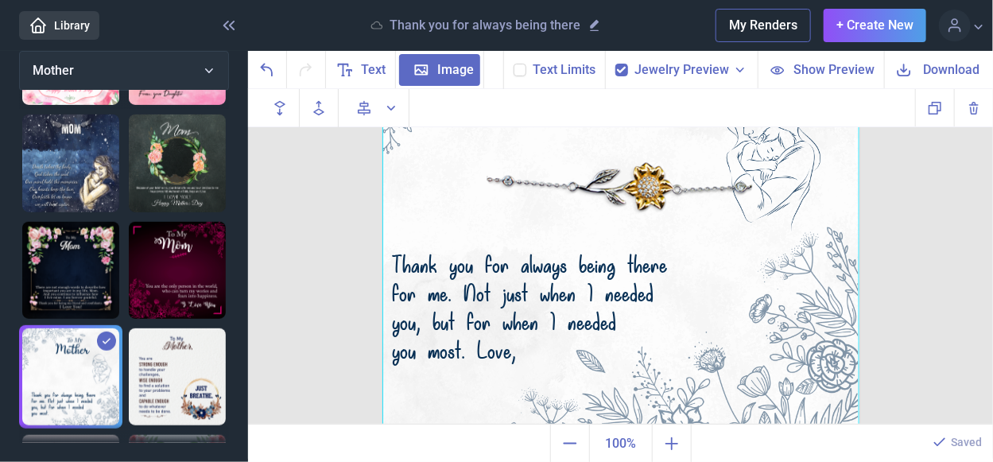
click at [738, 71] on icon at bounding box center [740, 70] width 16 height 16
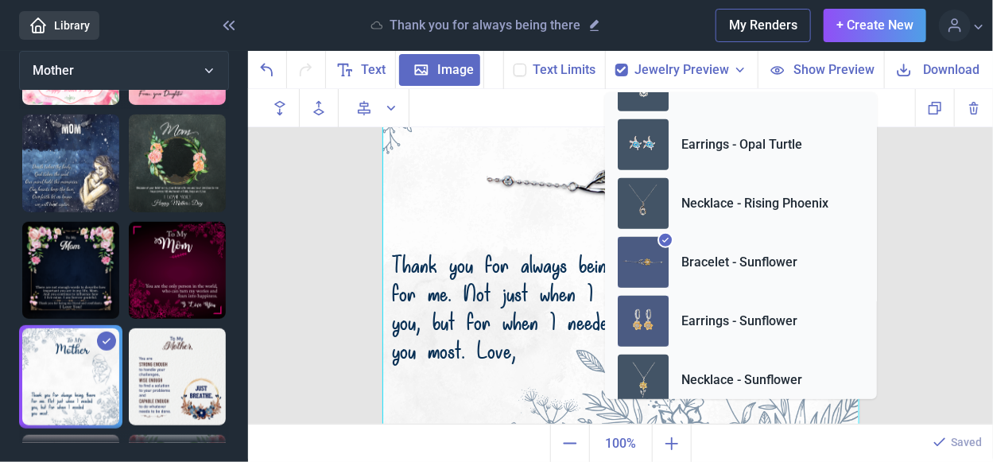
click at [649, 317] on img at bounding box center [643, 321] width 51 height 51
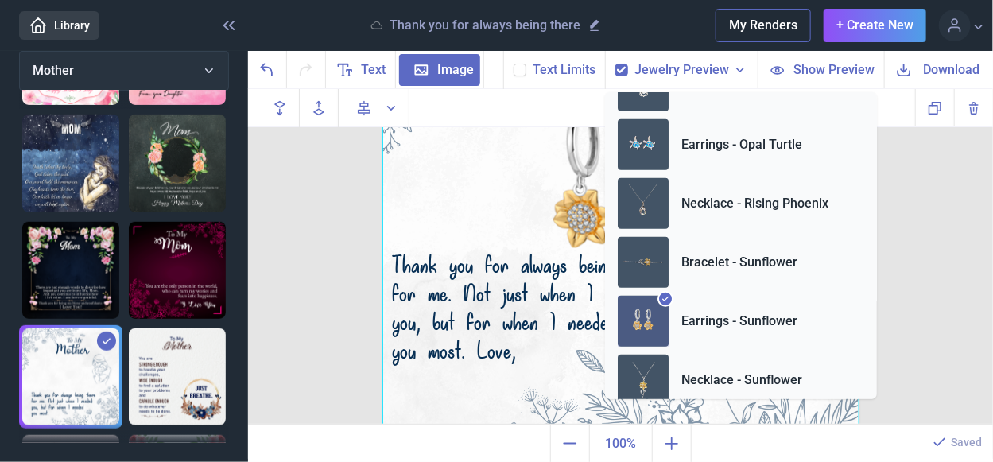
click at [487, 202] on div at bounding box center [621, 187] width 477 height 477
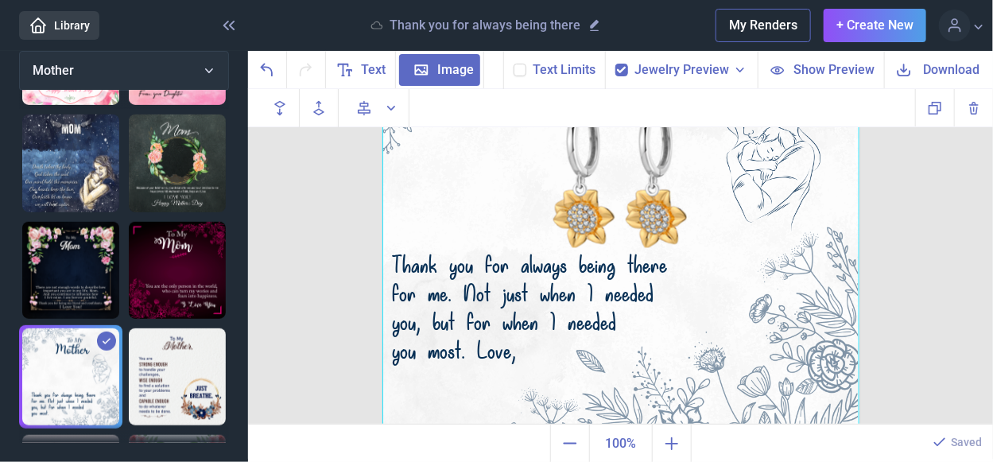
click at [709, 72] on span "Jewelry Preview" at bounding box center [682, 69] width 95 height 19
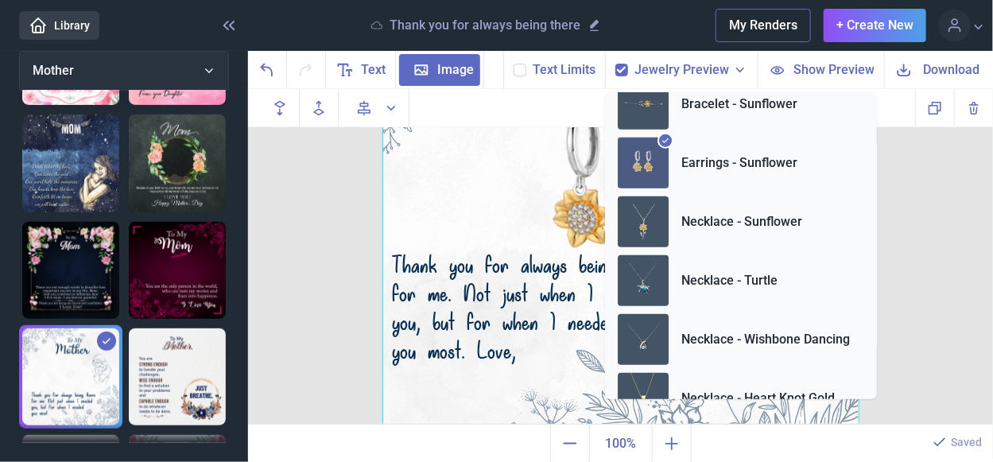
scroll to position [557, 0]
click at [639, 218] on img at bounding box center [643, 221] width 51 height 51
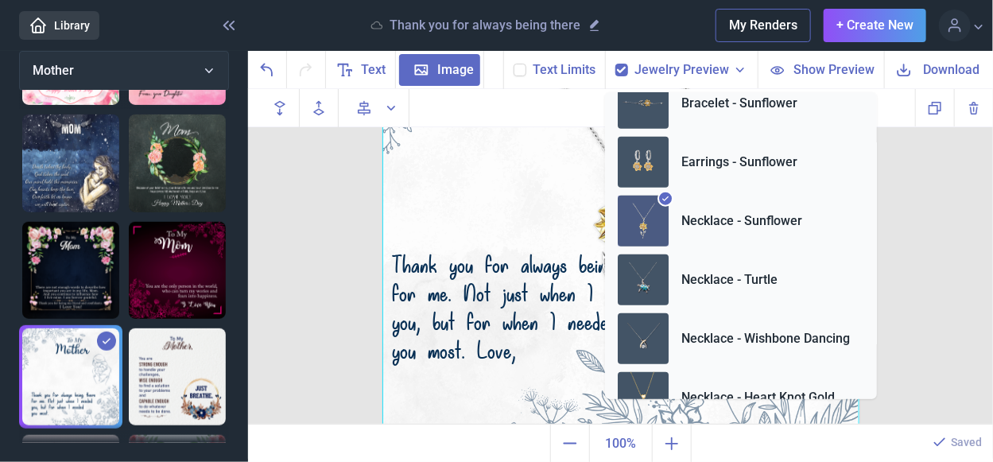
click at [530, 197] on div at bounding box center [621, 187] width 477 height 477
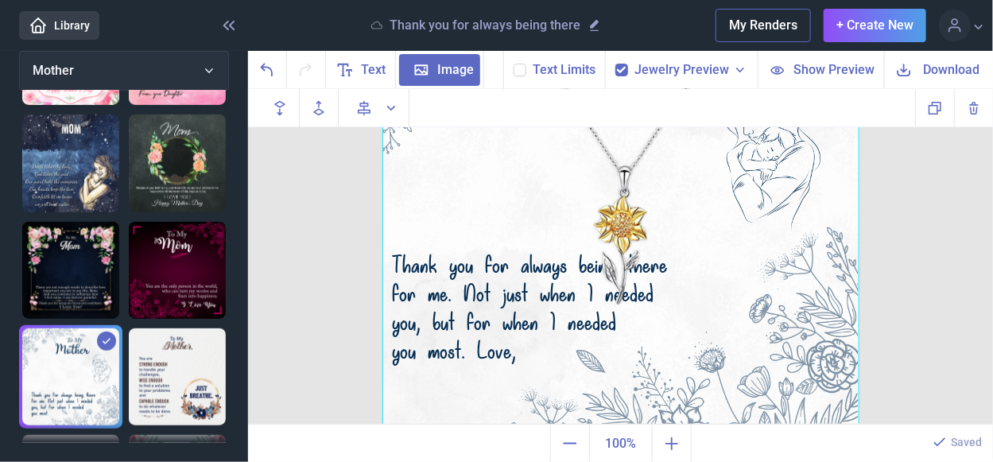
click at [744, 68] on use at bounding box center [740, 70] width 8 height 5
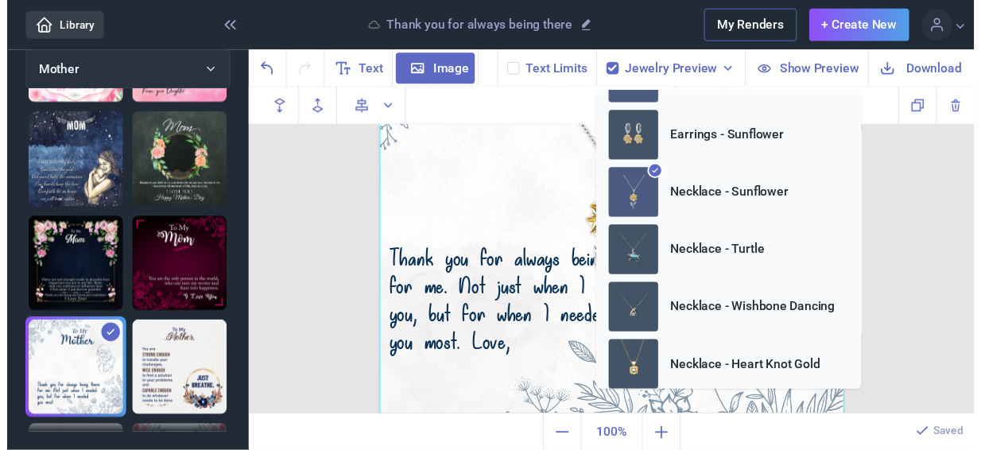
scroll to position [593, 0]
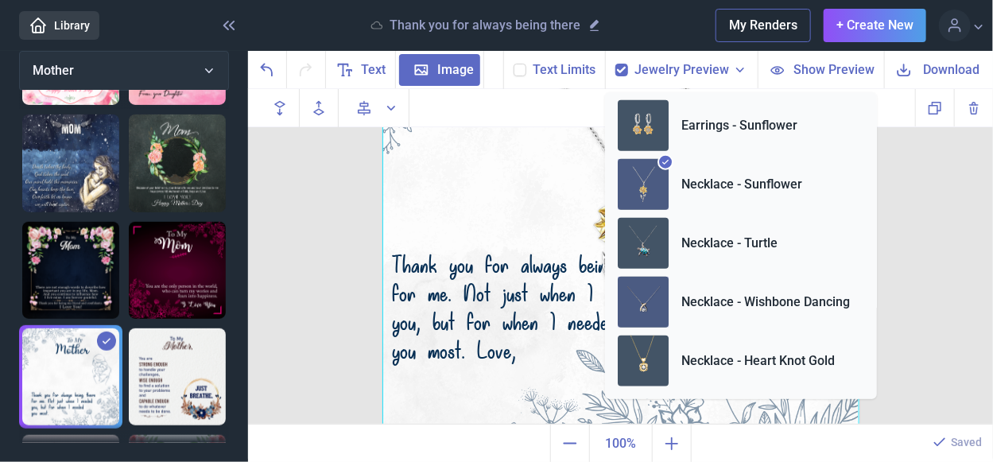
click at [647, 296] on img at bounding box center [643, 302] width 51 height 51
click at [515, 209] on div at bounding box center [621, 187] width 477 height 477
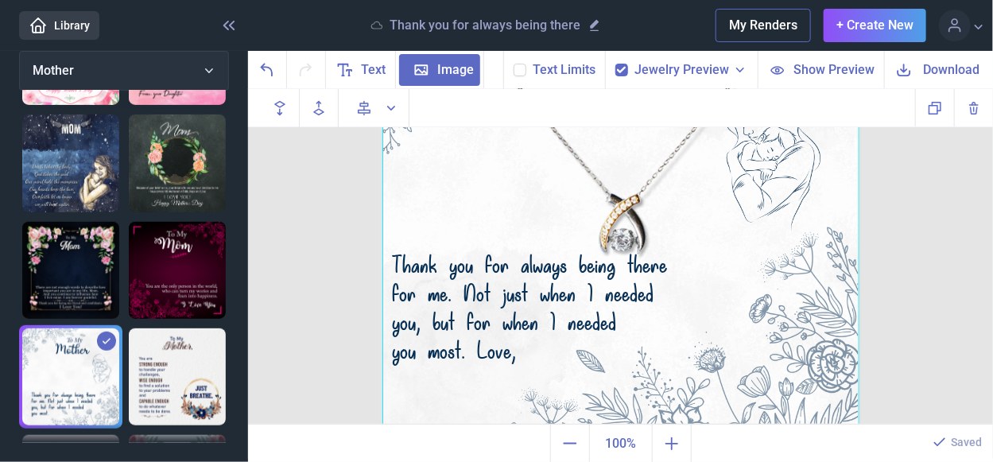
click at [735, 76] on icon at bounding box center [740, 70] width 16 height 16
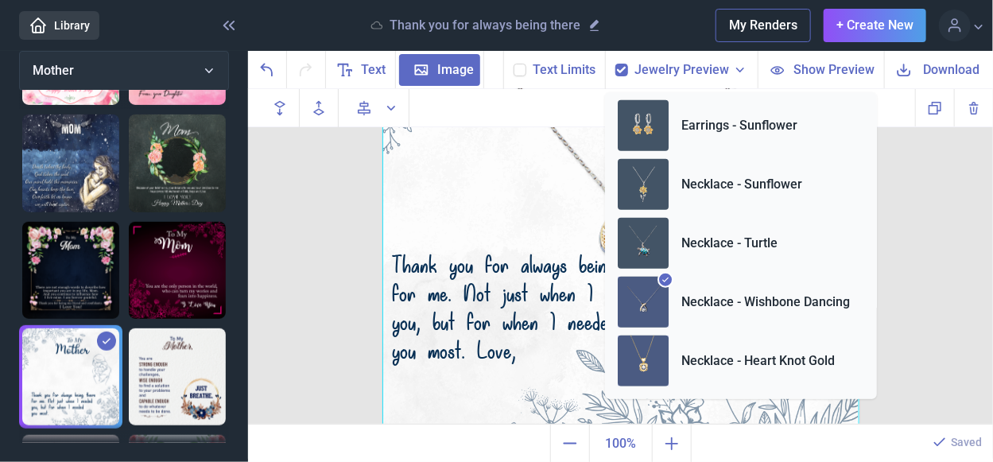
click at [643, 366] on img at bounding box center [643, 361] width 51 height 51
click at [538, 190] on div at bounding box center [621, 187] width 477 height 477
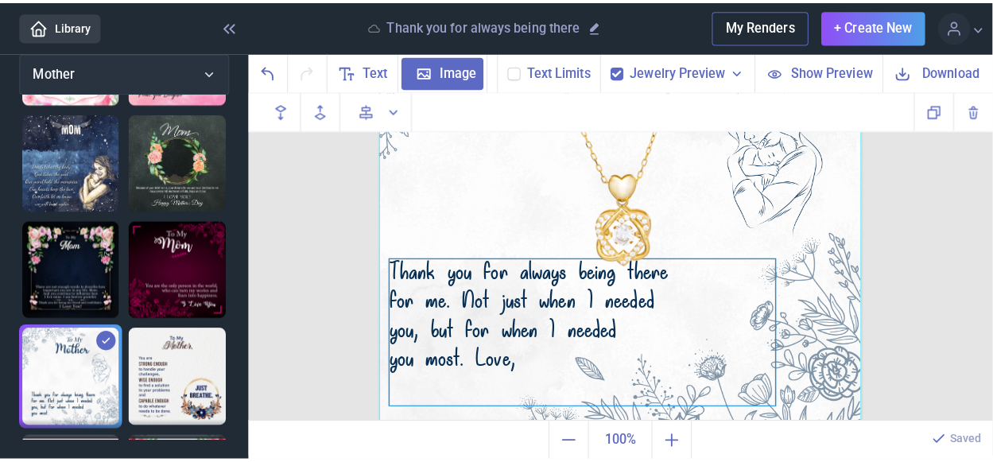
scroll to position [315, 0]
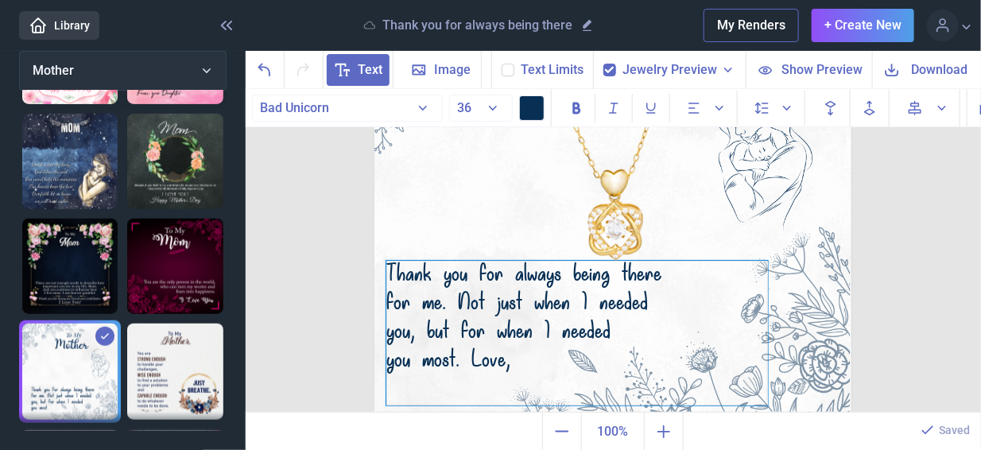
drag, startPoint x: 577, startPoint y: 286, endPoint x: 579, endPoint y: 293, distance: 8.1
click at [579, 293] on div "Thank you for always being there for me. Not just when I needed you, but for wh…" at bounding box center [578, 333] width 382 height 145
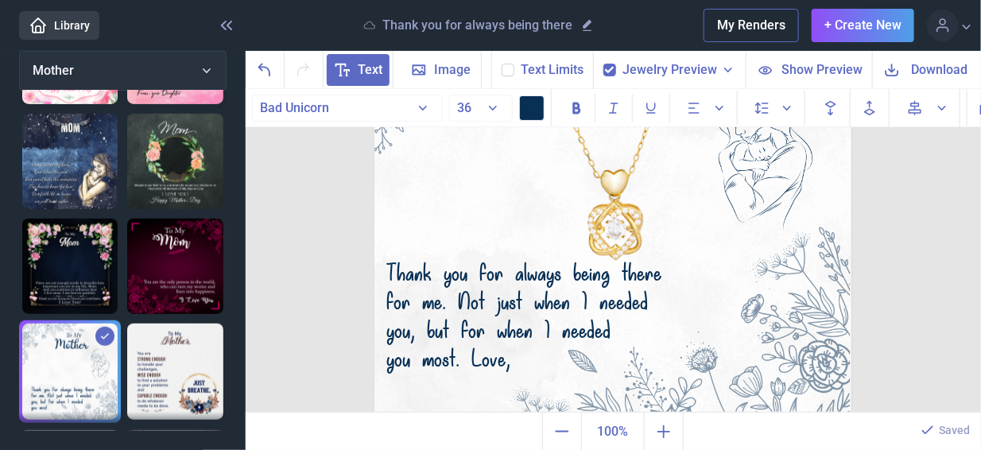
click at [500, 198] on img at bounding box center [613, 187] width 477 height 477
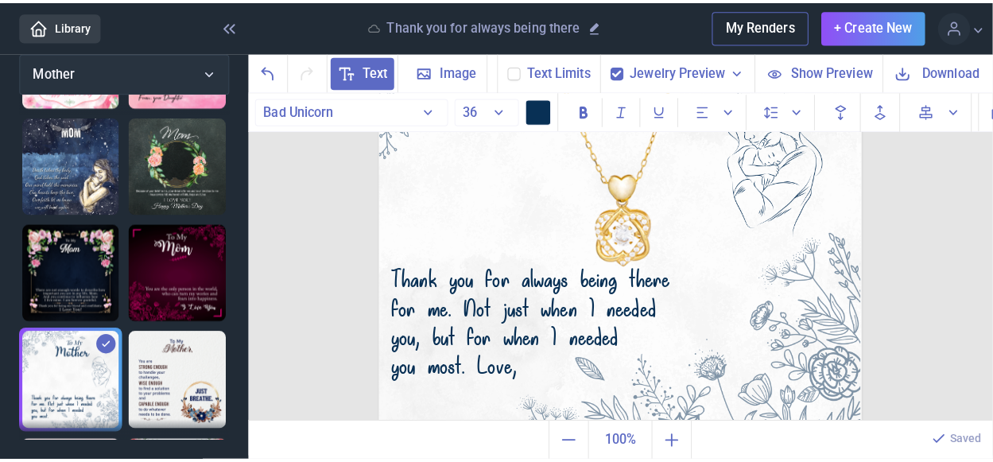
scroll to position [318, 0]
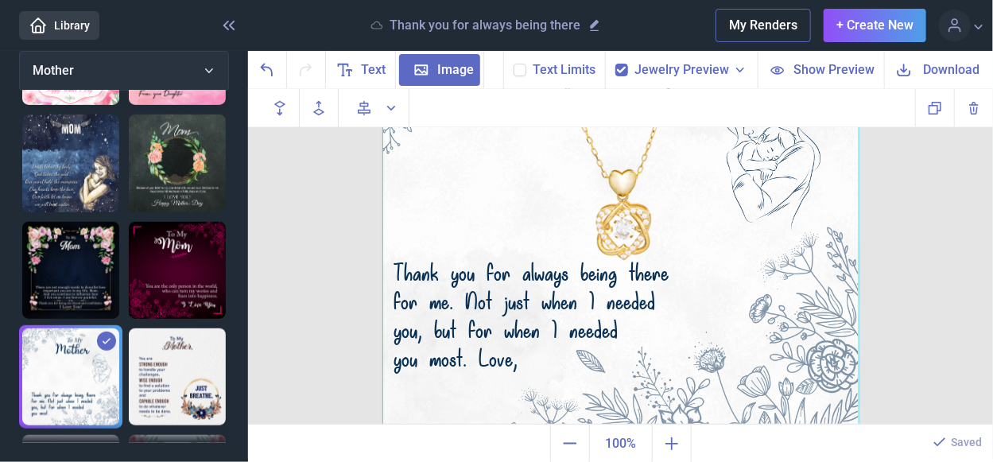
click at [709, 68] on span "Jewelry Preview" at bounding box center [682, 69] width 95 height 19
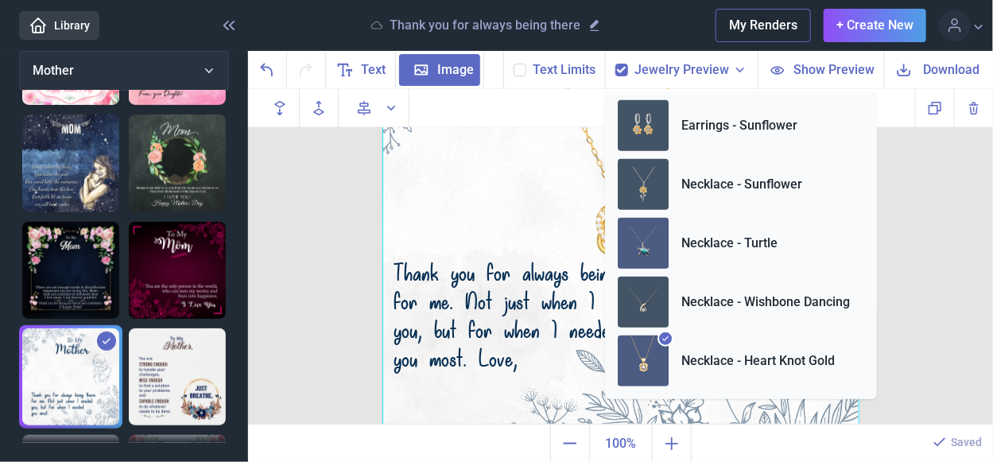
click at [650, 247] on img at bounding box center [643, 243] width 51 height 51
click at [543, 201] on div at bounding box center [621, 187] width 477 height 477
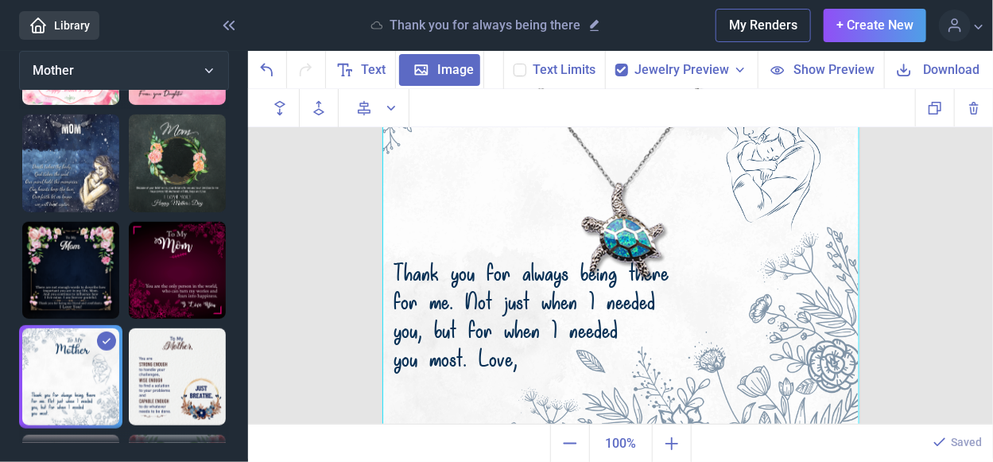
click at [666, 75] on span "Jewelry Preview" at bounding box center [682, 69] width 95 height 19
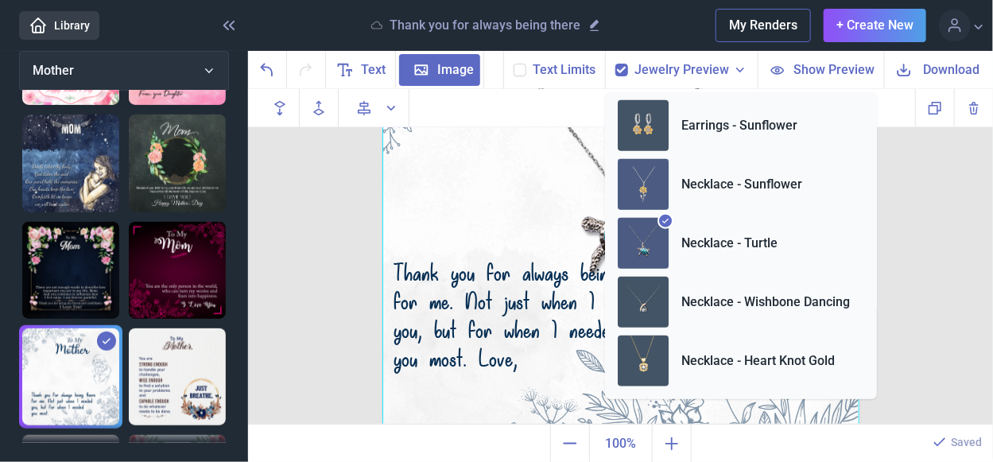
click at [652, 177] on img at bounding box center [643, 184] width 51 height 51
click at [519, 182] on div at bounding box center [621, 187] width 477 height 477
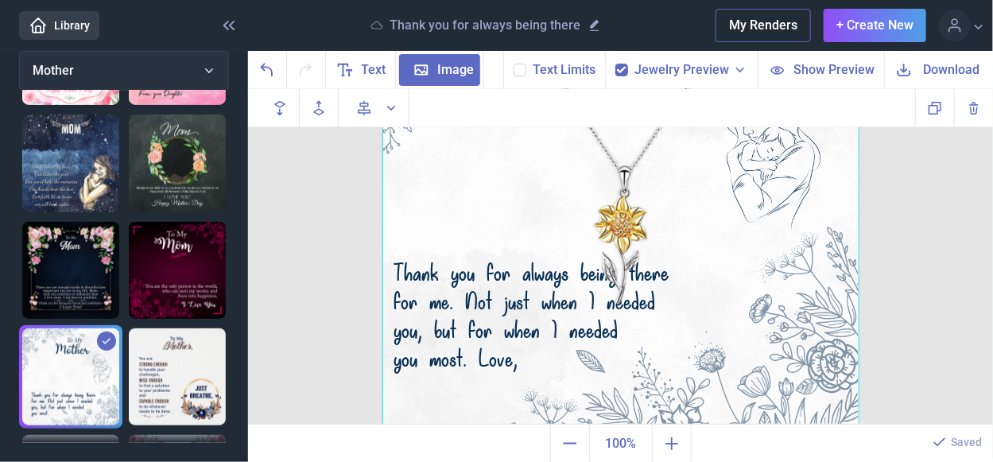
click at [732, 66] on button "Jewelry Preview" at bounding box center [692, 69] width 114 height 19
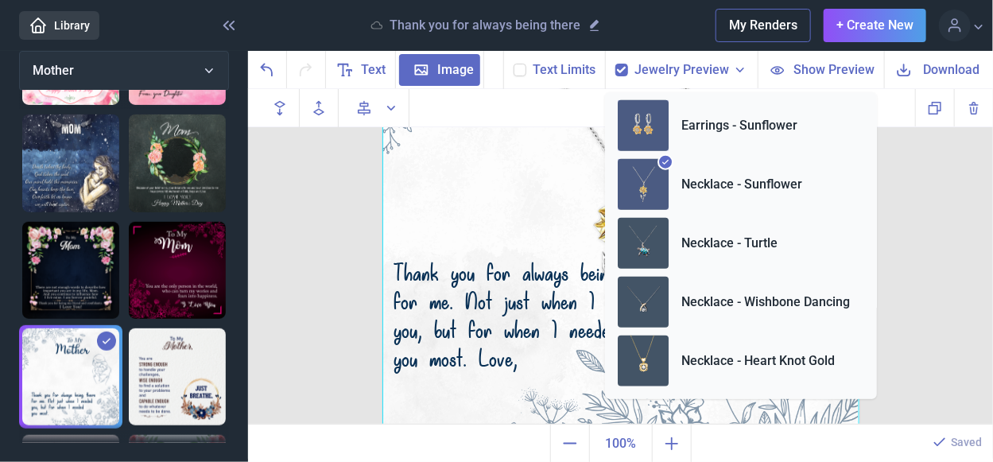
click at [646, 131] on img at bounding box center [643, 125] width 51 height 51
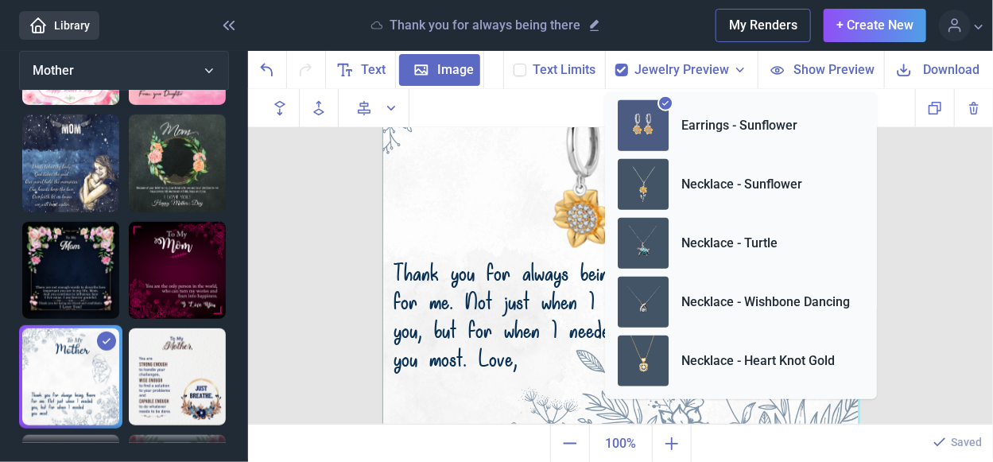
drag, startPoint x: 512, startPoint y: 153, endPoint x: 525, endPoint y: 153, distance: 12.7
click at [515, 153] on div at bounding box center [621, 187] width 477 height 477
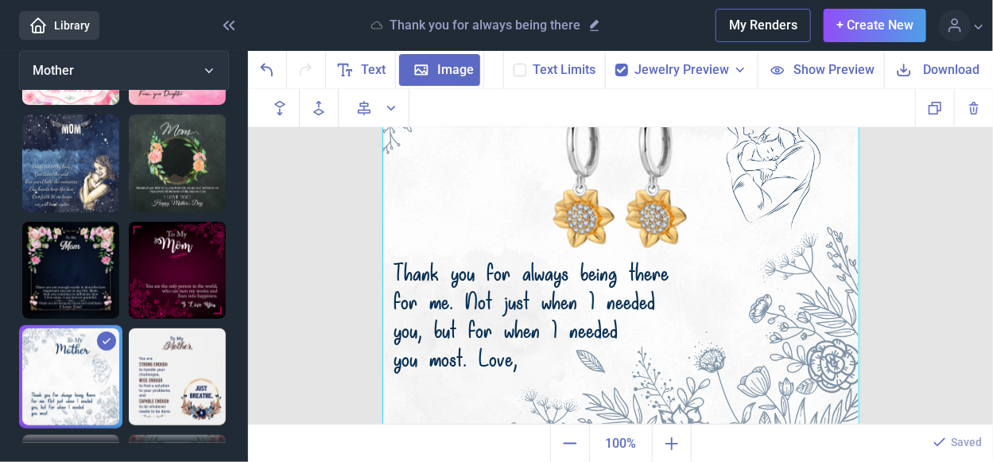
click at [699, 68] on span "Jewelry Preview" at bounding box center [682, 69] width 95 height 19
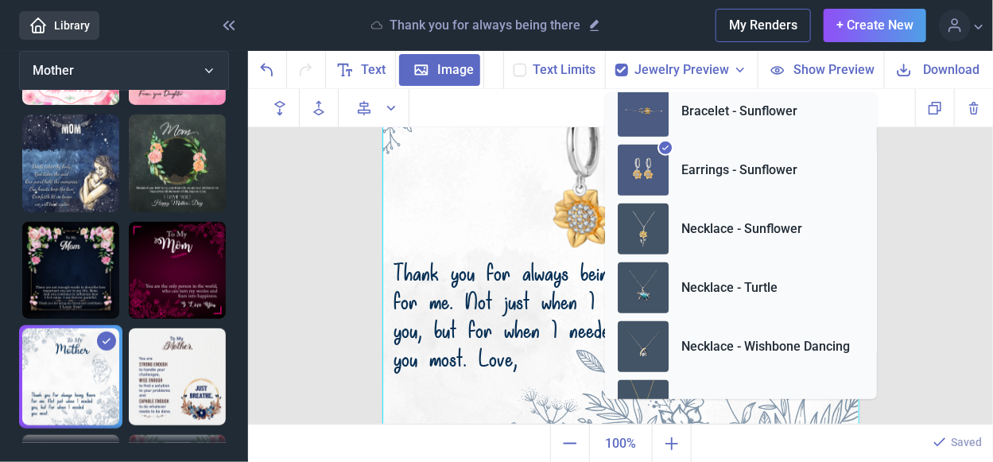
scroll to position [513, 0]
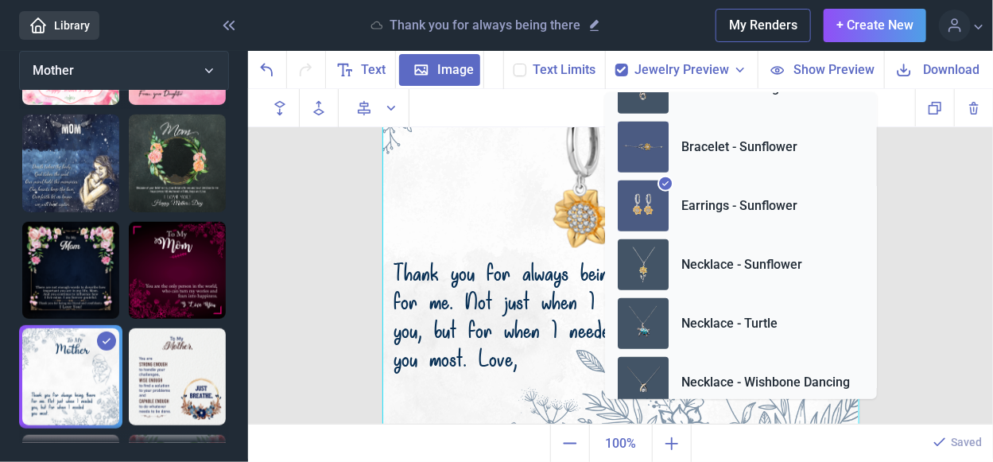
click at [657, 143] on img at bounding box center [643, 147] width 51 height 51
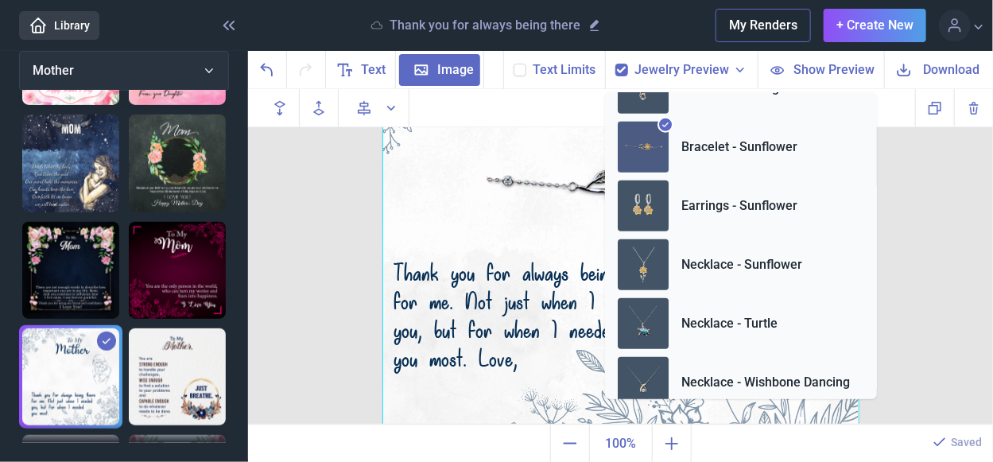
click at [523, 169] on div at bounding box center [621, 187] width 477 height 477
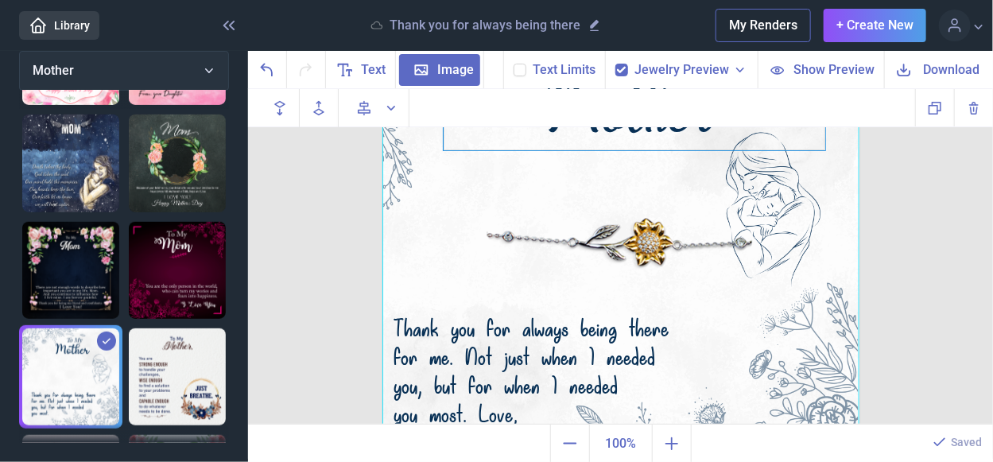
scroll to position [116, 0]
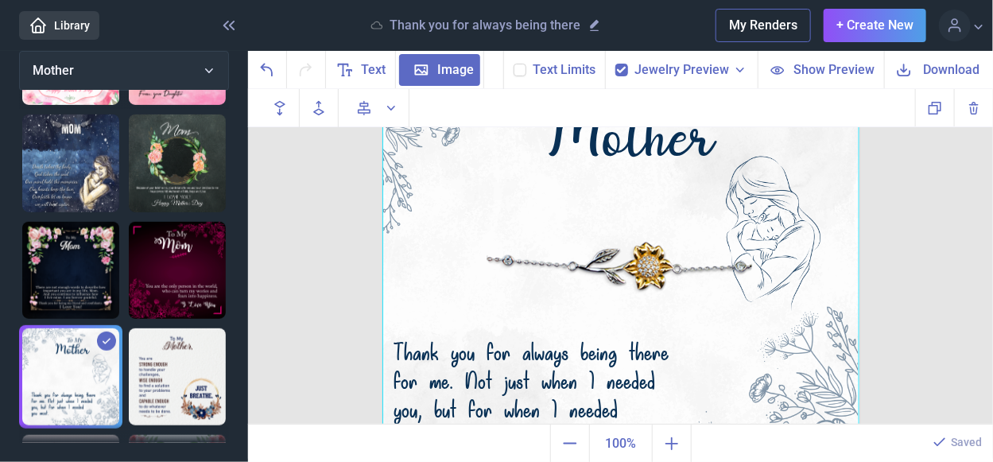
click at [717, 72] on span "Jewelry Preview" at bounding box center [682, 69] width 95 height 19
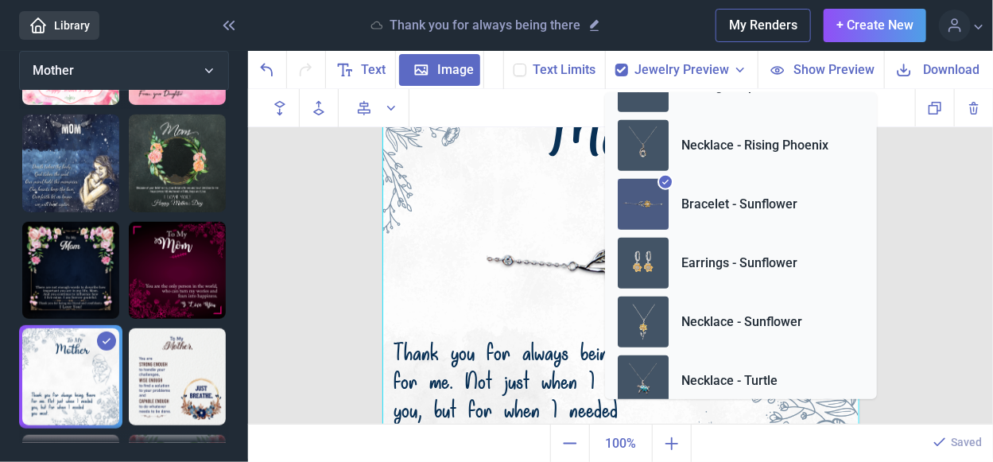
scroll to position [433, 0]
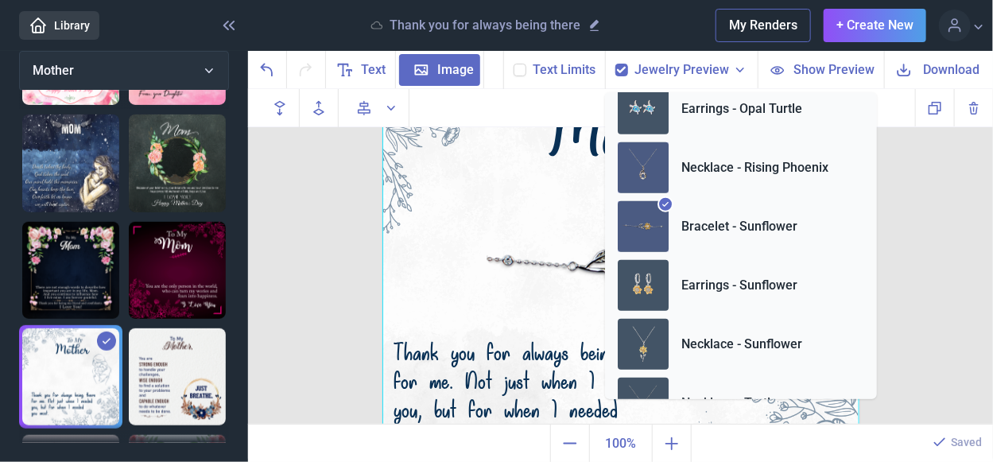
click at [643, 174] on img at bounding box center [643, 167] width 51 height 51
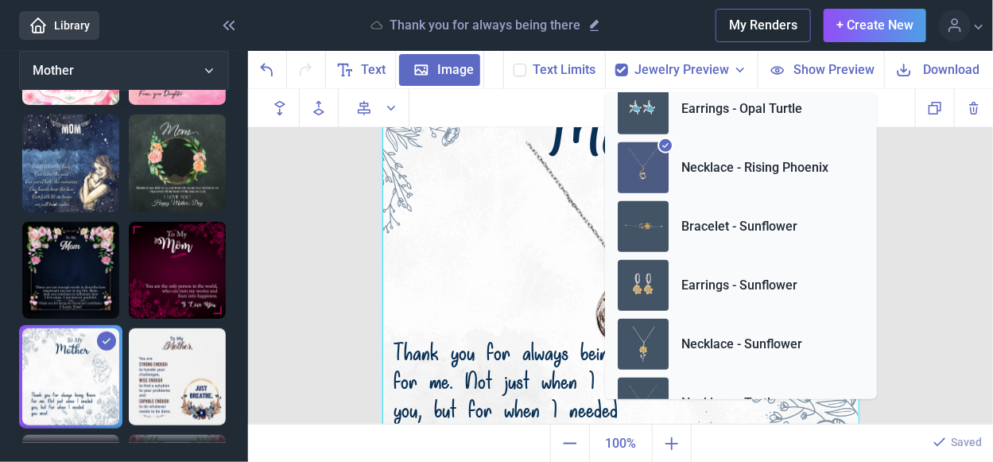
drag, startPoint x: 488, startPoint y: 216, endPoint x: 495, endPoint y: 212, distance: 8.6
click at [490, 212] on div at bounding box center [621, 267] width 477 height 477
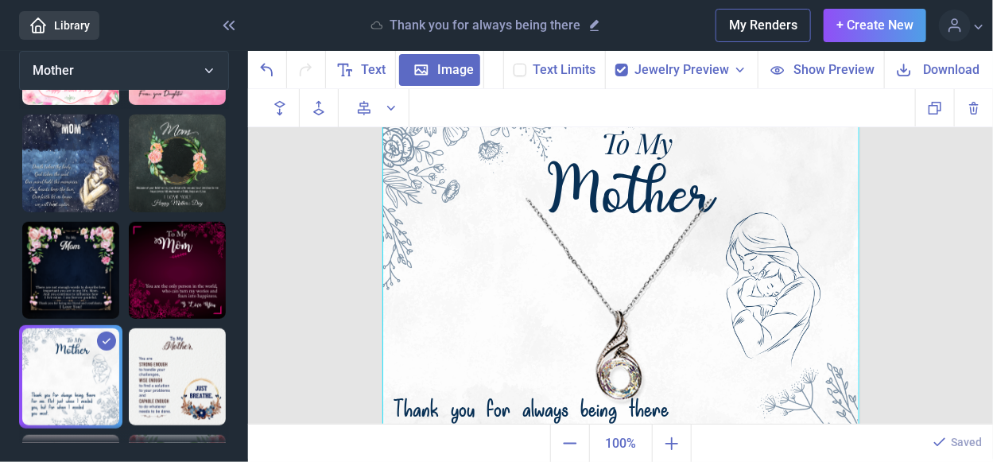
scroll to position [37, 0]
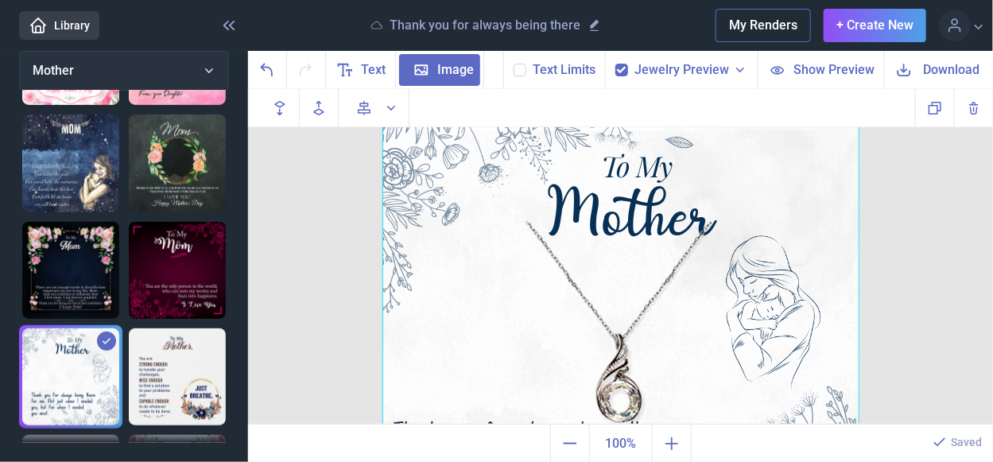
click at [674, 80] on div "Jewelry Preview" at bounding box center [681, 70] width 153 height 38
click at [612, 80] on div "Jewelry Preview" at bounding box center [681, 70] width 153 height 38
click at [625, 72] on use at bounding box center [621, 70] width 9 height 6
click at [616, 64] on input "checkbox" at bounding box center [615, 63] width 1 height 1
checkbox input "false"
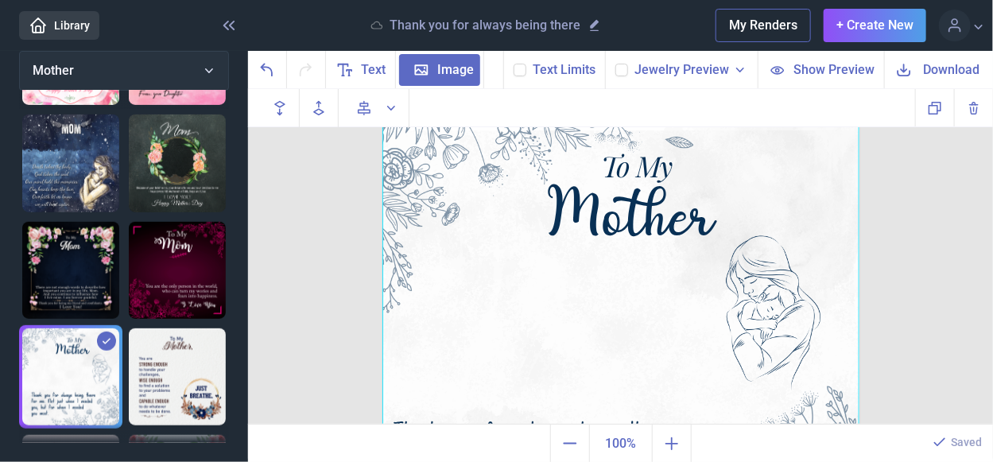
click at [904, 69] on use at bounding box center [905, 70] width 14 height 13
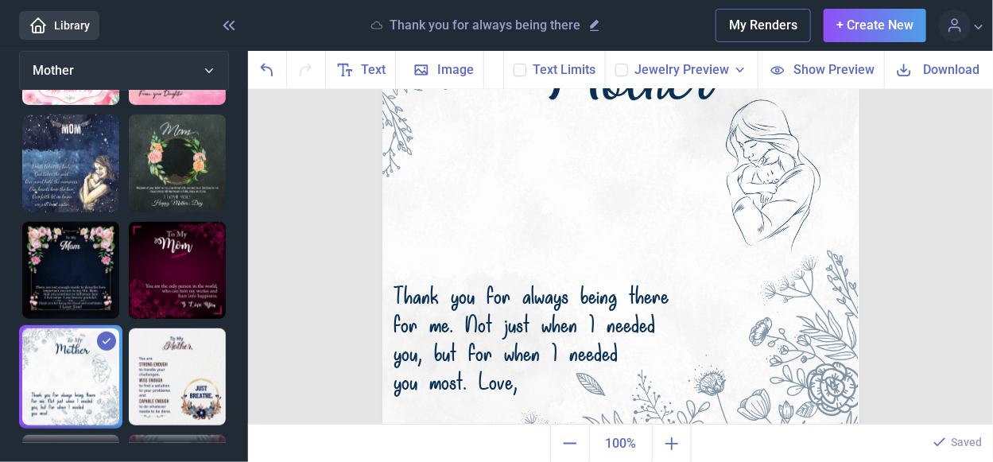
scroll to position [196, 0]
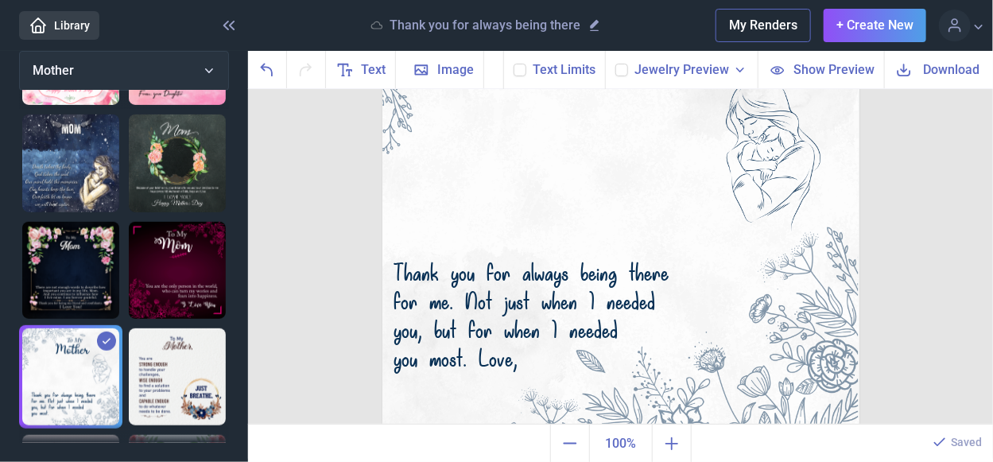
click at [59, 32] on link "Library" at bounding box center [59, 25] width 80 height 29
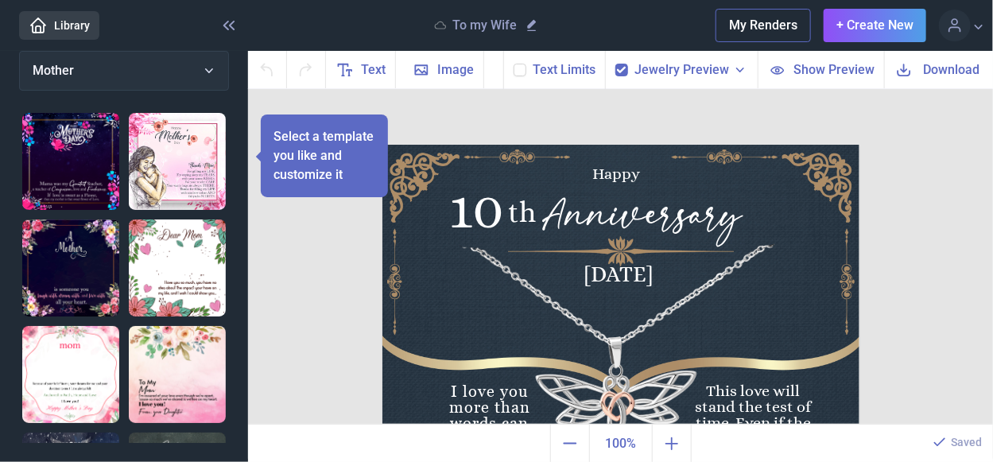
click at [624, 64] on label at bounding box center [622, 70] width 13 height 13
click at [616, 64] on input "checkbox" at bounding box center [615, 63] width 1 height 1
checkbox input "false"
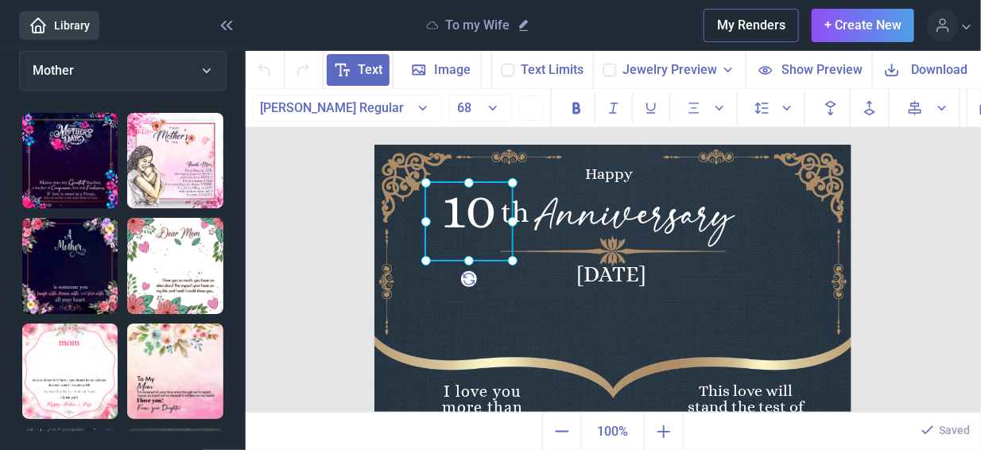
click at [375, 145] on div "10" at bounding box center [375, 145] width 0 height 0
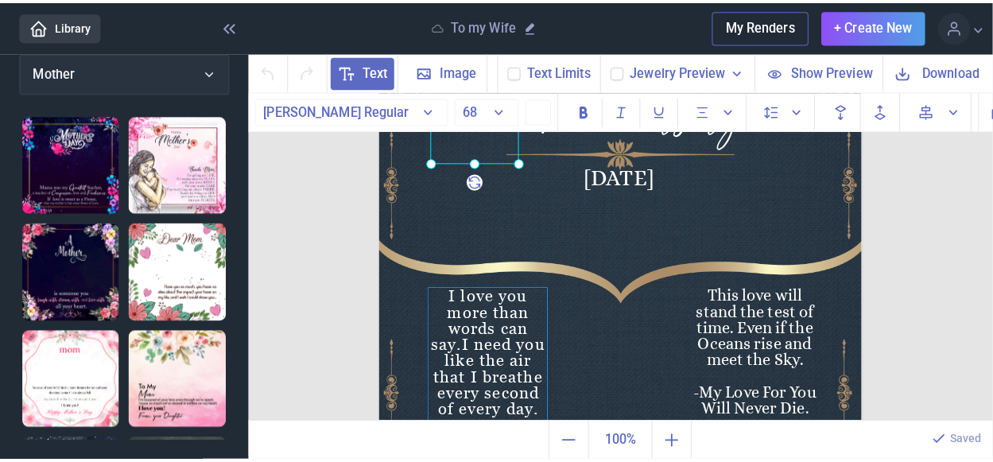
scroll to position [196, 0]
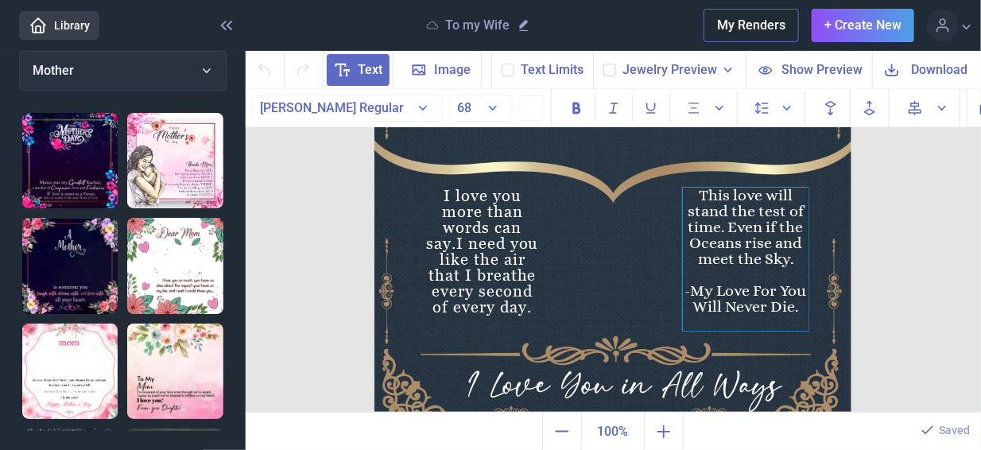
click at [793, 193] on div at bounding box center [746, 259] width 126 height 143
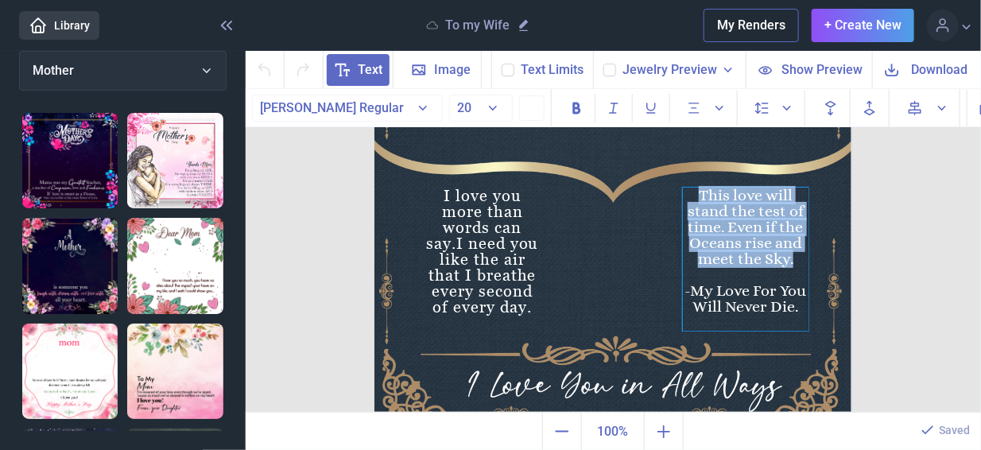
click at [793, 193] on div "This love will stand the test of time. Even if the Oceans rise and meet the Sky…" at bounding box center [746, 259] width 126 height 143
click at [795, 193] on div "This love will stand the test of time. Even if the Oceans rise and meet the Sky…" at bounding box center [746, 259] width 126 height 143
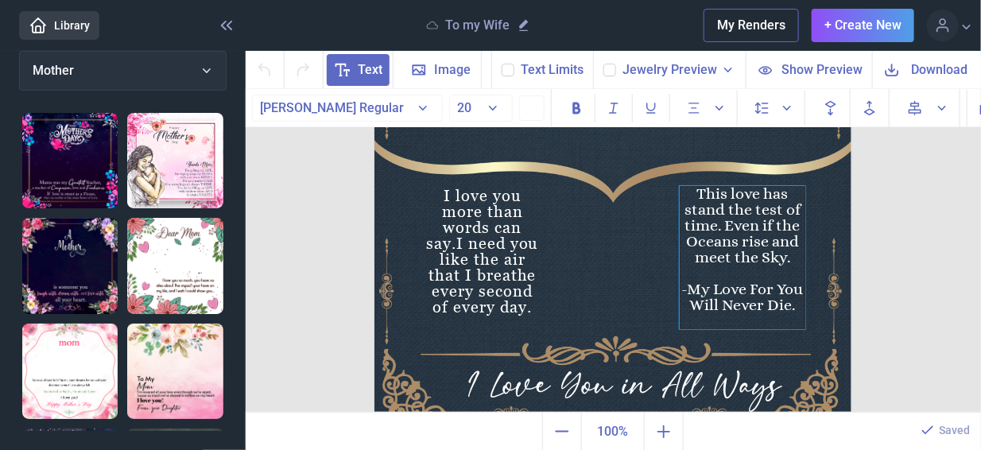
click at [716, 207] on div "This love has stand the test of time. Even if the Oceans rise and meet the Sky.…" at bounding box center [743, 257] width 126 height 143
click at [715, 207] on div "This love has stand the test of time. Even if the Oceans rise and meet the Sky.…" at bounding box center [741, 256] width 126 height 143
click at [717, 204] on div "This love has stand the test of time. Even if the Oceans rise and meet the Sky.…" at bounding box center [741, 256] width 126 height 143
click at [717, 204] on div "This love has stand the test of time. Even if the Oceans rise and meet the Sky.…" at bounding box center [742, 256] width 126 height 143
click at [715, 208] on div "This love has stand the test of time. Even if the Oceans rise and meet the Sky.…" at bounding box center [742, 256] width 126 height 143
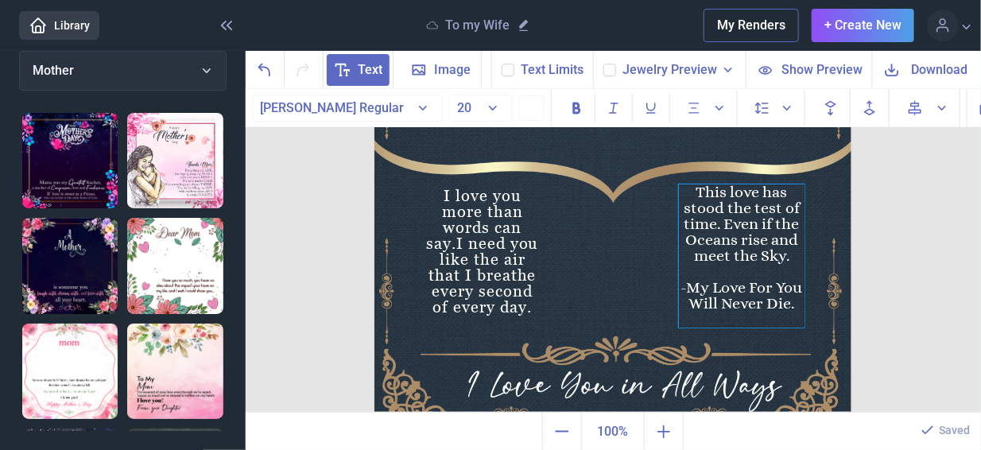
drag, startPoint x: 714, startPoint y: 227, endPoint x: 721, endPoint y: 223, distance: 8.2
click at [716, 226] on div "This love has stood the test of time. Even if the Oceans rise and meet the Sky.…" at bounding box center [742, 256] width 126 height 143
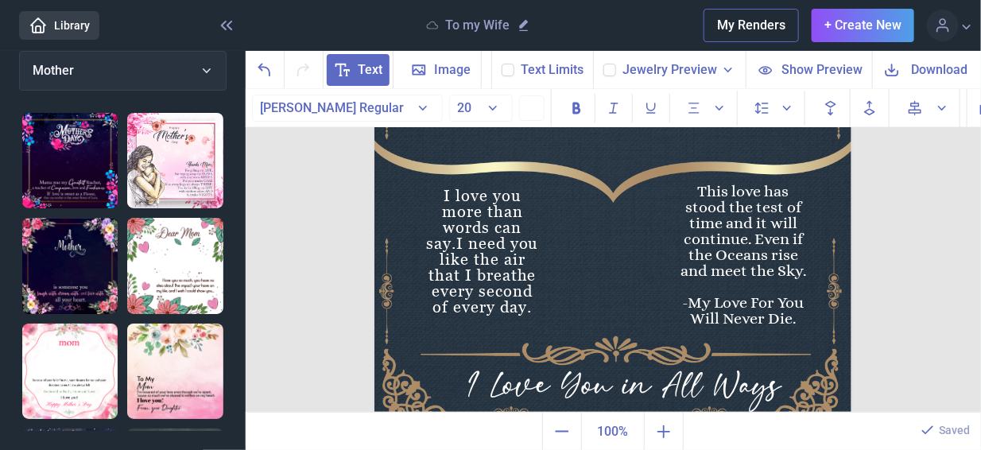
click at [599, 315] on img at bounding box center [613, 187] width 477 height 477
click at [728, 328] on span "-My Love For You Will Never Die." at bounding box center [744, 310] width 122 height 34
click at [763, 327] on div "-My Love For You Will Never Die." at bounding box center [744, 311] width 126 height 32
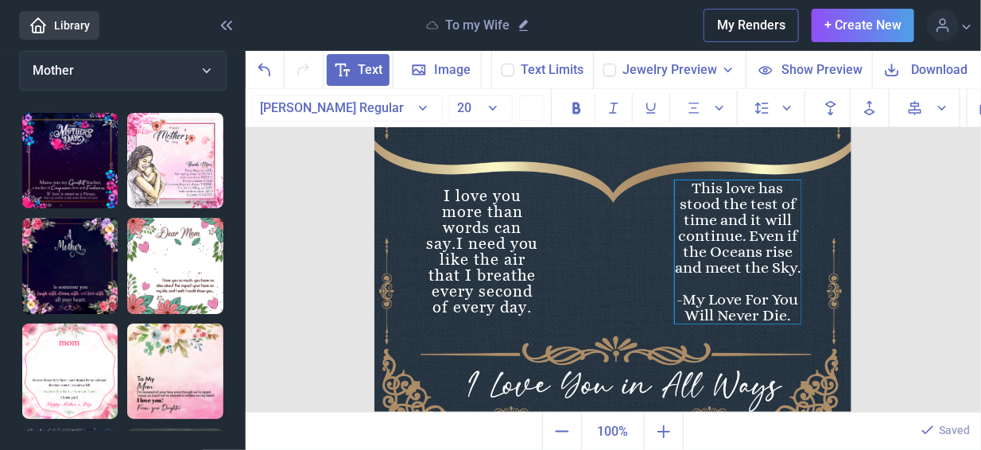
click at [744, 324] on span "-My Love For You Will Never Die." at bounding box center [739, 307] width 122 height 34
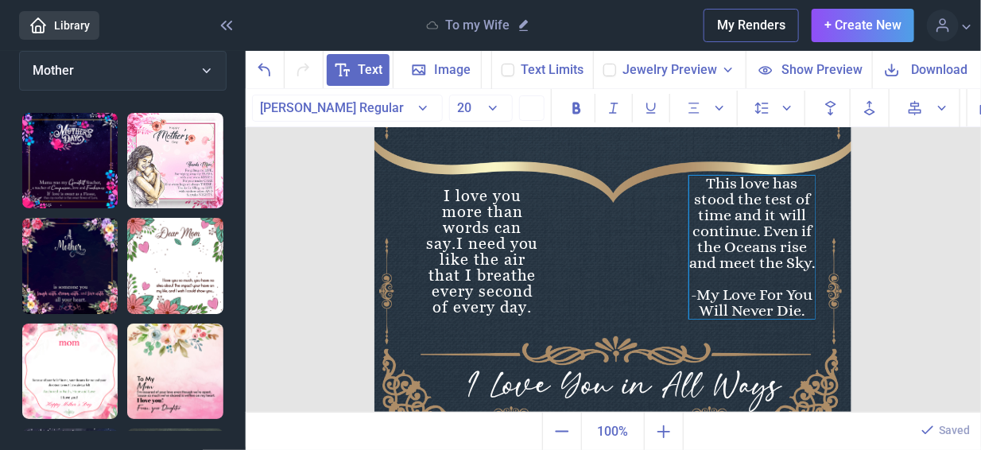
click at [760, 320] on span "-My Love For You Will Never Die." at bounding box center [753, 303] width 122 height 34
click at [615, 318] on img at bounding box center [613, 187] width 477 height 477
click at [748, 254] on div "This love has stood the test of time and it will continue. Even if the Oceans r…" at bounding box center [753, 247] width 126 height 143
click at [627, 266] on img at bounding box center [613, 187] width 477 height 477
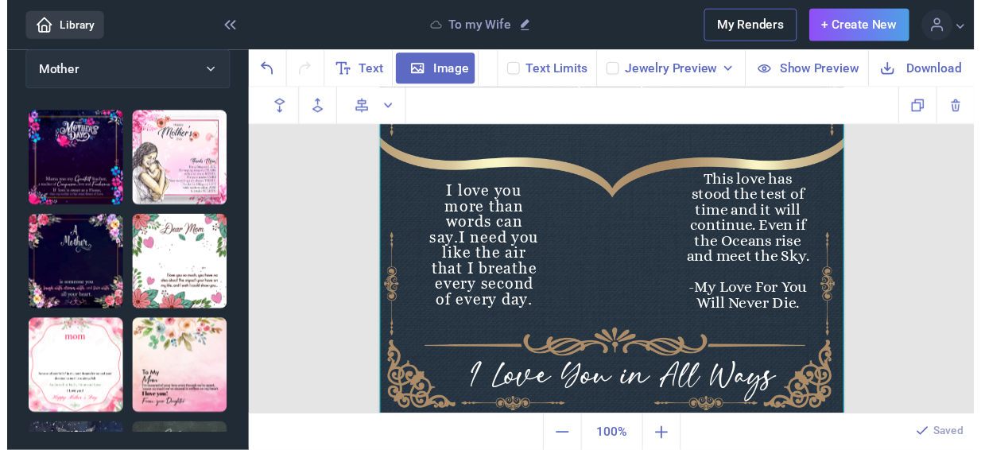
scroll to position [37, 0]
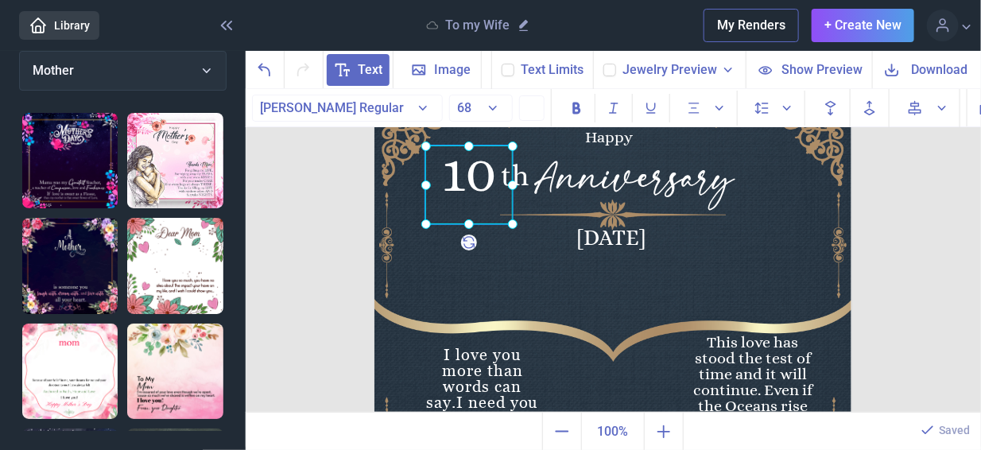
click at [375, 108] on div "10" at bounding box center [375, 108] width 0 height 0
click at [473, 171] on div at bounding box center [468, 185] width 87 height 79
click at [473, 171] on div "10" at bounding box center [468, 185] width 87 height 79
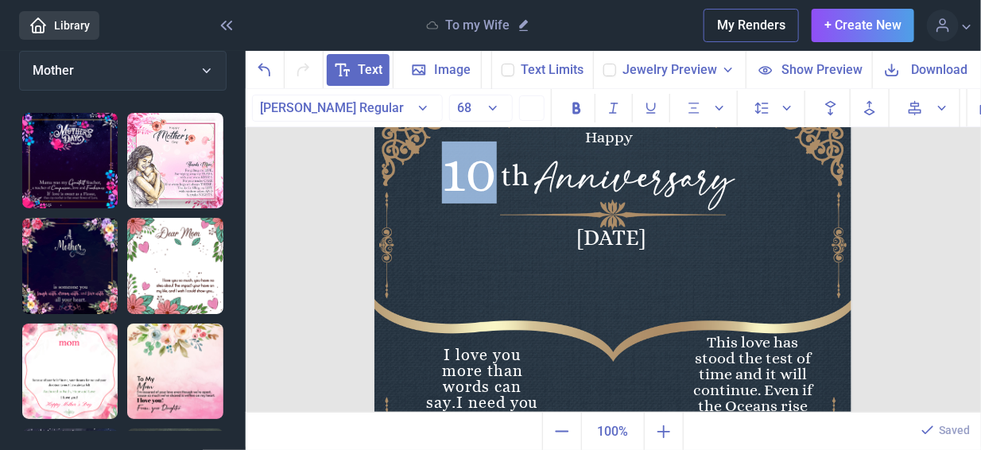
click at [473, 171] on div "10" at bounding box center [468, 185] width 87 height 79
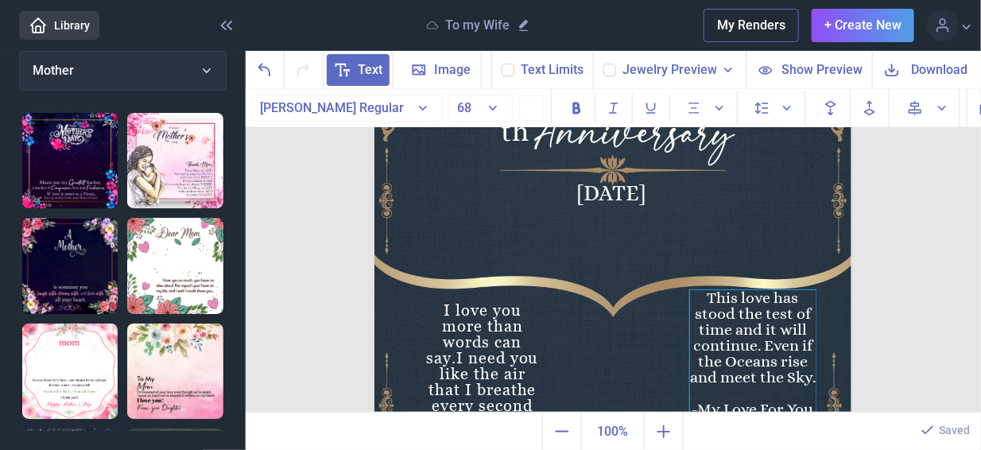
scroll to position [116, 0]
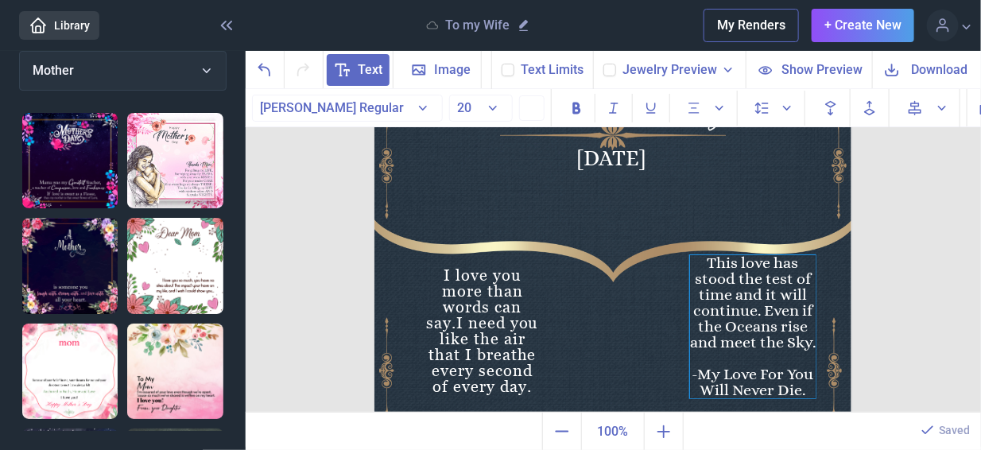
click at [774, 325] on div "This love has stood the test of time and it will continue. Even if the Oceans r…" at bounding box center [753, 326] width 126 height 143
click at [767, 321] on div "This love has stood the test of time and it will continue. Even if the Oceans r…" at bounding box center [753, 326] width 126 height 143
click at [768, 322] on div "This love has stood the test of time and it will continue. Even if the Oceans r…" at bounding box center [753, 327] width 126 height 143
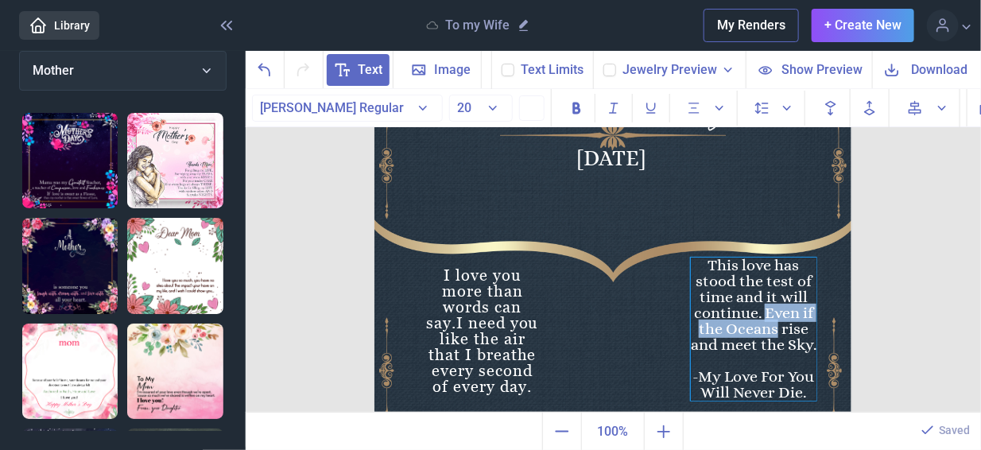
click at [774, 324] on div "This love has stood the test of time and it will continue. Even if the Oceans r…" at bounding box center [754, 329] width 126 height 143
click at [774, 324] on div "This love has stood the test of time and it will continue. Even if the Oceans r…" at bounding box center [756, 329] width 126 height 143
click at [618, 328] on img at bounding box center [613, 267] width 477 height 477
click at [747, 344] on div "This love has stood the test of time and it will continue. Even if the Oceans r…" at bounding box center [756, 329] width 126 height 143
click at [769, 331] on div "This love has stood the test of time and it will continue. Even if the Oceans r…" at bounding box center [756, 329] width 126 height 143
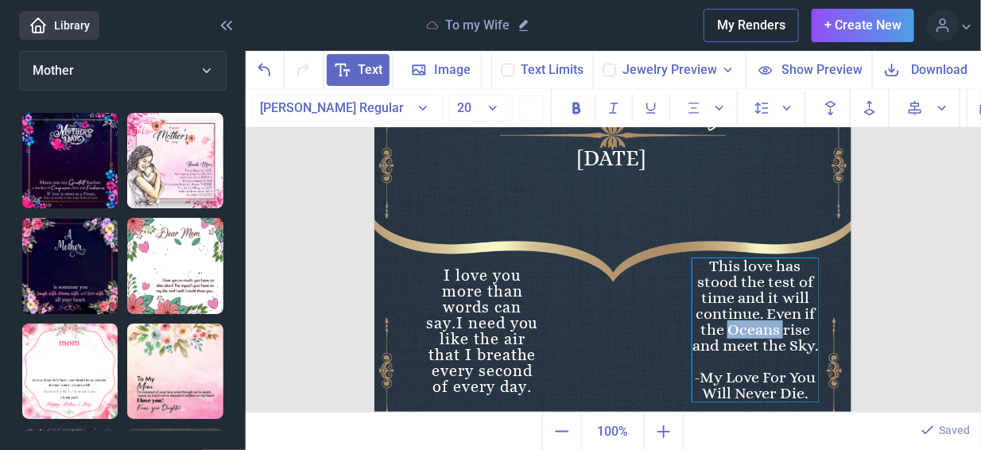
click at [770, 329] on div "This love has stood the test of time and it will continue. Even if the Oceans r…" at bounding box center [756, 329] width 126 height 143
click at [802, 330] on div "This love has stood the test of time and it will continue. Even if the Sun no a…" at bounding box center [756, 329] width 126 height 143
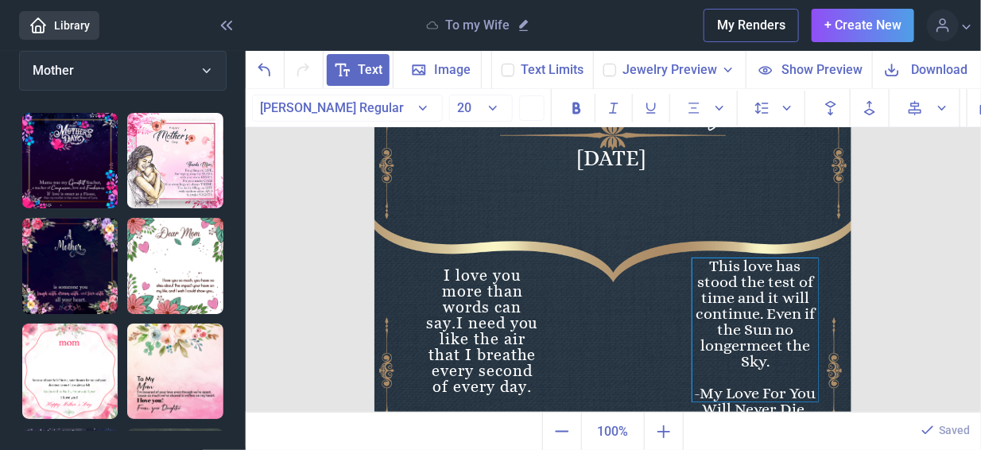
click at [778, 343] on div "This love has stood the test of time and it will continue. Even if the Sun no l…" at bounding box center [756, 329] width 126 height 143
click at [783, 341] on div "This love has stood the test of time and it will continue. Even if the Sun no l…" at bounding box center [756, 329] width 126 height 143
click at [739, 349] on div "This love has stood the test of time and it will continue. Even if the Sun no l…" at bounding box center [755, 329] width 126 height 143
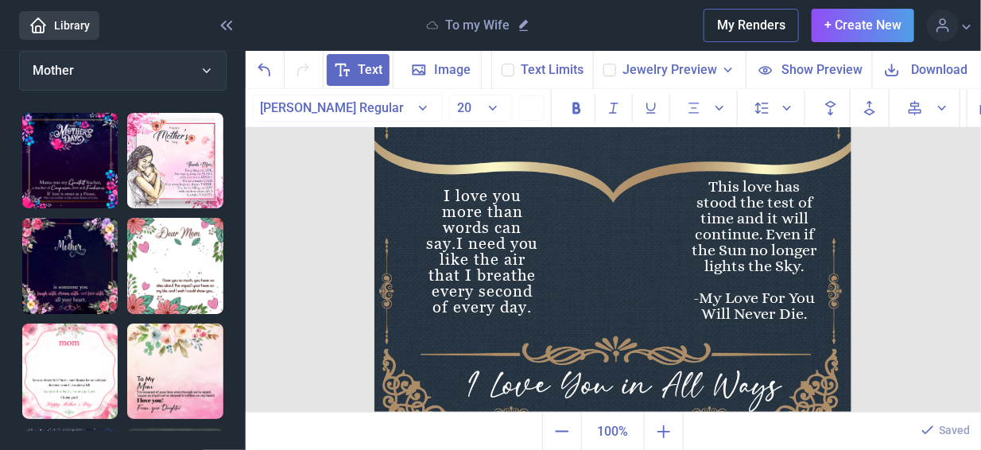
scroll to position [11, 0]
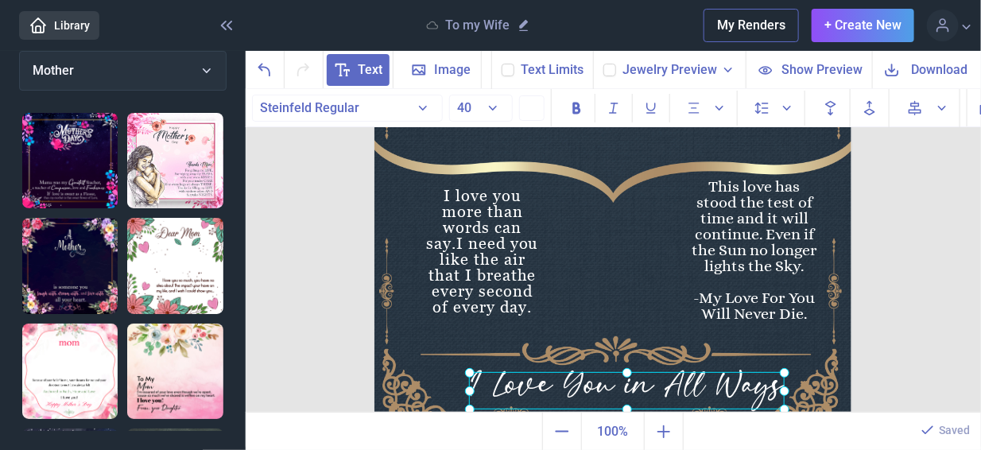
click at [473, 377] on div at bounding box center [627, 390] width 316 height 37
click at [473, 372] on div "I Love You in All Ways" at bounding box center [627, 390] width 316 height 37
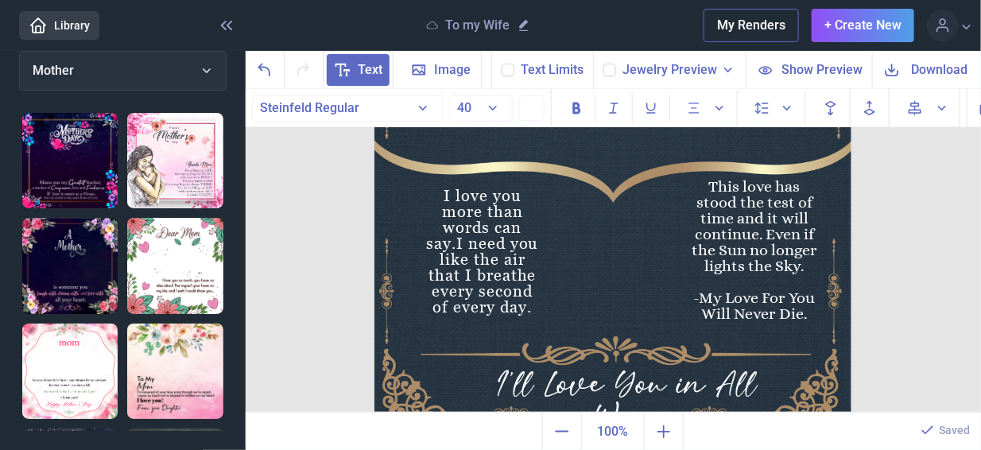
click at [593, 278] on img at bounding box center [613, 187] width 477 height 477
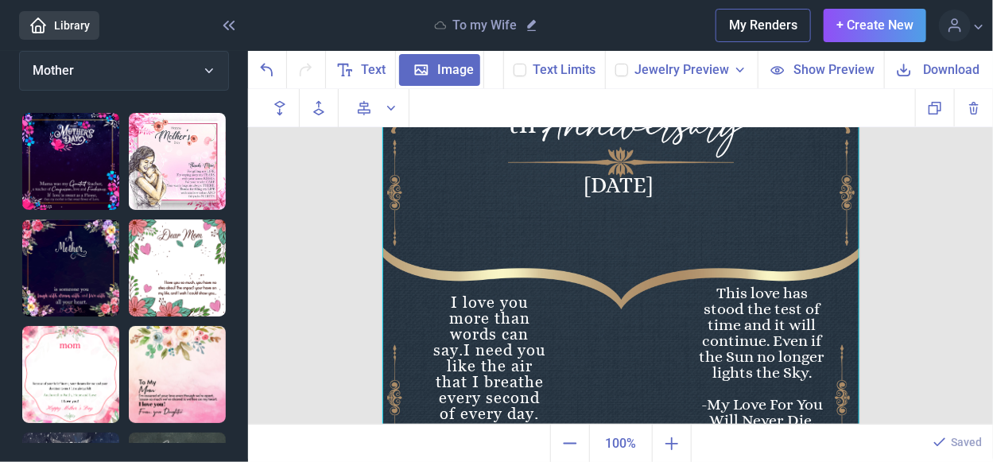
scroll to position [196, 0]
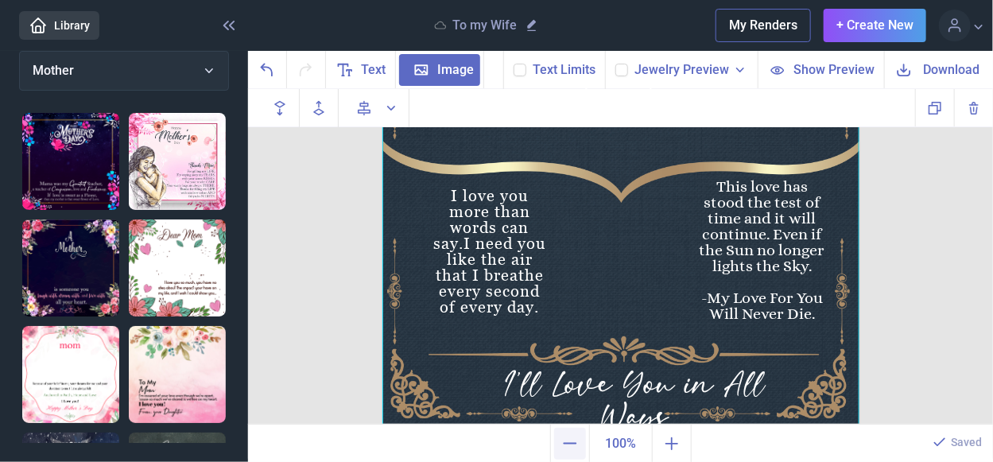
click at [566, 441] on icon "Zoom out" at bounding box center [570, 443] width 19 height 19
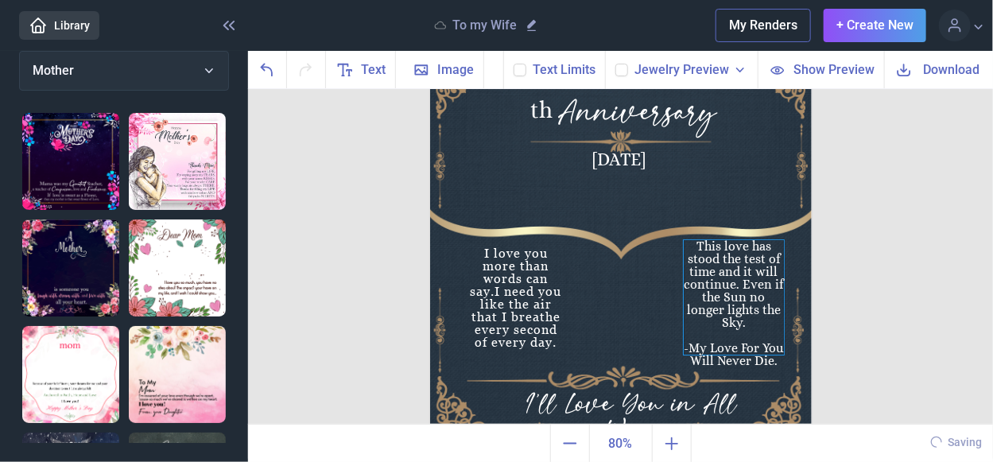
scroll to position [100, 0]
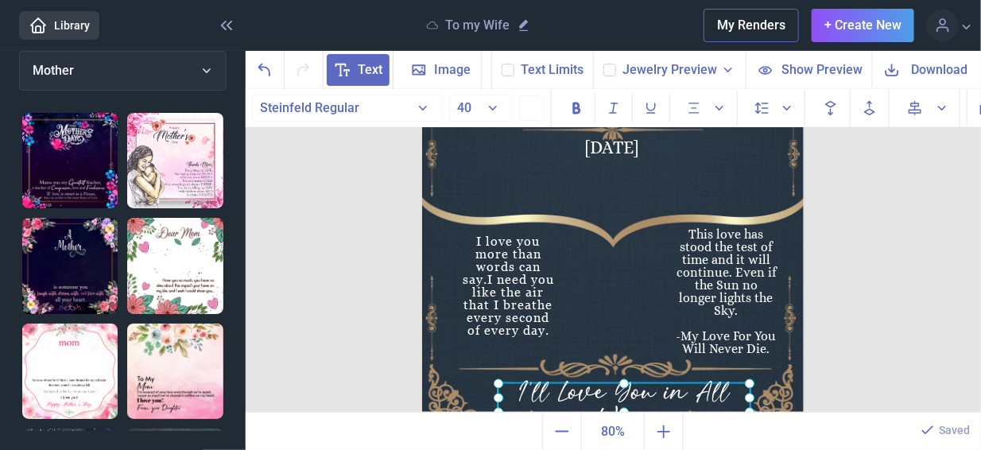
click at [643, 414] on div "I'll Love You in All Ways" at bounding box center [624, 398] width 253 height 30
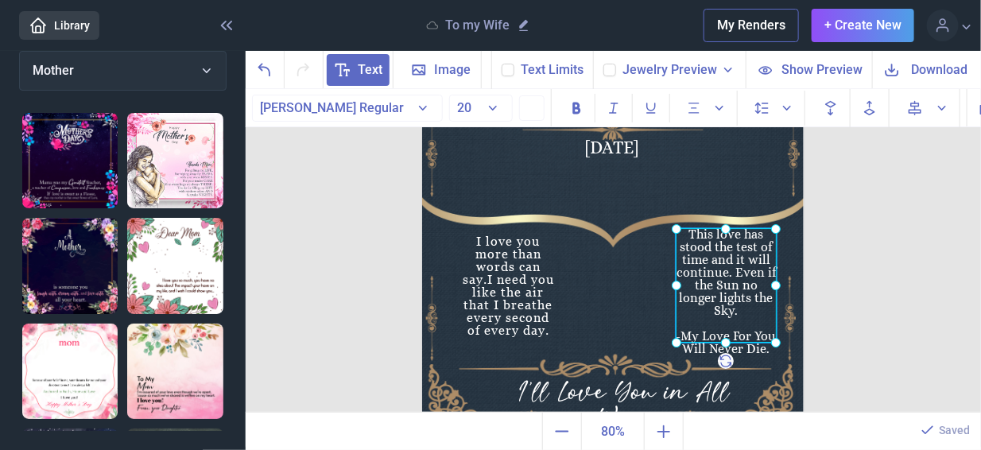
click at [422, 45] on div "This love has stood the test of time and it will continue. Even if the Sun no l…" at bounding box center [422, 45] width 0 height 0
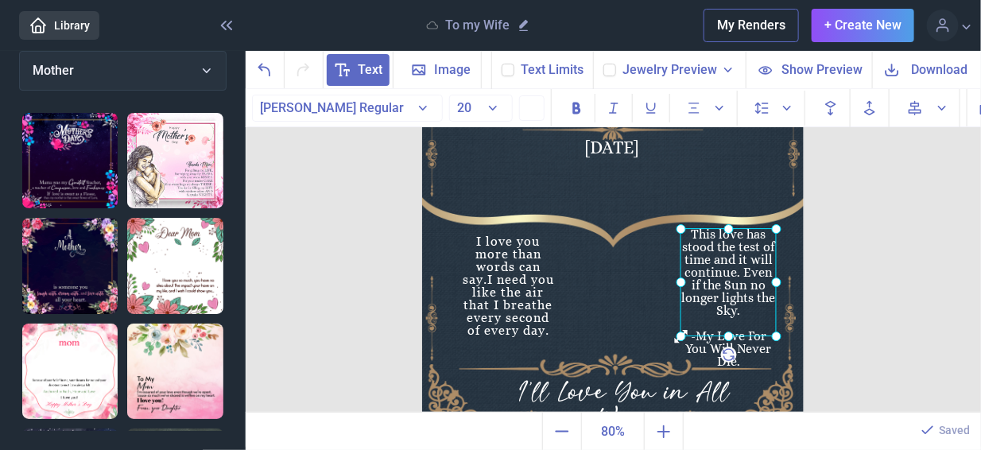
drag, startPoint x: 670, startPoint y: 345, endPoint x: 675, endPoint y: 337, distance: 9.7
click at [675, 337] on icon at bounding box center [682, 336] width 16 height 16
click at [639, 341] on img at bounding box center [613, 236] width 382 height 382
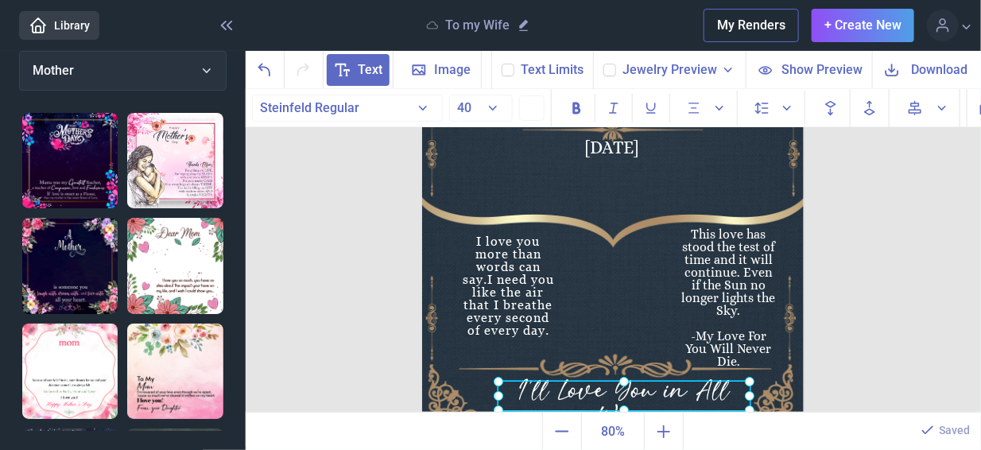
click at [422, 45] on div "I'll Love You in All Ways" at bounding box center [422, 45] width 0 height 0
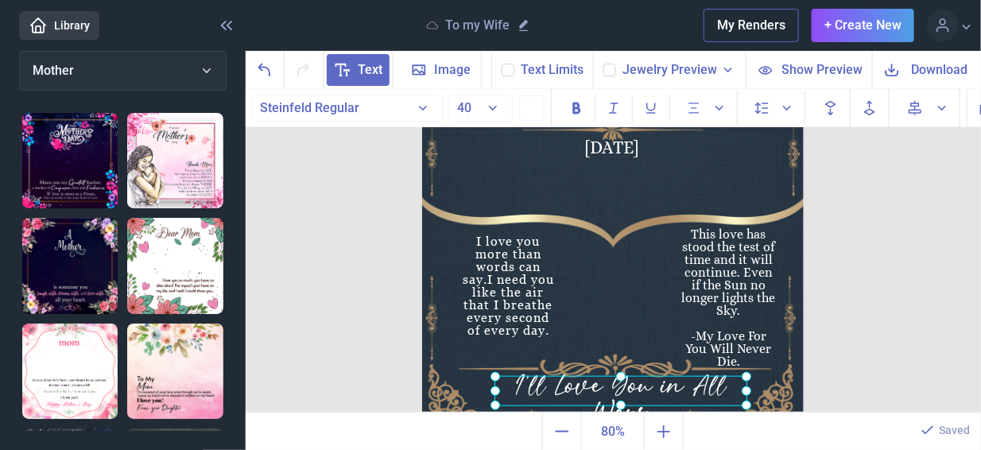
click at [633, 379] on div at bounding box center [621, 391] width 253 height 30
click at [424, 109] on button "Steinfeld Regular" at bounding box center [347, 108] width 191 height 27
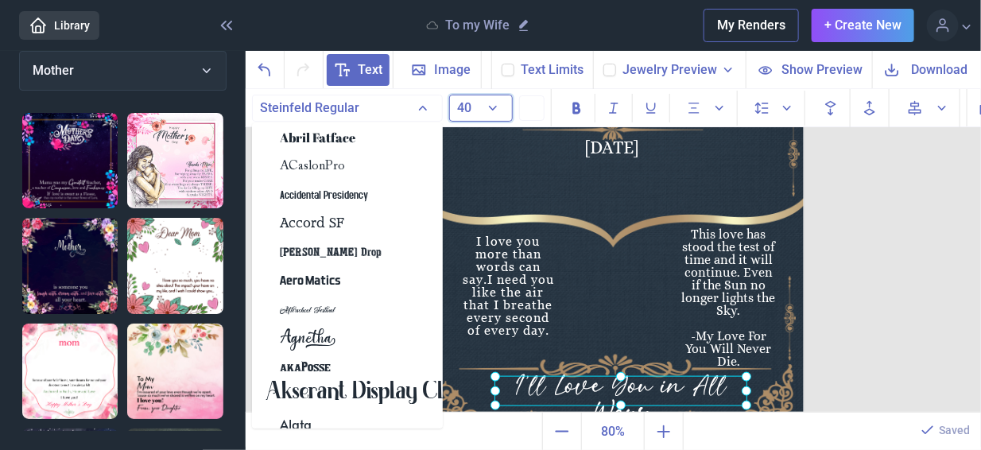
click at [493, 106] on button "40" at bounding box center [481, 108] width 64 height 27
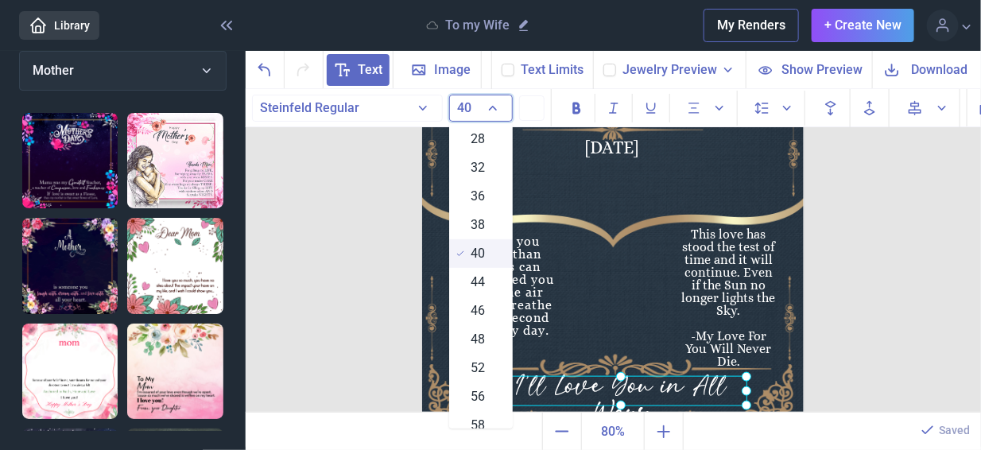
scroll to position [318, 0]
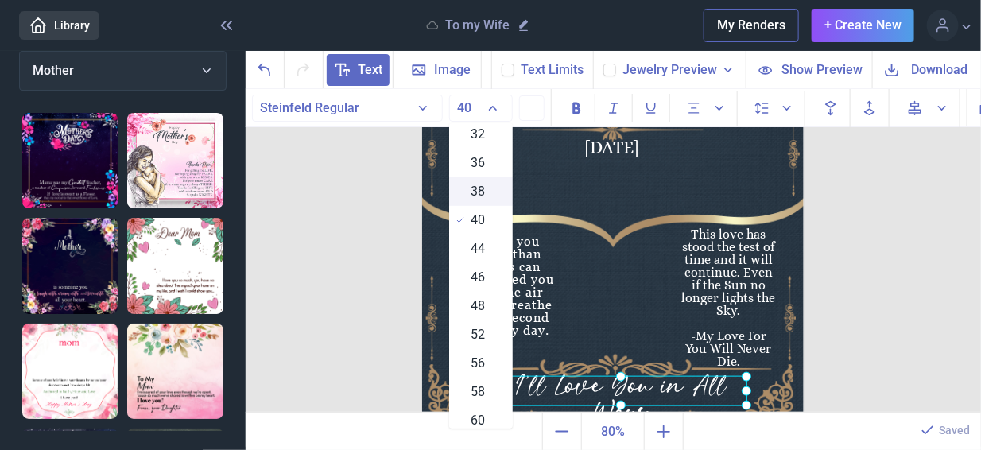
click at [472, 200] on span "38" at bounding box center [479, 191] width 14 height 19
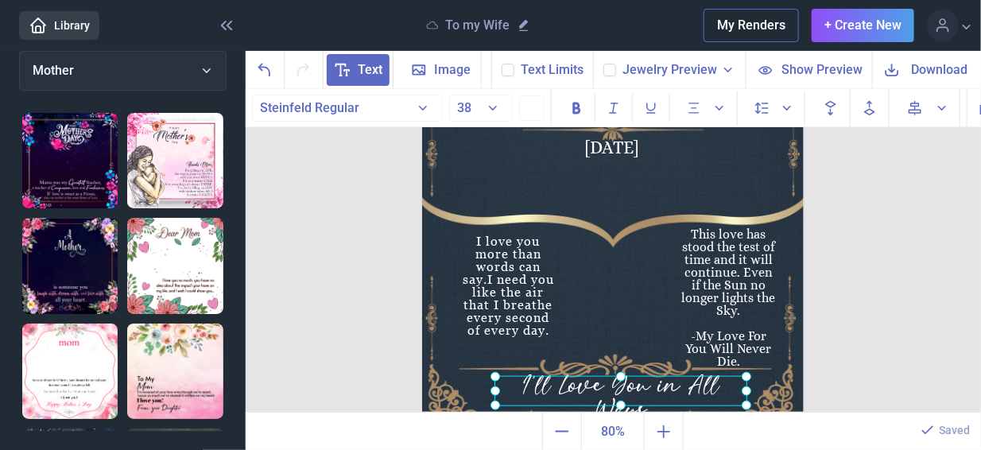
click at [673, 305] on img at bounding box center [613, 236] width 382 height 382
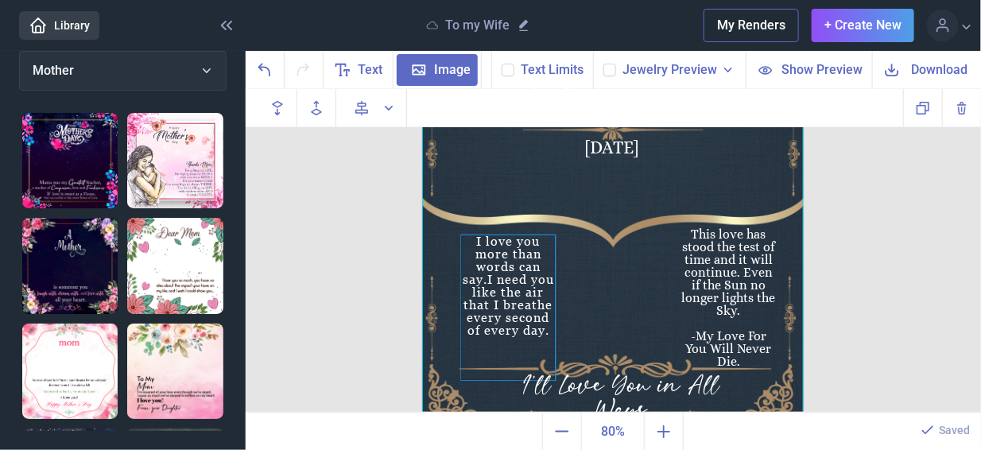
click at [517, 45] on div "I love you more than words can say. I need you like the air that I breathe ever…" at bounding box center [613, 45] width 382 height 0
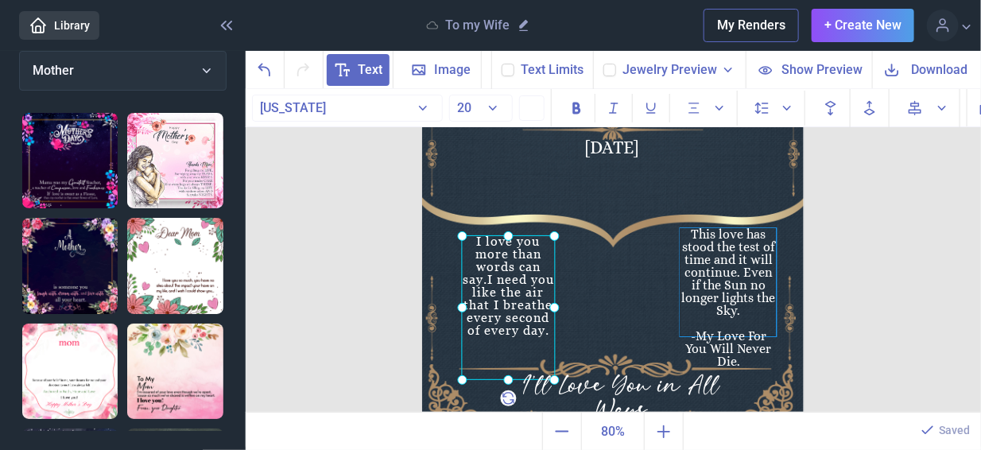
click at [719, 45] on div "This love has stood the test of time and it will continue. Even if the Sun no l…" at bounding box center [613, 45] width 382 height 0
click at [422, 45] on div "I love you more than words can say. I need you like the air that I breathe ever…" at bounding box center [422, 45] width 0 height 0
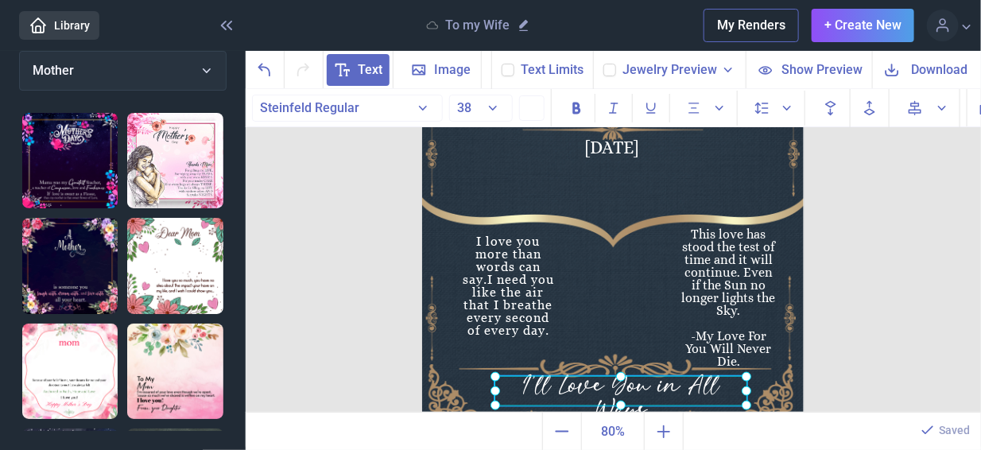
click at [422, 45] on div "I'll Love You in All Ways" at bounding box center [422, 45] width 0 height 0
click at [496, 107] on button "38" at bounding box center [481, 108] width 64 height 27
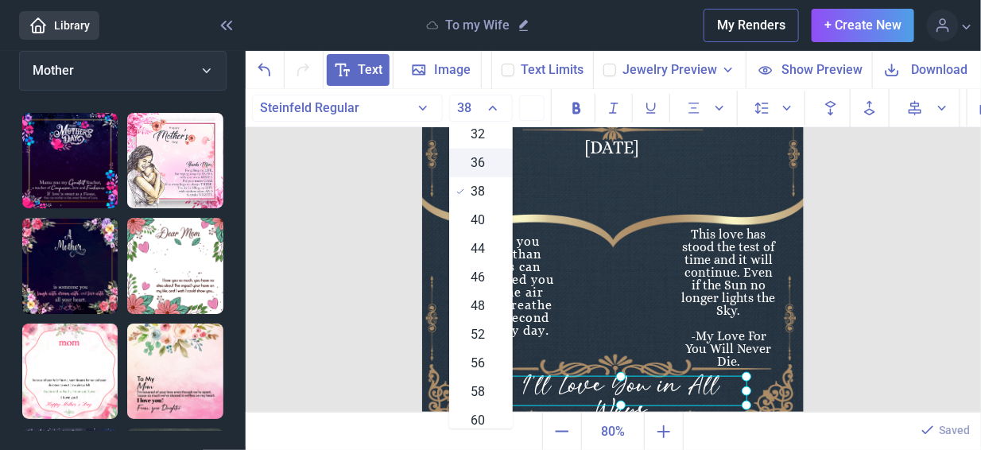
click at [478, 168] on span "36" at bounding box center [479, 162] width 14 height 19
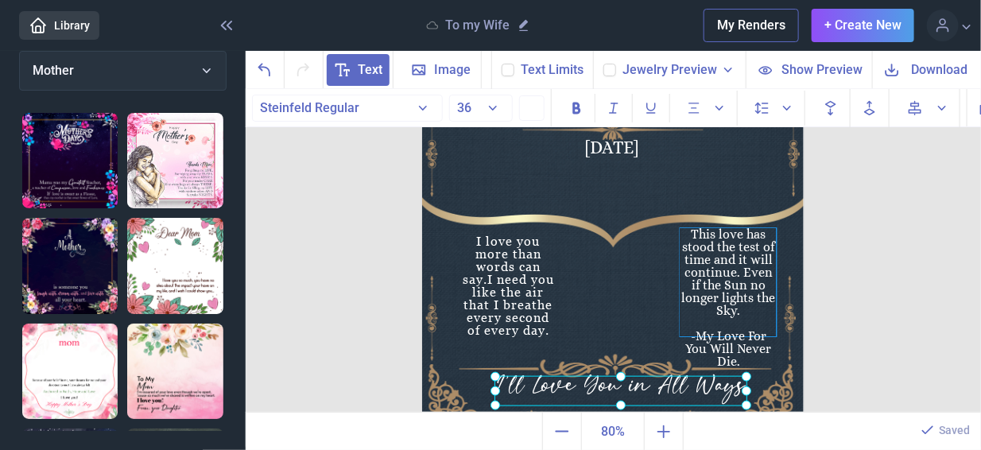
scroll to position [11, 0]
click at [633, 377] on div at bounding box center [621, 391] width 253 height 30
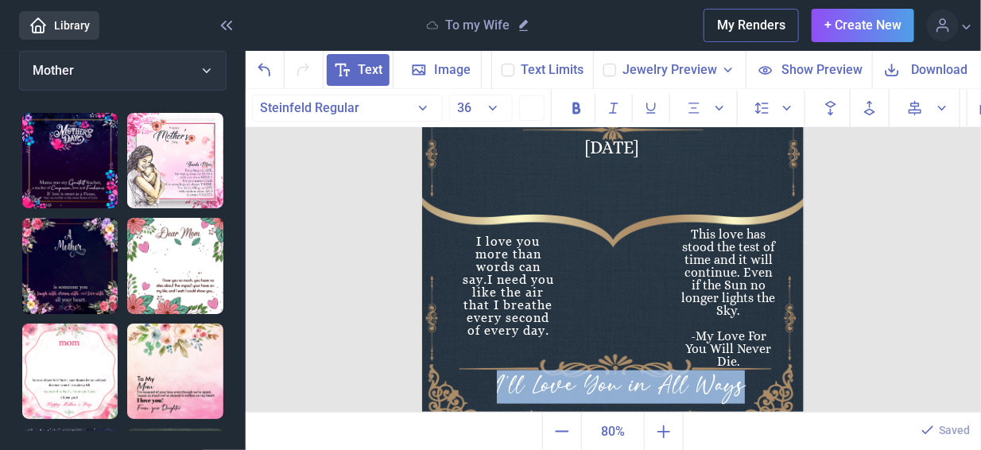
click at [633, 377] on div "I'll Love You in All Ways" at bounding box center [621, 391] width 253 height 30
click at [635, 377] on div "I'll Love You in All Ways" at bounding box center [621, 391] width 253 height 30
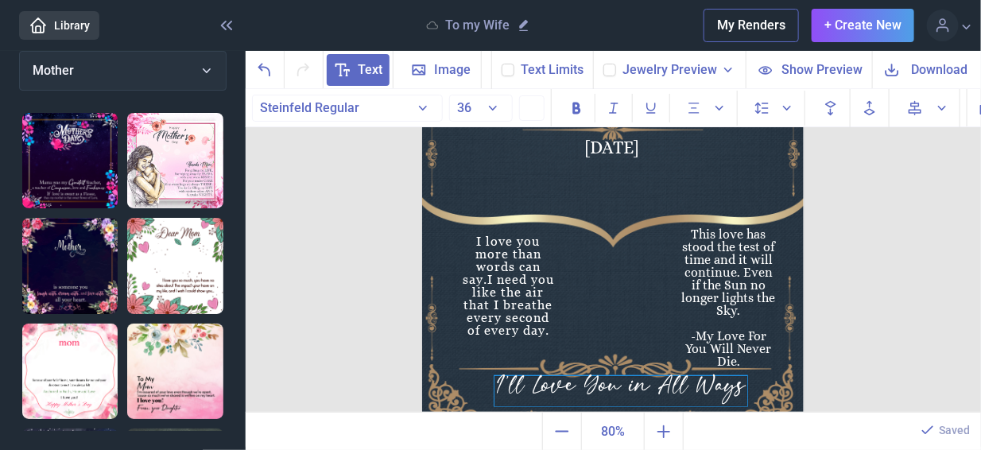
click at [640, 376] on div "I'll Love You in All Ways" at bounding box center [621, 391] width 253 height 30
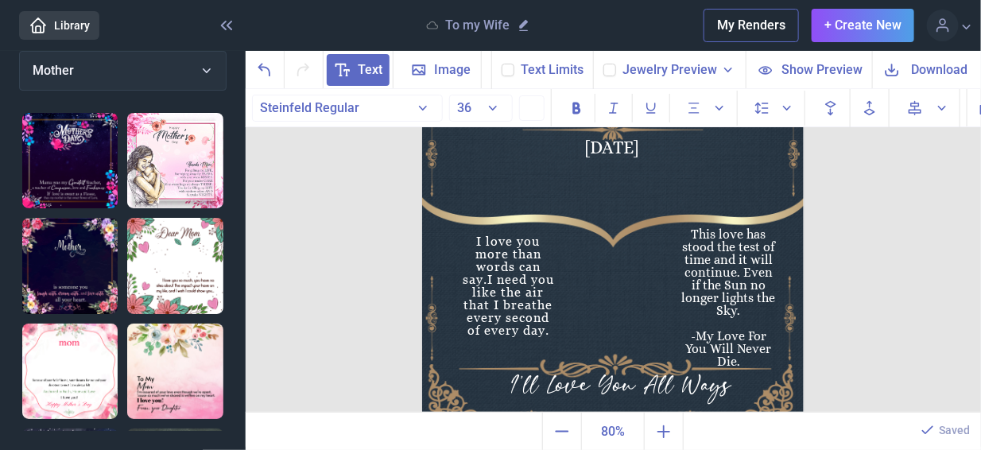
click at [617, 309] on img at bounding box center [613, 236] width 382 height 382
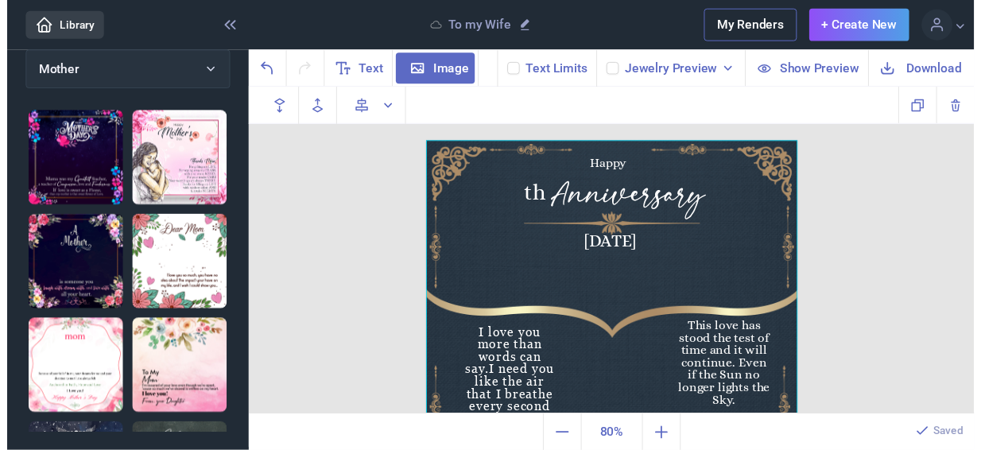
scroll to position [0, 0]
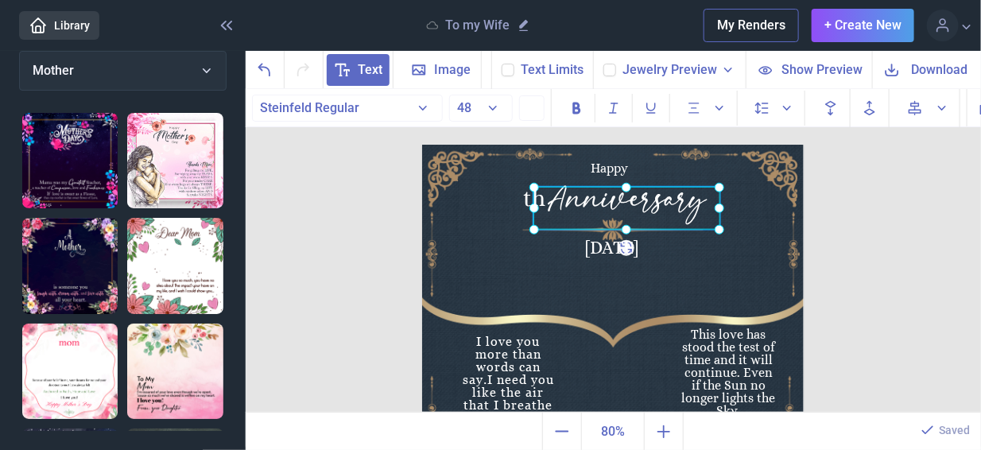
click at [422, 145] on div "Anniversary" at bounding box center [422, 145] width 0 height 0
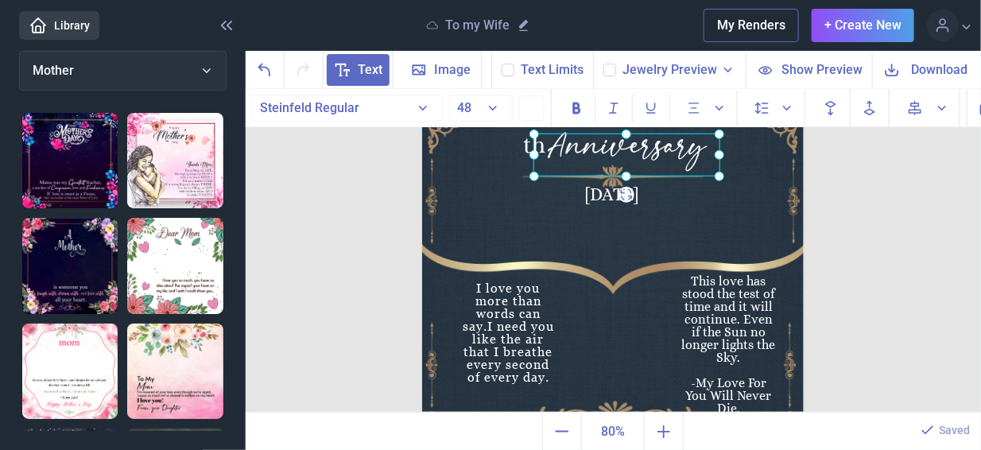
scroll to position [100, 0]
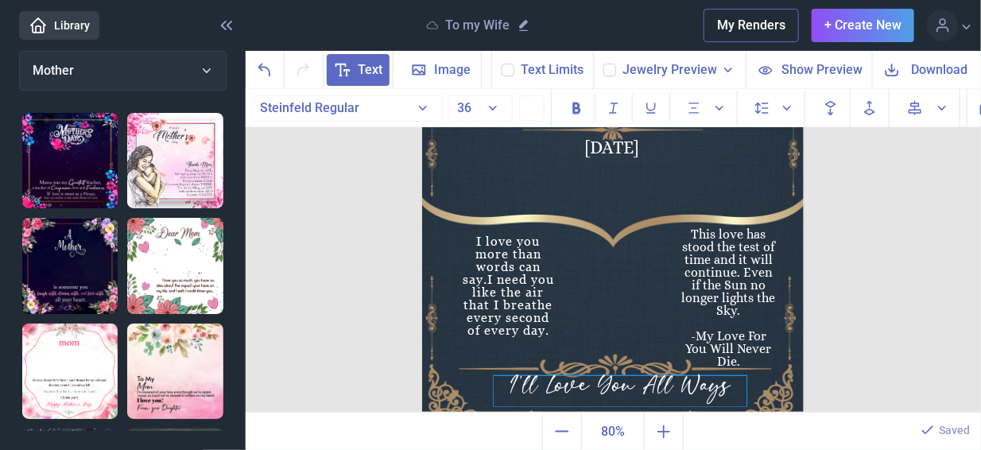
click at [641, 383] on div "I'll Love You All Ways" at bounding box center [621, 391] width 253 height 30
click at [484, 107] on button "36" at bounding box center [481, 108] width 64 height 27
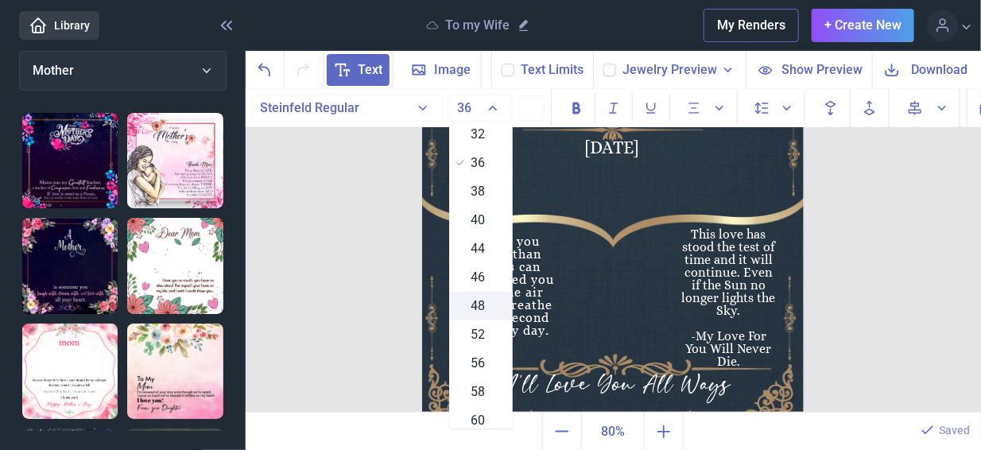
click at [477, 301] on span "48" at bounding box center [479, 306] width 14 height 19
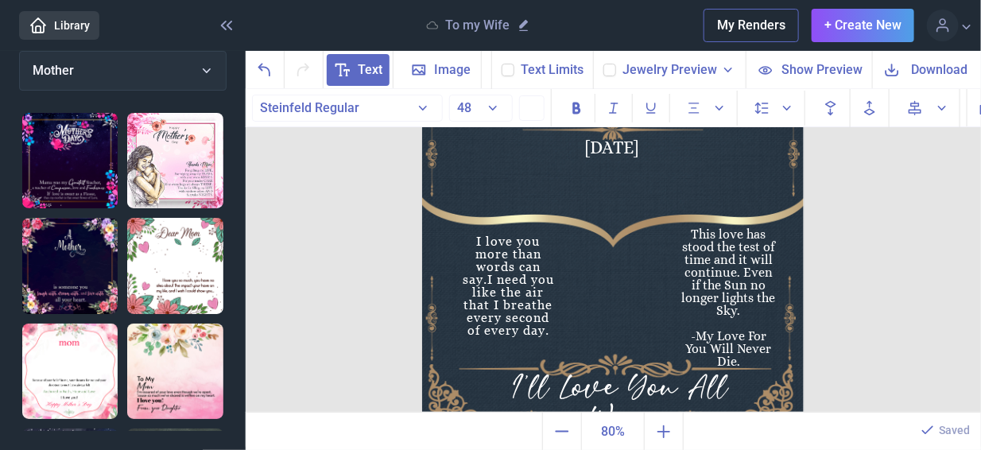
scroll to position [11, 0]
click at [488, 98] on button "48" at bounding box center [481, 108] width 64 height 27
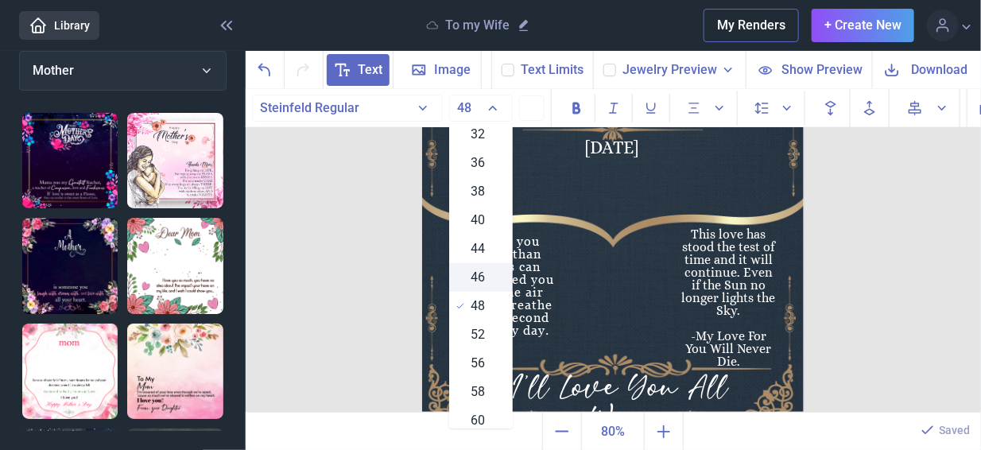
click at [461, 269] on div "46" at bounding box center [481, 277] width 64 height 29
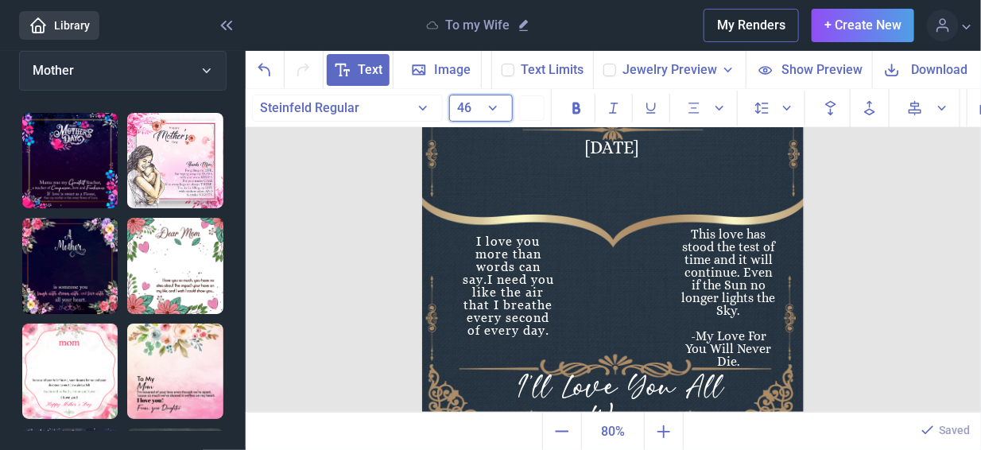
click at [494, 97] on button "46" at bounding box center [481, 108] width 64 height 27
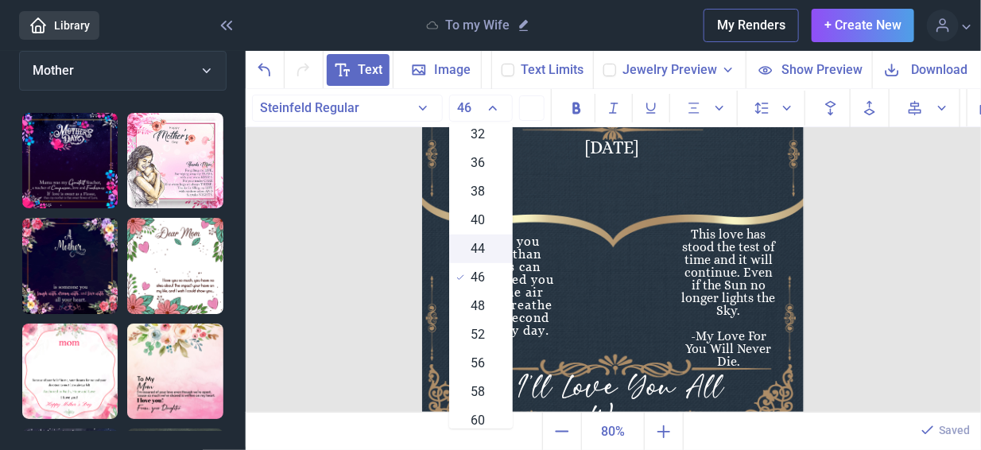
click at [461, 243] on div "44" at bounding box center [481, 249] width 64 height 29
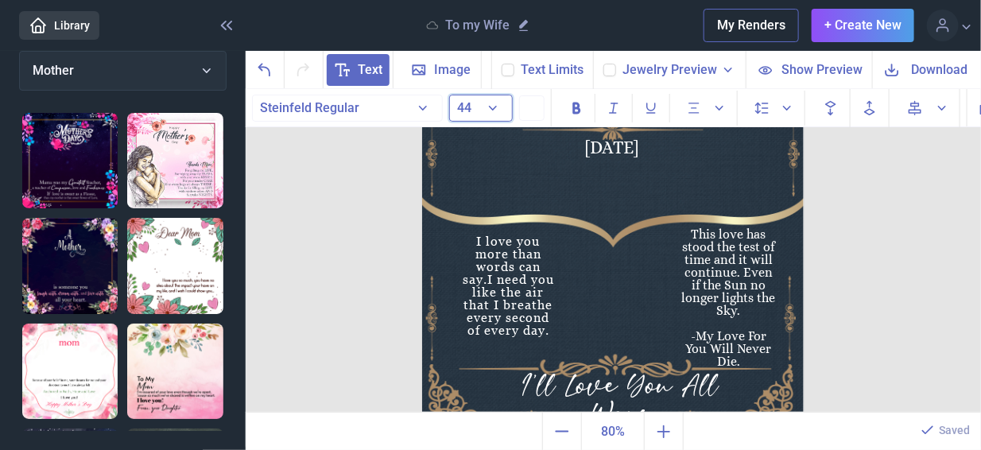
click at [490, 95] on button "44" at bounding box center [481, 108] width 64 height 27
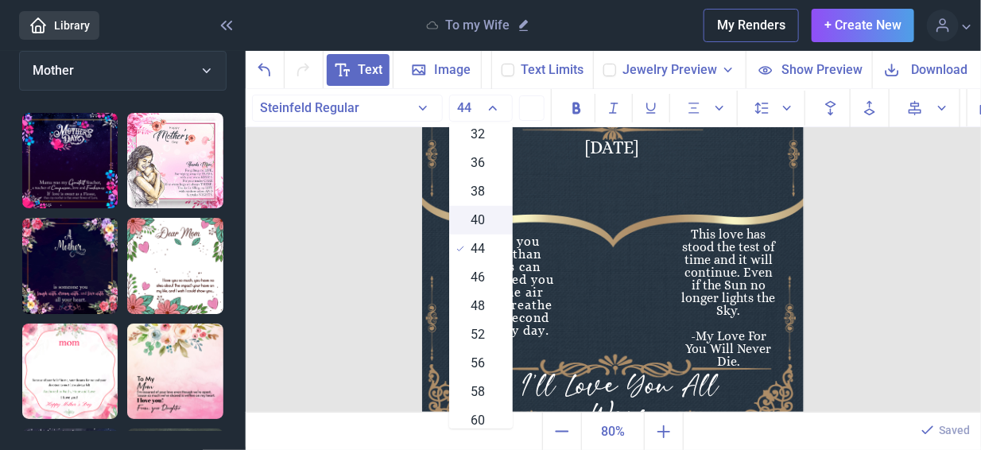
click at [474, 214] on span "40" at bounding box center [479, 220] width 14 height 19
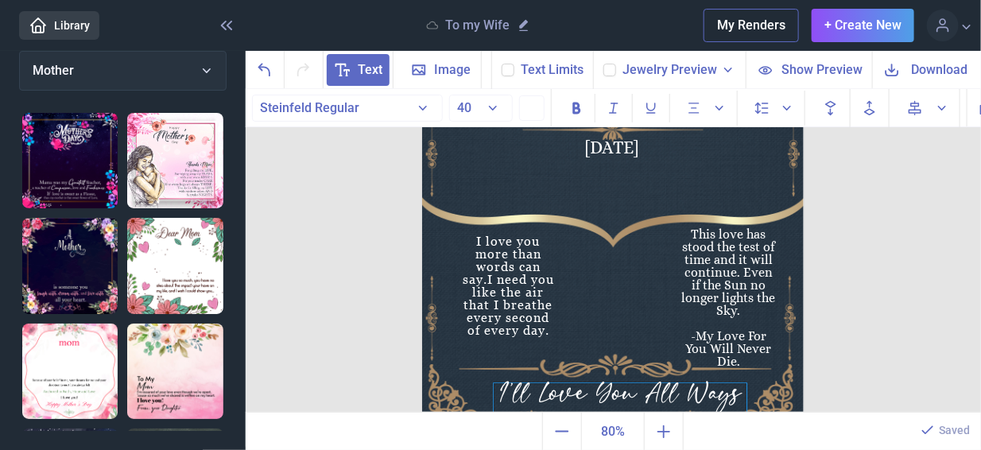
drag, startPoint x: 589, startPoint y: 370, endPoint x: 589, endPoint y: 380, distance: 10.3
click at [589, 383] on div "I'll Love You All Ways" at bounding box center [621, 398] width 253 height 30
click at [593, 289] on img at bounding box center [613, 236] width 382 height 382
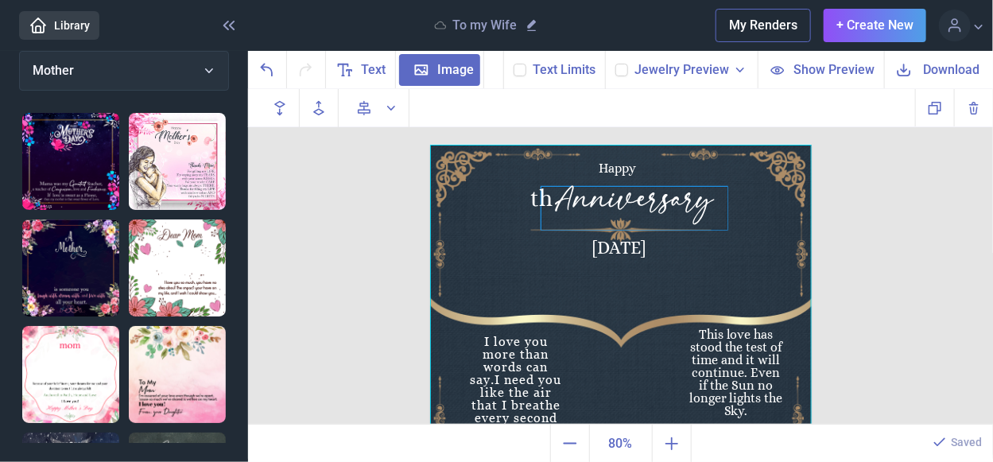
scroll to position [80, 0]
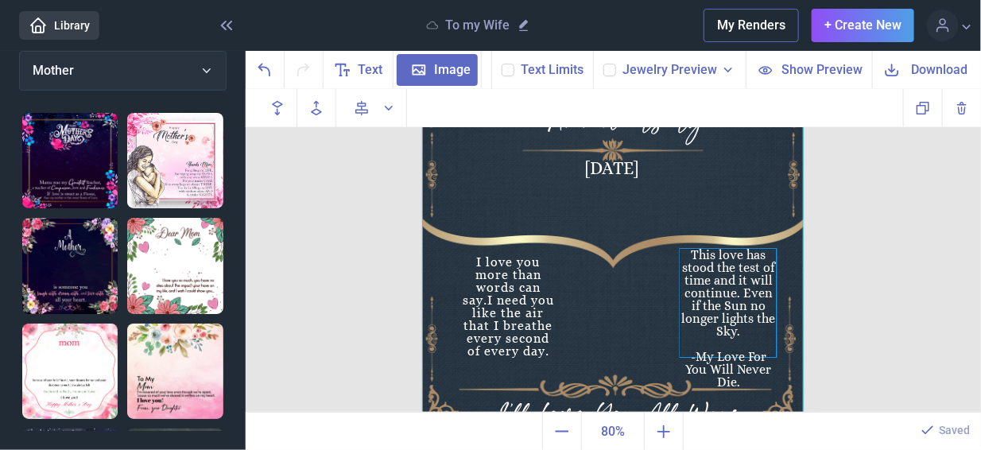
click at [740, 65] on div "This love has stood the test of time and it will continue. Even if the Sun no l…" at bounding box center [613, 65] width 382 height 0
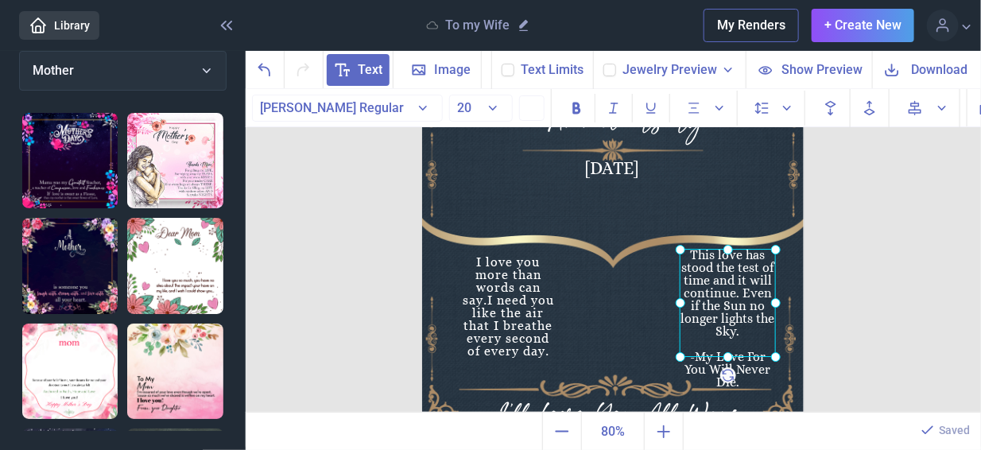
click at [740, 330] on div at bounding box center [728, 303] width 96 height 108
click at [741, 330] on div at bounding box center [728, 303] width 96 height 108
click at [725, 336] on div "This love has stood the test of time and it will continue. Even if the Sun no l…" at bounding box center [728, 303] width 96 height 108
click at [725, 336] on div "This love has stood the test of time and it will continue. Even if the Sun no l…" at bounding box center [727, 303] width 96 height 108
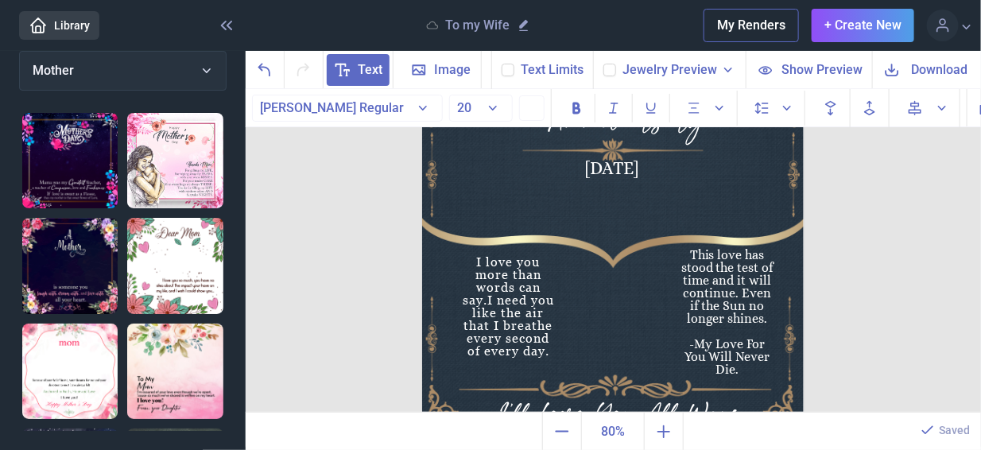
click at [580, 306] on img at bounding box center [613, 256] width 382 height 382
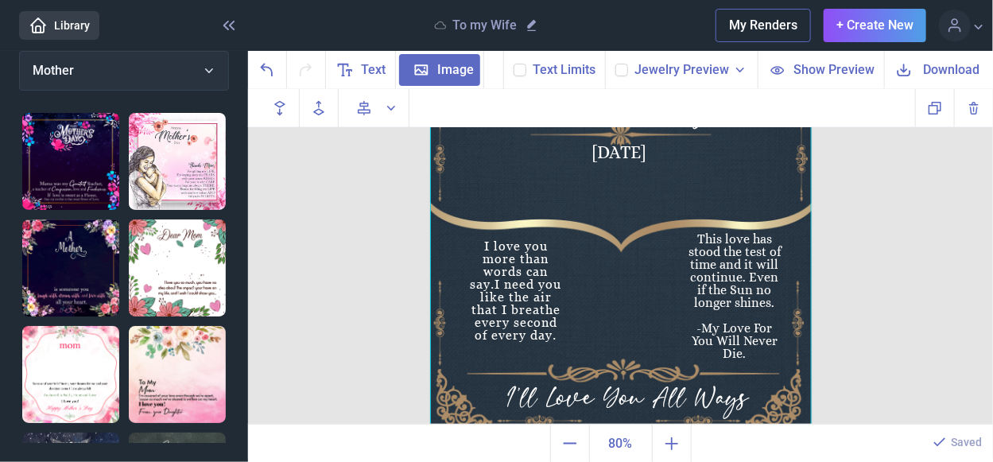
scroll to position [100, 0]
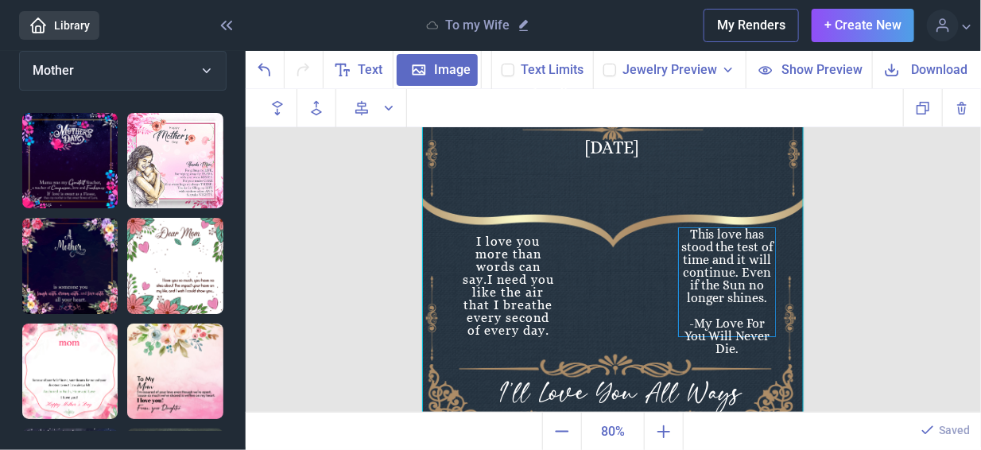
click at [712, 262] on div "This love has stood the test of time and it will continue. Even if the Sun no l…" at bounding box center [727, 282] width 96 height 108
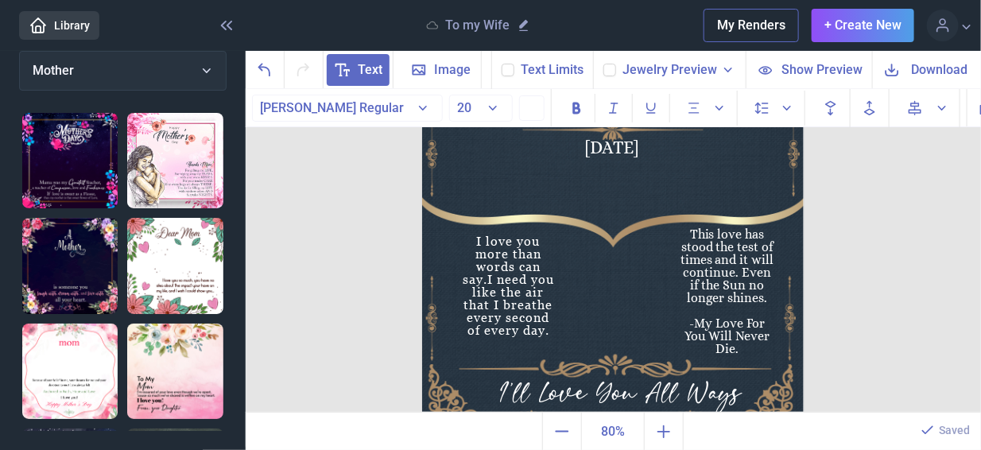
click at [558, 192] on img at bounding box center [613, 236] width 382 height 382
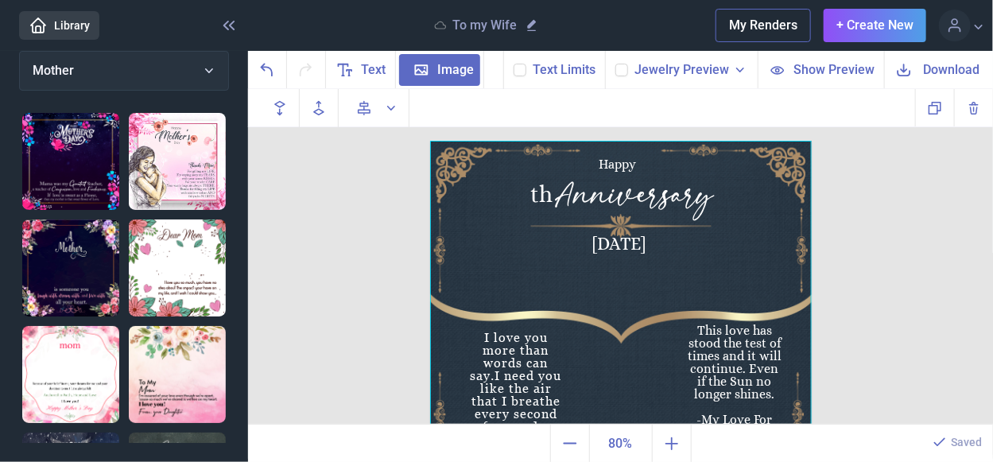
scroll to position [0, 0]
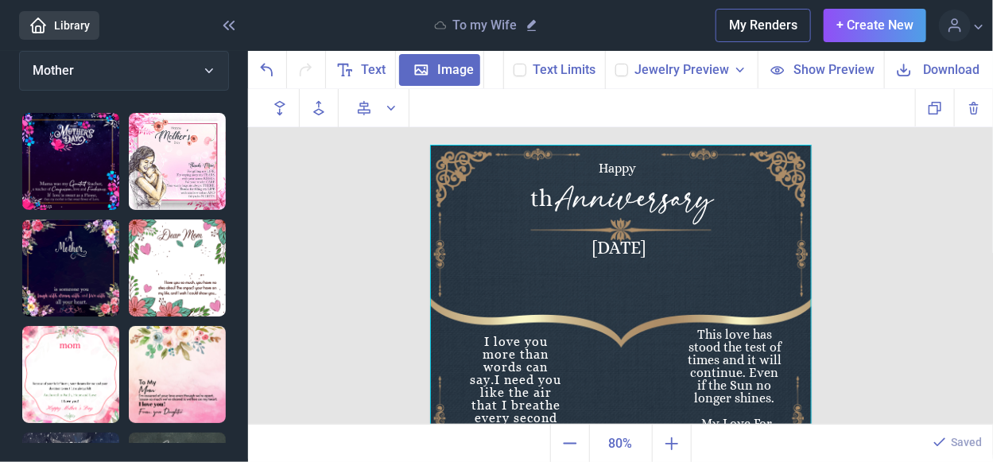
click at [903, 72] on icon at bounding box center [904, 69] width 19 height 19
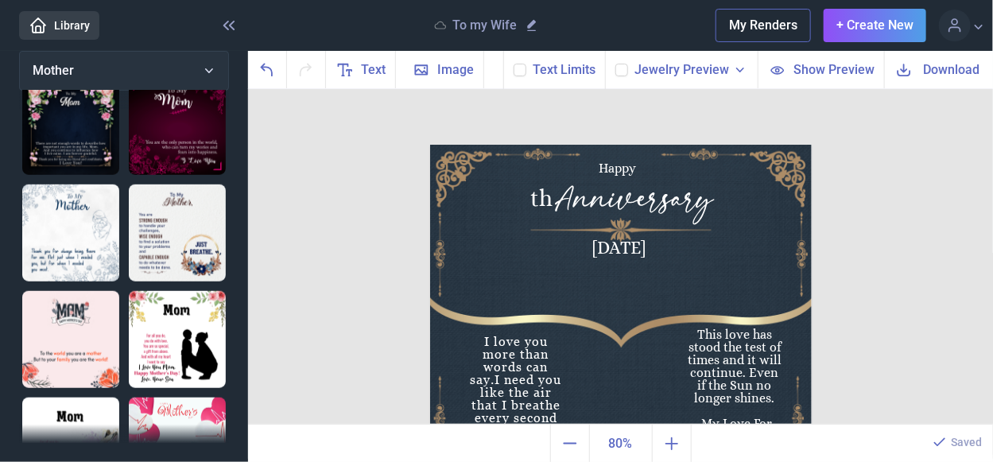
scroll to position [477, 0]
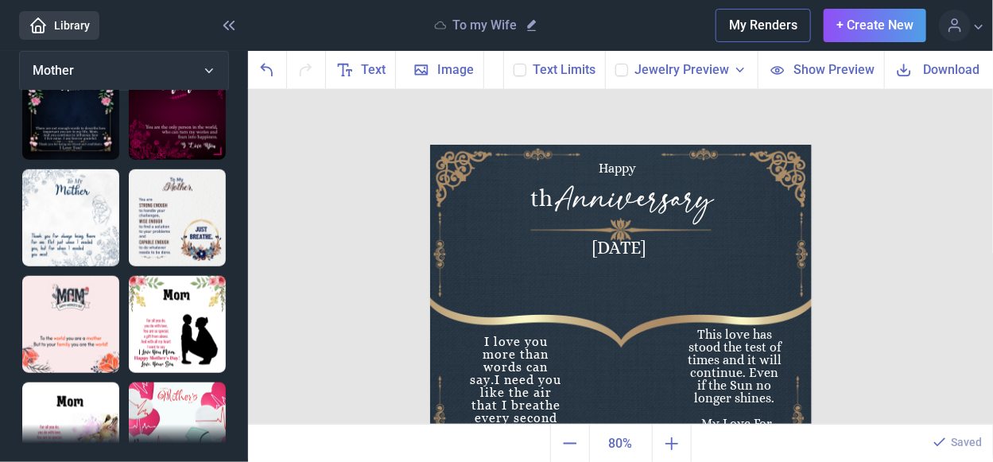
click at [193, 307] on img at bounding box center [177, 324] width 97 height 97
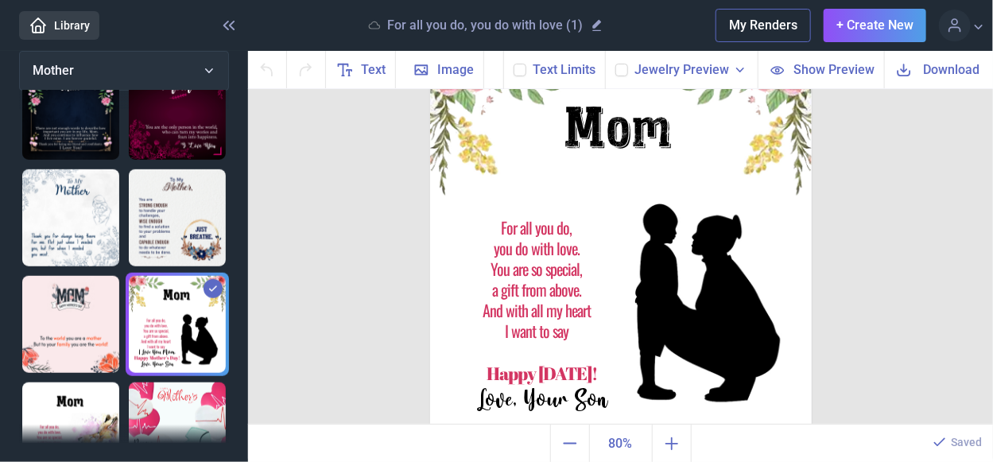
scroll to position [100, 0]
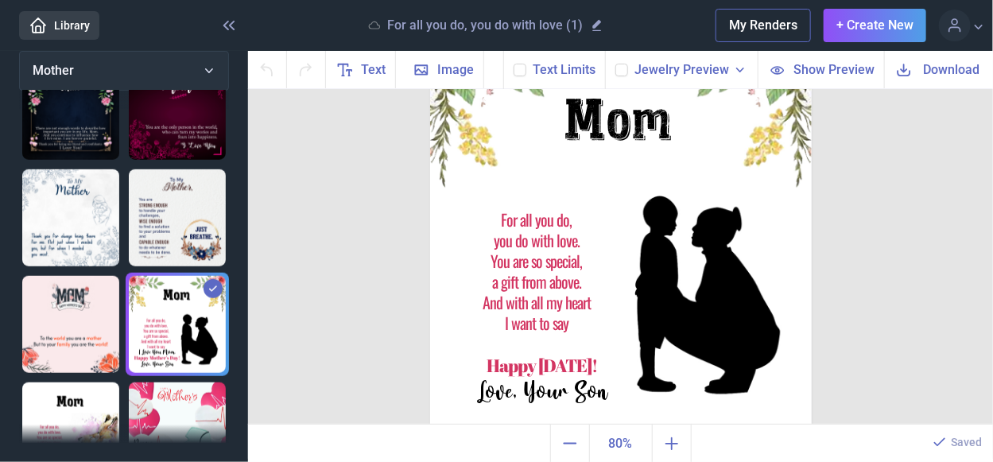
click at [71, 390] on img at bounding box center [70, 431] width 97 height 97
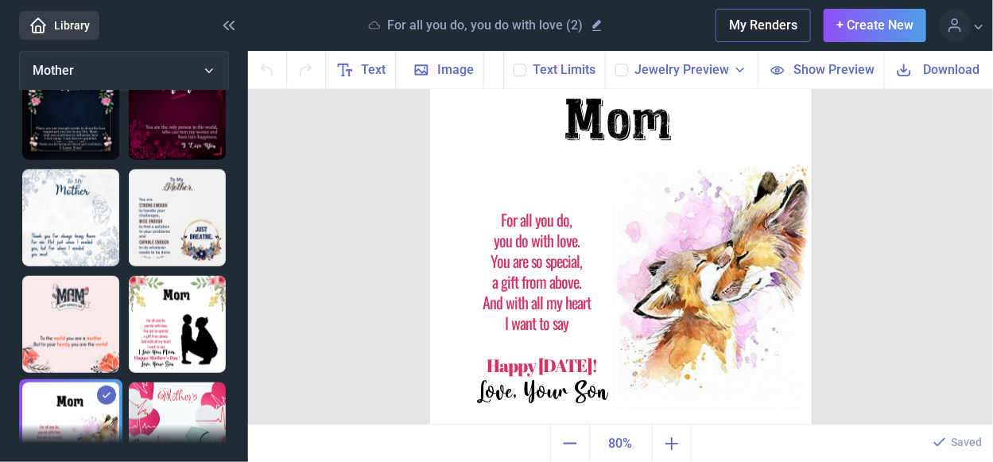
click at [179, 389] on img at bounding box center [177, 431] width 97 height 97
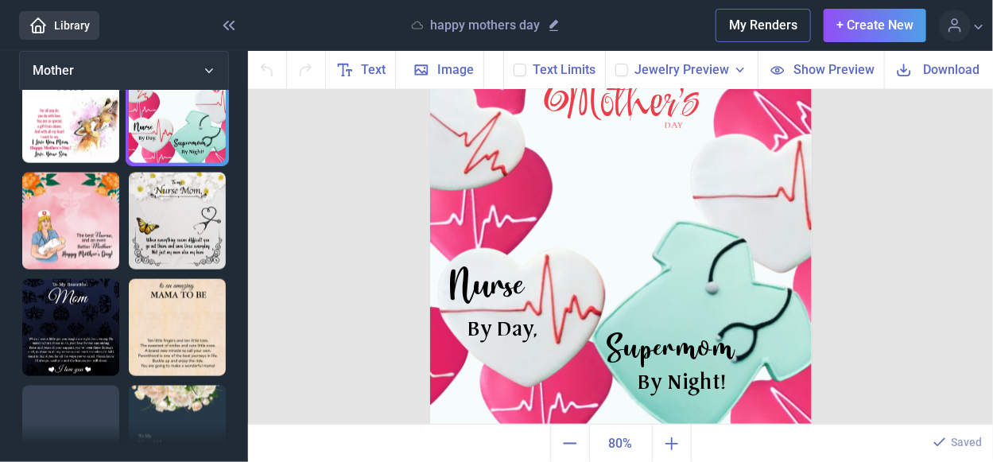
scroll to position [795, 0]
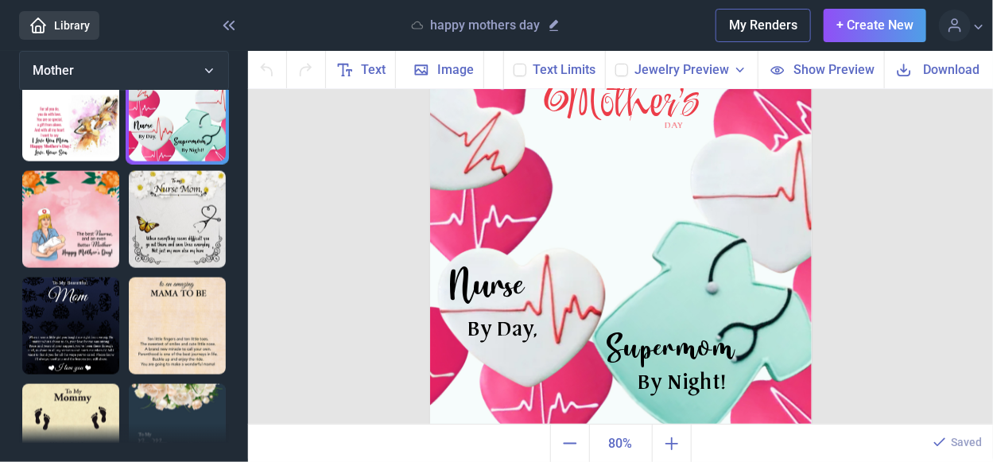
click at [165, 305] on img at bounding box center [177, 326] width 97 height 97
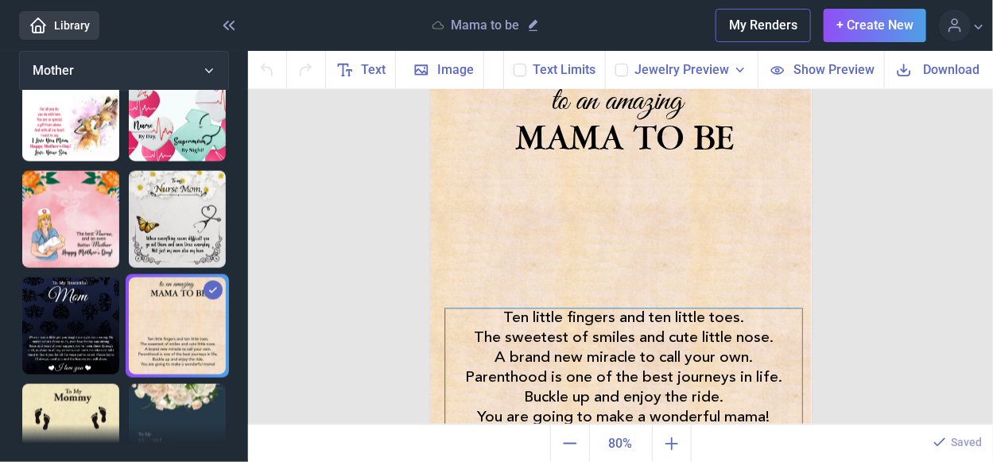
scroll to position [100, 0]
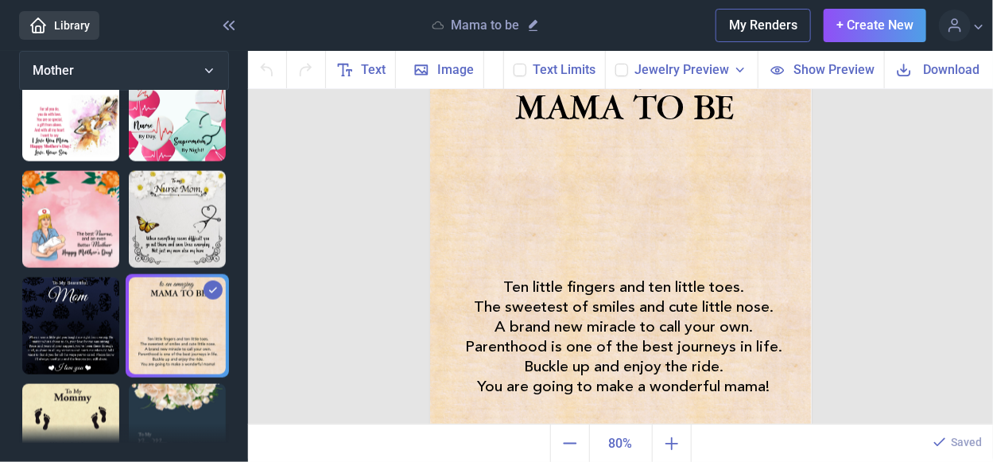
click at [697, 70] on span "Jewelry Preview" at bounding box center [682, 69] width 95 height 19
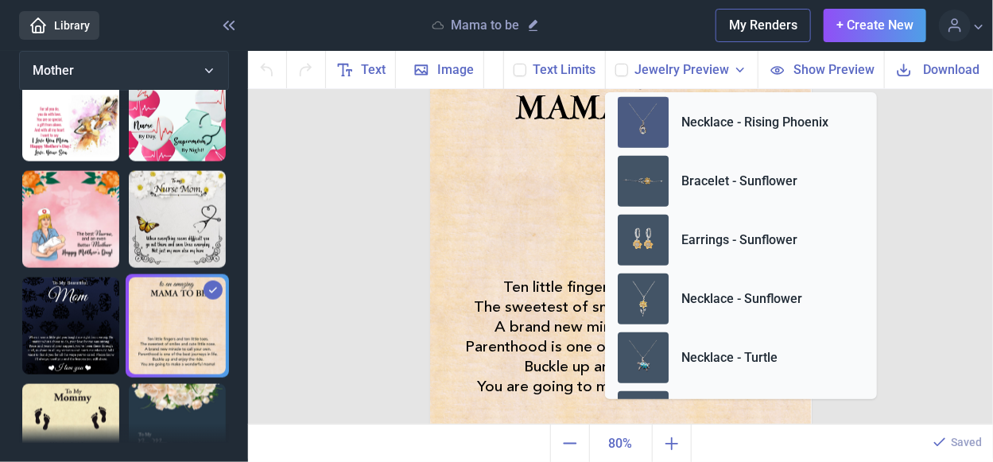
scroll to position [593, 0]
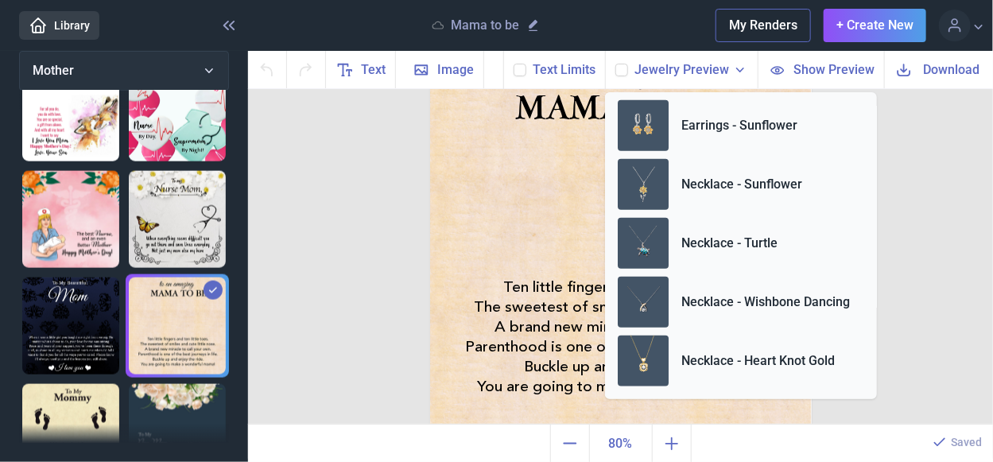
drag, startPoint x: 322, startPoint y: 229, endPoint x: 343, endPoint y: 227, distance: 20.8
click at [328, 229] on div "to an amazing MAMA TO BE Ten little fingers and ten little toes. The sweetest o…" at bounding box center [620, 257] width 745 height 336
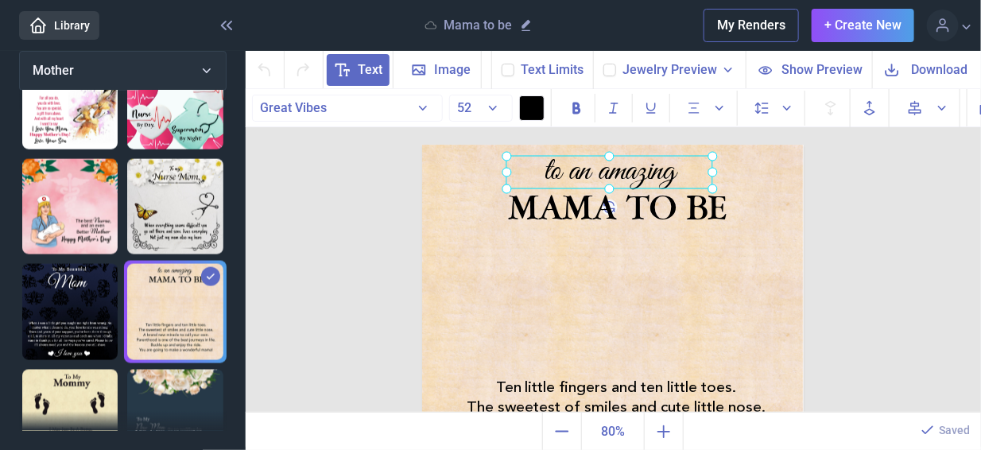
scroll to position [785, 0]
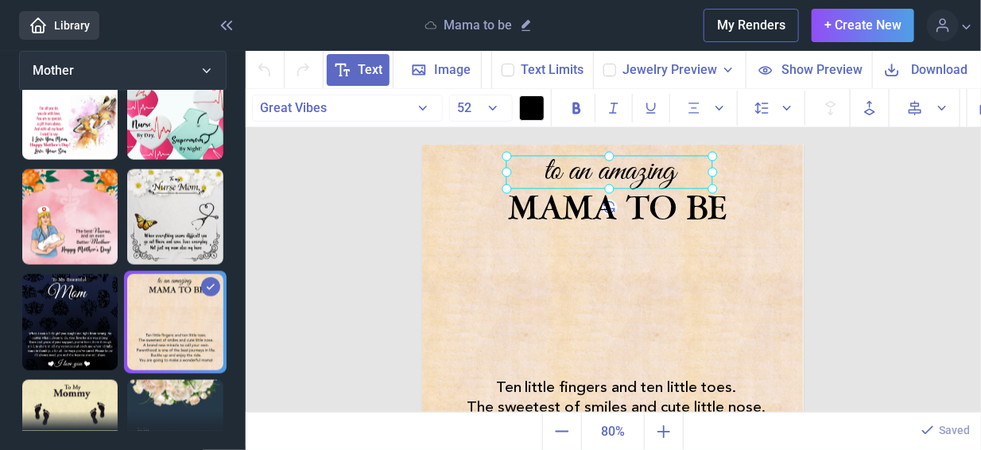
click at [422, 145] on div "to an amazing" at bounding box center [422, 145] width 0 height 0
click at [570, 175] on div at bounding box center [609, 172] width 207 height 33
click at [570, 175] on div "to an amazing" at bounding box center [609, 172] width 207 height 33
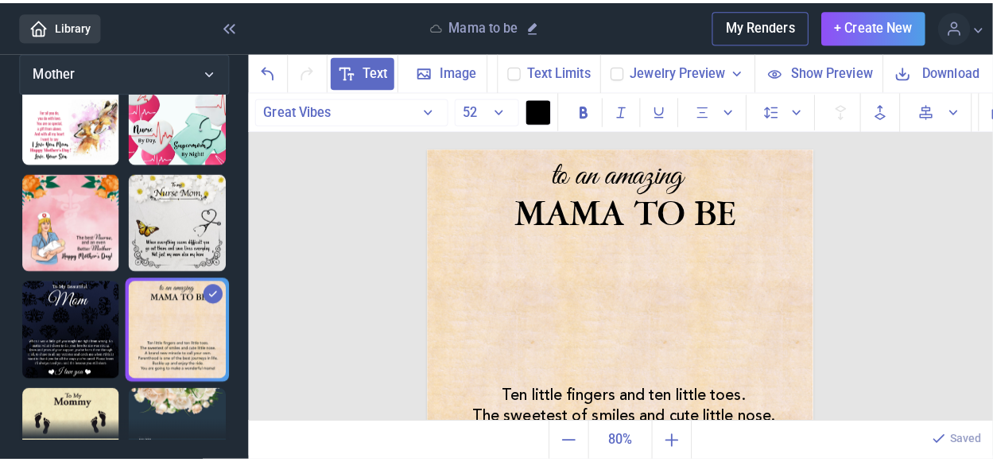
scroll to position [0, 0]
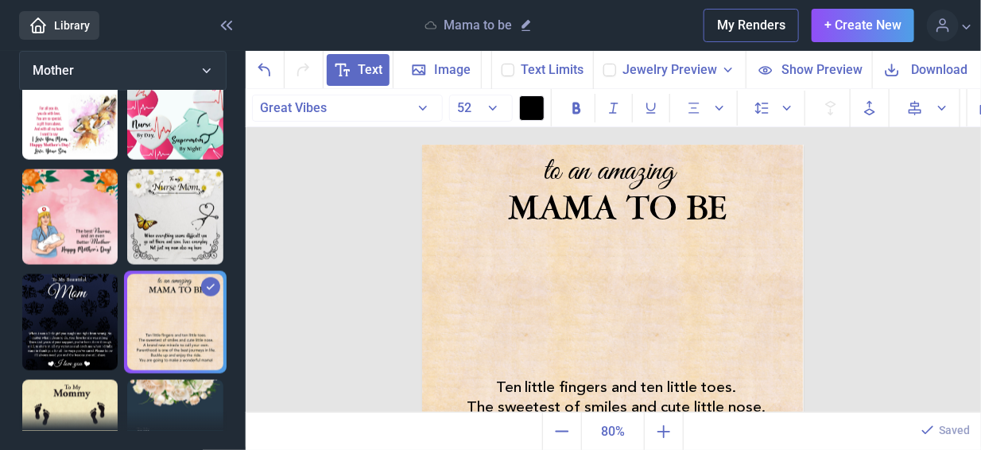
click at [889, 71] on icon at bounding box center [892, 69] width 19 height 19
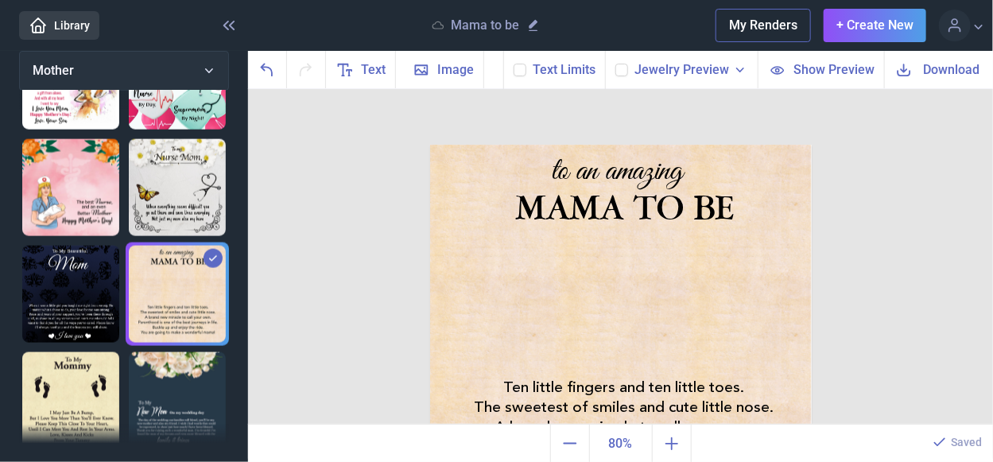
scroll to position [874, 0]
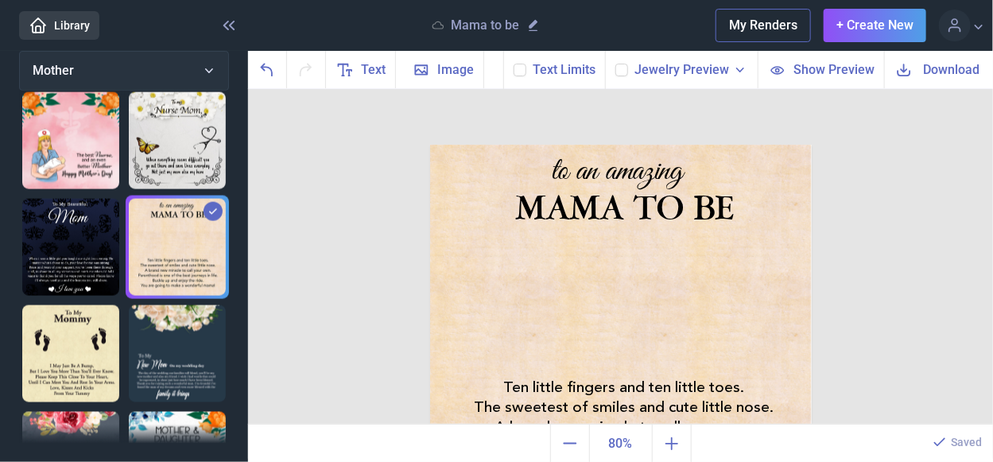
click at [189, 305] on img at bounding box center [177, 353] width 97 height 97
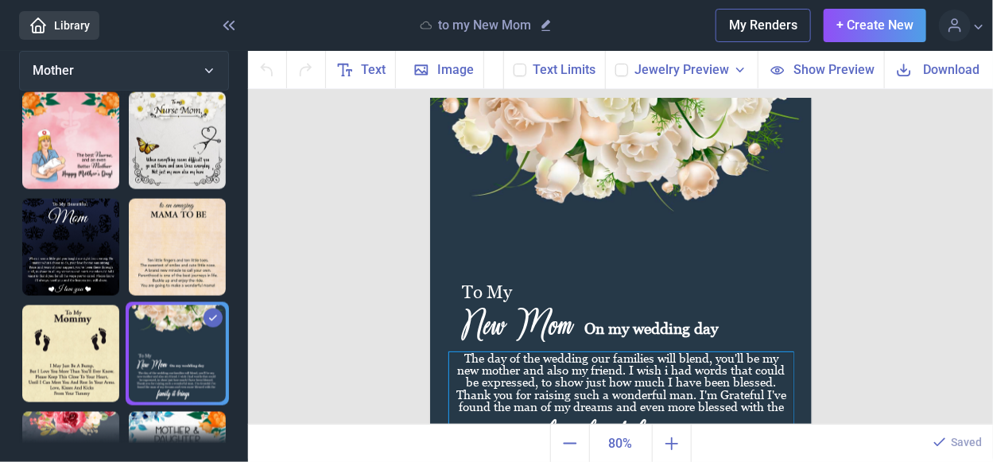
scroll to position [80, 0]
